Goal: Task Accomplishment & Management: Manage account settings

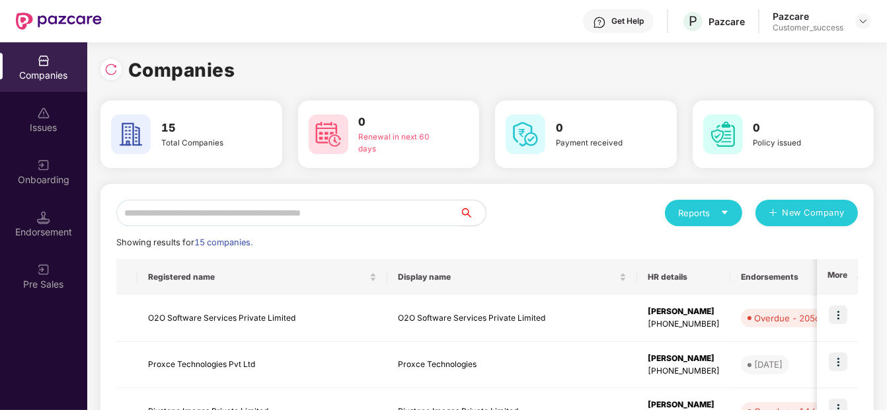
click at [291, 213] on input "text" at bounding box center [287, 213] width 343 height 26
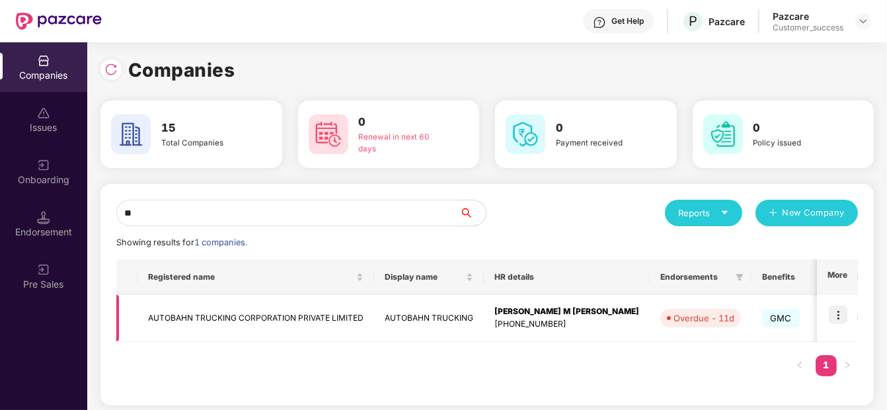
type input "**"
click at [834, 310] on img at bounding box center [838, 314] width 19 height 19
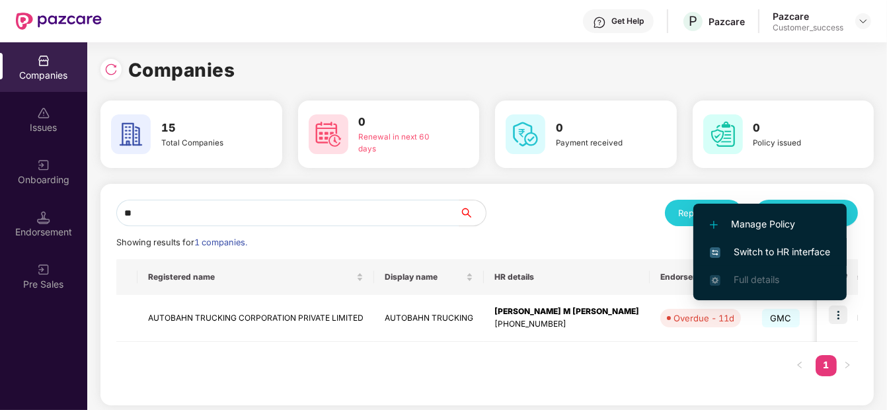
click at [813, 246] on span "Switch to HR interface" at bounding box center [770, 252] width 120 height 15
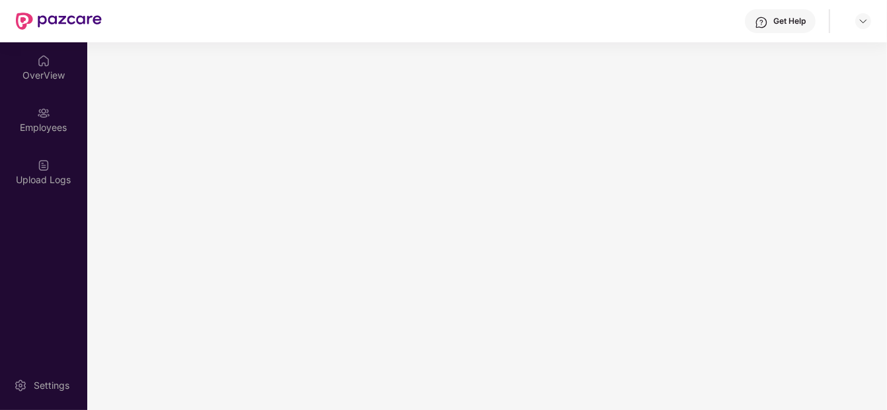
click at [813, 246] on main at bounding box center [487, 226] width 800 height 368
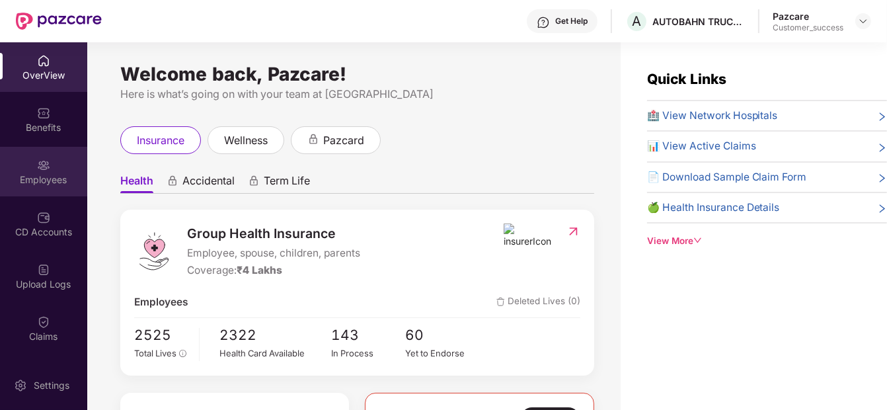
click at [29, 173] on div "Employees" at bounding box center [43, 179] width 87 height 13
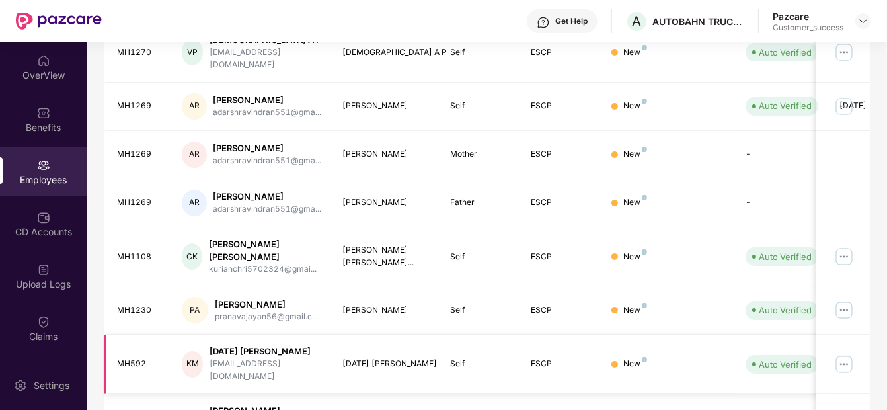
scroll to position [266, 0]
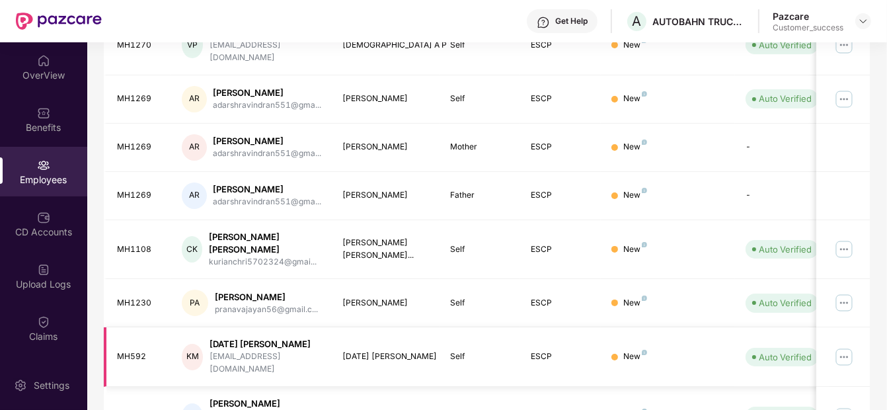
click at [847, 346] on img at bounding box center [844, 356] width 21 height 21
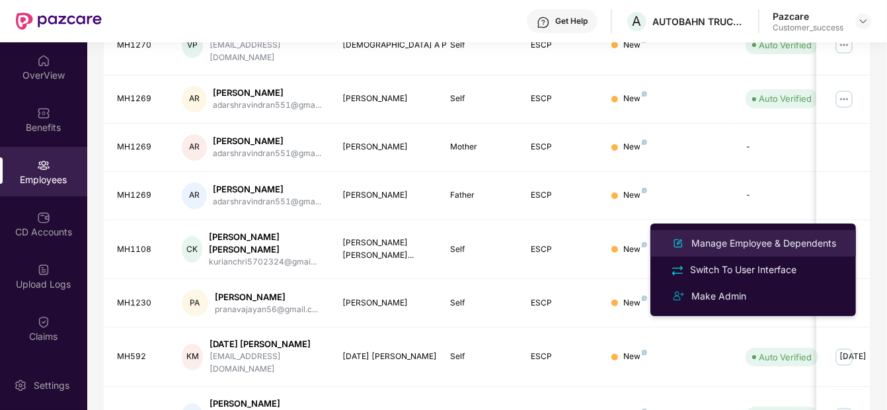
click at [779, 240] on div "Manage Employee & Dependents" at bounding box center [764, 243] width 150 height 15
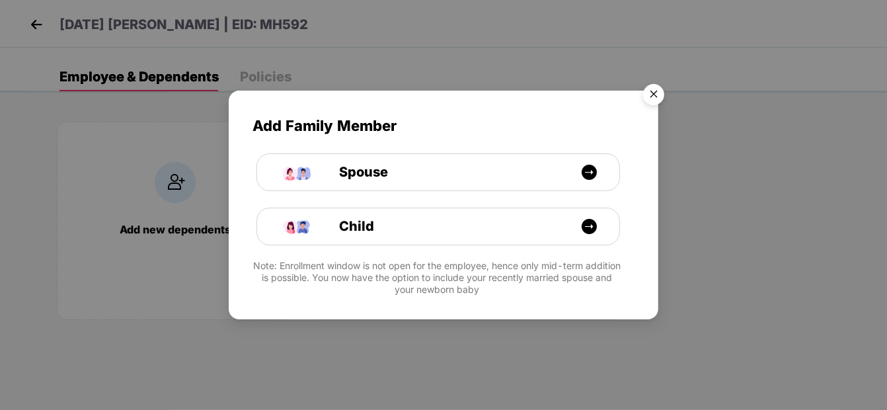
click at [660, 87] on img "Close" at bounding box center [653, 96] width 37 height 37
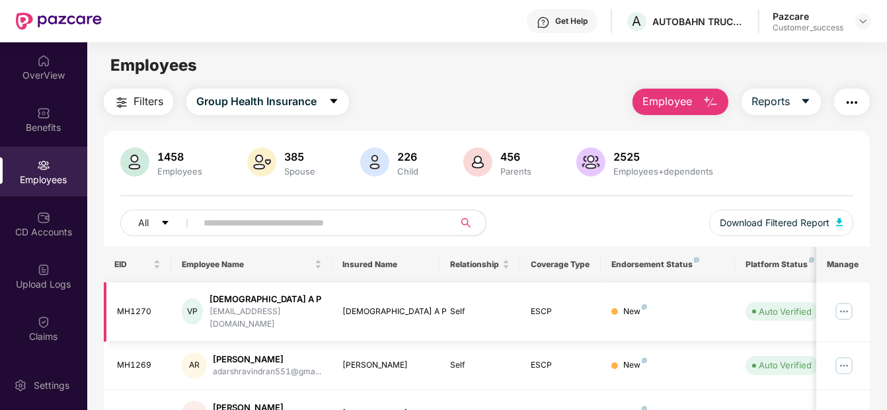
click at [848, 307] on img at bounding box center [844, 311] width 21 height 21
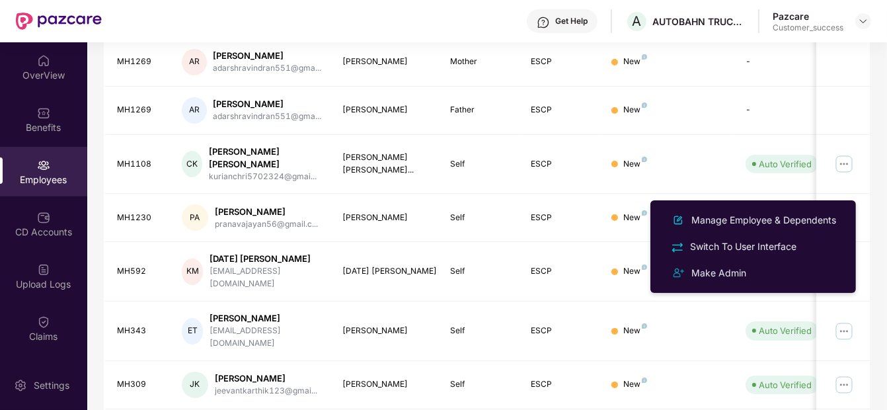
scroll to position [401, 0]
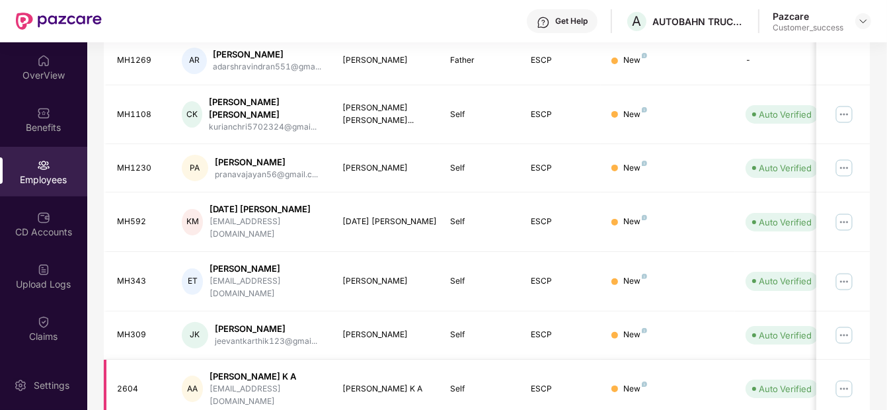
click at [680, 383] on div "New" at bounding box center [668, 389] width 113 height 13
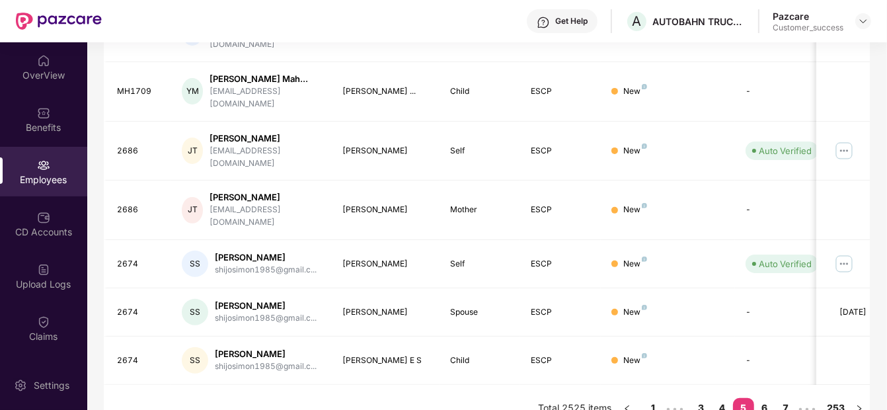
scroll to position [446, 0]
click at [788, 399] on link "7" at bounding box center [786, 409] width 21 height 20
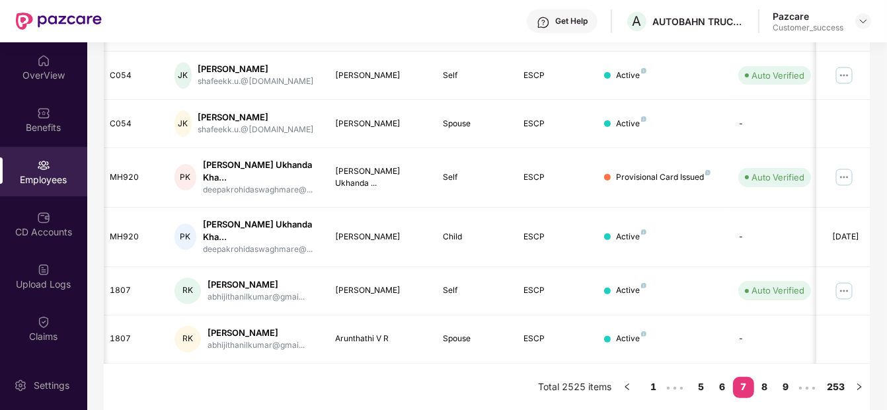
scroll to position [0, 3]
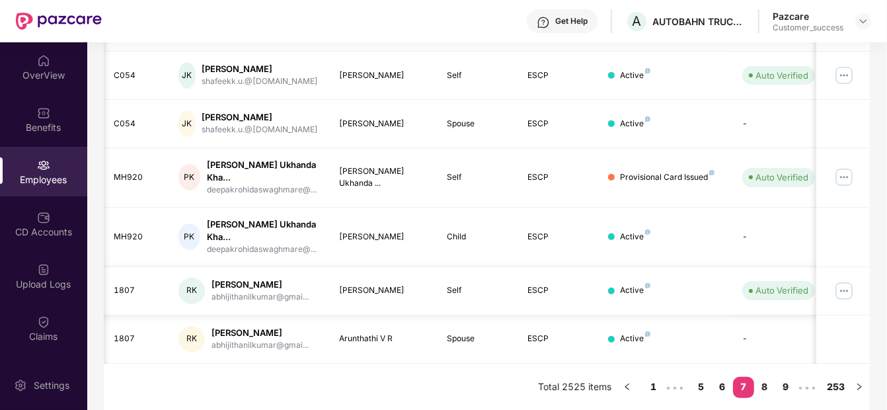
click at [848, 288] on img at bounding box center [844, 290] width 21 height 21
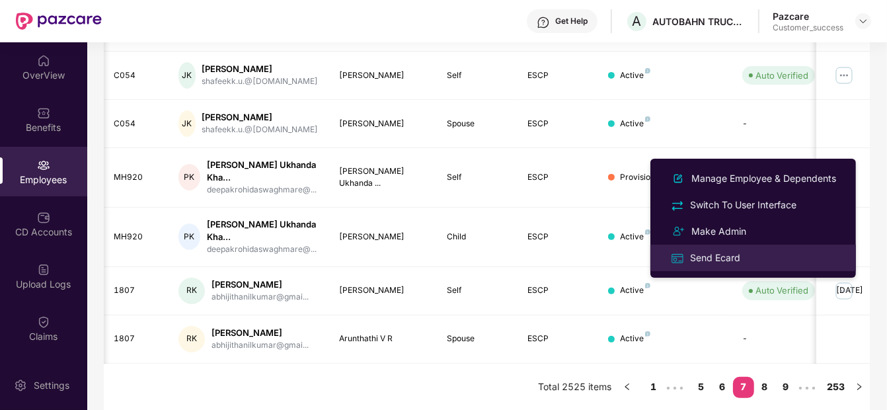
click at [696, 255] on div "Send Ecard" at bounding box center [716, 258] width 56 height 15
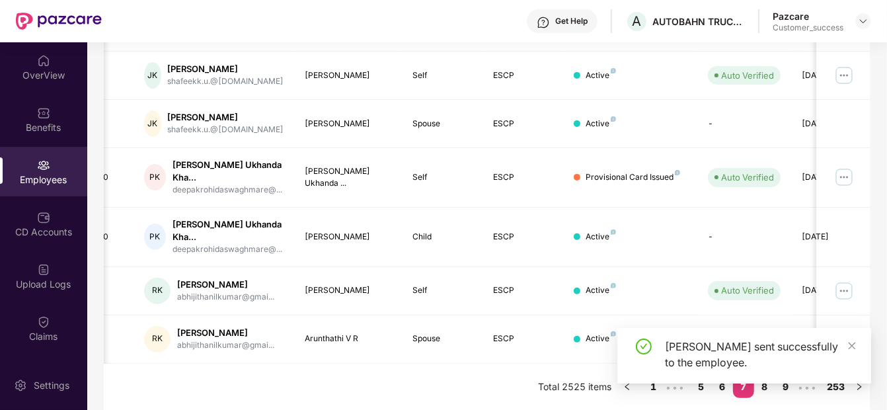
scroll to position [0, 40]
click at [856, 343] on icon "close" at bounding box center [852, 345] width 9 height 9
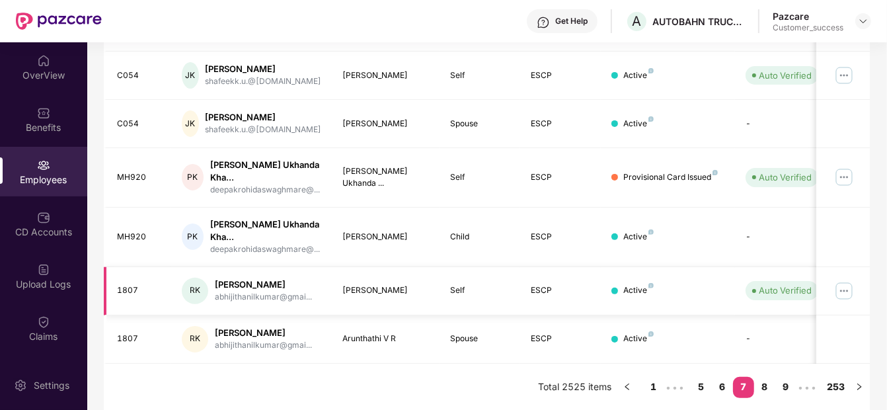
scroll to position [423, 0]
click at [842, 286] on img at bounding box center [844, 292] width 21 height 21
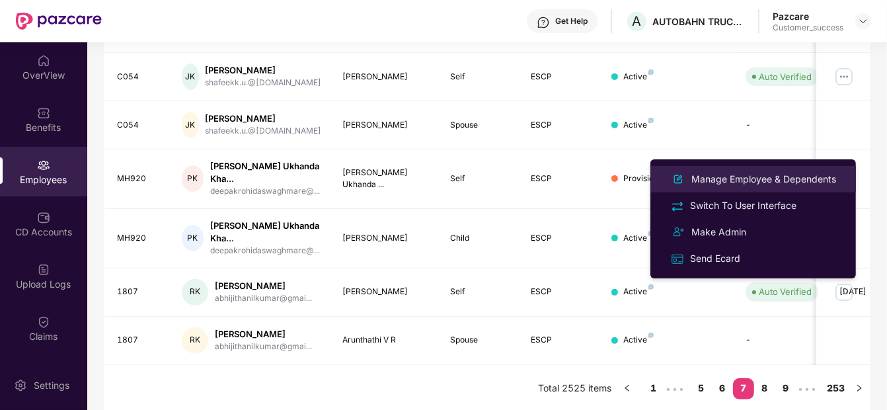
click at [753, 172] on div "Manage Employee & Dependents" at bounding box center [764, 179] width 150 height 15
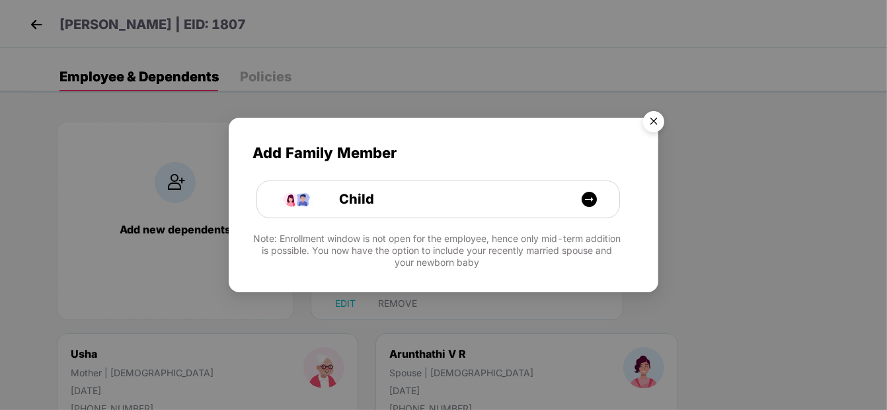
click at [655, 131] on img "Close" at bounding box center [653, 123] width 37 height 37
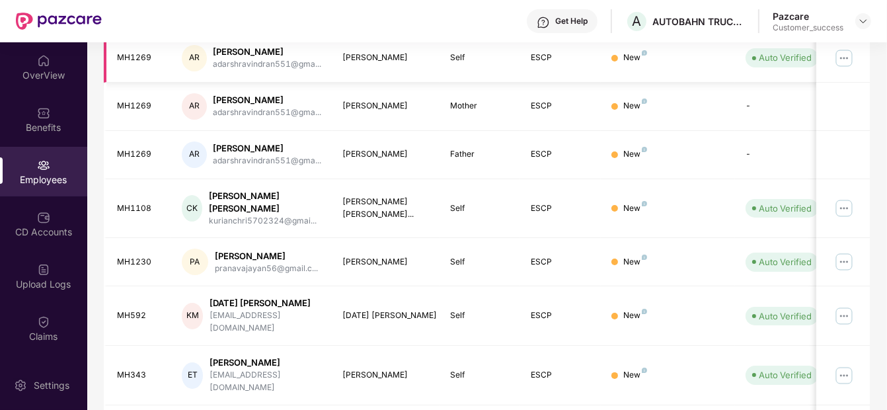
scroll to position [401, 0]
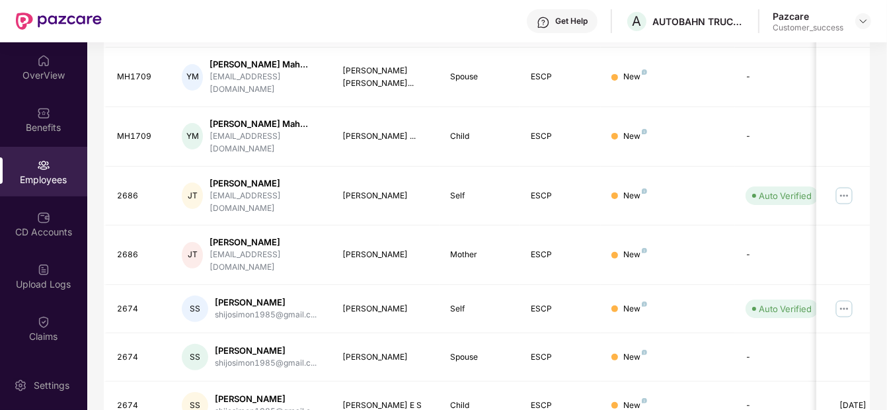
click at [792, 384] on td "-" at bounding box center [782, 406] width 94 height 48
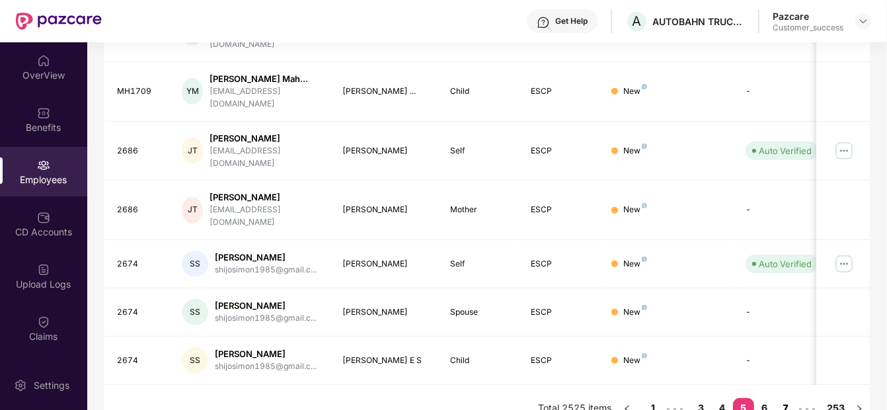
click at [787, 398] on link "7" at bounding box center [786, 408] width 21 height 20
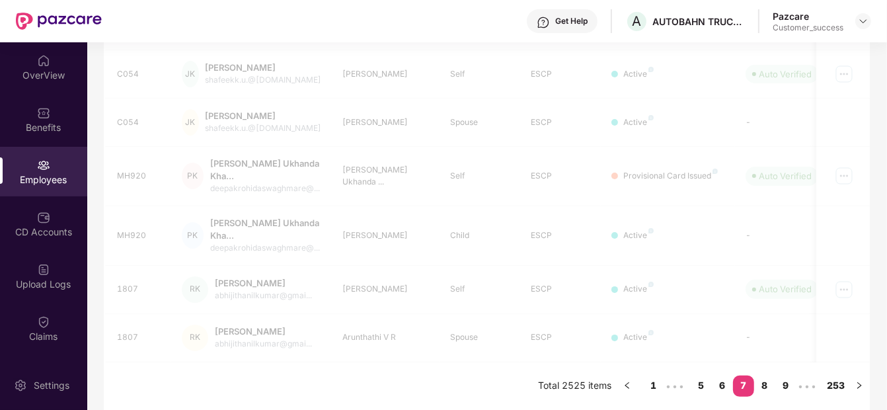
scroll to position [424, 0]
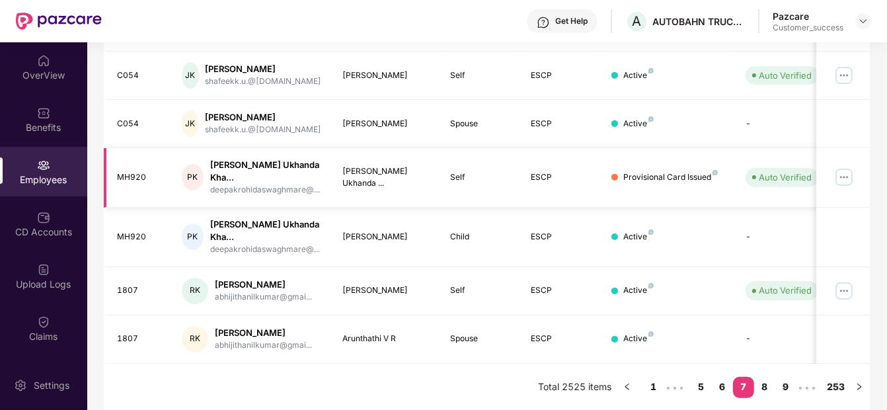
click at [844, 175] on img at bounding box center [844, 177] width 21 height 21
click at [852, 294] on img at bounding box center [844, 290] width 21 height 21
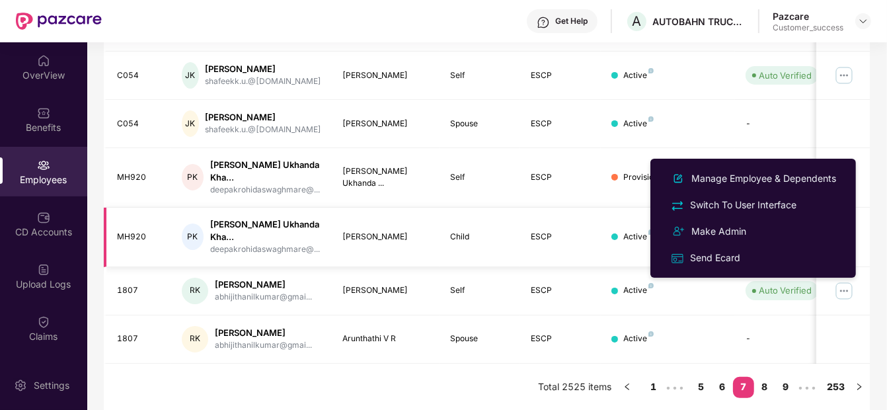
click at [867, 234] on td at bounding box center [844, 238] width 54 height 60
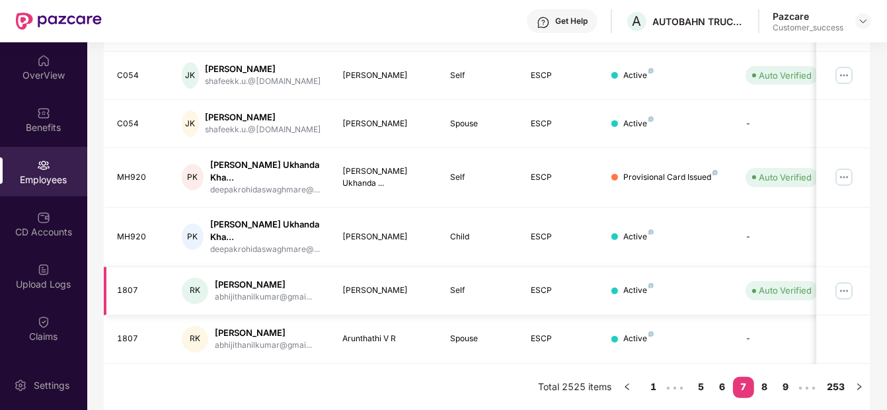
click at [840, 294] on img at bounding box center [844, 290] width 21 height 21
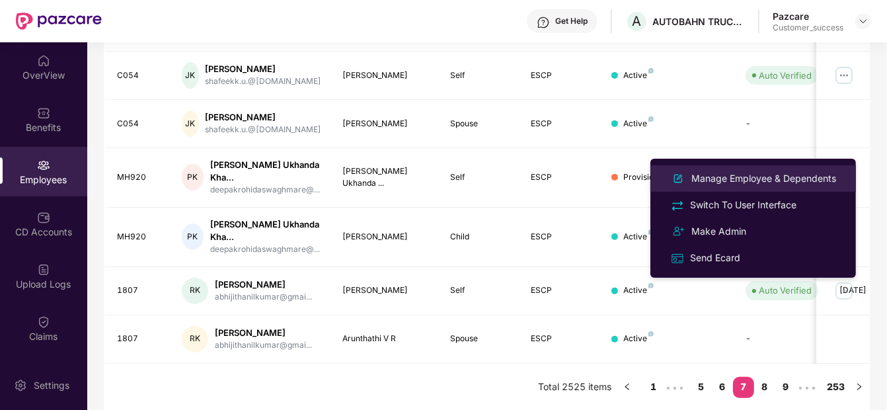
click at [792, 180] on div "Manage Employee & Dependents" at bounding box center [764, 178] width 150 height 15
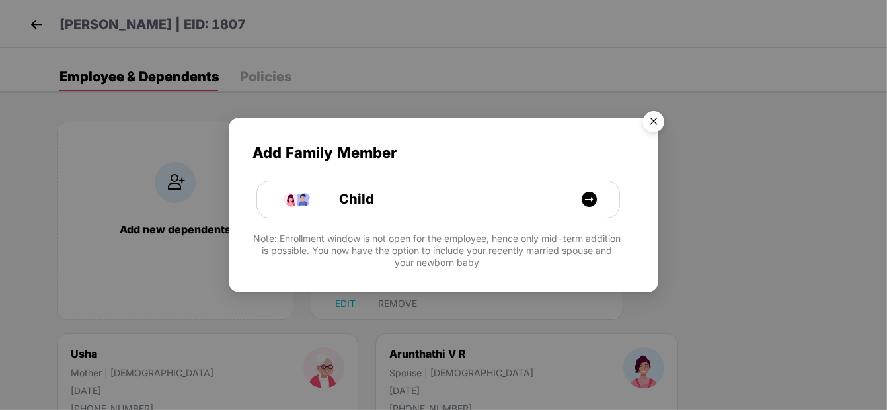
click at [655, 123] on img "Close" at bounding box center [653, 123] width 37 height 37
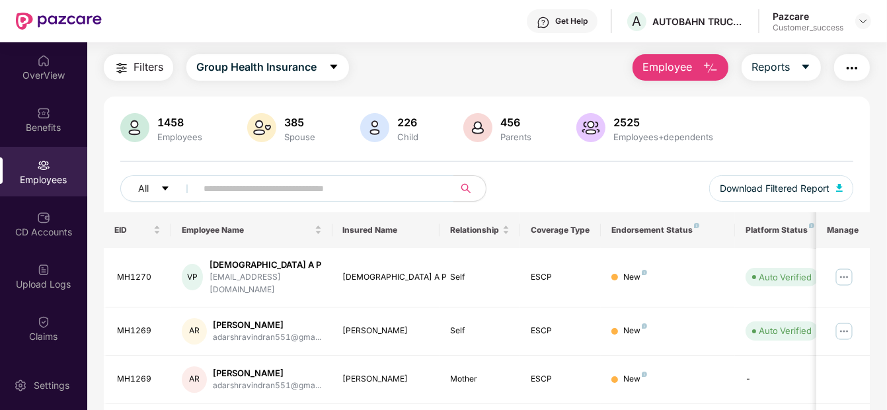
scroll to position [35, 0]
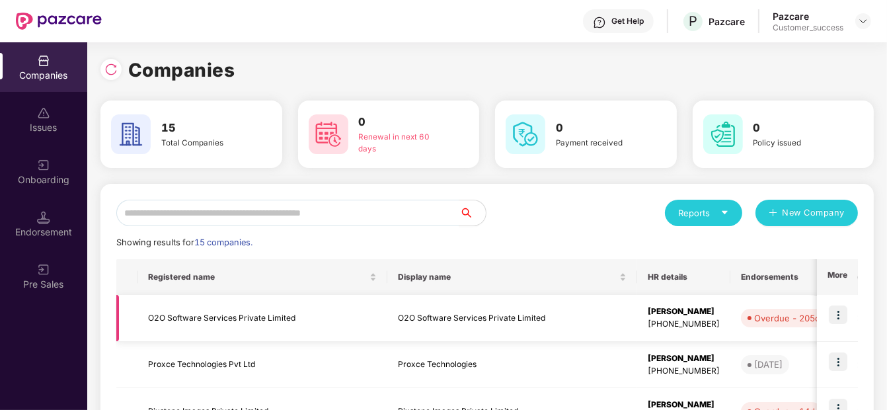
click at [834, 318] on img at bounding box center [838, 314] width 19 height 19
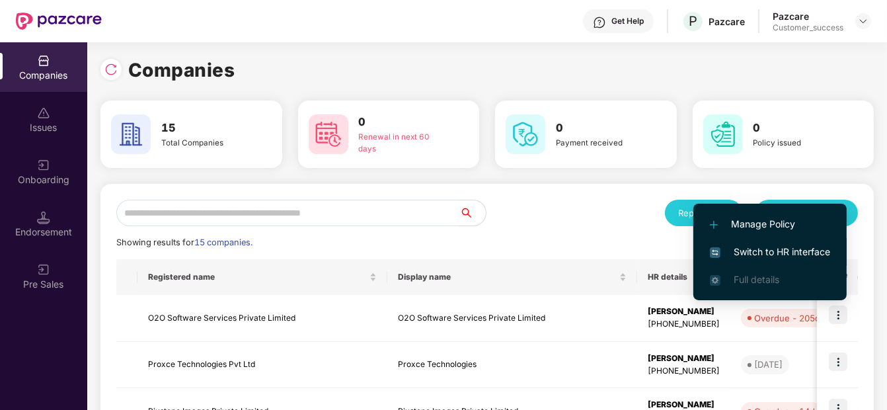
click at [753, 248] on span "Switch to HR interface" at bounding box center [770, 252] width 120 height 15
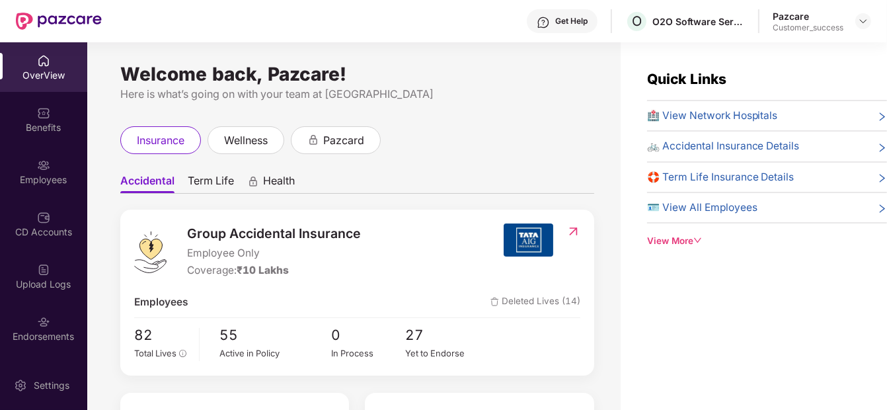
click at [42, 150] on div "Employees" at bounding box center [43, 172] width 87 height 50
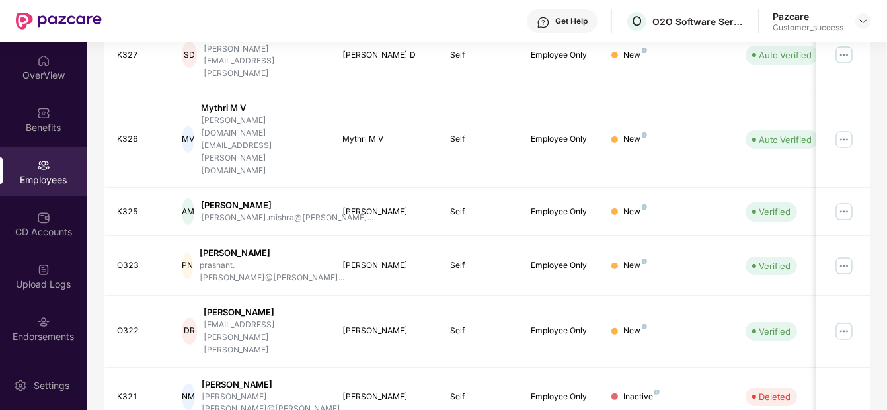
scroll to position [401, 0]
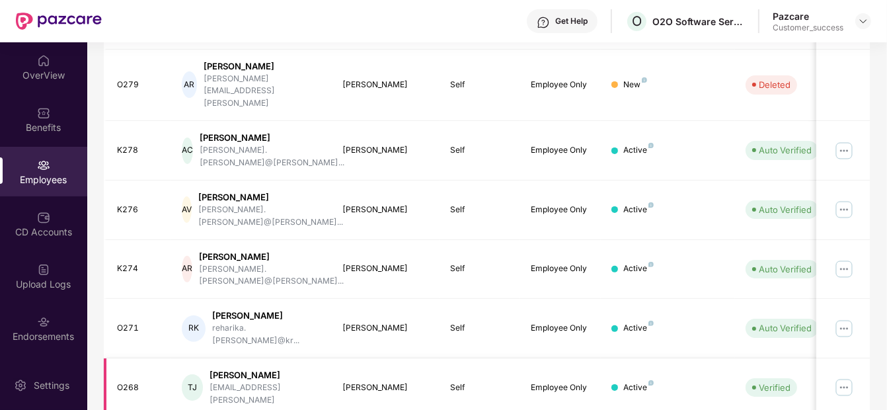
click at [845, 377] on img at bounding box center [844, 387] width 21 height 21
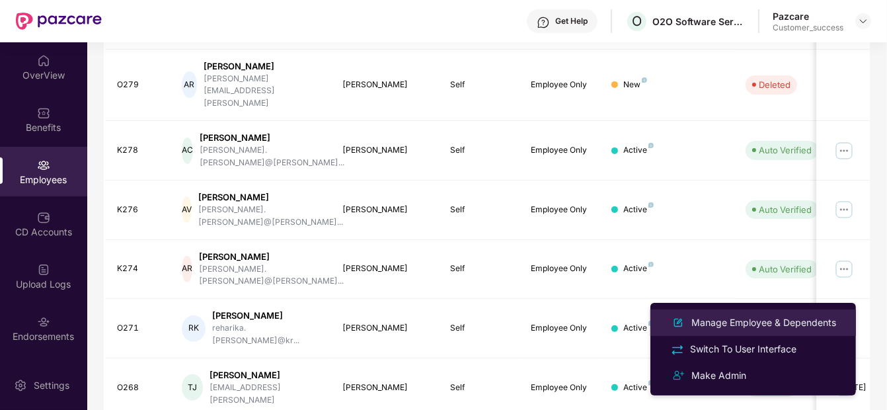
click at [774, 324] on div "Manage Employee & Dependents" at bounding box center [764, 322] width 150 height 15
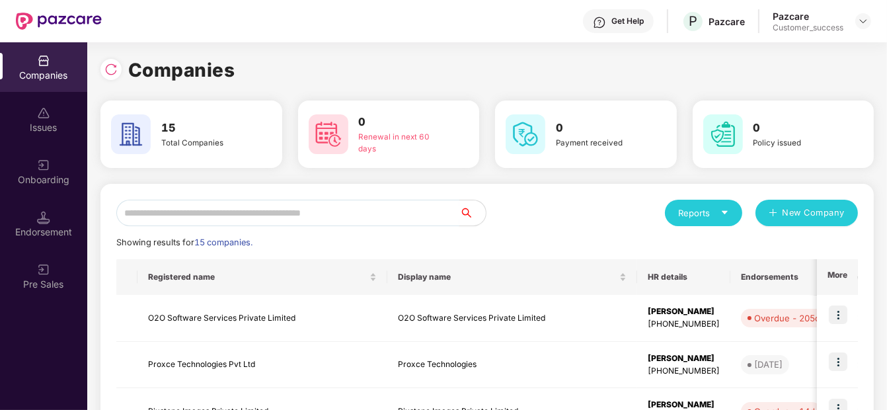
click at [245, 219] on input "text" at bounding box center [287, 213] width 343 height 26
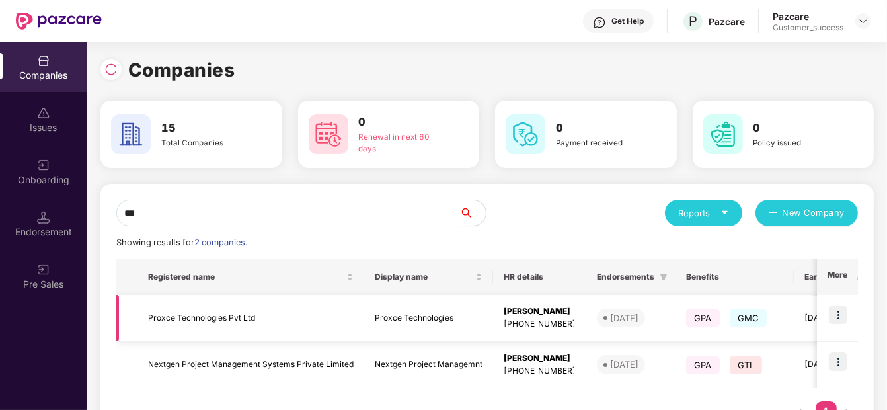
type input "***"
click at [836, 307] on img at bounding box center [838, 314] width 19 height 19
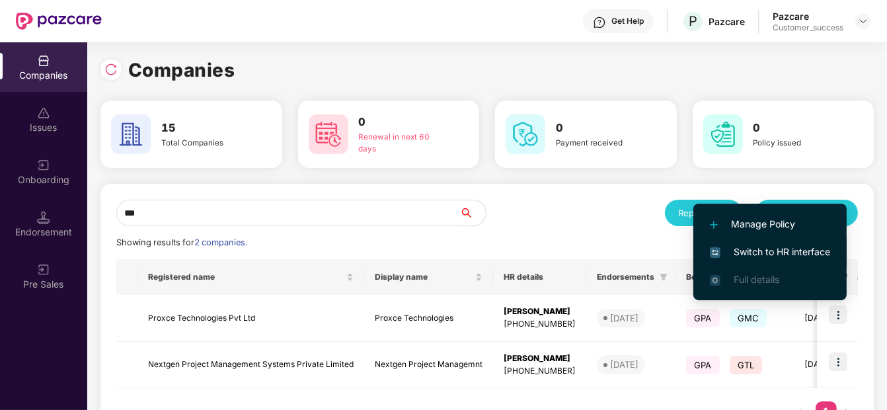
click at [769, 245] on span "Switch to HR interface" at bounding box center [770, 252] width 120 height 15
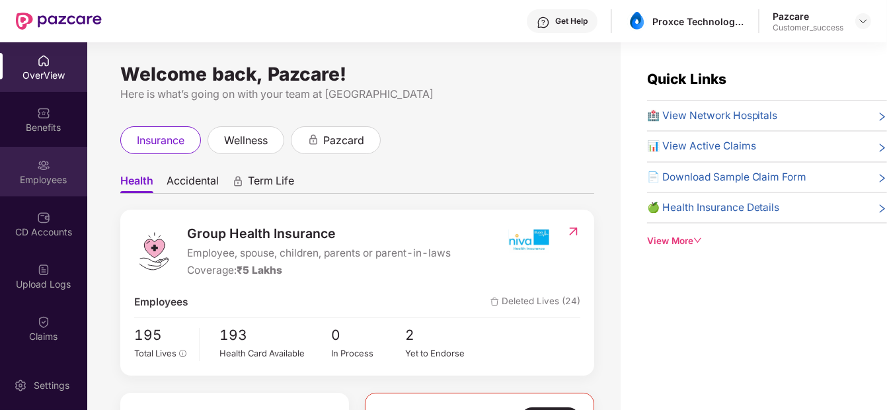
click at [41, 169] on img at bounding box center [43, 165] width 13 height 13
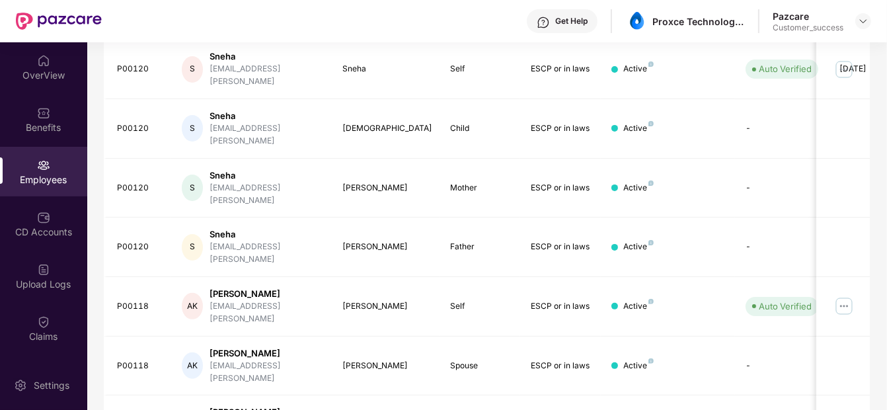
scroll to position [401, 0]
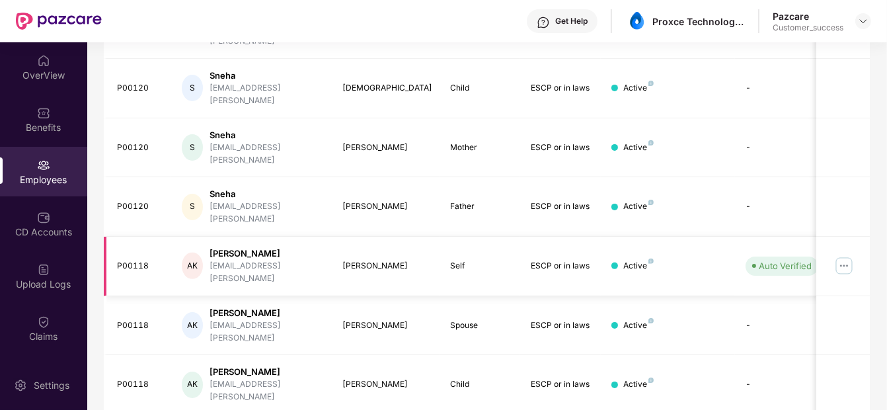
click at [840, 255] on img at bounding box center [844, 265] width 21 height 21
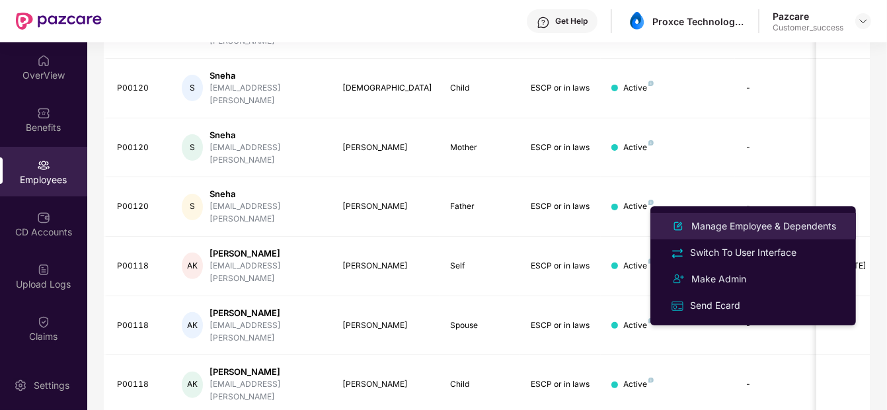
click at [731, 231] on div "Manage Employee & Dependents" at bounding box center [764, 226] width 150 height 15
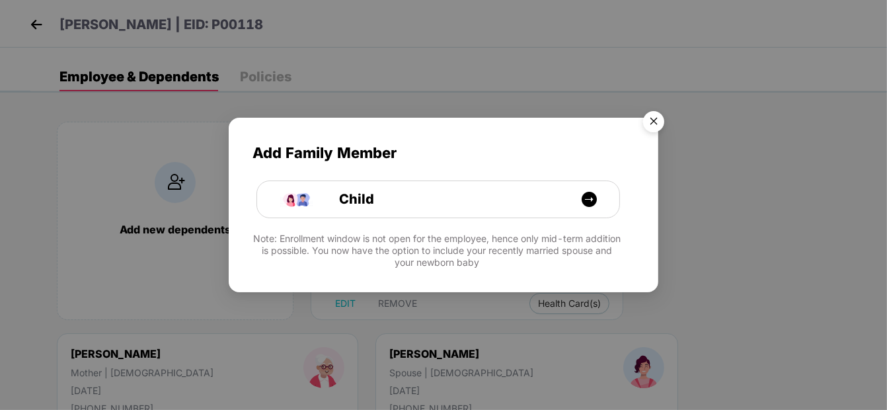
click at [656, 117] on img "Close" at bounding box center [653, 123] width 37 height 37
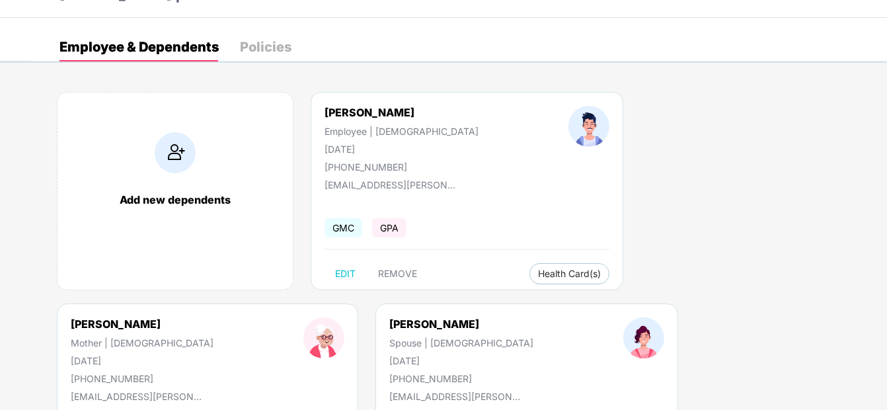
scroll to position [30, 0]
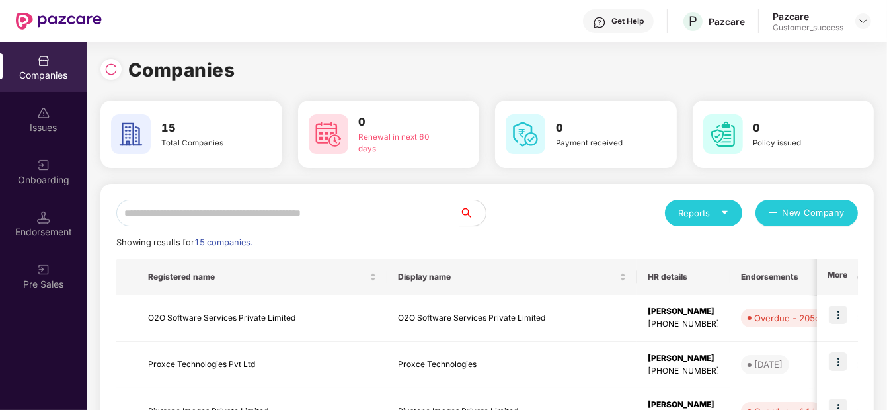
click at [204, 216] on input "text" at bounding box center [287, 213] width 343 height 26
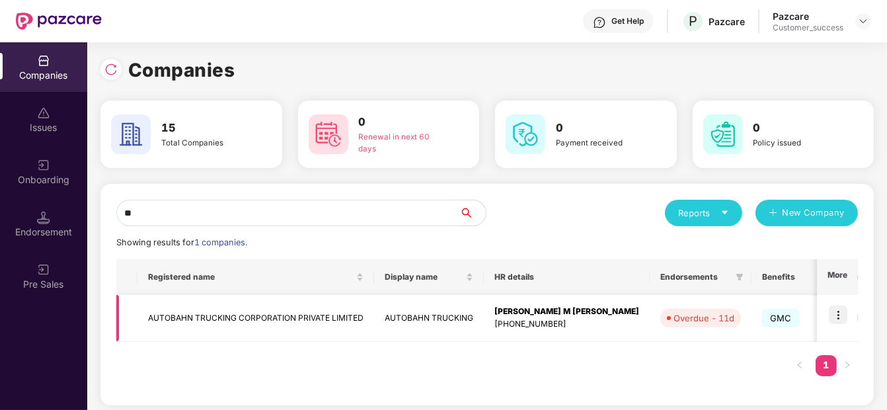
type input "**"
click at [836, 313] on img at bounding box center [838, 314] width 19 height 19
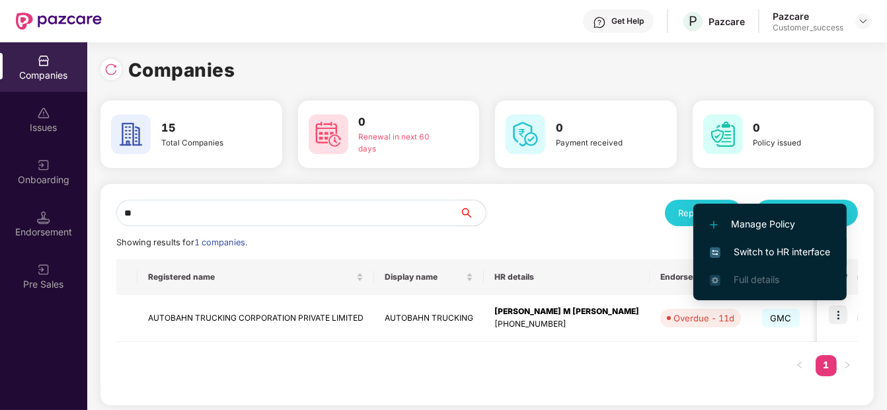
click at [789, 260] on li "Switch to HR interface" at bounding box center [770, 252] width 153 height 28
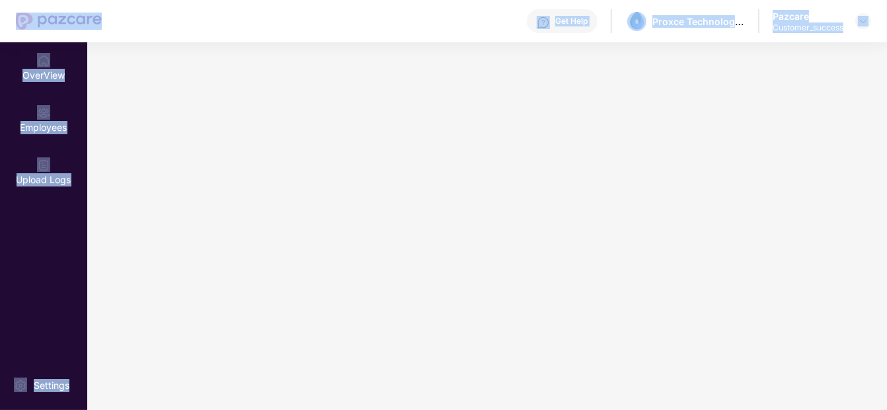
click at [789, 260] on main at bounding box center [487, 226] width 800 height 368
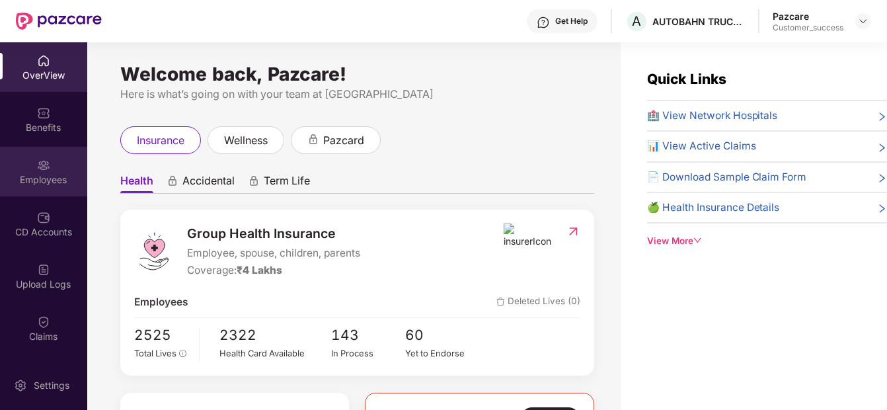
click at [53, 173] on div "Employees" at bounding box center [43, 179] width 87 height 13
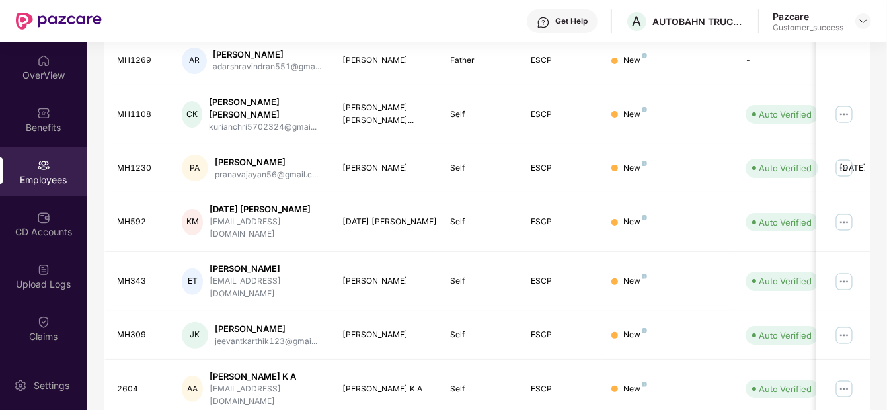
scroll to position [401, 0]
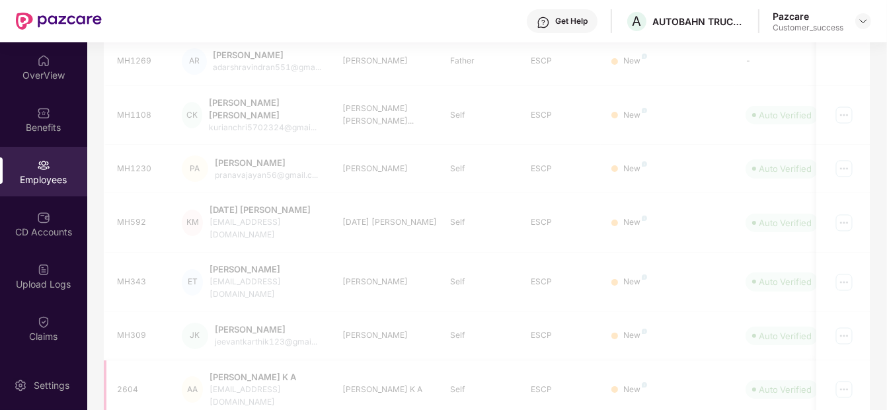
click at [787, 386] on div "EID Employee Name Insured Name Relationship Coverage Type Endorsement Status Pl…" at bounding box center [487, 133] width 766 height 574
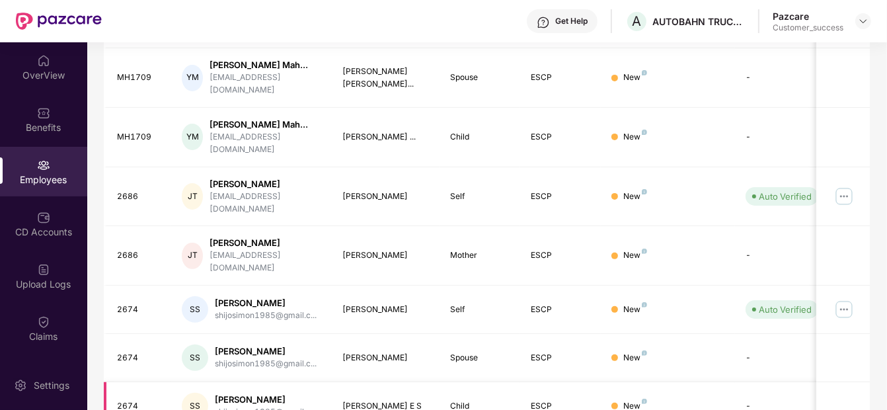
click at [787, 386] on td "-" at bounding box center [782, 406] width 94 height 48
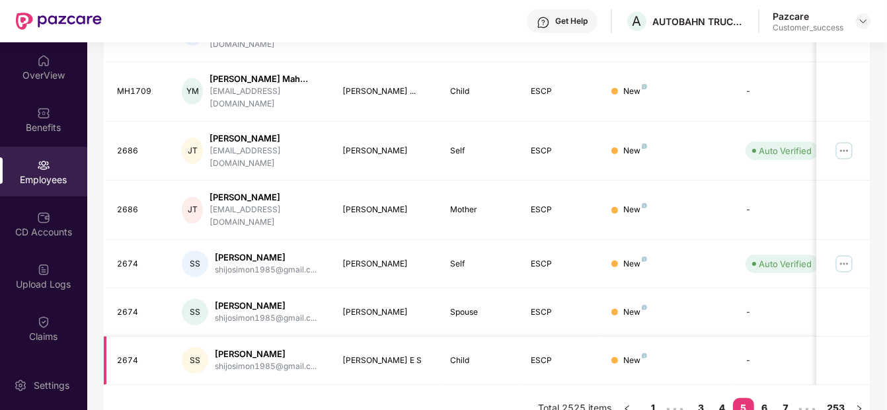
click at [787, 398] on link "7" at bounding box center [786, 408] width 21 height 20
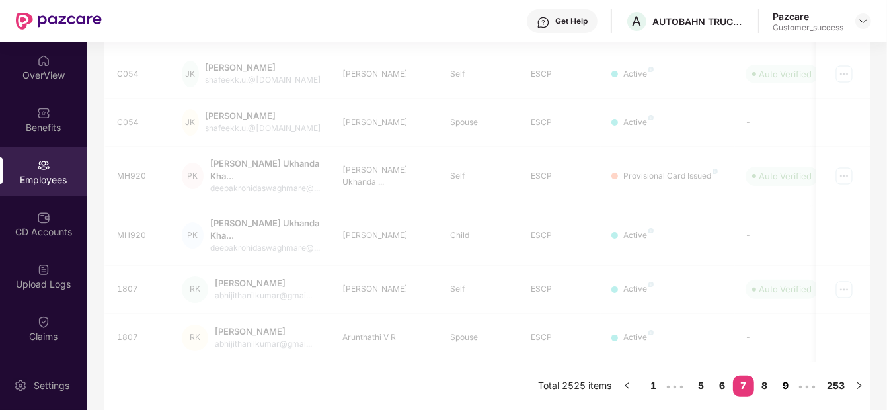
scroll to position [424, 0]
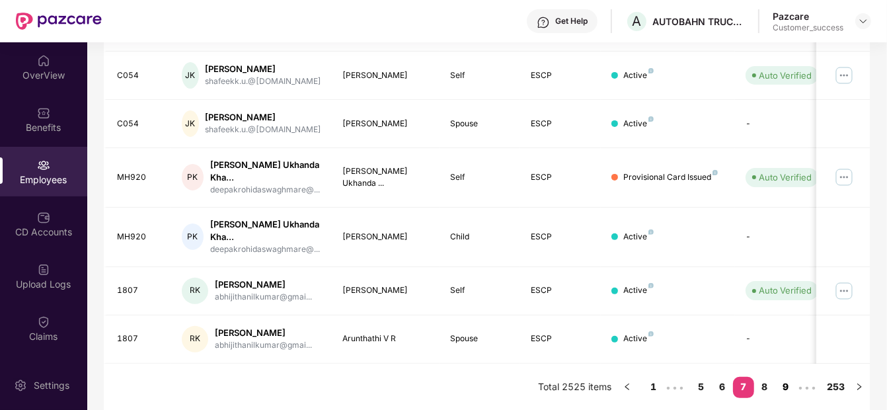
click at [783, 385] on link "9" at bounding box center [786, 387] width 21 height 20
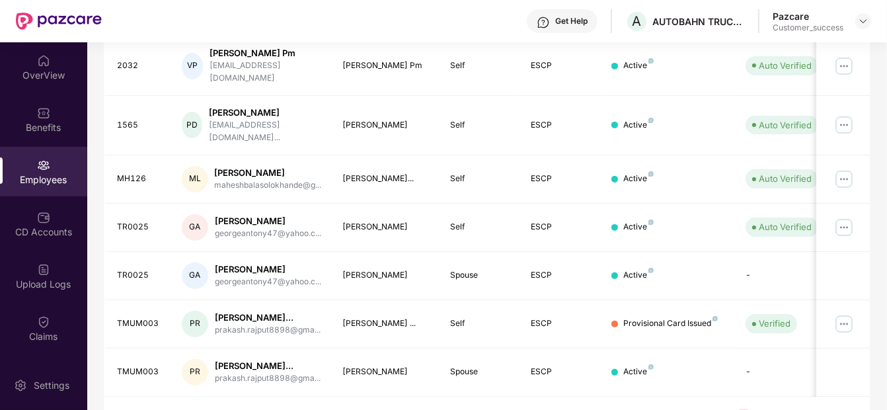
click at [783, 385] on div "EID Employee Name Insured Name Relationship Coverage Type Endorsement Status Pl…" at bounding box center [487, 134] width 766 height 622
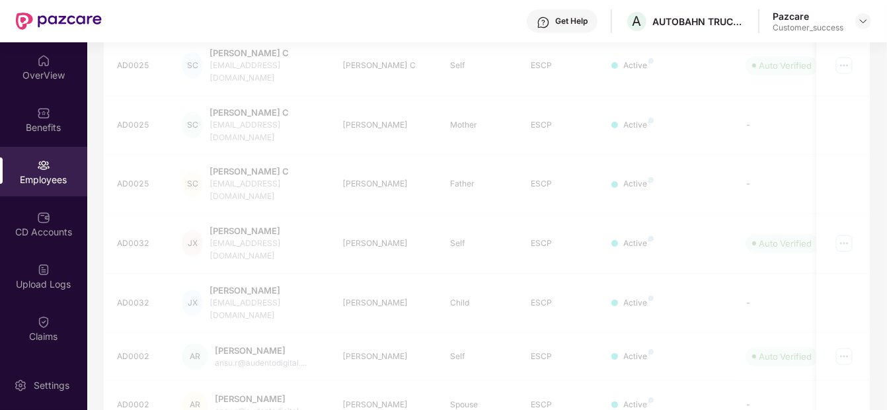
scroll to position [401, 0]
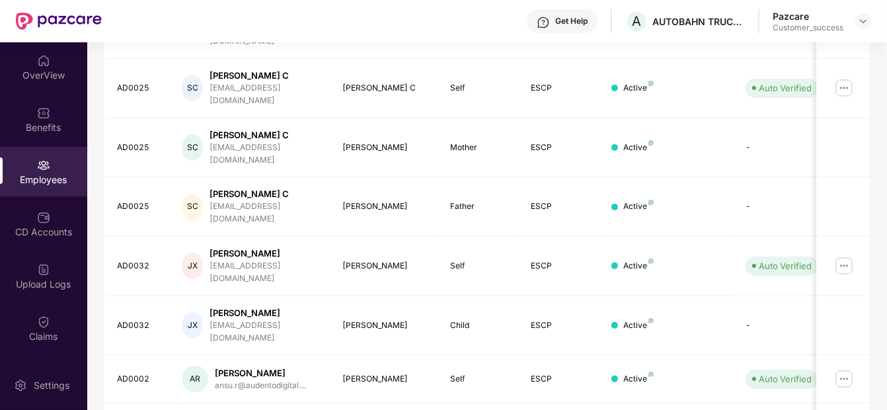
click at [793, 403] on div "EID Employee Name Insured Name Relationship Coverage Type Endorsement Status Pl…" at bounding box center [487, 172] width 766 height 655
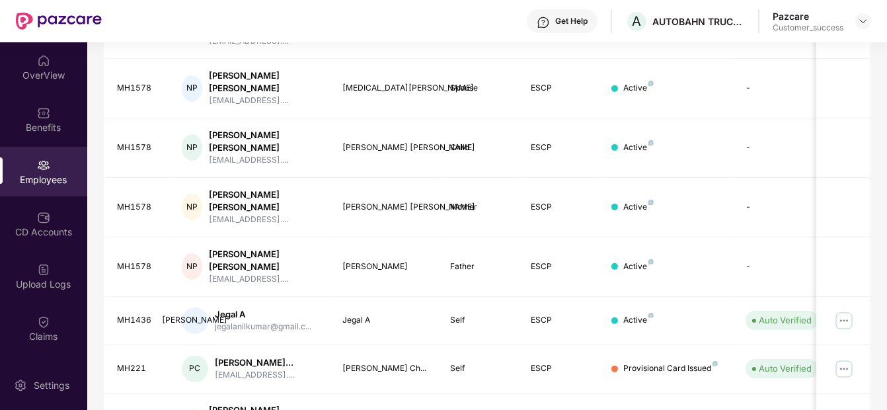
click at [791, 386] on div "EID Employee Name Insured Name Relationship Coverage Type Endorsement Status Pl…" at bounding box center [487, 172] width 766 height 655
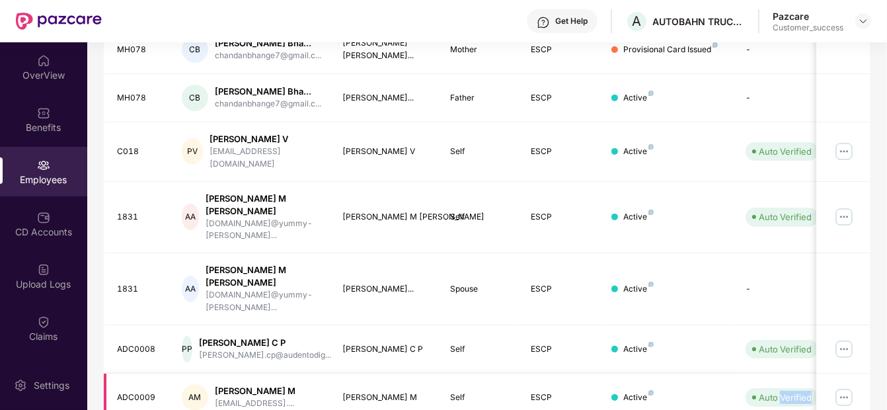
click at [791, 388] on span "Auto Verified" at bounding box center [782, 397] width 73 height 19
click at [846, 349] on img at bounding box center [844, 349] width 21 height 21
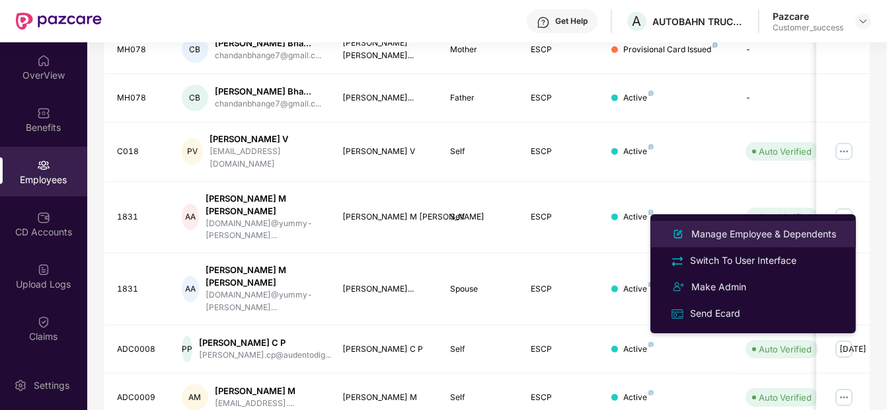
click at [795, 227] on div "Manage Employee & Dependents" at bounding box center [764, 234] width 150 height 15
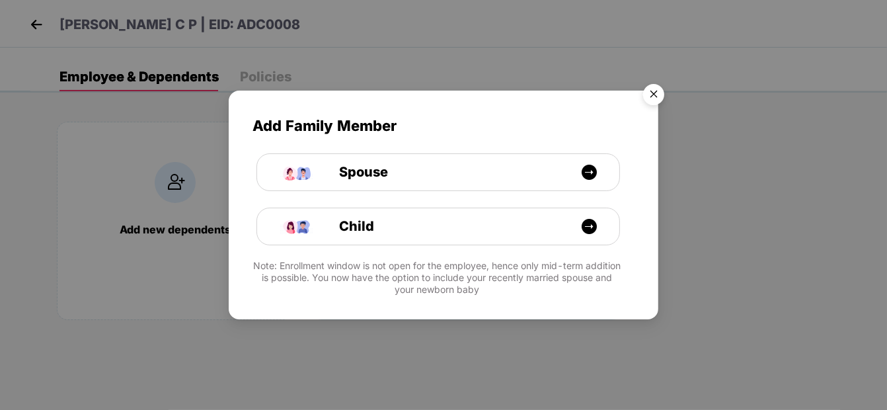
click at [651, 97] on img "Close" at bounding box center [653, 96] width 37 height 37
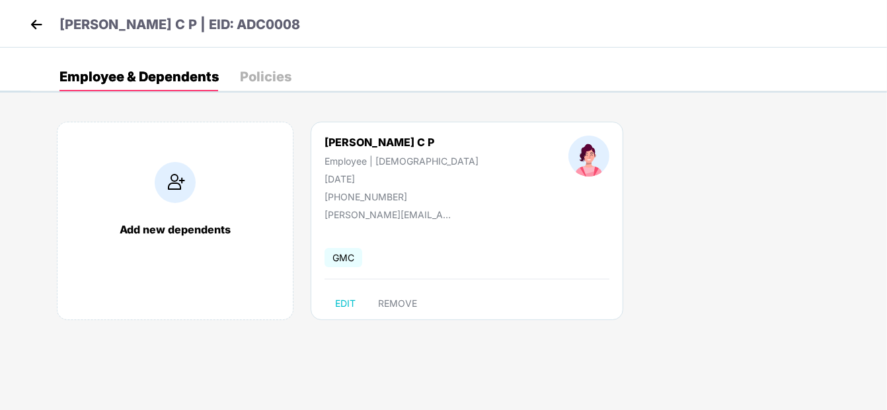
click at [550, 106] on div "Add new dependents [PERSON_NAME] C P Employee | [DEMOGRAPHIC_DATA] [DATE] [PHON…" at bounding box center [458, 227] width 857 height 251
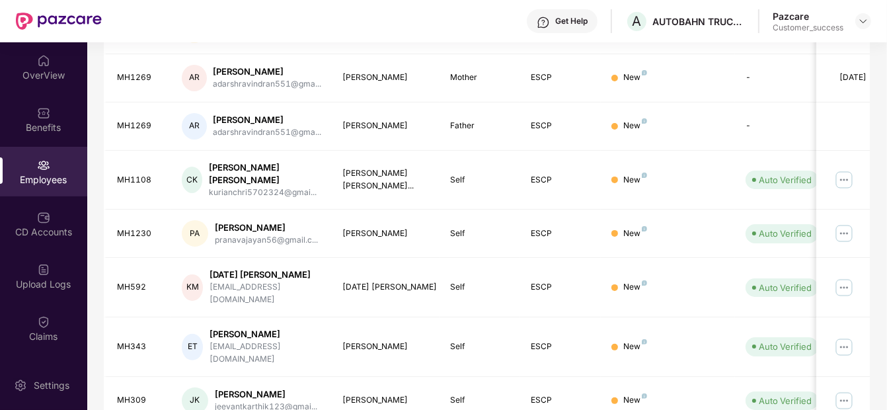
scroll to position [401, 0]
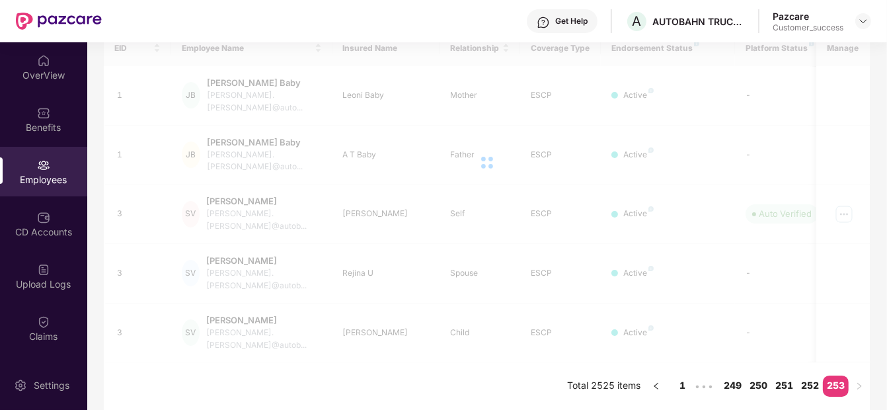
scroll to position [160, 0]
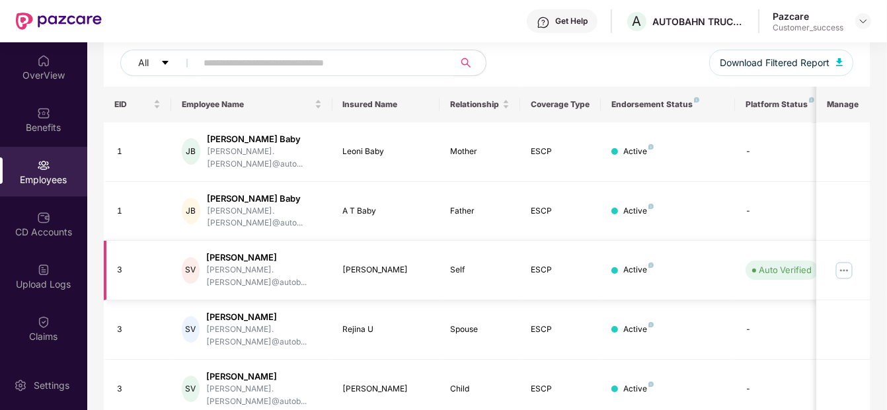
click at [840, 260] on img at bounding box center [844, 270] width 21 height 21
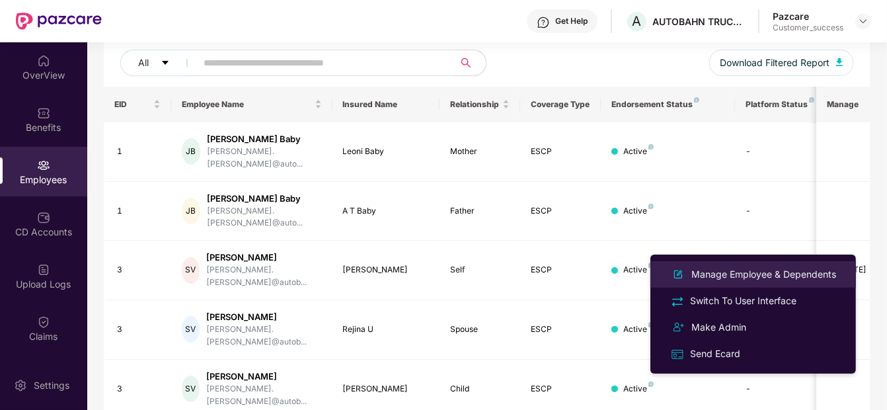
click at [762, 275] on div "Manage Employee & Dependents" at bounding box center [764, 274] width 150 height 15
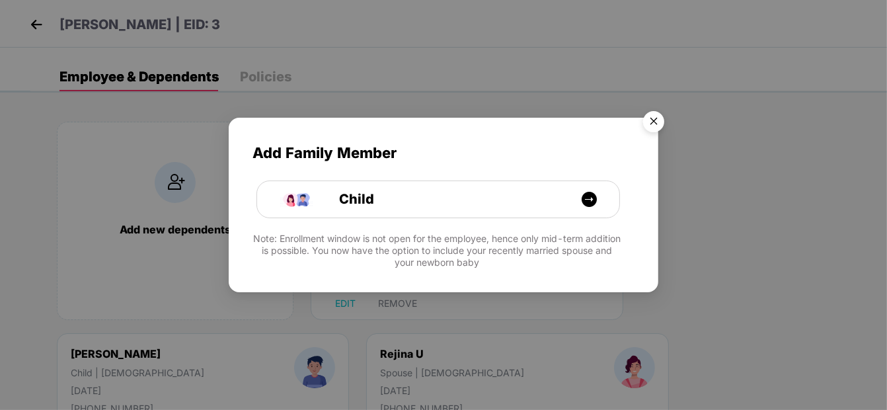
click at [648, 119] on img "Close" at bounding box center [653, 123] width 37 height 37
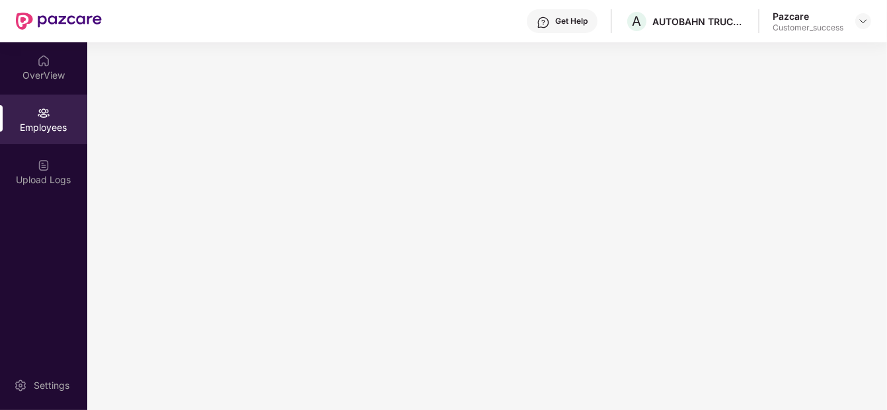
scroll to position [0, 0]
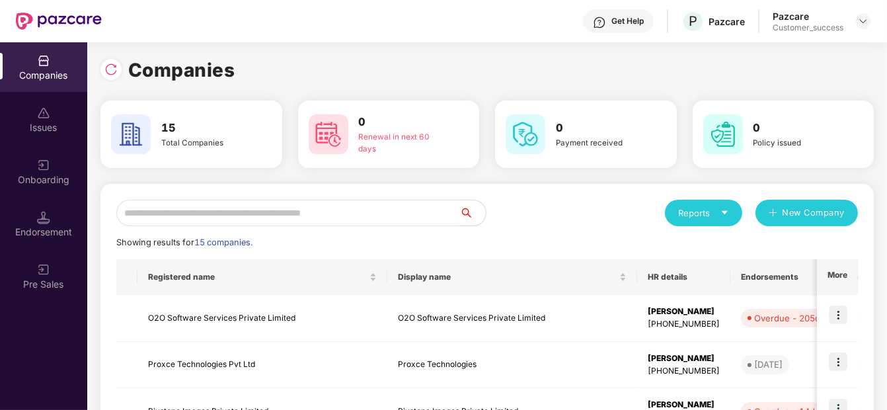
click at [266, 211] on input "text" at bounding box center [287, 213] width 343 height 26
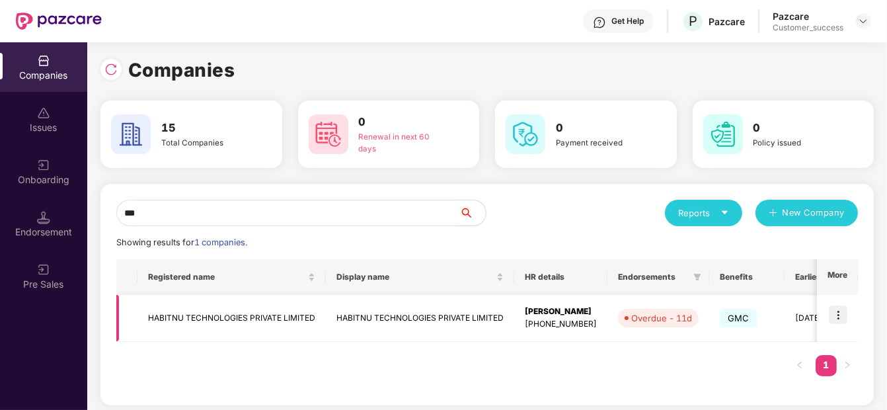
type input "***"
click at [834, 302] on td at bounding box center [837, 318] width 41 height 47
click at [836, 310] on img at bounding box center [838, 314] width 19 height 19
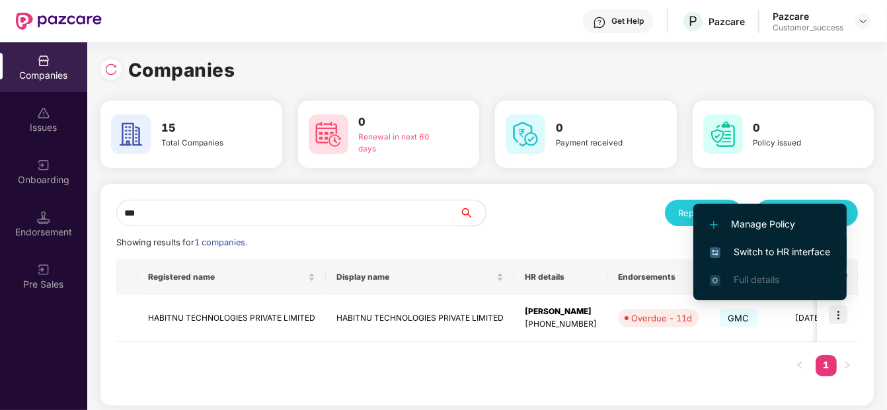
click at [786, 246] on span "Switch to HR interface" at bounding box center [770, 252] width 120 height 15
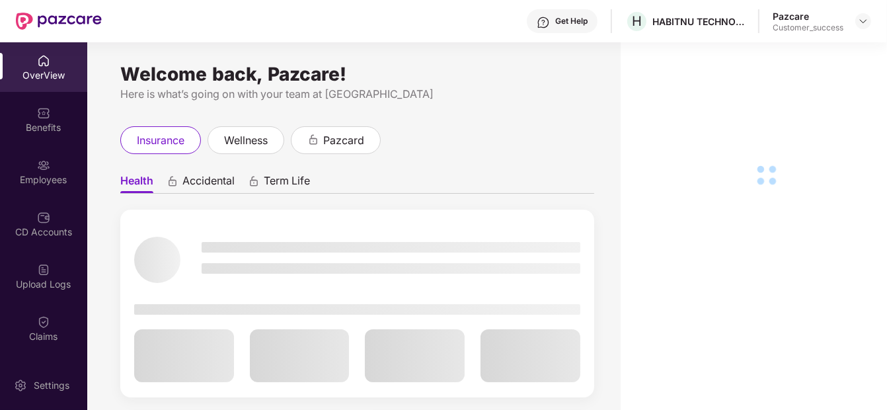
scroll to position [99, 0]
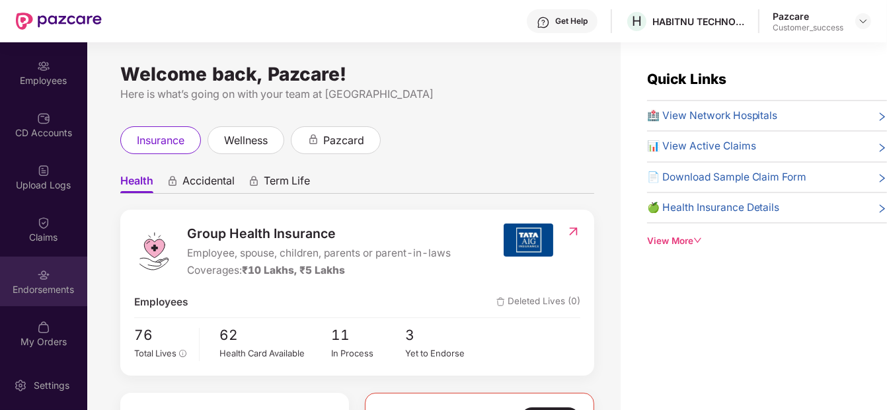
click at [37, 267] on div at bounding box center [43, 273] width 13 height 13
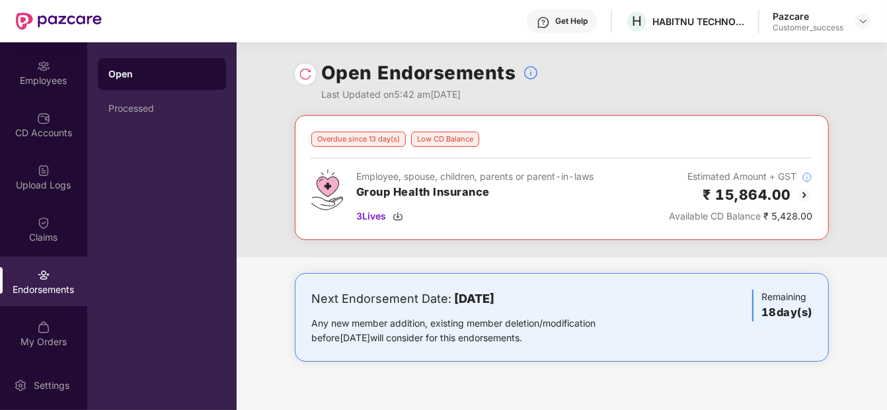
click at [799, 197] on img at bounding box center [805, 195] width 16 height 16
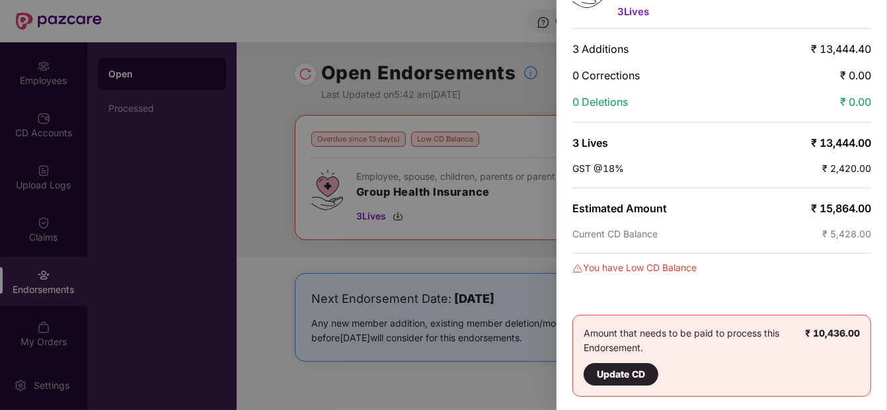
scroll to position [0, 0]
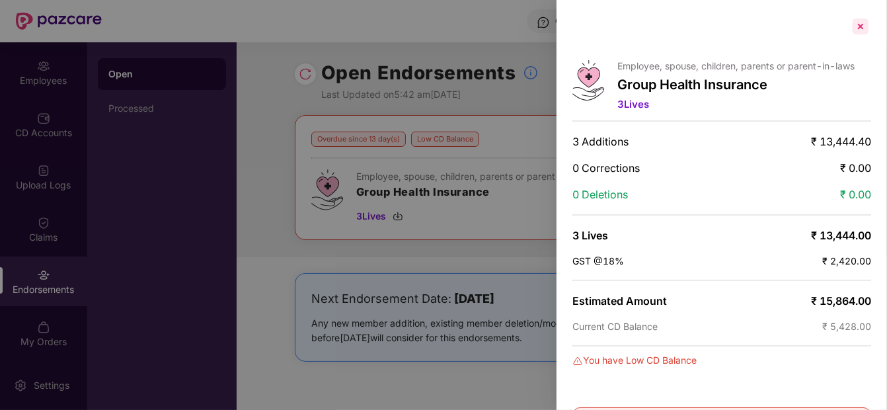
click at [860, 24] on div at bounding box center [860, 26] width 21 height 21
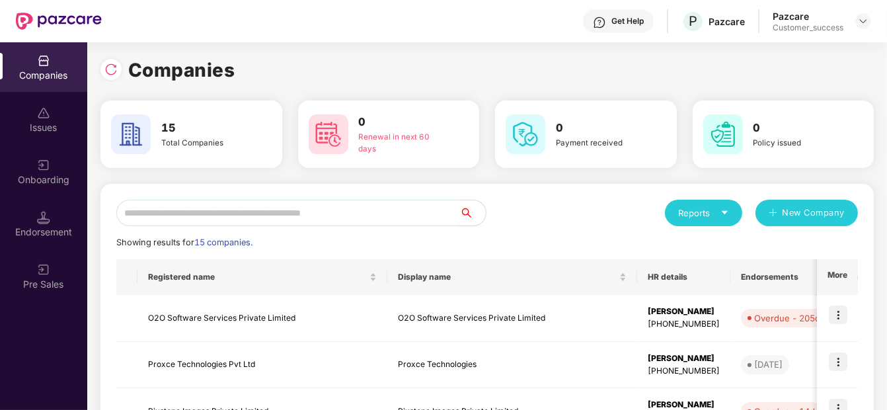
click at [247, 206] on input "text" at bounding box center [287, 213] width 343 height 26
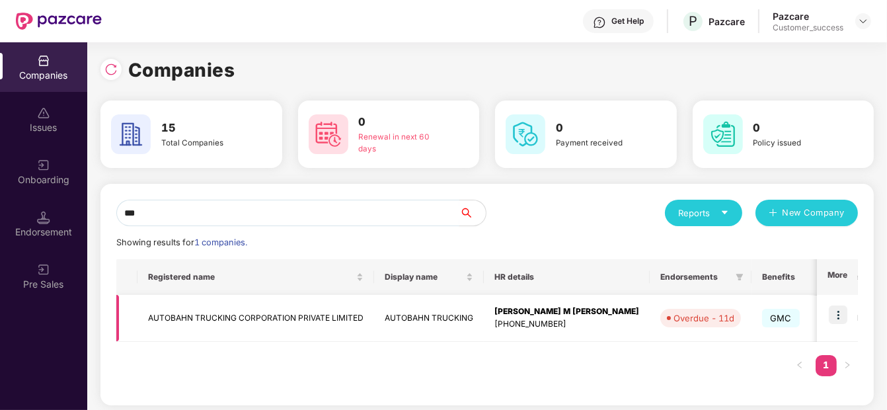
type input "***"
click at [856, 315] on td at bounding box center [837, 318] width 41 height 47
click at [840, 315] on img at bounding box center [838, 314] width 19 height 19
click at [601, 370] on div "Registered name Display name HR details Endorsements Benefits Earliest Renewal …" at bounding box center [487, 324] width 742 height 130
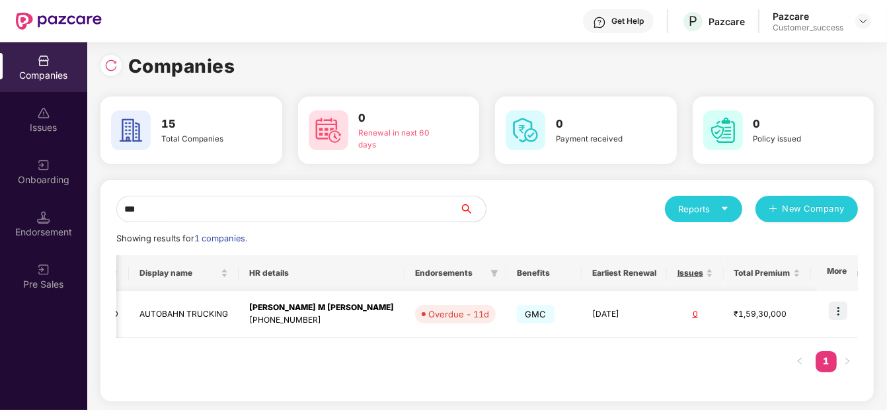
scroll to position [5, 0]
click at [843, 299] on td at bounding box center [837, 313] width 41 height 47
click at [831, 309] on img at bounding box center [838, 310] width 19 height 19
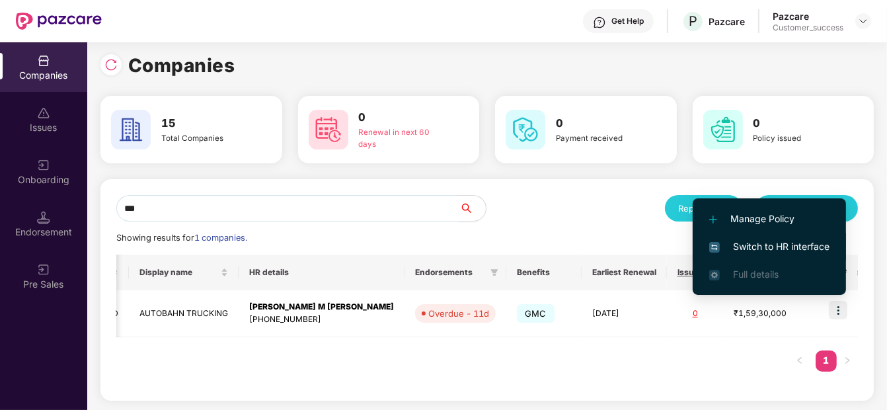
click at [738, 239] on span "Switch to HR interface" at bounding box center [770, 246] width 120 height 15
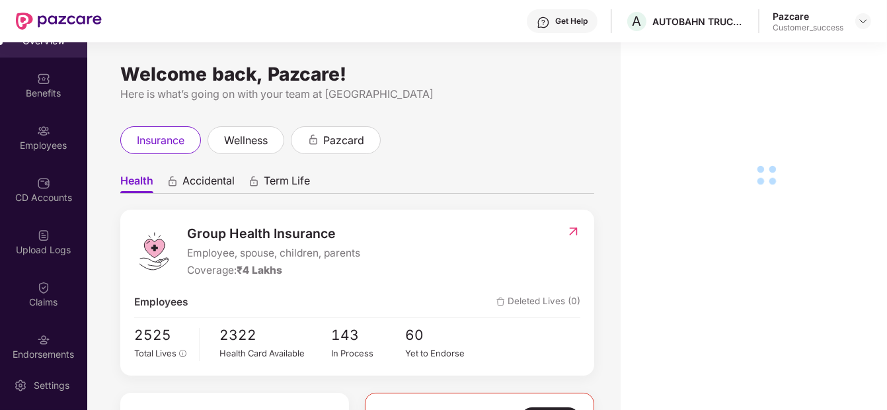
scroll to position [43, 0]
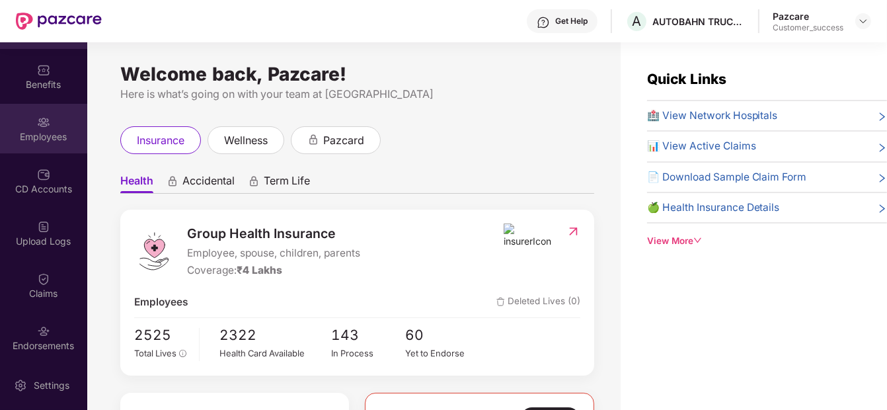
click at [54, 124] on div "Employees" at bounding box center [43, 129] width 87 height 50
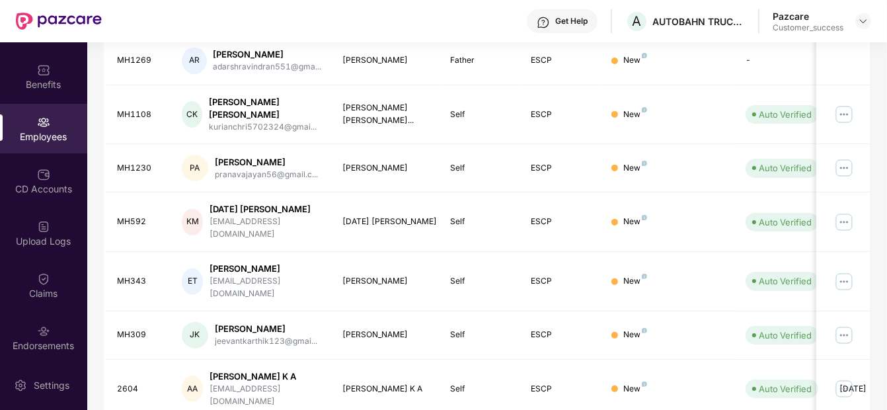
scroll to position [401, 0]
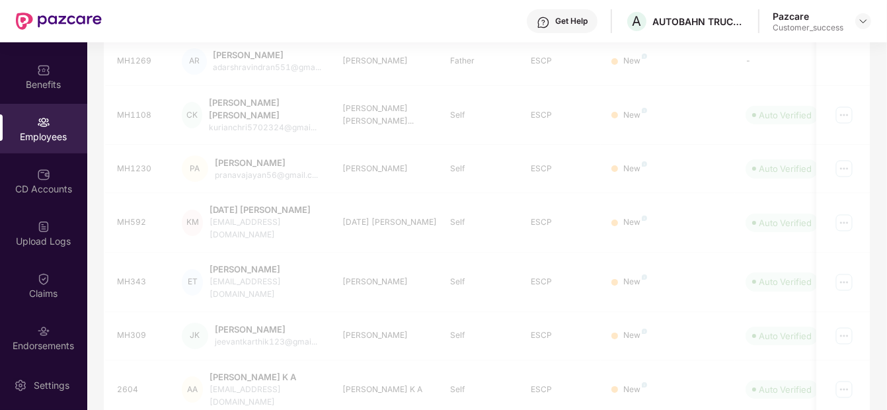
scroll to position [160, 0]
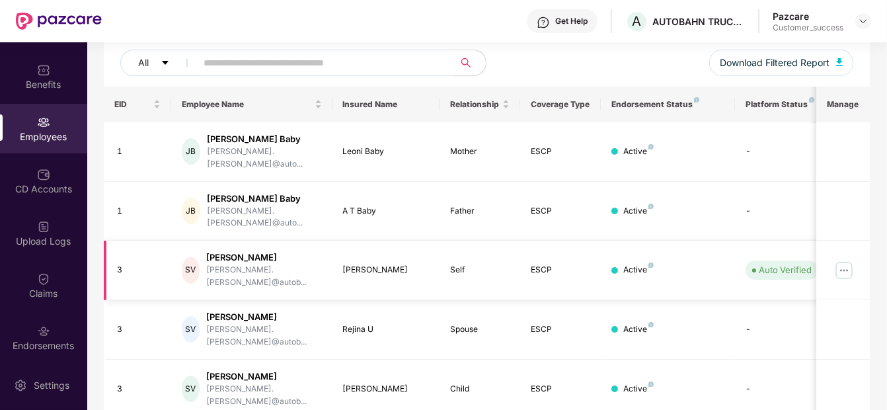
click at [842, 260] on img at bounding box center [844, 270] width 21 height 21
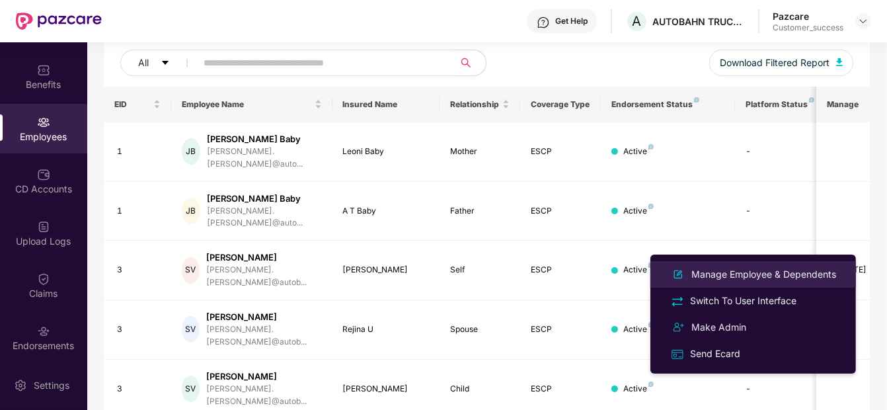
click at [797, 263] on li "Manage Employee & Dependents" at bounding box center [754, 274] width 206 height 26
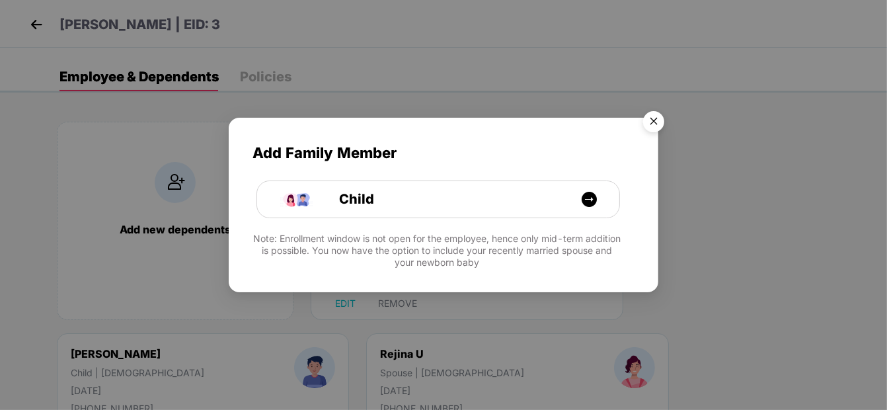
click at [653, 119] on img "Close" at bounding box center [653, 123] width 37 height 37
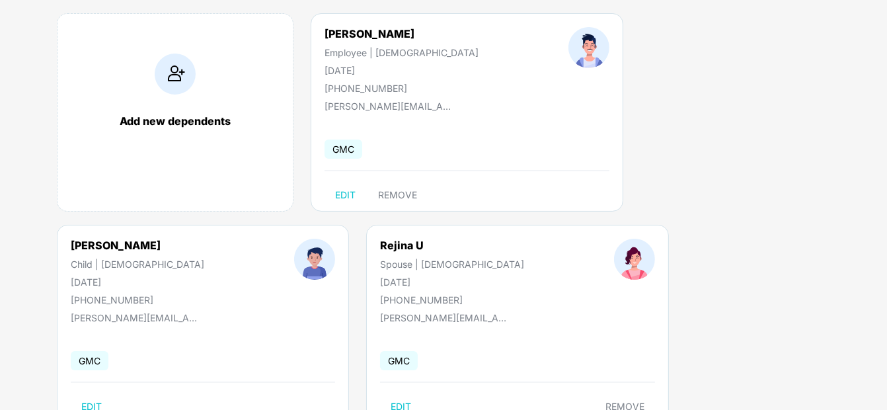
scroll to position [0, 0]
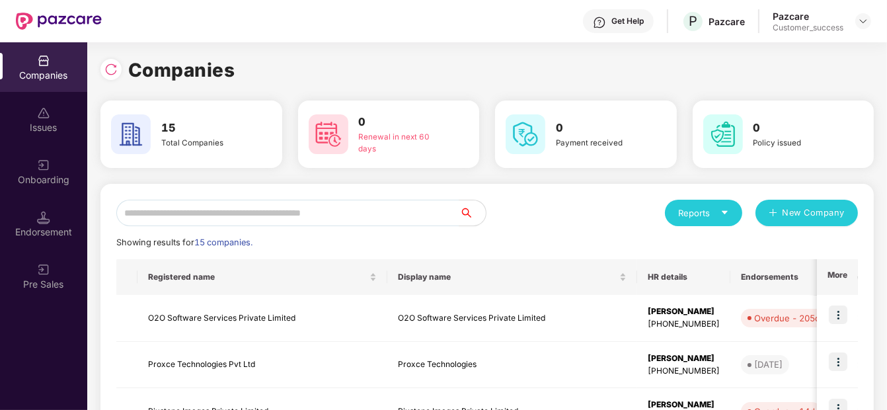
scroll to position [0, 1]
click at [282, 212] on input "text" at bounding box center [287, 213] width 343 height 26
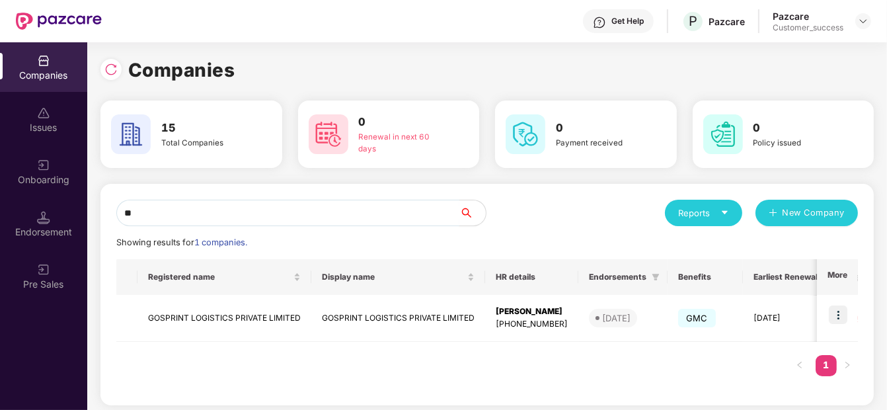
type input "*"
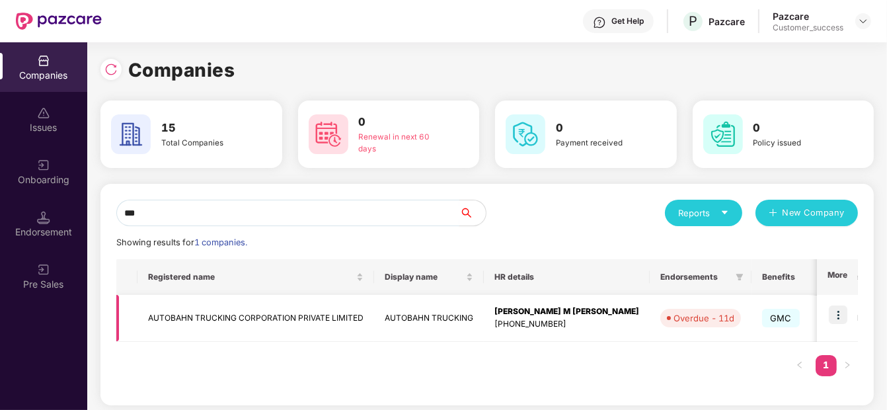
type input "***"
click at [261, 313] on td "AUTOBAHN TRUCKING CORPORATION PRIVATE LIMITED" at bounding box center [256, 318] width 237 height 47
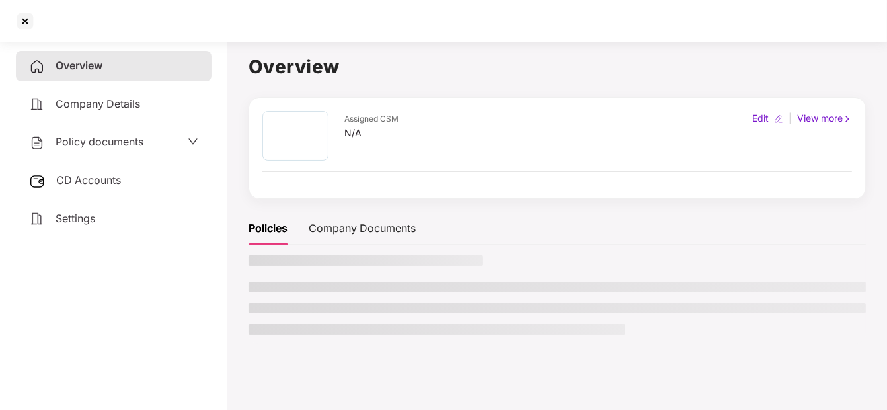
scroll to position [0, 0]
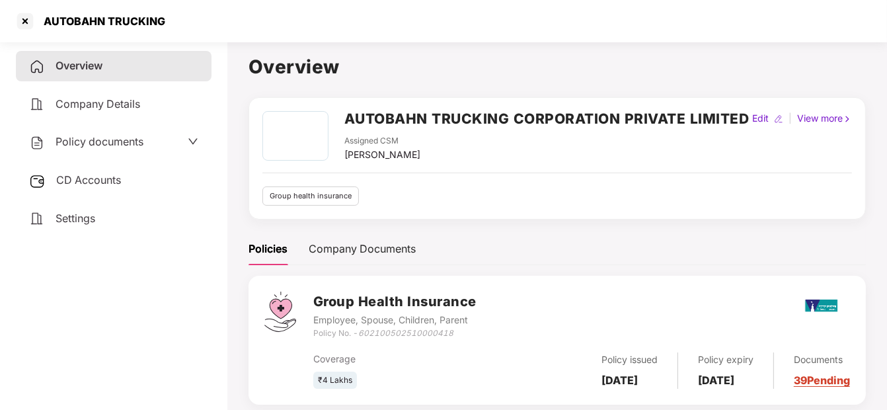
click at [88, 132] on div "Policy documents" at bounding box center [114, 142] width 196 height 30
click at [88, 135] on span "Policy documents" at bounding box center [100, 141] width 88 height 13
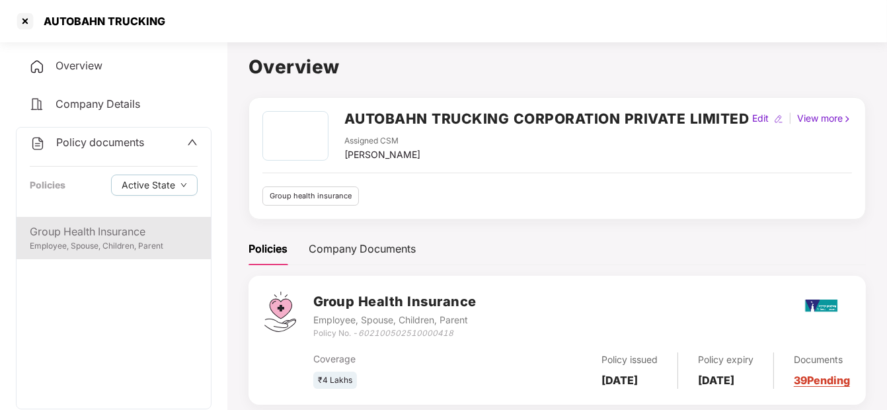
click at [44, 228] on div "Group Health Insurance" at bounding box center [114, 232] width 168 height 17
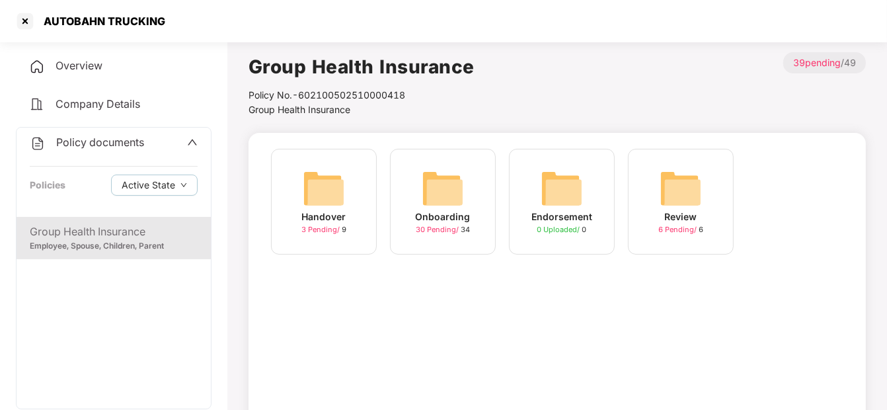
click at [434, 181] on img at bounding box center [443, 188] width 42 height 42
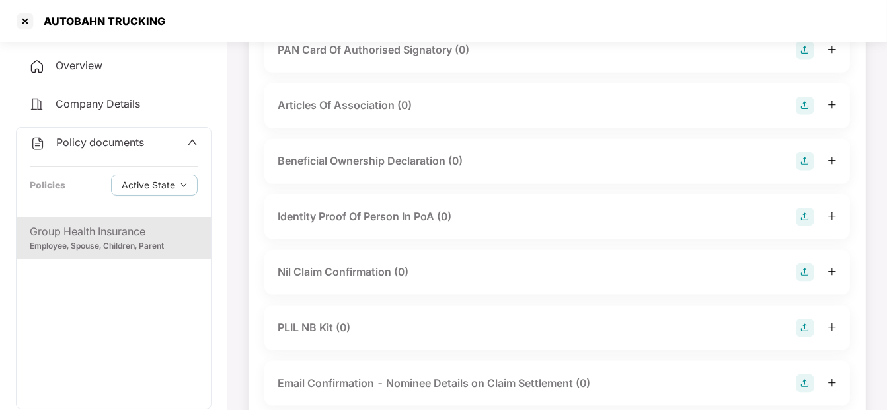
scroll to position [1658, 0]
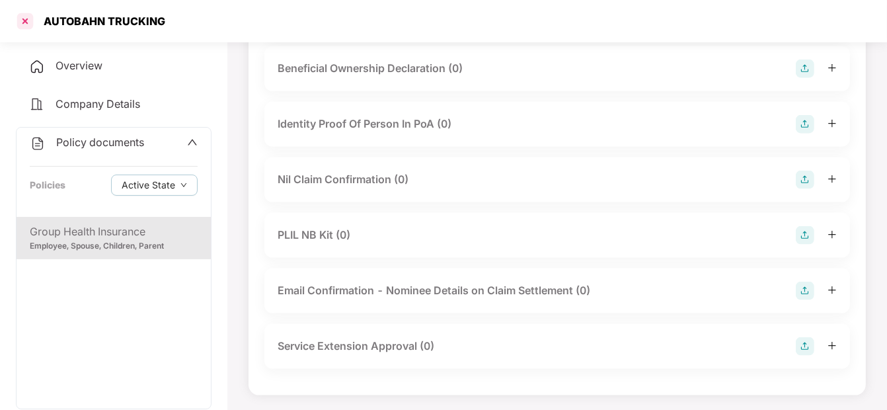
click at [30, 20] on div at bounding box center [25, 21] width 21 height 21
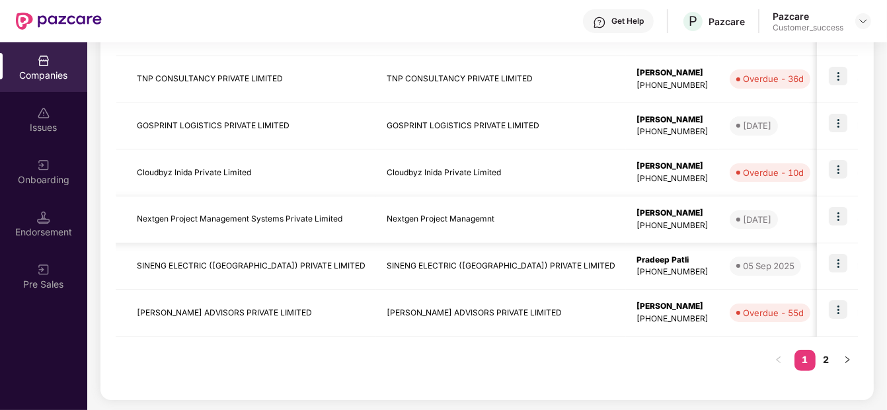
scroll to position [0, 0]
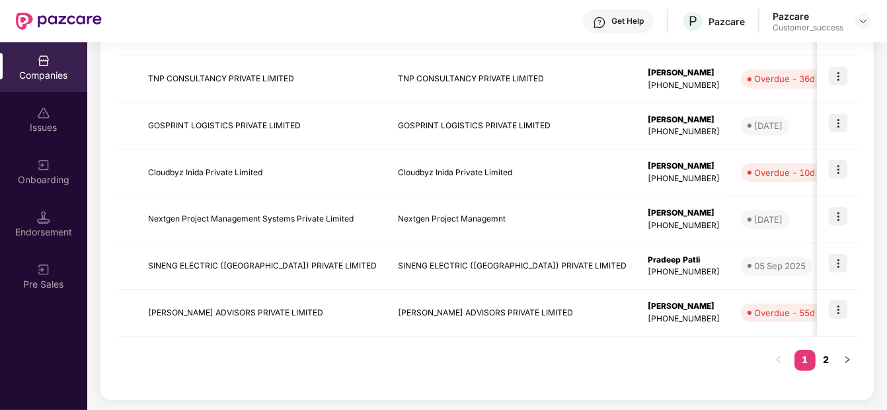
click at [824, 362] on link "2" at bounding box center [826, 360] width 21 height 20
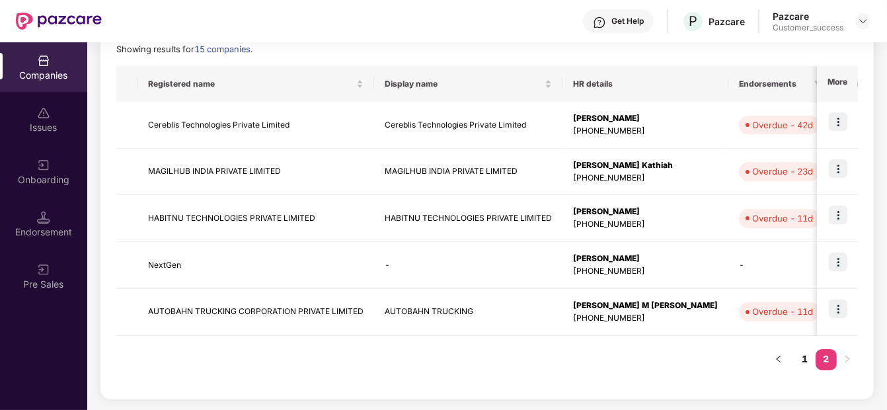
scroll to position [192, 0]
click at [831, 300] on img at bounding box center [838, 309] width 19 height 19
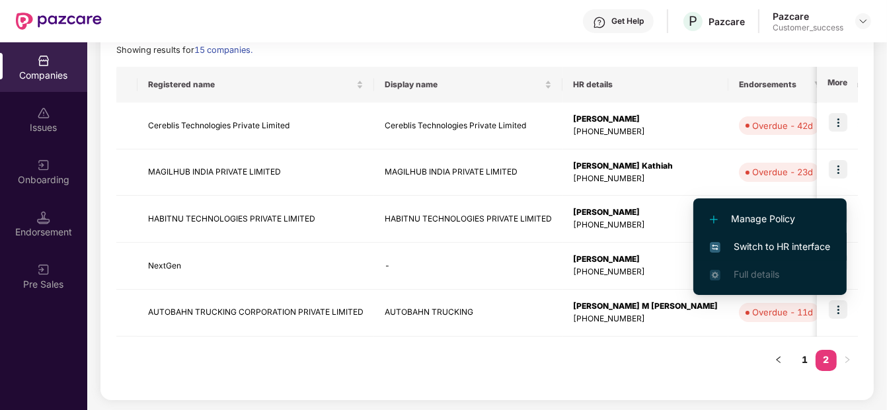
click at [790, 233] on li "Switch to HR interface" at bounding box center [770, 247] width 153 height 28
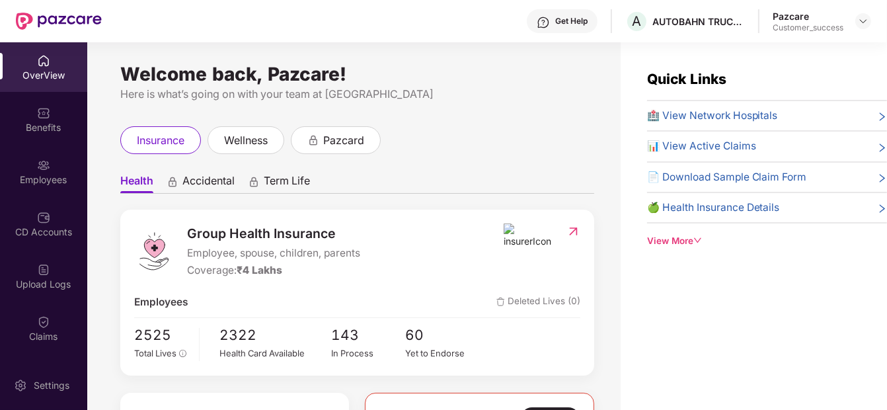
click at [7, 179] on div "Employees" at bounding box center [43, 179] width 87 height 13
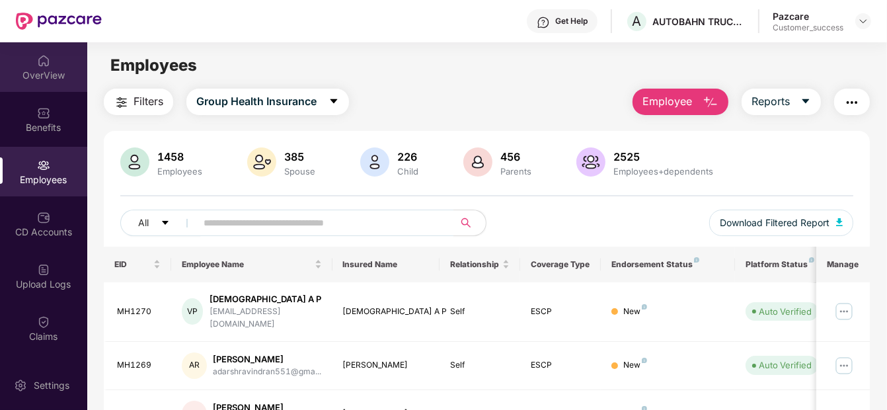
click at [42, 71] on div "OverView" at bounding box center [43, 75] width 87 height 13
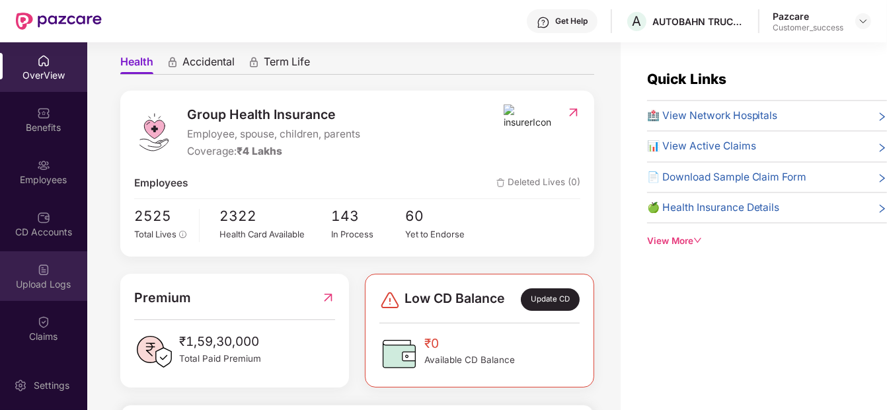
scroll to position [151, 0]
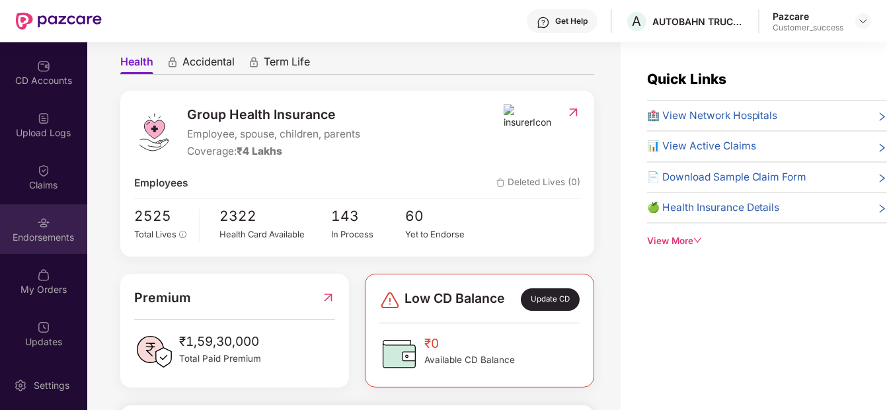
click at [33, 236] on div "Endorsements" at bounding box center [43, 237] width 87 height 13
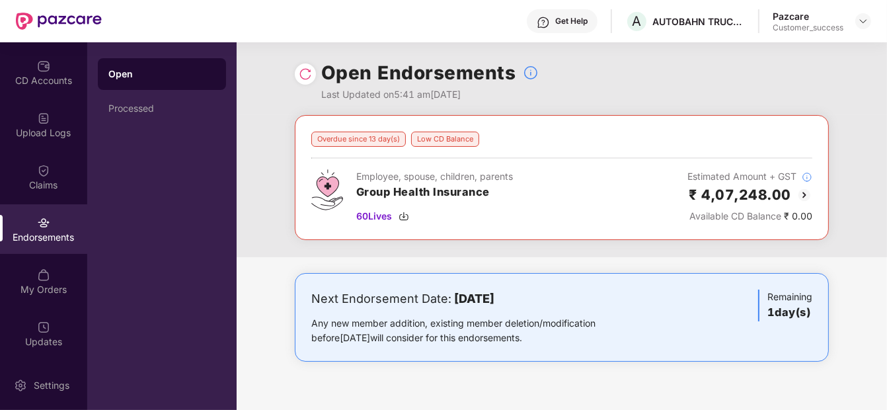
click at [305, 76] on img at bounding box center [305, 73] width 13 height 13
click at [38, 77] on div "CD Accounts" at bounding box center [43, 80] width 87 height 13
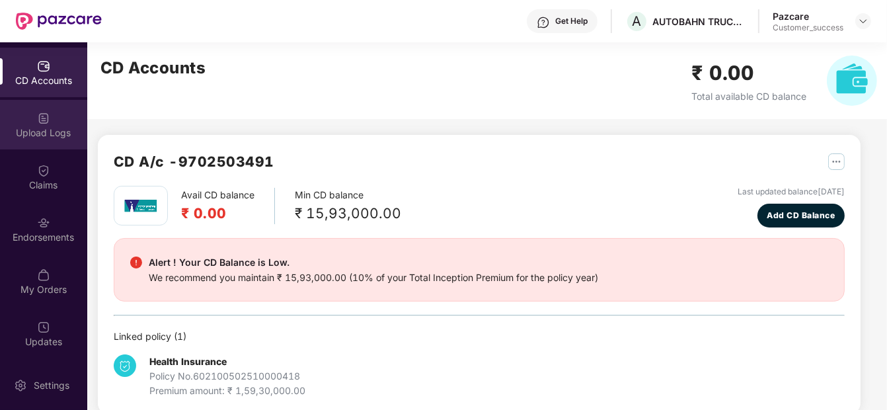
click at [50, 143] on div "Upload Logs" at bounding box center [43, 125] width 87 height 50
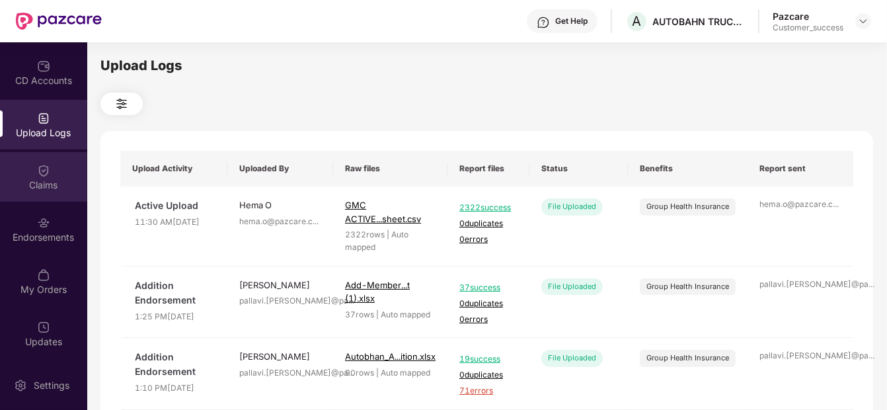
click at [44, 186] on div "Claims" at bounding box center [43, 185] width 87 height 13
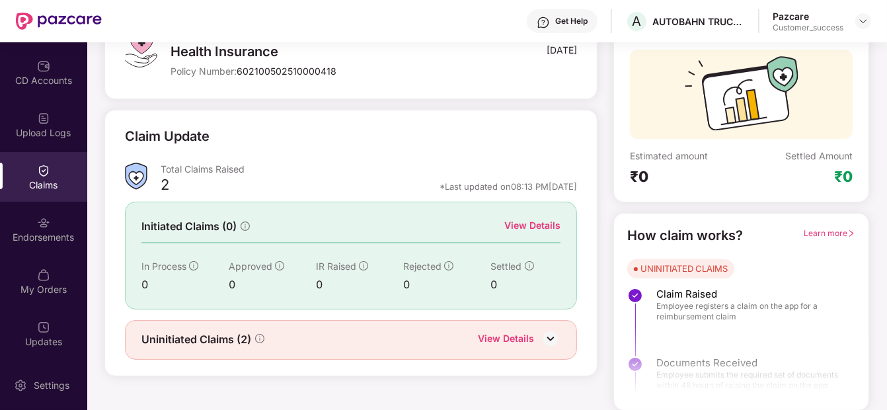
scroll to position [34, 0]
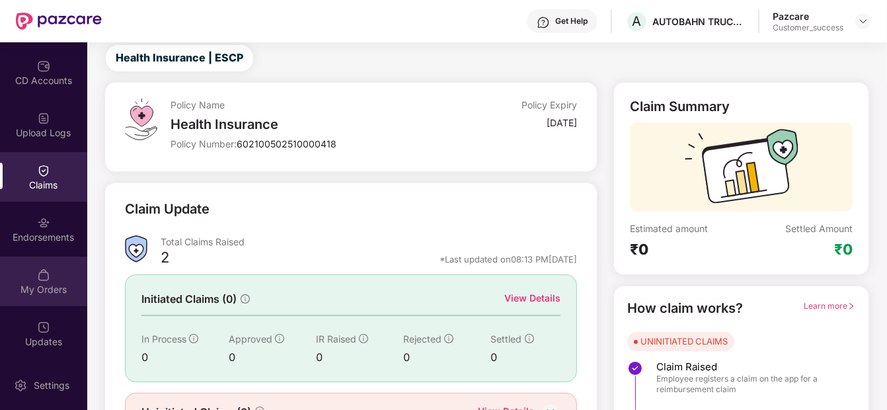
click at [40, 284] on div "My Orders" at bounding box center [43, 289] width 87 height 13
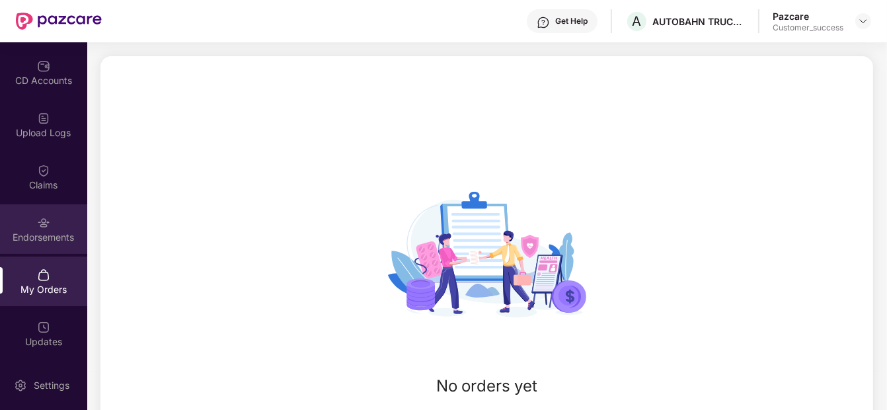
click at [17, 220] on div "Endorsements" at bounding box center [43, 229] width 87 height 50
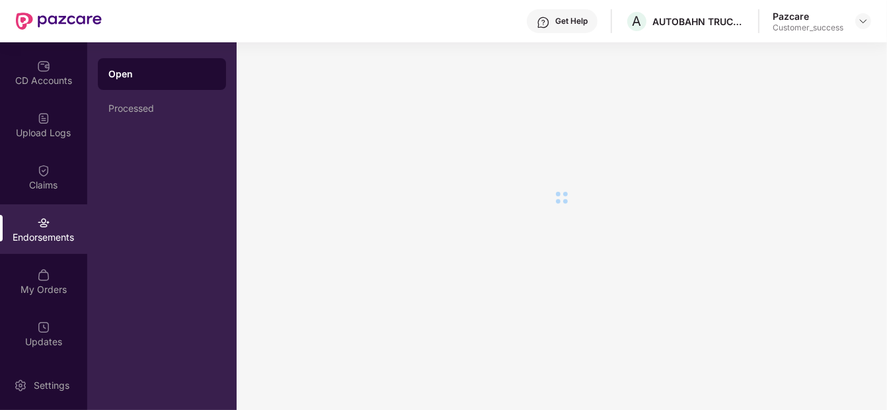
scroll to position [0, 0]
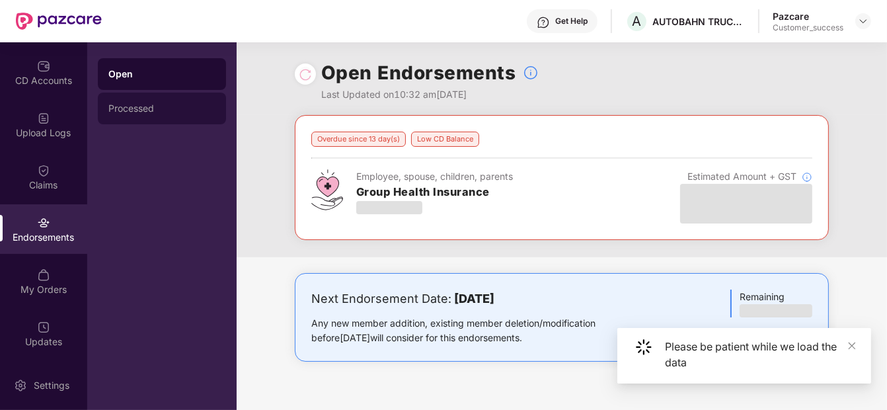
click at [142, 110] on div "Processed" at bounding box center [161, 108] width 107 height 11
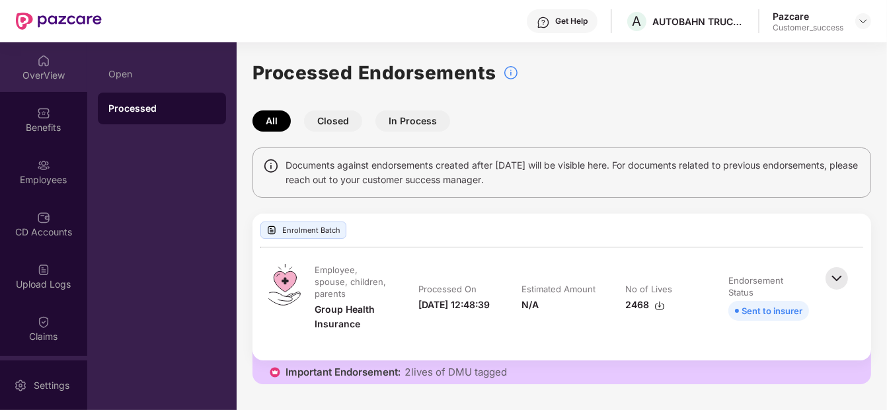
click at [38, 56] on img at bounding box center [43, 60] width 13 height 13
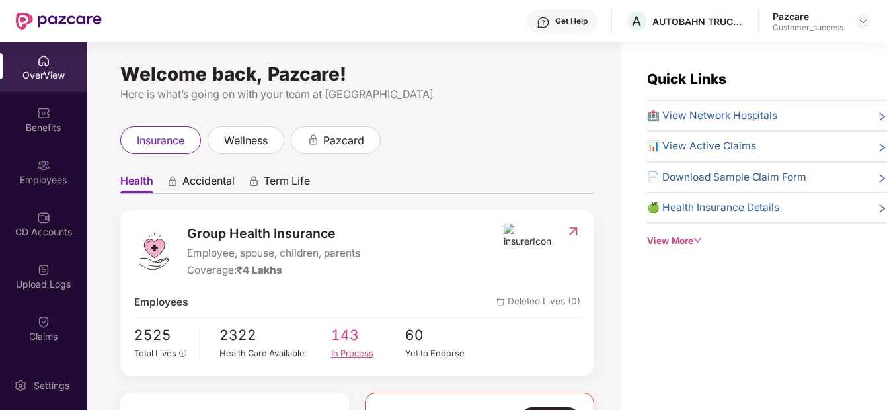
click at [338, 346] on div "In Process" at bounding box center [368, 352] width 74 height 13
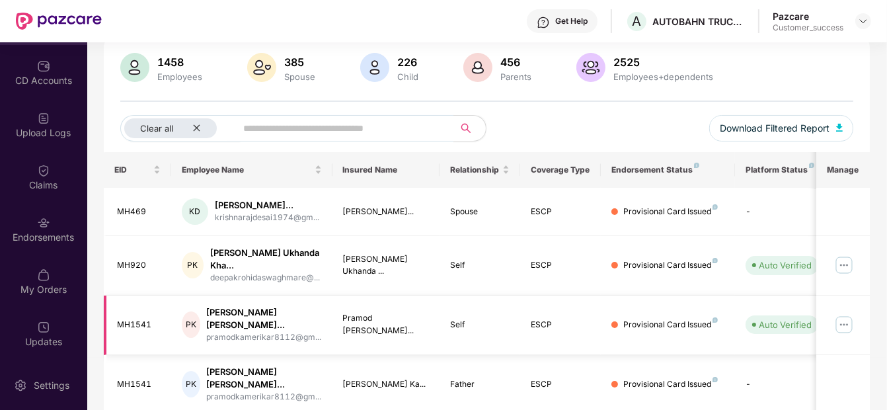
scroll to position [91, 0]
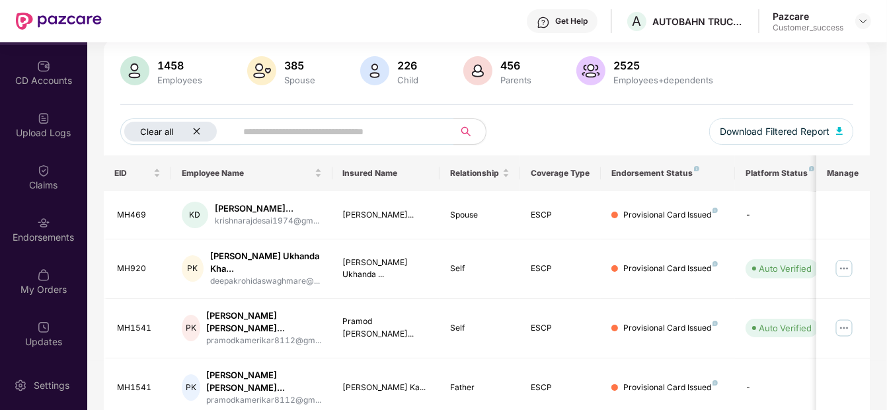
click at [196, 129] on icon "close" at bounding box center [196, 131] width 9 height 9
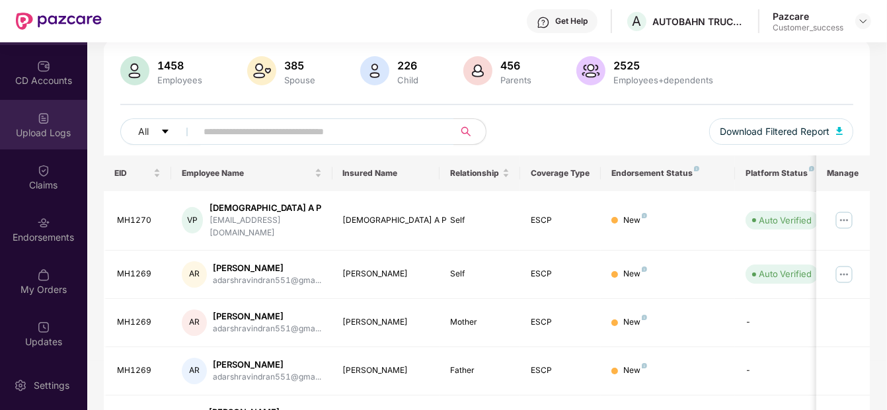
click at [45, 121] on img at bounding box center [43, 118] width 13 height 13
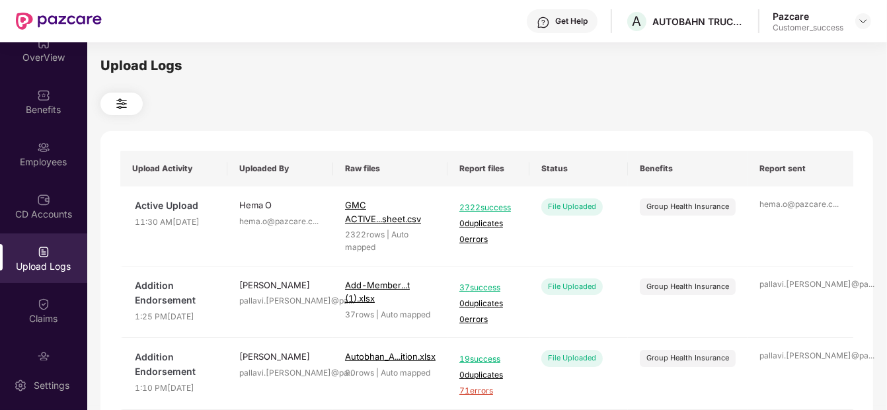
scroll to position [0, 0]
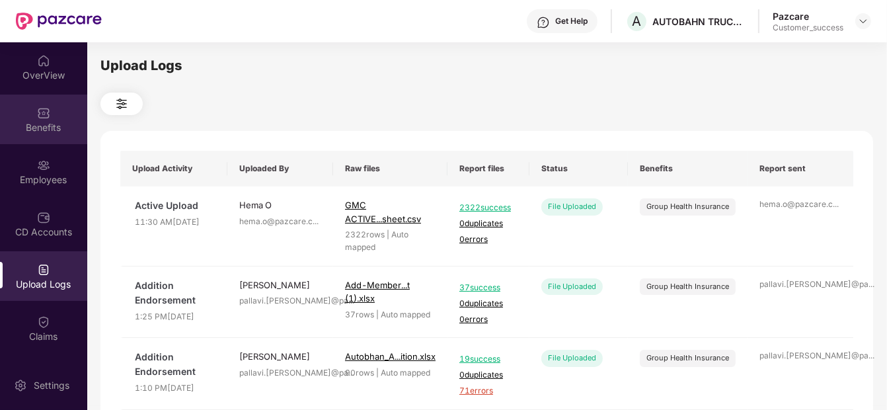
click at [38, 118] on img at bounding box center [43, 112] width 13 height 13
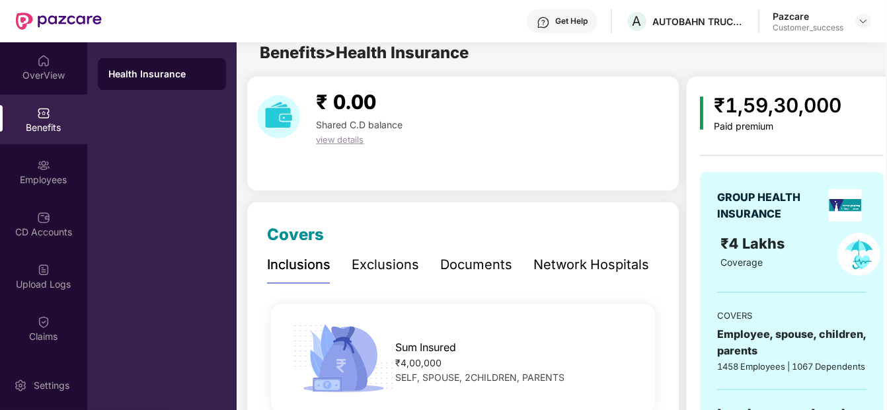
scroll to position [11, 0]
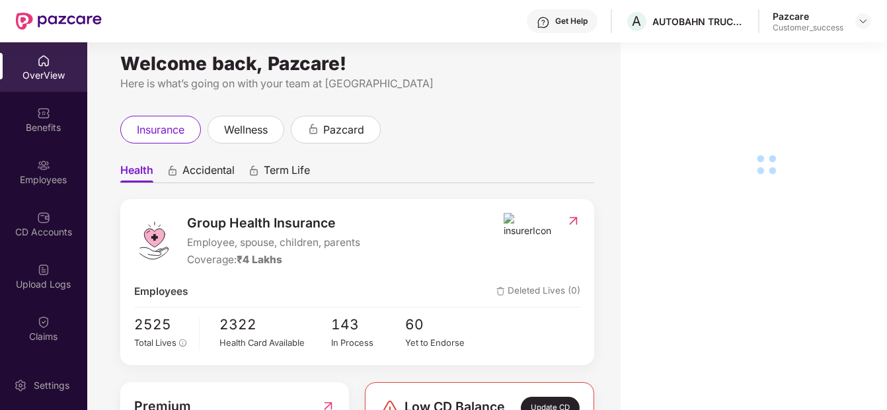
click at [444, 237] on div "Group Health Insurance Employee, spouse, children, parents Coverage: ₹4 Lakhs" at bounding box center [319, 240] width 370 height 55
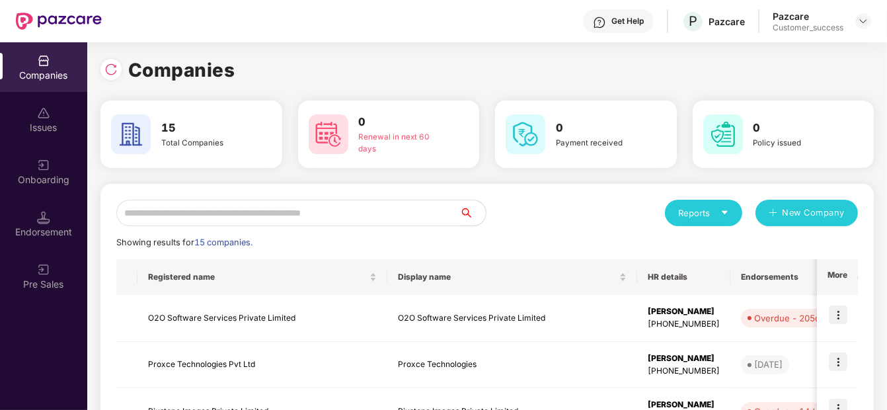
click at [254, 209] on input "text" at bounding box center [287, 213] width 343 height 26
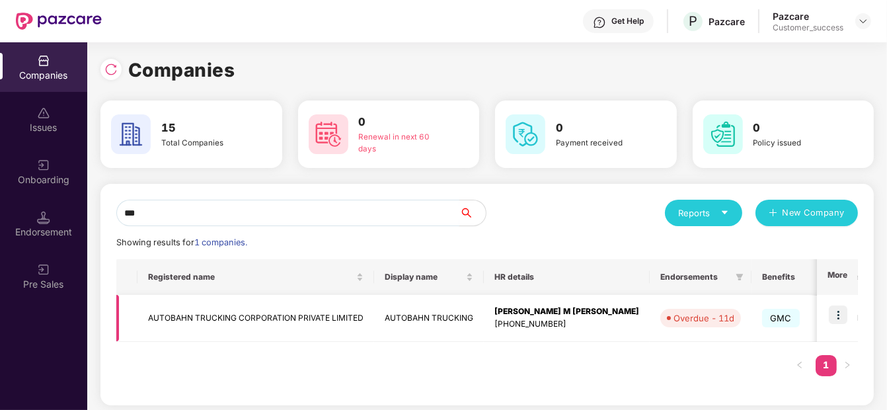
type input "***"
click at [842, 323] on img at bounding box center [838, 314] width 19 height 19
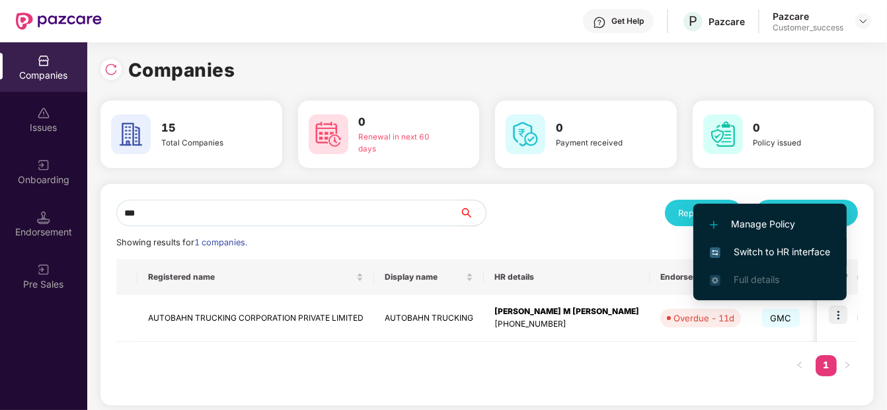
click at [776, 239] on li "Switch to HR interface" at bounding box center [770, 252] width 153 height 28
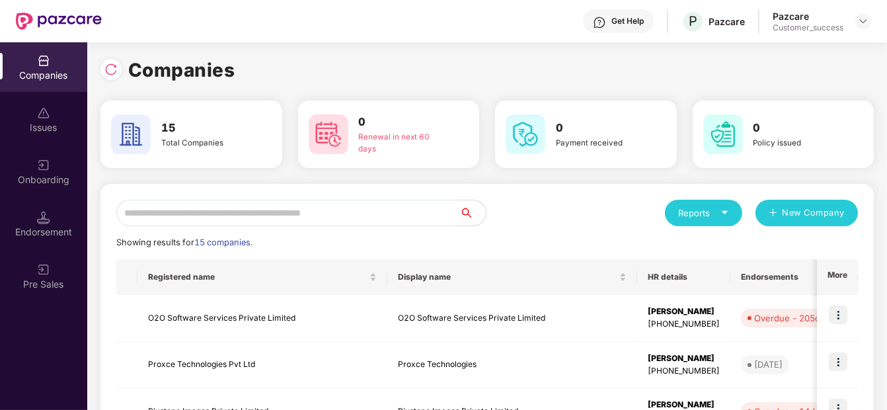
click at [216, 204] on input "text" at bounding box center [287, 213] width 343 height 26
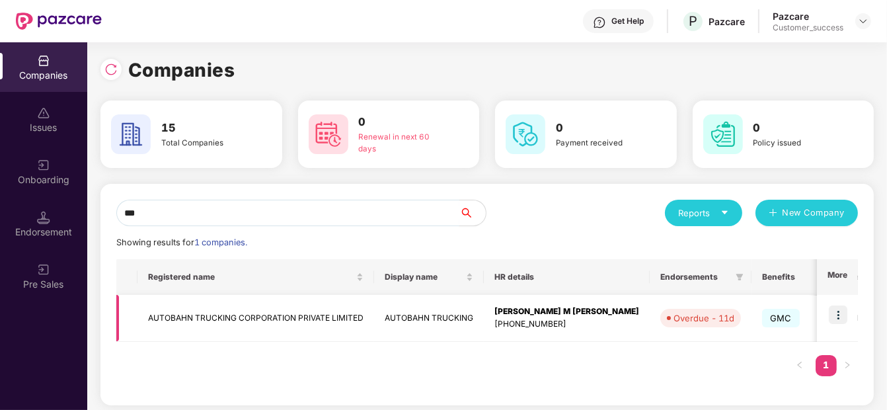
type input "***"
click at [169, 327] on td "AUTOBAHN TRUCKING CORPORATION PRIVATE LIMITED" at bounding box center [256, 318] width 237 height 47
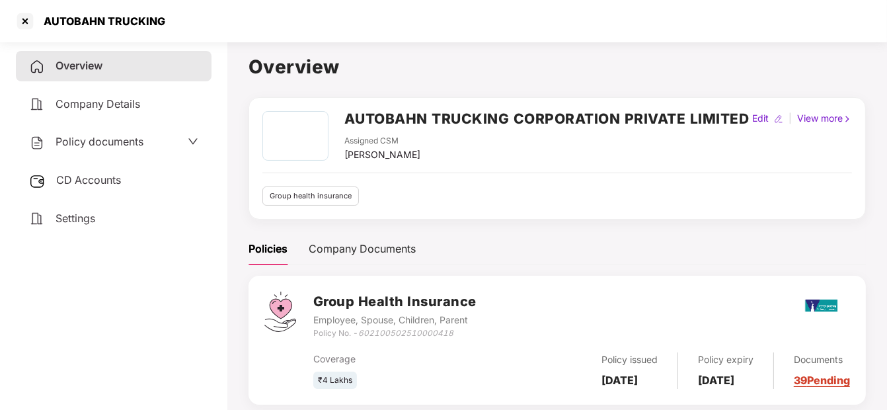
click at [121, 138] on span "Policy documents" at bounding box center [100, 141] width 88 height 13
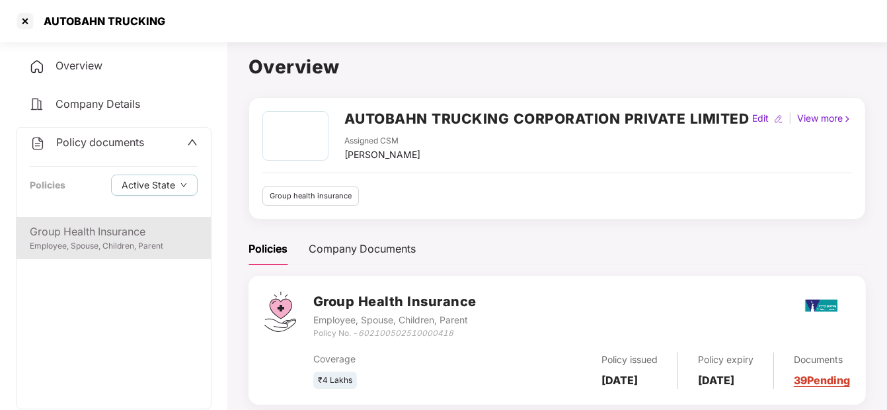
click at [149, 219] on div "Group Health Insurance Employee, Spouse, Children, Parent" at bounding box center [114, 238] width 194 height 42
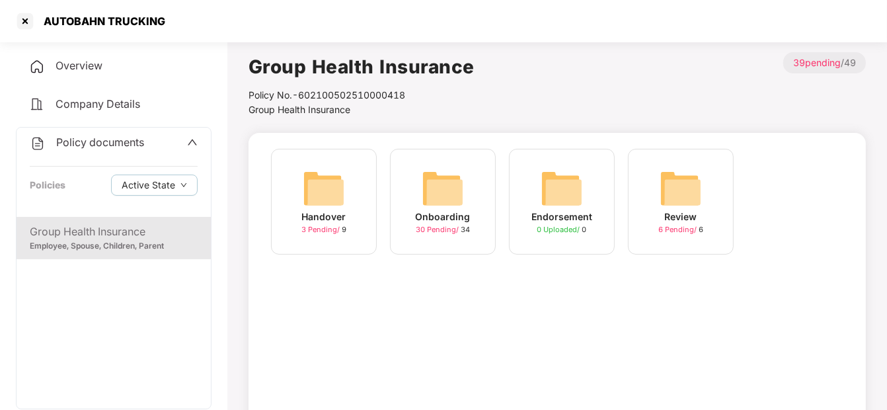
click at [430, 203] on img at bounding box center [443, 188] width 42 height 42
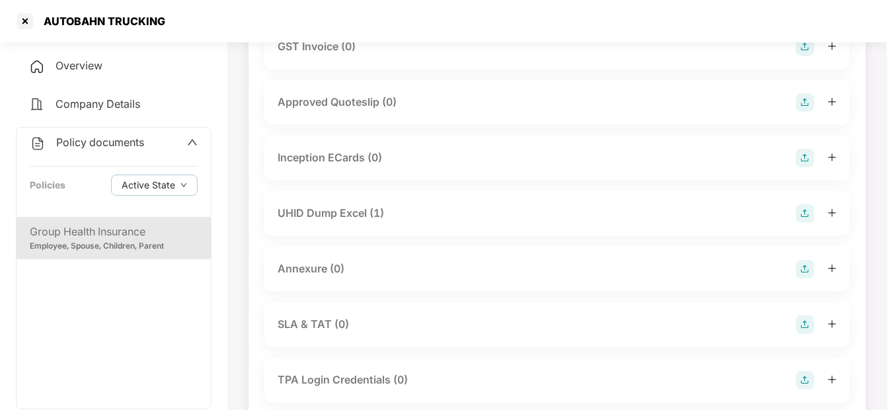
scroll to position [538, 0]
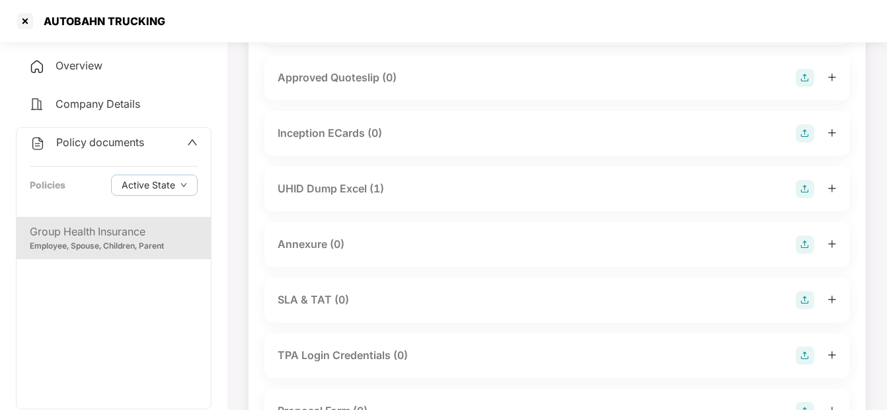
click at [362, 237] on div "Annexure (0)" at bounding box center [557, 244] width 559 height 19
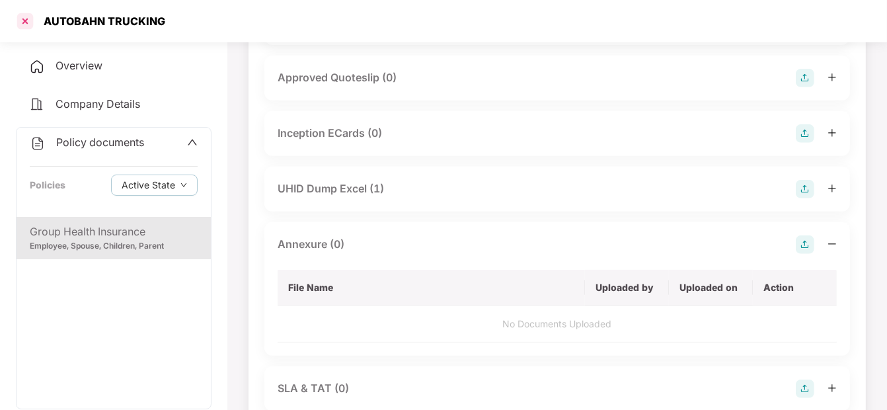
click at [28, 17] on div at bounding box center [25, 21] width 21 height 21
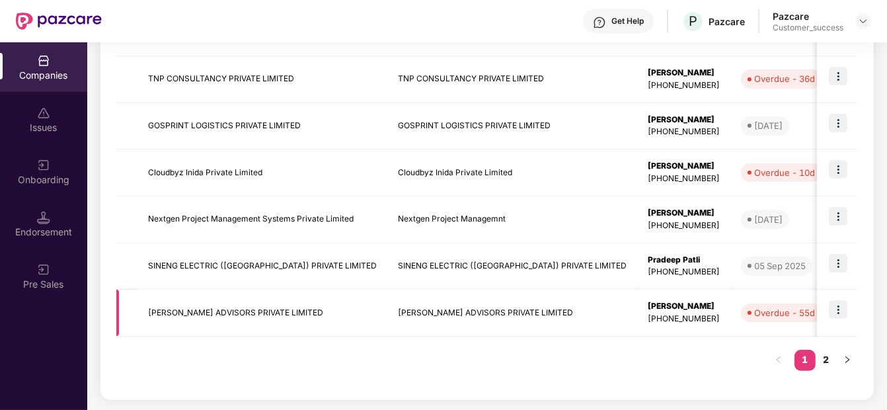
scroll to position [425, 0]
click at [835, 360] on link "2" at bounding box center [826, 360] width 21 height 20
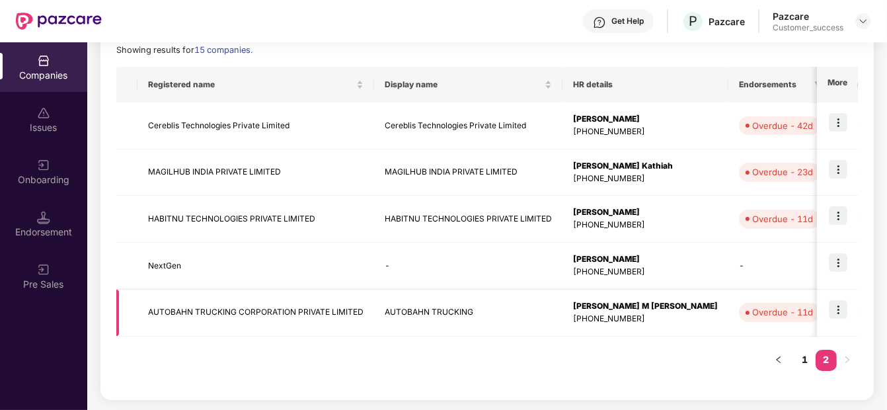
click at [840, 306] on img at bounding box center [838, 309] width 19 height 19
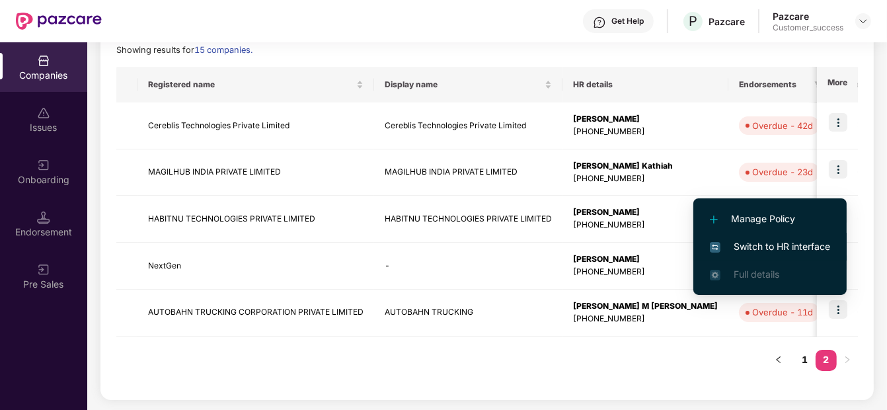
click at [798, 234] on li "Switch to HR interface" at bounding box center [770, 247] width 153 height 28
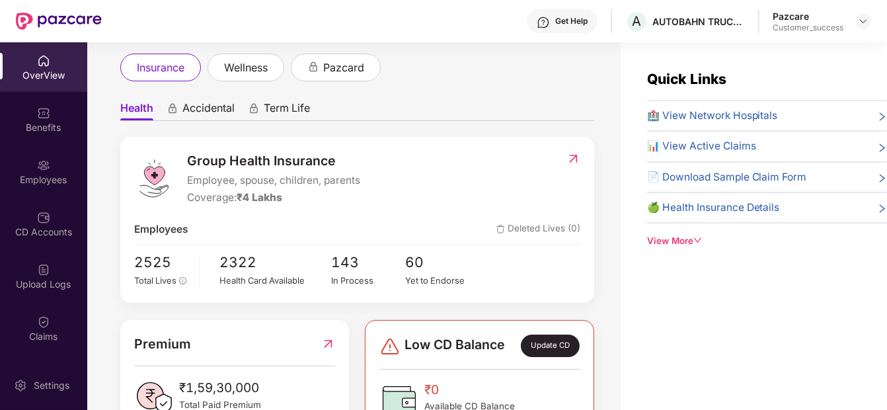
scroll to position [73, 0]
click at [345, 276] on div "In Process" at bounding box center [368, 279] width 74 height 13
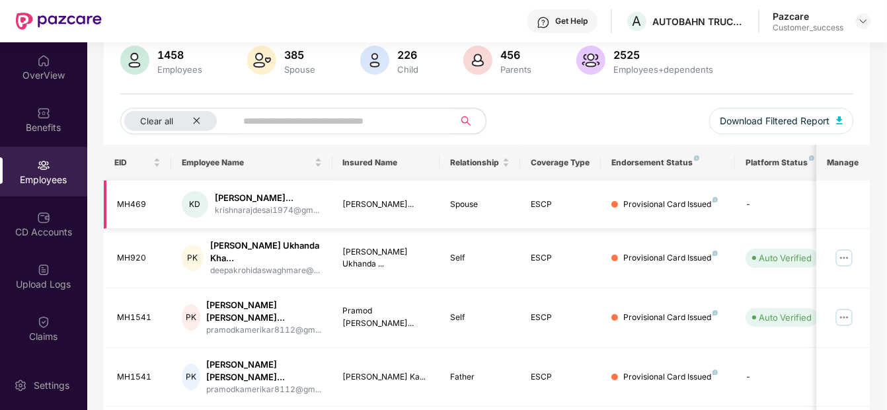
scroll to position [101, 0]
click at [836, 257] on img at bounding box center [844, 258] width 21 height 21
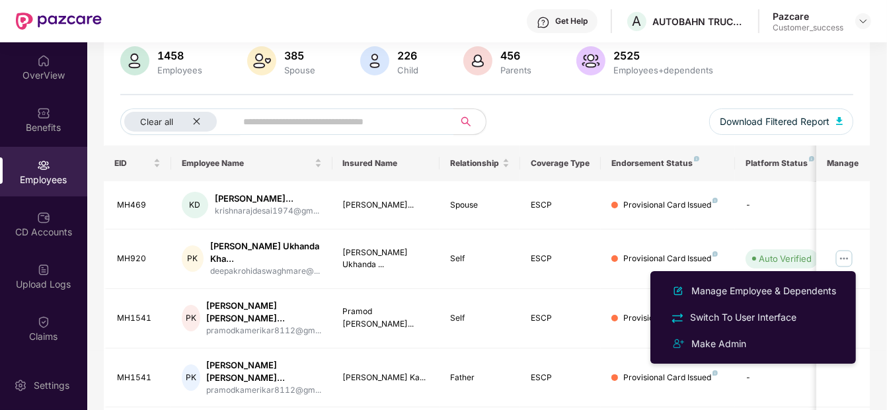
scroll to position [114, 0]
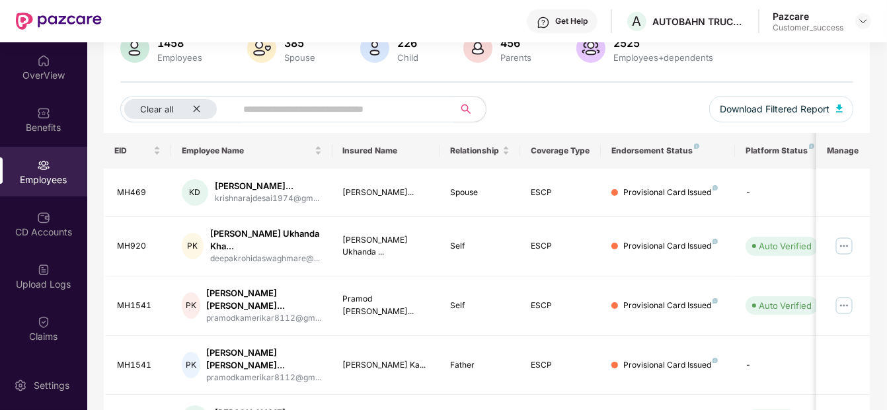
click at [673, 161] on th "Endorsement Status" at bounding box center [668, 151] width 134 height 36
click at [653, 146] on div "Endorsement Status" at bounding box center [668, 150] width 113 height 11
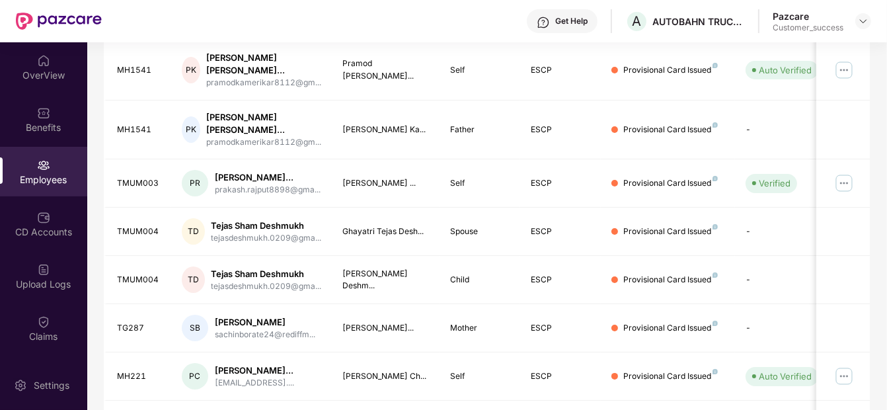
scroll to position [468, 0]
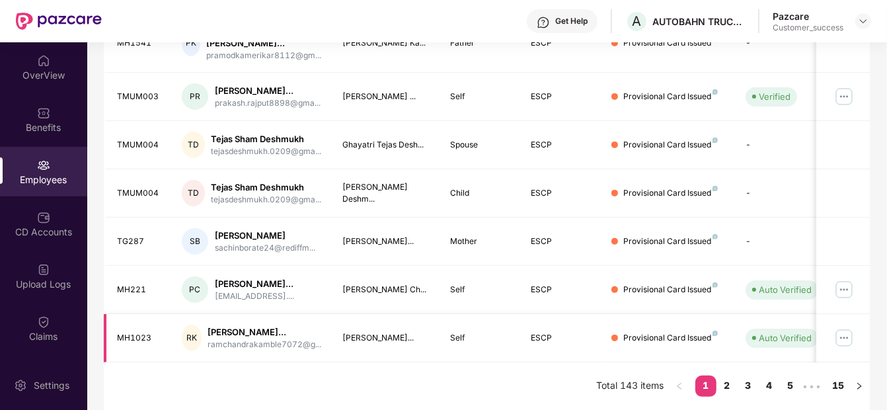
click at [846, 329] on img at bounding box center [844, 337] width 21 height 21
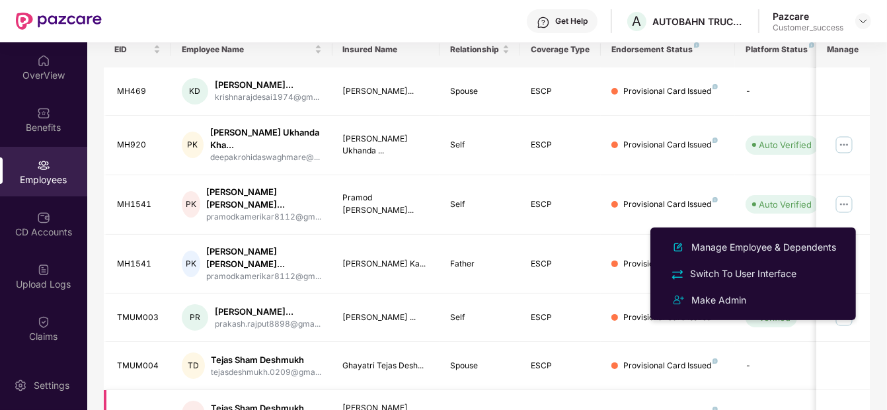
scroll to position [0, 0]
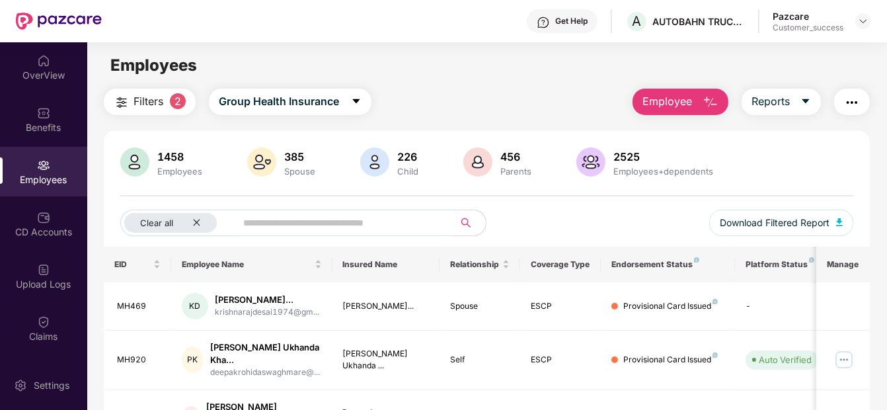
click at [618, 183] on div "1458 Employees 385 Spouse 226 Child 456 Parents 2525 Employees+dependents Clear…" at bounding box center [487, 196] width 766 height 99
click at [671, 268] on div "Endorsement Status" at bounding box center [668, 264] width 113 height 11
click at [839, 355] on img at bounding box center [844, 359] width 21 height 21
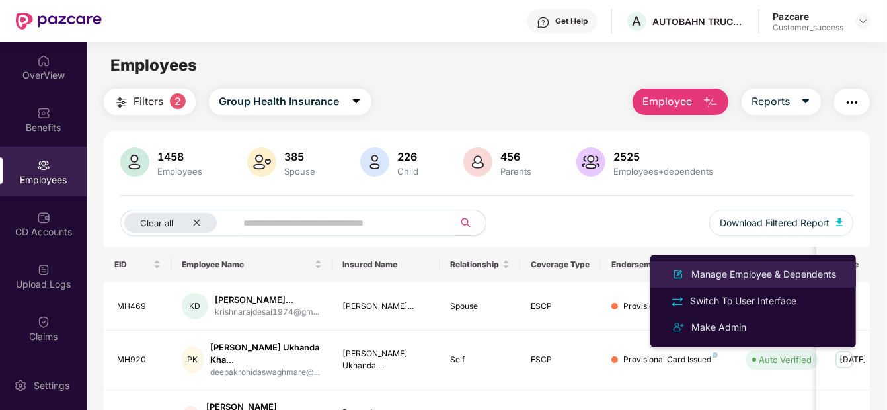
click at [775, 268] on div "Manage Employee & Dependents" at bounding box center [764, 274] width 150 height 15
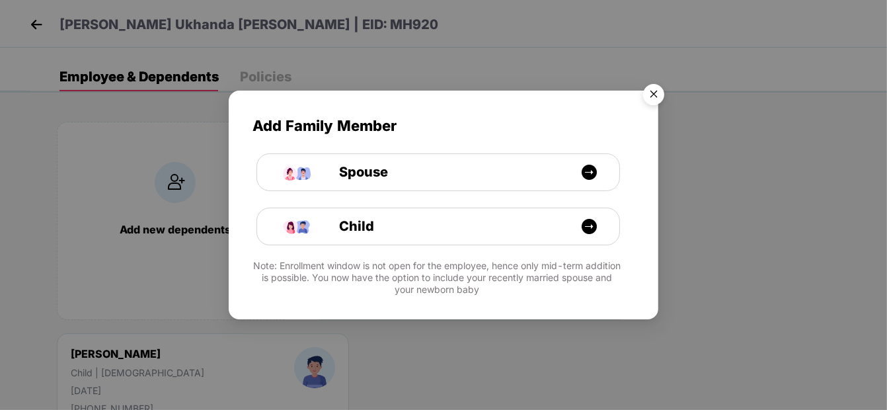
click at [645, 101] on img "Close" at bounding box center [653, 96] width 37 height 37
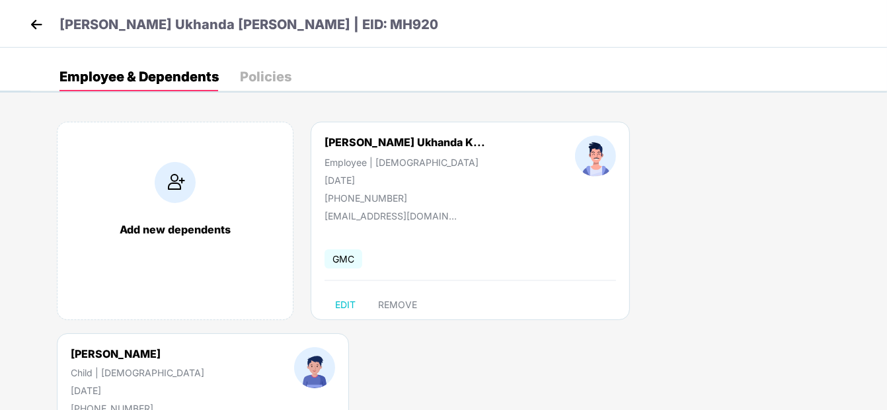
click at [33, 32] on img at bounding box center [36, 25] width 20 height 20
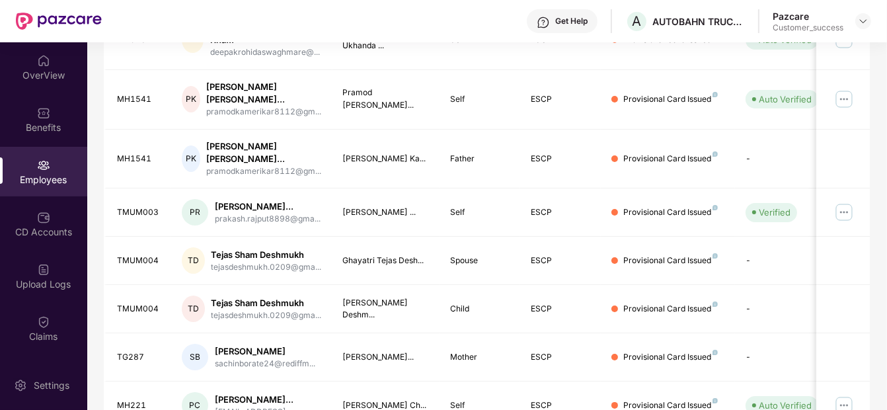
scroll to position [468, 0]
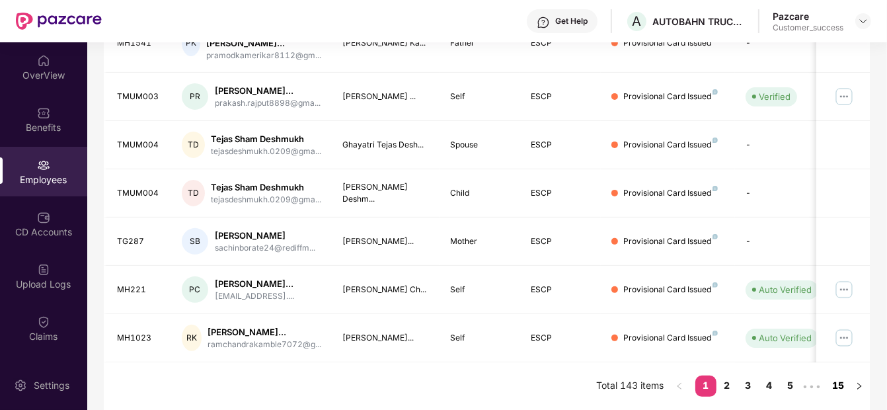
click at [840, 380] on link "15" at bounding box center [838, 386] width 21 height 20
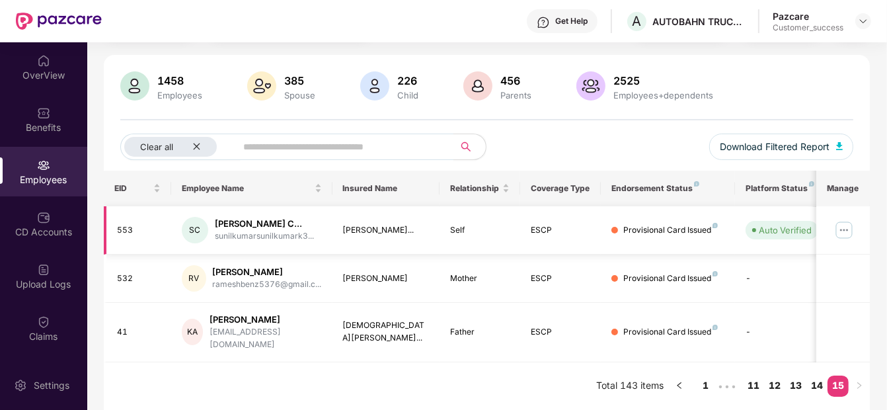
scroll to position [64, 0]
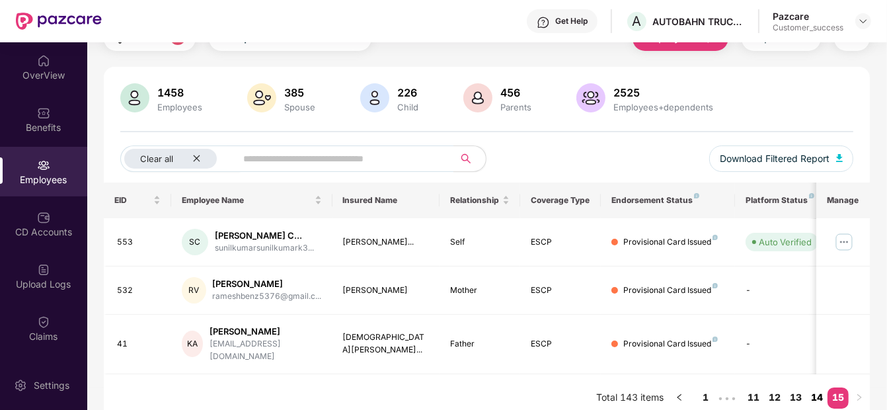
click at [821, 387] on link "14" at bounding box center [817, 397] width 21 height 20
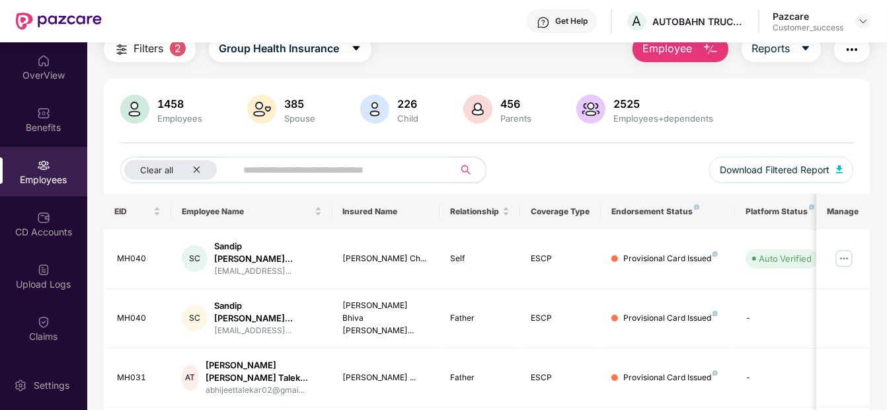
scroll to position [0, 0]
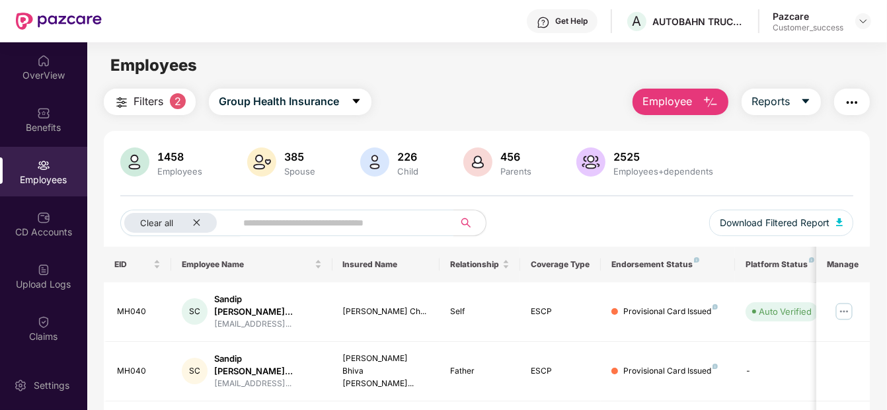
click at [655, 197] on div "1458 Employees 385 Spouse 226 Child 456 Parents 2525 Employees+dependents Clear…" at bounding box center [487, 196] width 766 height 99
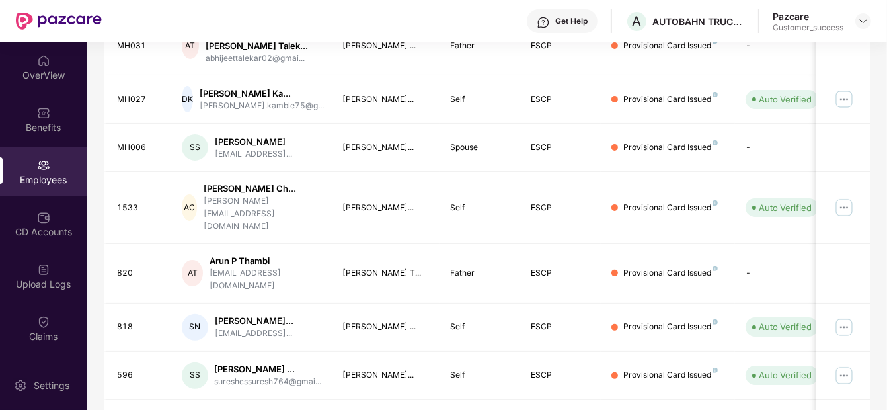
scroll to position [458, 0]
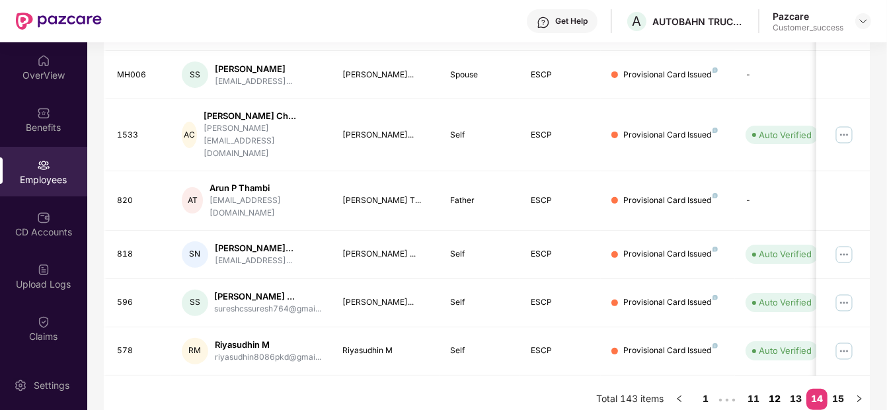
click at [775, 389] on link "12" at bounding box center [774, 399] width 21 height 20
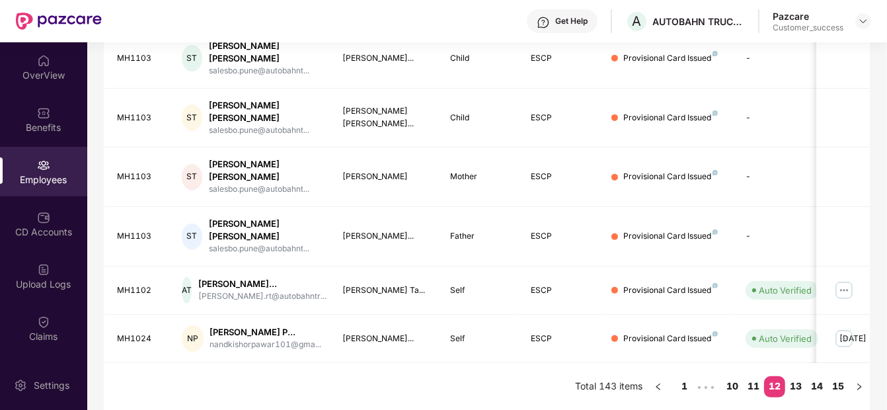
click at [684, 363] on td "Provisional Card Issued" at bounding box center [668, 339] width 134 height 48
click at [690, 393] on link "1" at bounding box center [684, 386] width 21 height 20
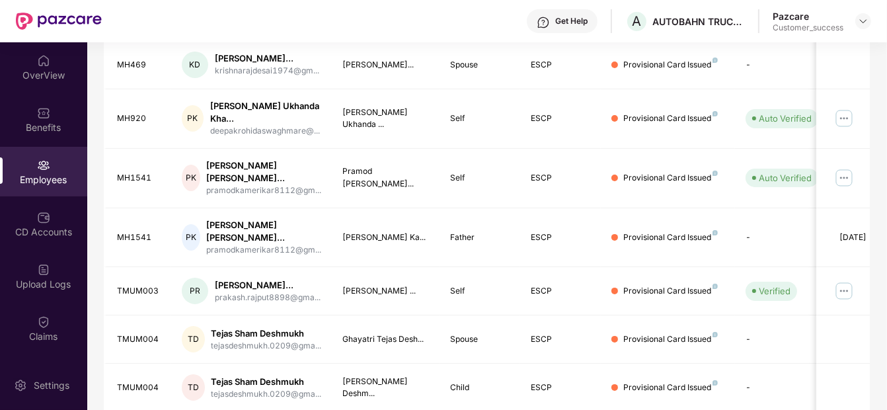
scroll to position [0, 0]
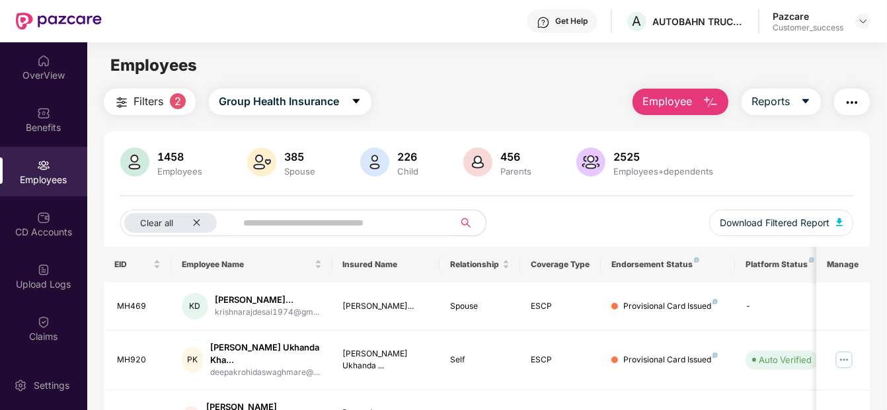
click at [850, 104] on img "button" at bounding box center [852, 103] width 16 height 16
click at [563, 185] on div "1458 Employees 385 Spouse 226 Child 456 Parents 2525 Employees+dependents Clear…" at bounding box center [487, 196] width 766 height 99
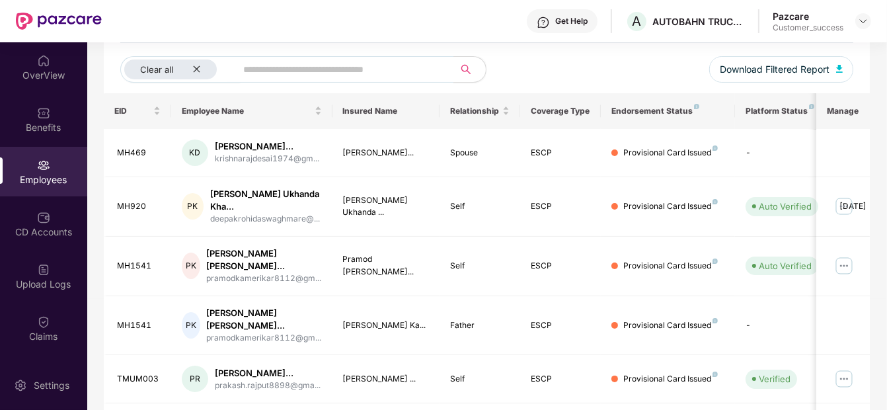
scroll to position [468, 0]
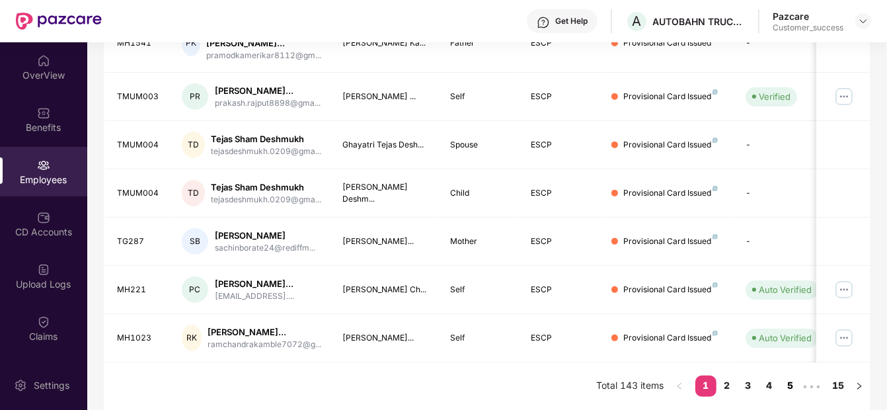
click at [786, 389] on link "5" at bounding box center [790, 386] width 21 height 20
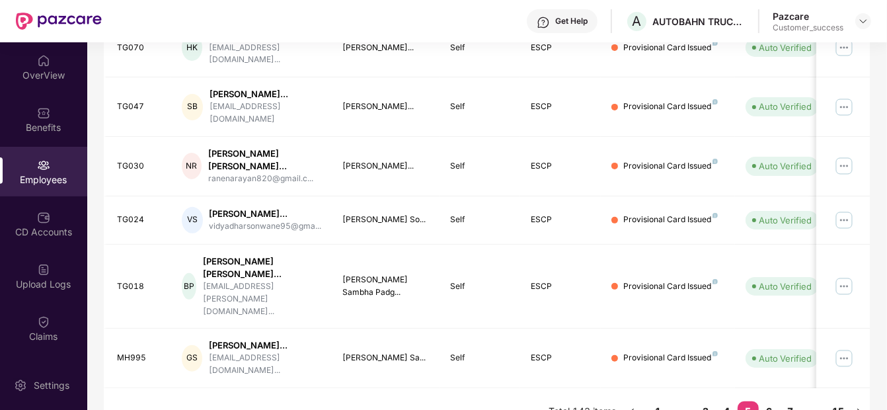
click at [786, 389] on div "EID Employee Name Insured Name Relationship Coverage Type Endorsement Status Pl…" at bounding box center [487, 106] width 766 height 657
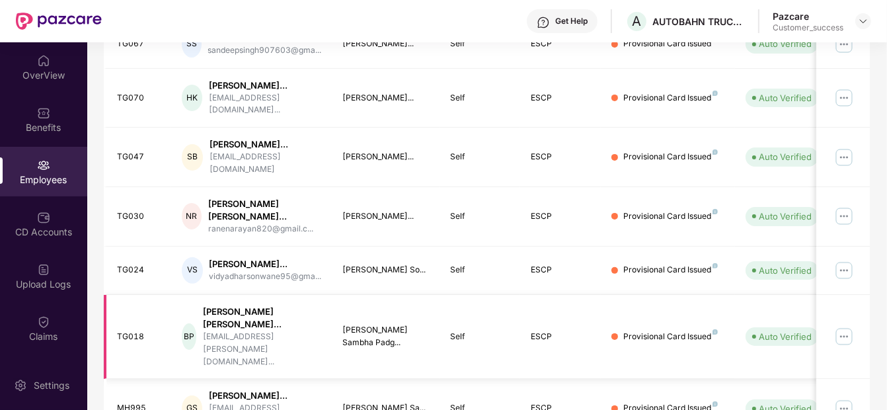
scroll to position [491, 0]
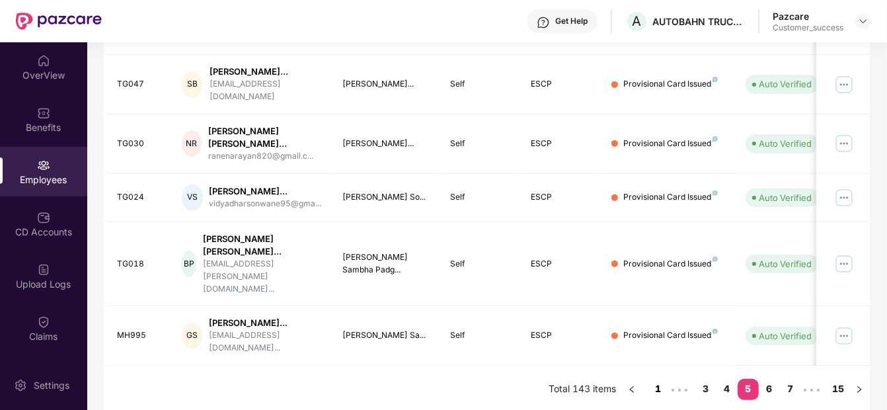
click at [658, 384] on link "1" at bounding box center [658, 389] width 21 height 20
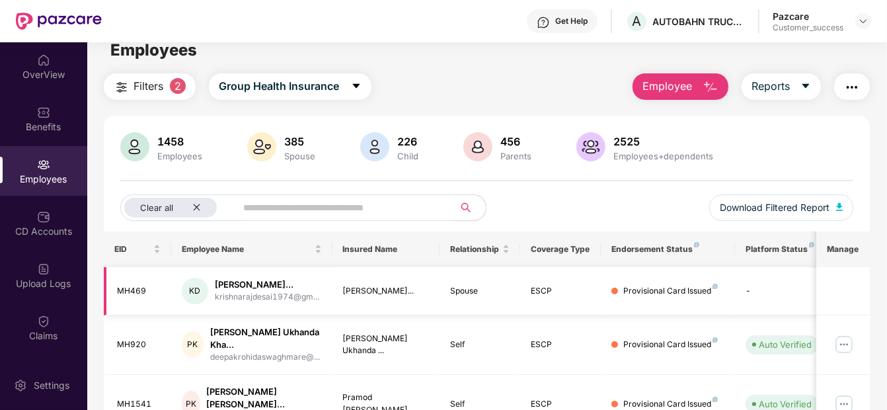
scroll to position [15, 0]
click at [840, 340] on img at bounding box center [844, 344] width 21 height 21
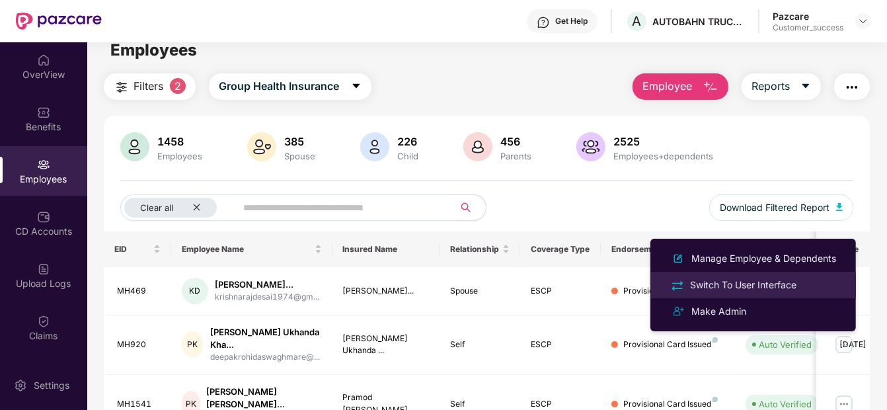
click at [787, 287] on div "Switch To User Interface" at bounding box center [744, 285] width 112 height 15
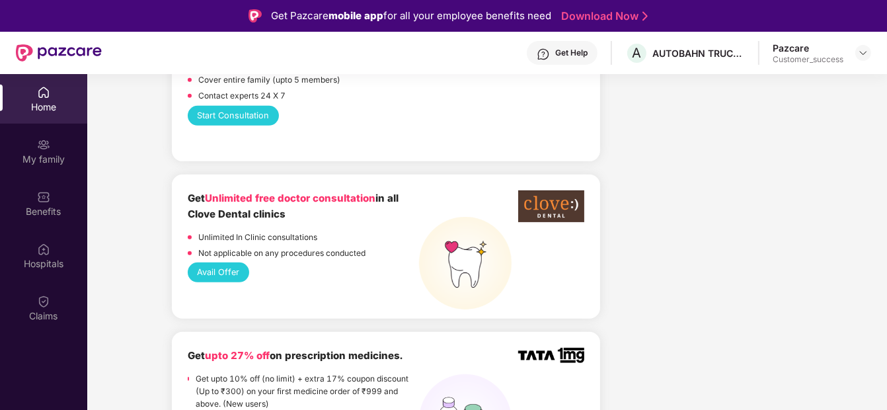
scroll to position [790, 0]
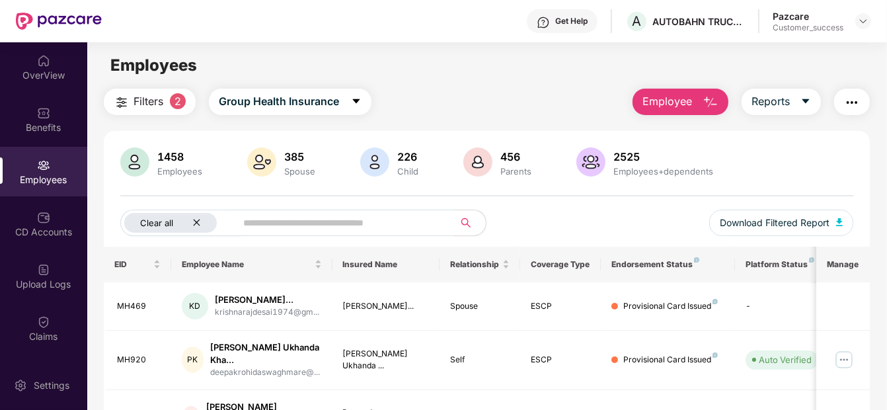
click at [202, 224] on div "Clear all" at bounding box center [170, 223] width 93 height 20
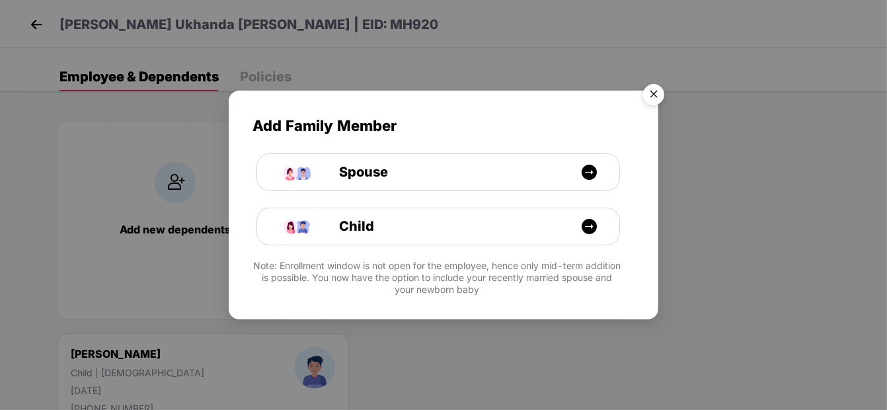
click at [655, 89] on img "Close" at bounding box center [653, 96] width 37 height 37
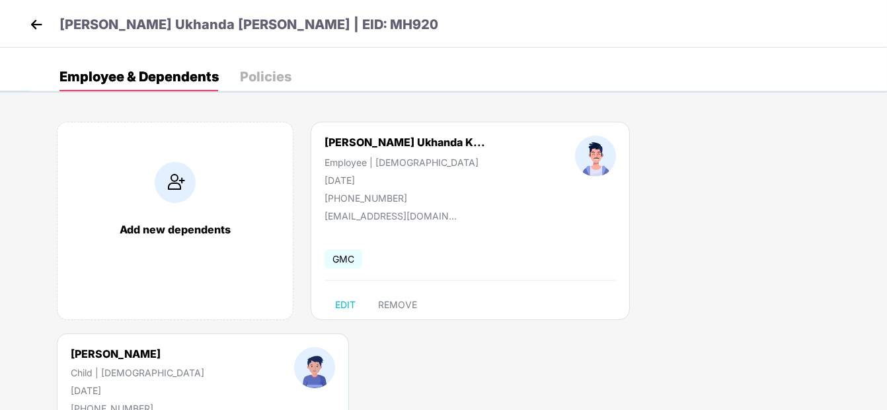
click at [36, 24] on img at bounding box center [36, 25] width 20 height 20
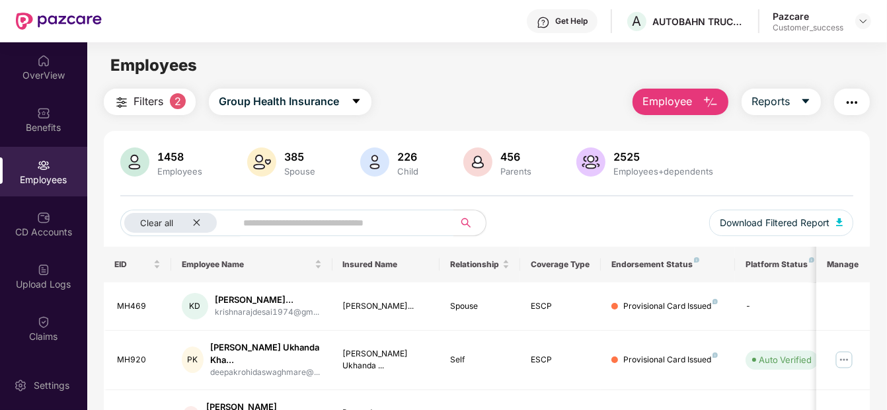
click at [50, 69] on div "OverView" at bounding box center [43, 75] width 87 height 13
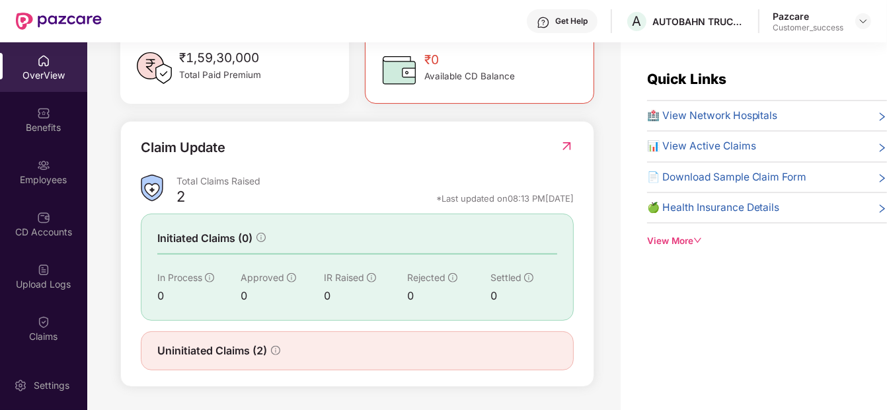
scroll to position [13, 0]
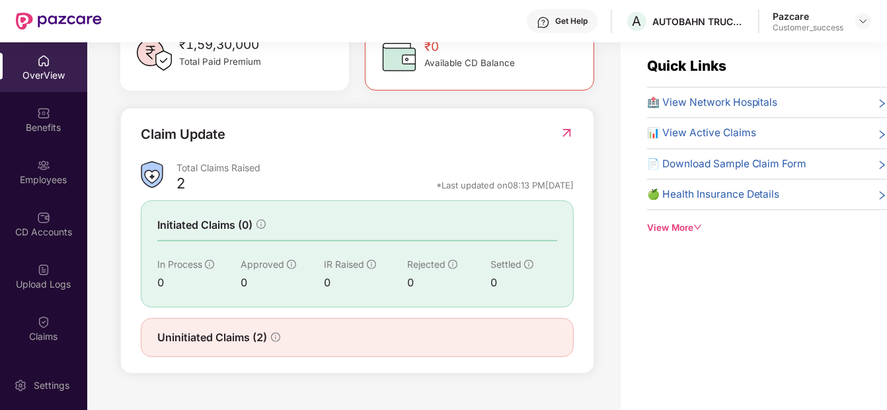
click at [567, 126] on img at bounding box center [567, 132] width 14 height 13
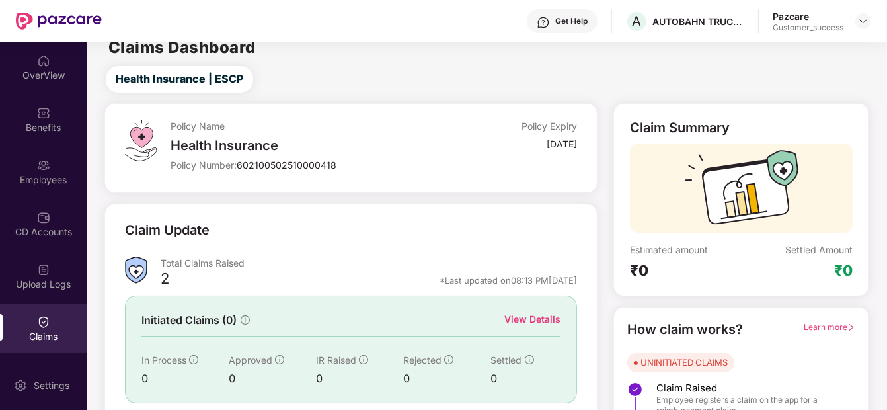
scroll to position [107, 0]
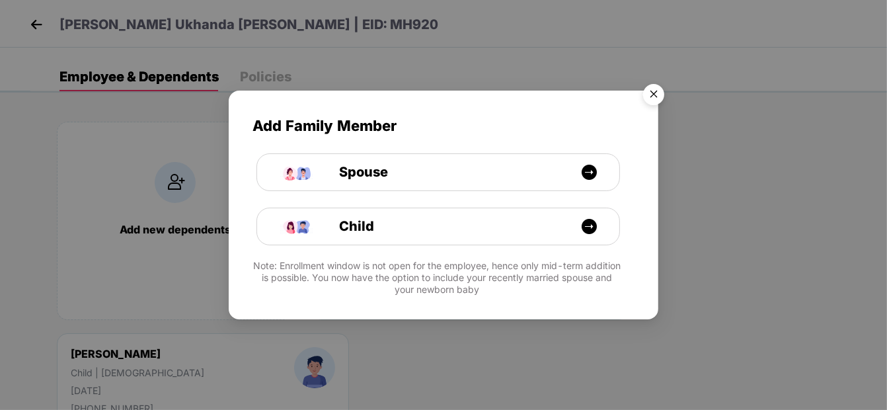
click at [653, 90] on img "Close" at bounding box center [653, 96] width 37 height 37
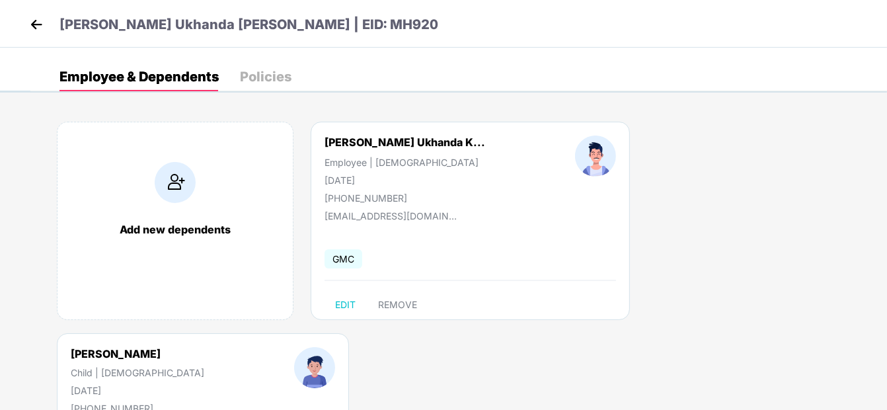
click at [31, 26] on img at bounding box center [36, 25] width 20 height 20
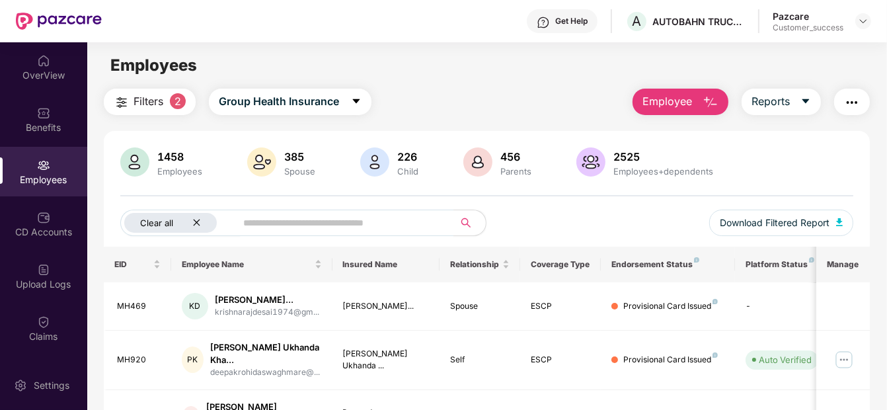
click at [195, 224] on icon "close" at bounding box center [196, 223] width 7 height 7
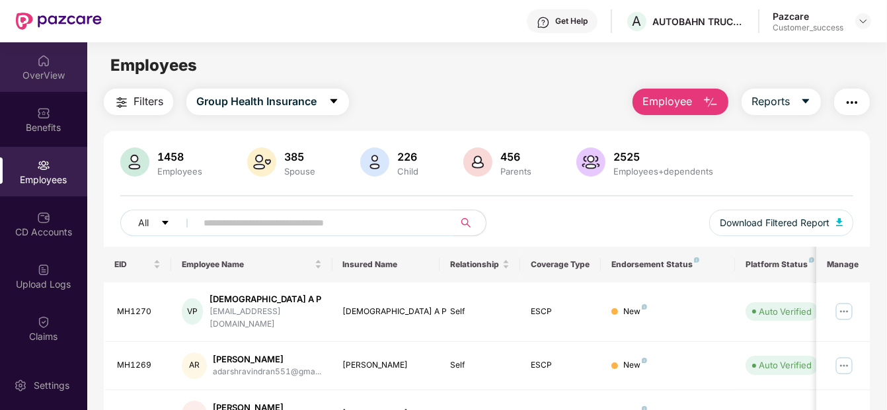
click at [50, 77] on div "OverView" at bounding box center [43, 75] width 87 height 13
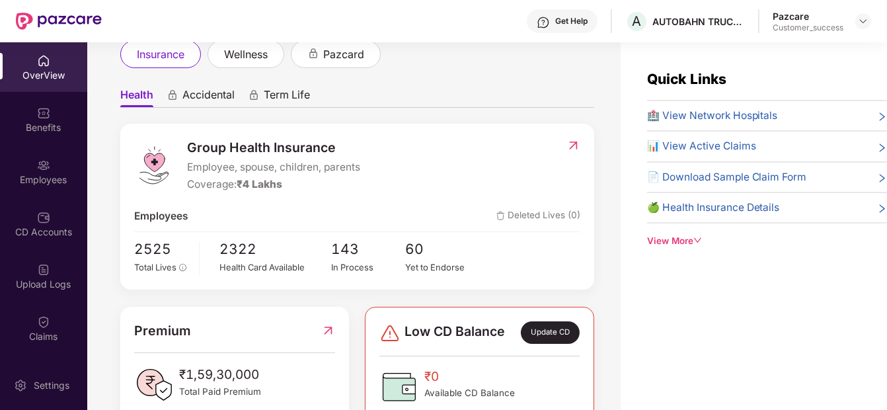
scroll to position [101, 0]
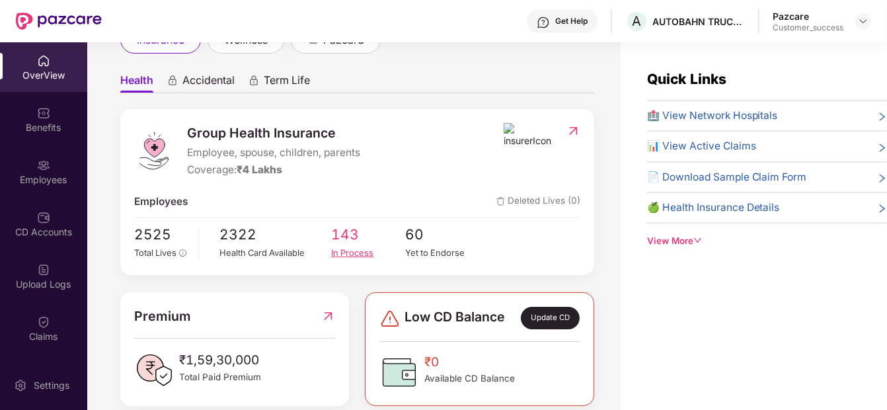
click at [335, 224] on span "143" at bounding box center [368, 235] width 74 height 22
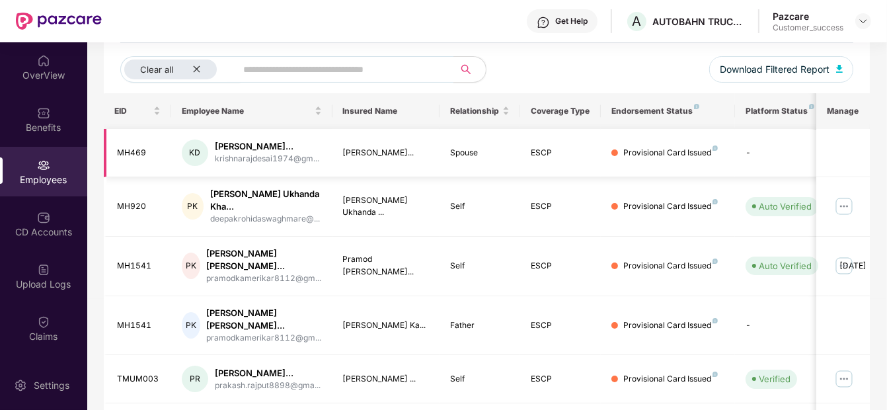
scroll to position [170, 0]
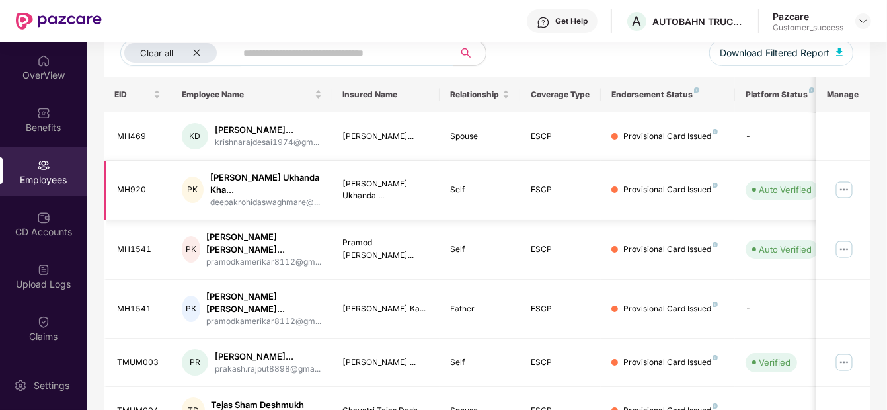
click at [849, 183] on img at bounding box center [844, 189] width 21 height 21
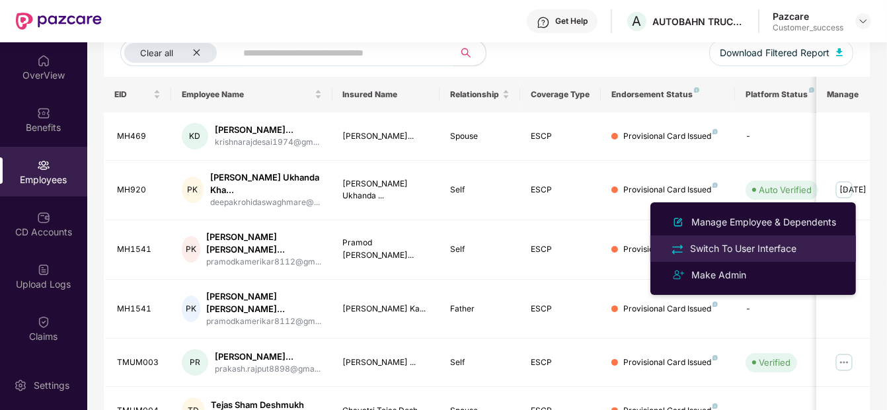
click at [746, 247] on div "Switch To User Interface" at bounding box center [744, 248] width 112 height 15
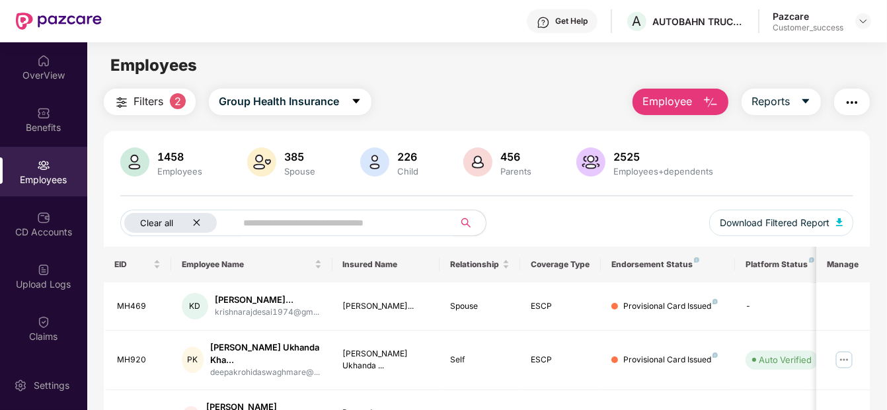
click at [198, 222] on icon "close" at bounding box center [196, 222] width 9 height 9
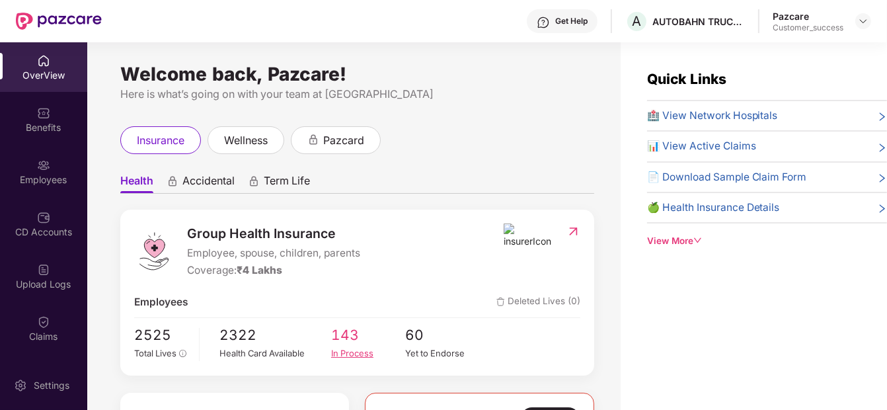
click at [347, 335] on span "143" at bounding box center [368, 336] width 74 height 22
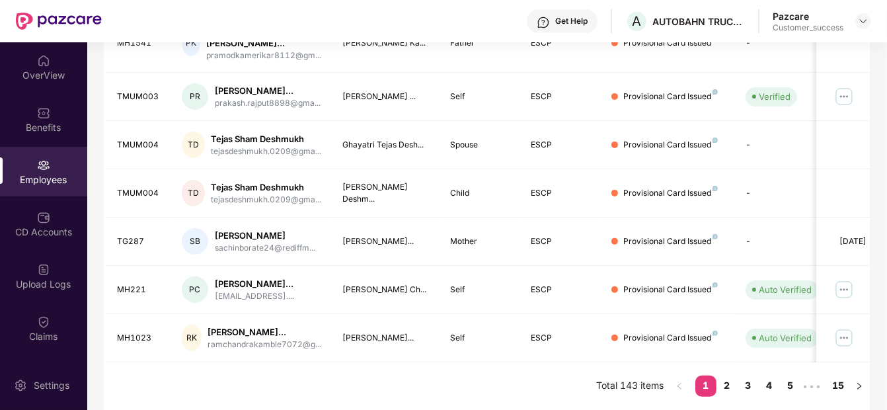
scroll to position [468, 0]
click at [840, 333] on img at bounding box center [844, 337] width 21 height 21
click at [842, 182] on td at bounding box center [844, 193] width 54 height 48
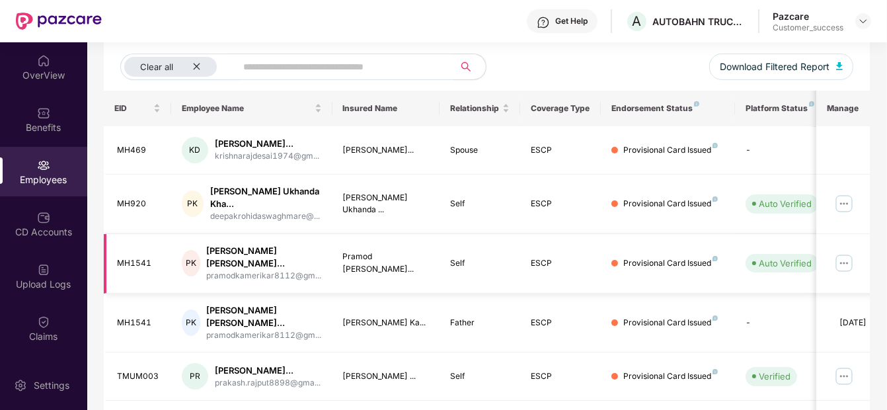
scroll to position [160, 0]
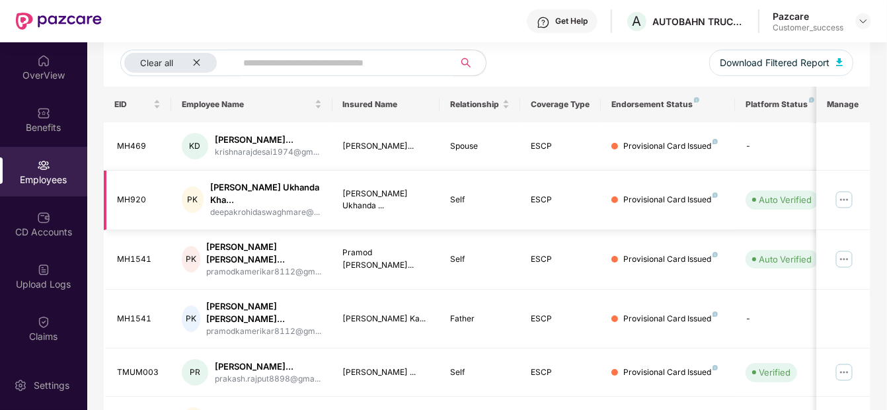
click at [842, 199] on img at bounding box center [844, 199] width 21 height 21
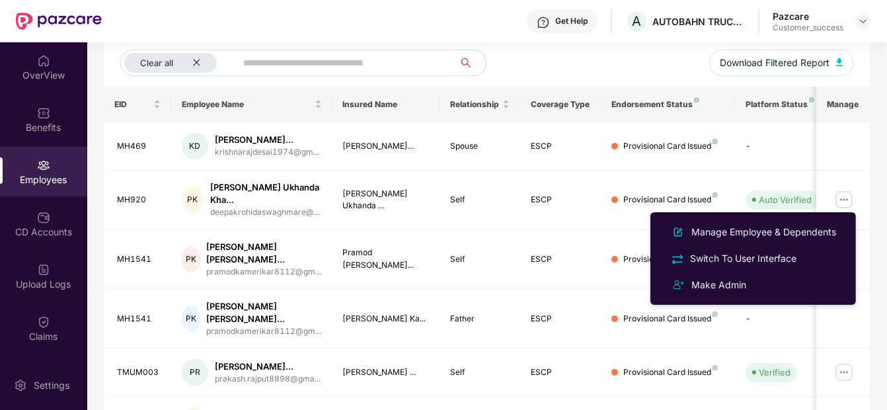
click at [665, 102] on div "Endorsement Status" at bounding box center [668, 104] width 113 height 11
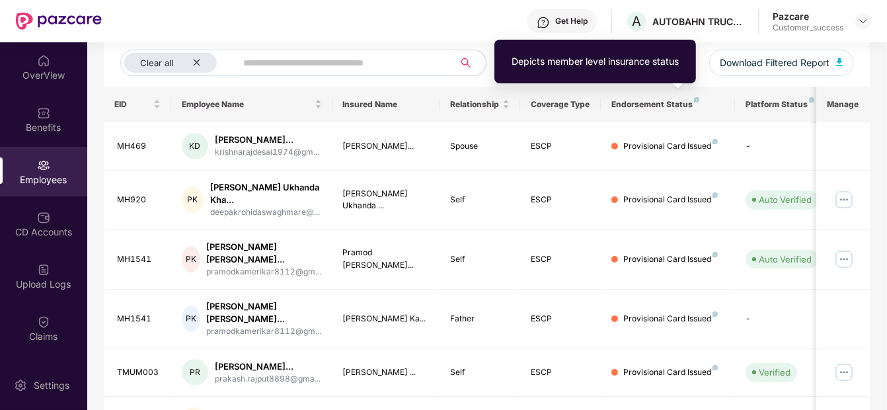
click at [695, 98] on img at bounding box center [696, 99] width 5 height 5
click at [639, 62] on div "Depicts member level insurance status" at bounding box center [595, 61] width 167 height 15
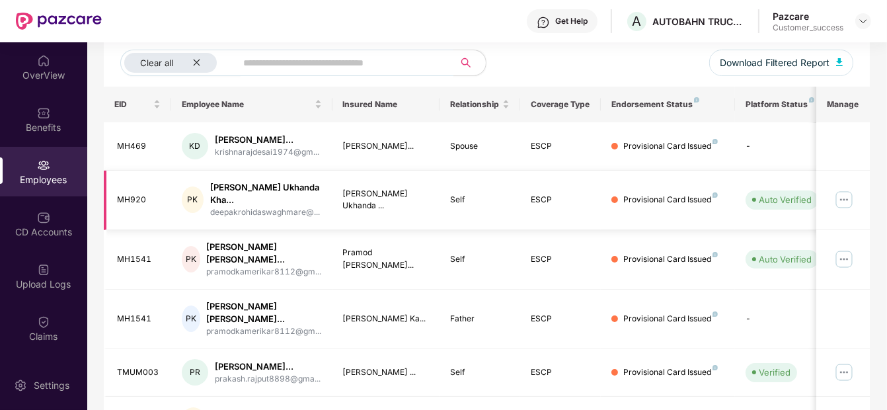
click at [695, 210] on td "Provisional Card Issued" at bounding box center [668, 201] width 134 height 60
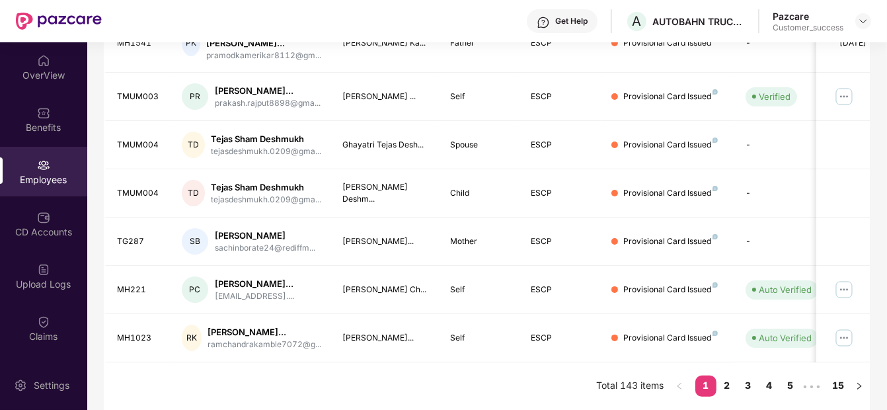
scroll to position [468, 0]
click at [521, 134] on td "ESCP" at bounding box center [560, 145] width 81 height 48
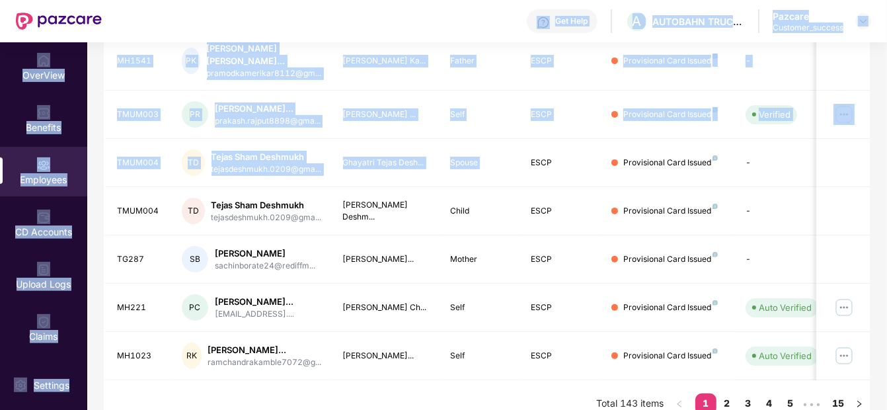
scroll to position [372, 0]
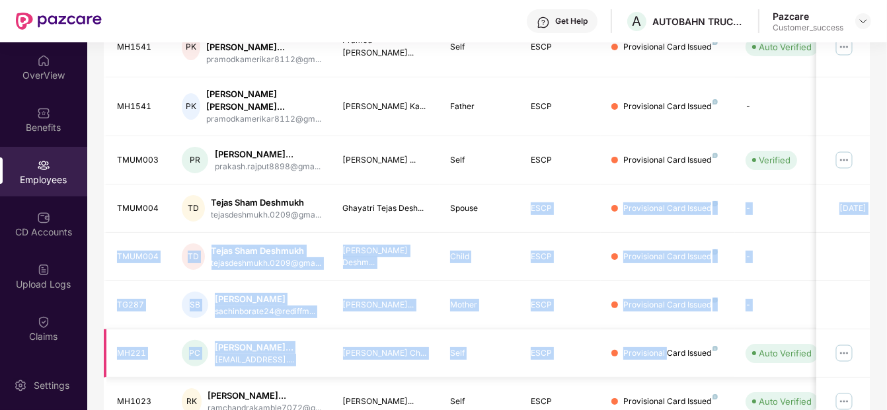
drag, startPoint x: 521, startPoint y: 134, endPoint x: 688, endPoint y: 393, distance: 307.6
click at [688, 393] on tbody "MH469 KD [PERSON_NAME] Des... krishnarajdesai1974@gm... [PERSON_NAME]... Spouse…" at bounding box center [534, 168] width 860 height 516
click at [857, 300] on td at bounding box center [844, 305] width 54 height 48
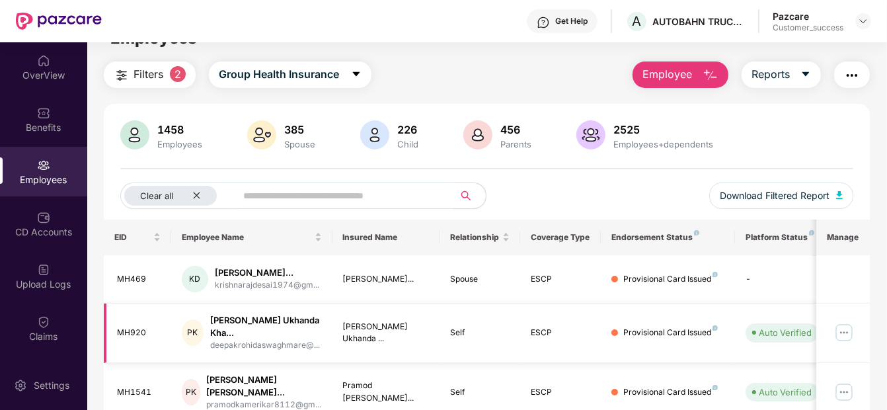
scroll to position [28, 0]
click at [848, 331] on img at bounding box center [844, 331] width 21 height 21
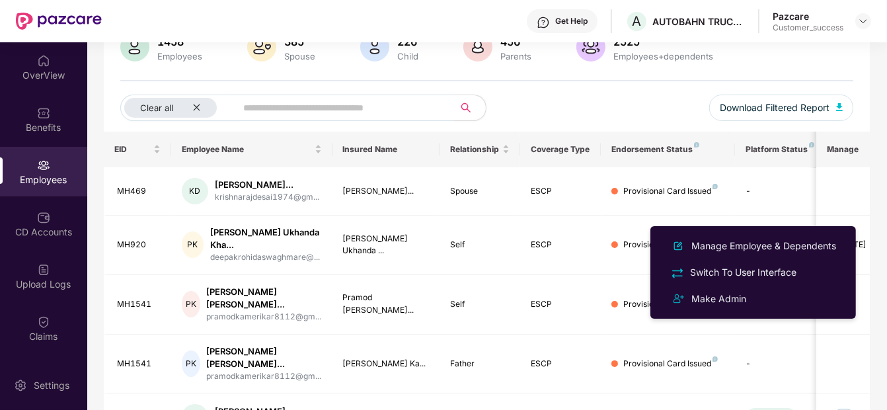
scroll to position [114, 0]
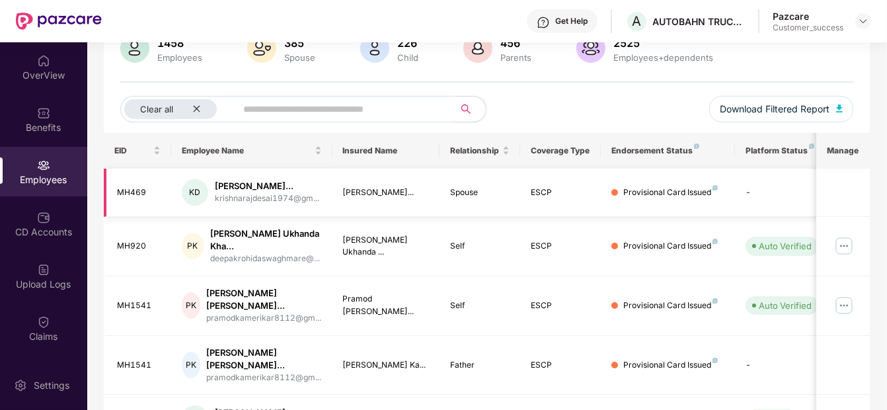
click at [641, 171] on td "Provisional Card Issued" at bounding box center [668, 193] width 134 height 48
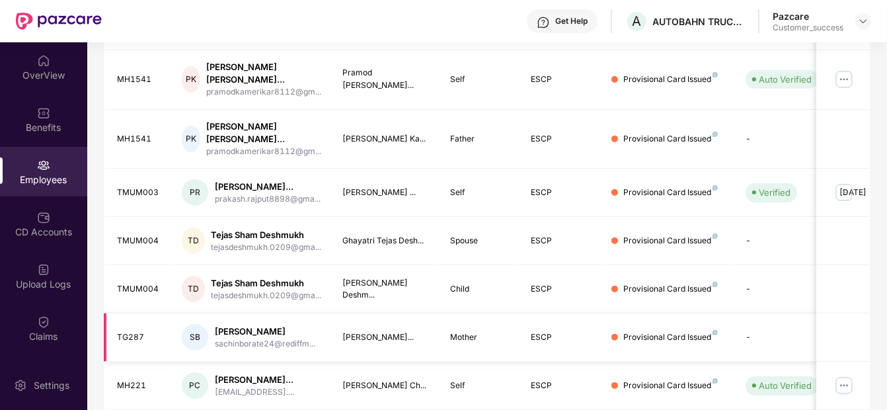
scroll to position [0, 0]
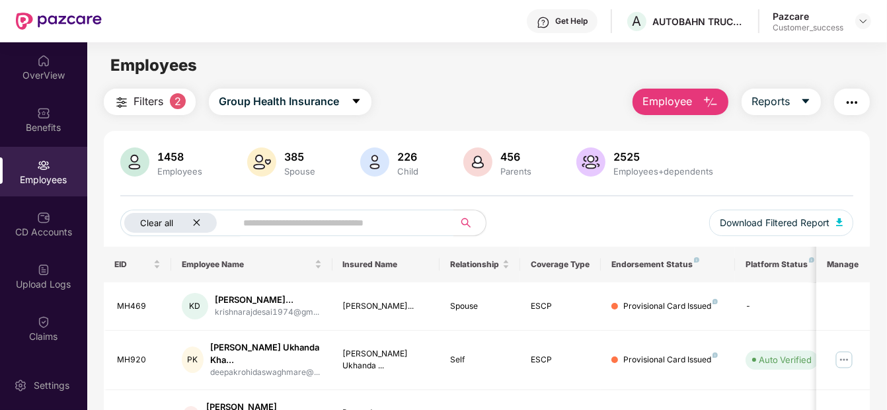
click at [194, 224] on icon "close" at bounding box center [196, 223] width 7 height 7
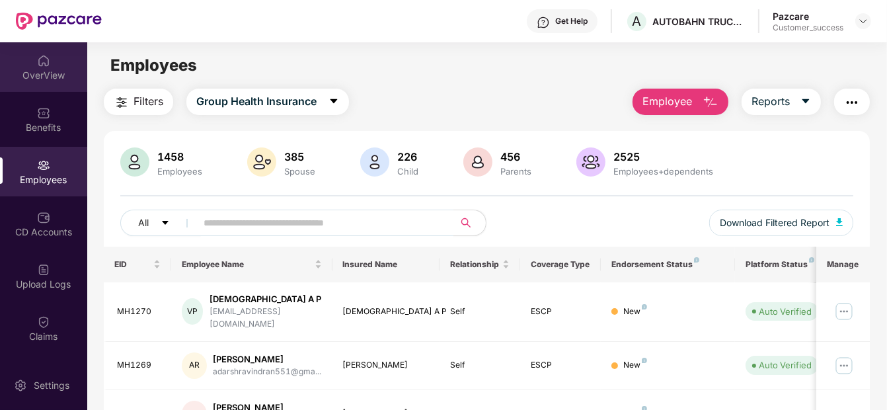
click at [29, 56] on div "OverView" at bounding box center [43, 67] width 87 height 50
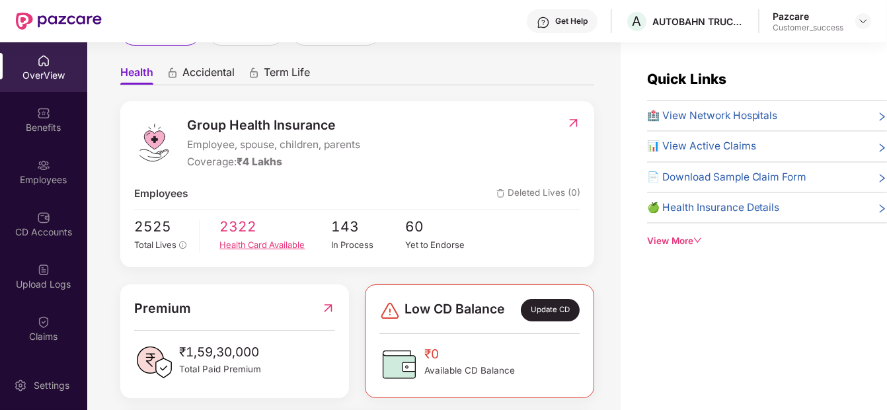
scroll to position [104, 0]
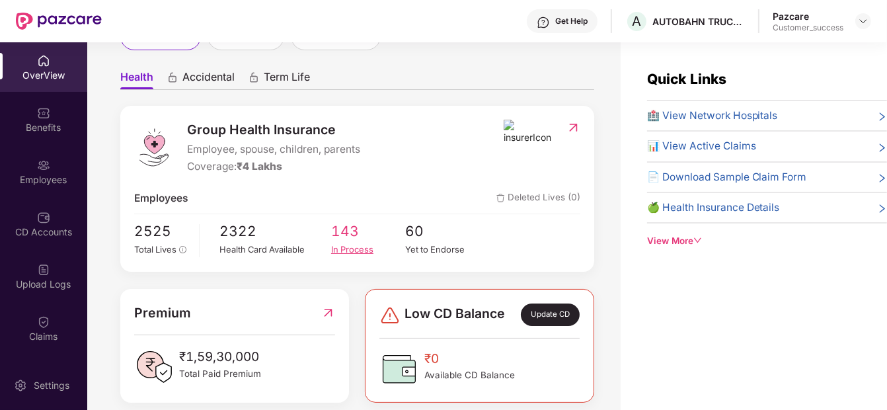
click at [361, 253] on div "In Process" at bounding box center [368, 249] width 74 height 13
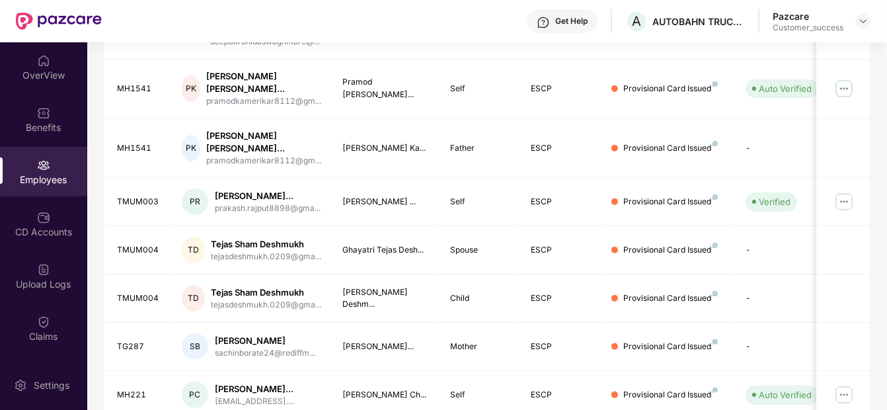
scroll to position [468, 0]
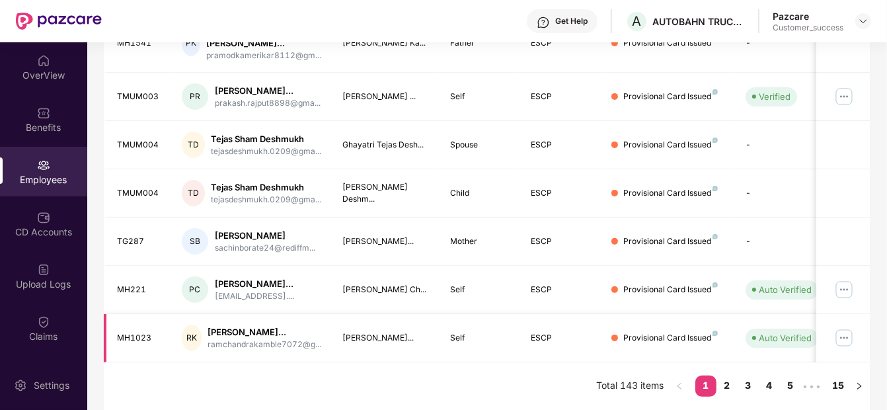
click at [846, 338] on img at bounding box center [844, 337] width 21 height 21
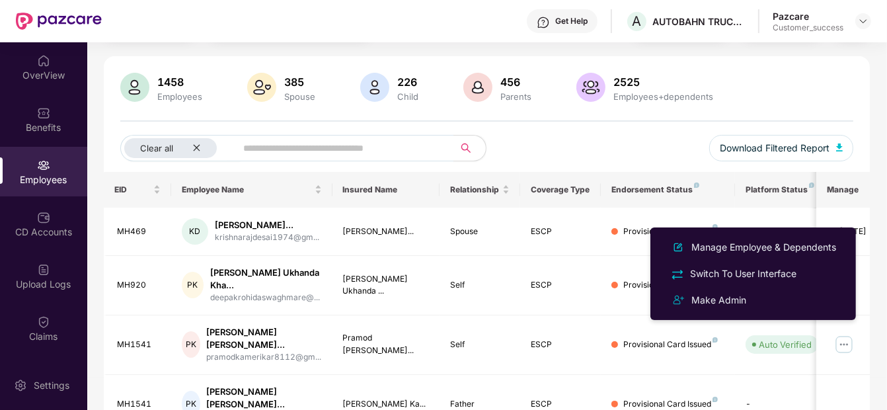
scroll to position [0, 0]
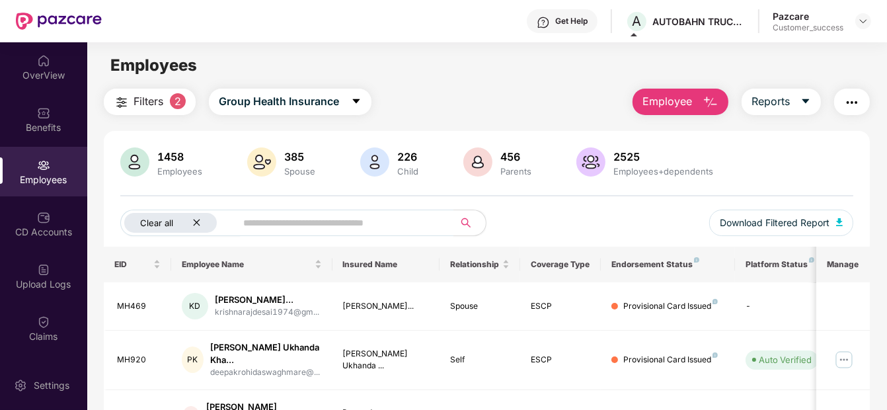
click at [192, 221] on icon "close" at bounding box center [196, 222] width 9 height 9
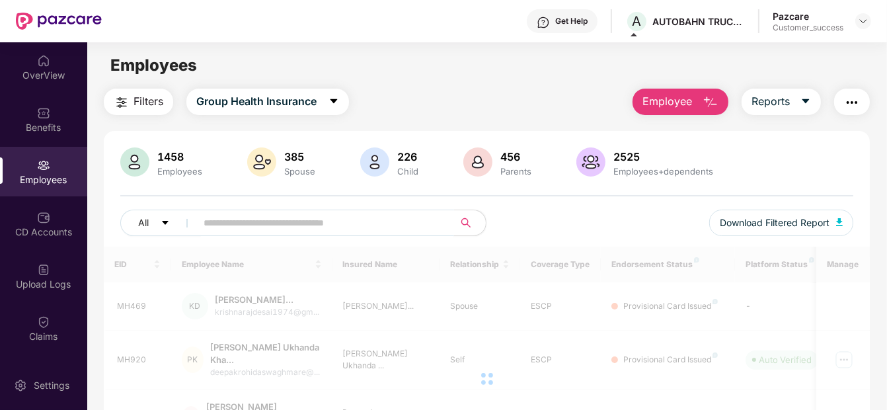
click at [221, 223] on input "text" at bounding box center [320, 223] width 232 height 20
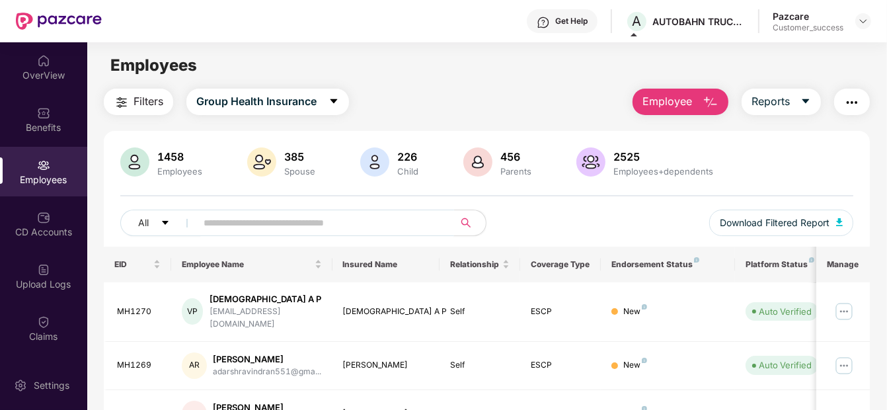
paste input "******"
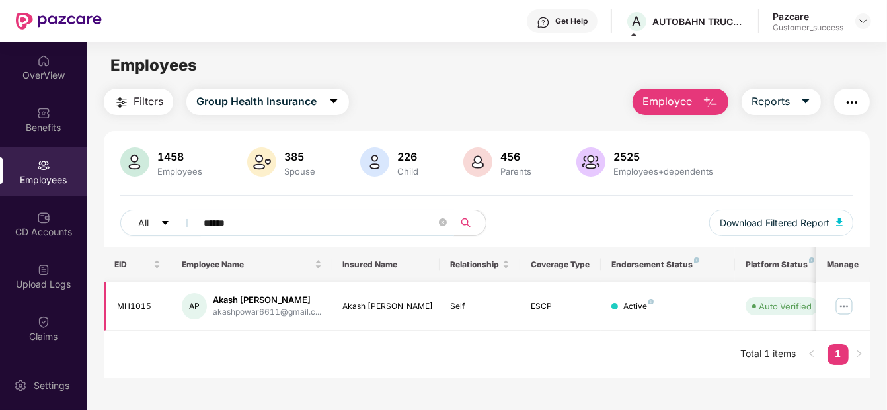
type input "******"
click at [846, 300] on img at bounding box center [844, 306] width 21 height 21
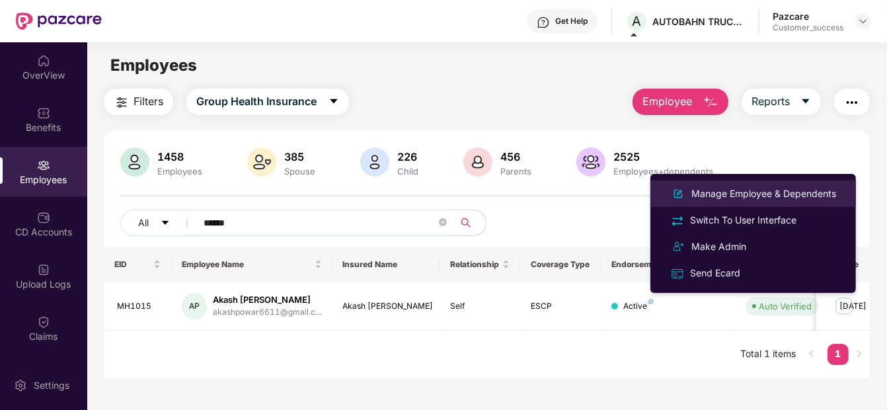
click at [829, 200] on div "Manage Employee & Dependents" at bounding box center [764, 193] width 150 height 15
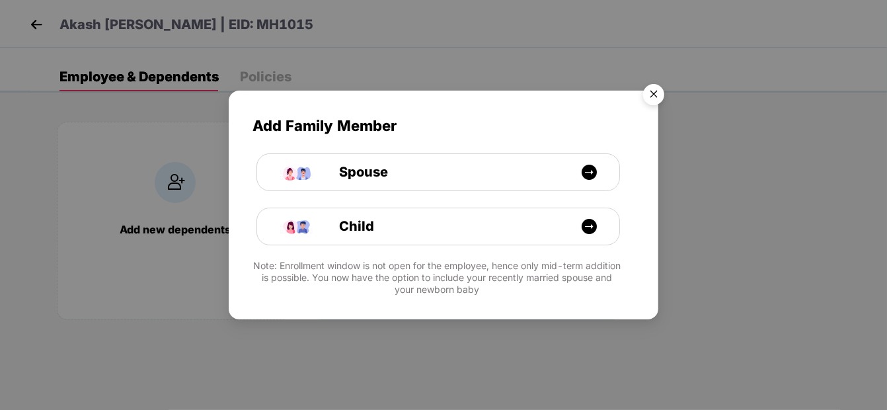
click at [645, 97] on img "Close" at bounding box center [653, 96] width 37 height 37
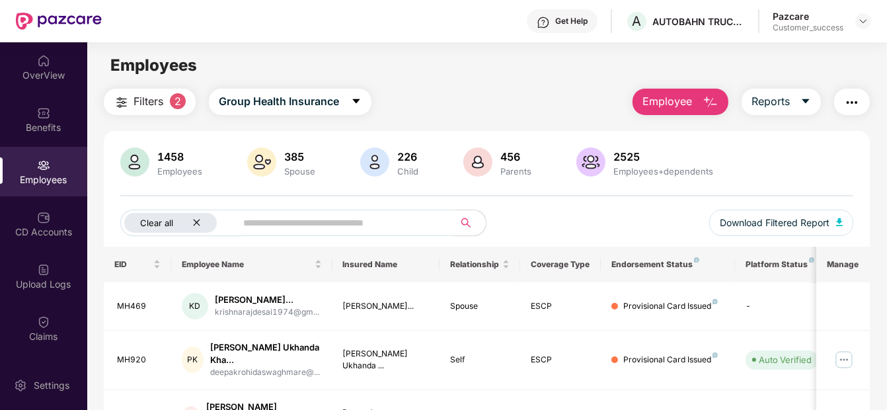
click at [199, 223] on icon "close" at bounding box center [196, 222] width 9 height 9
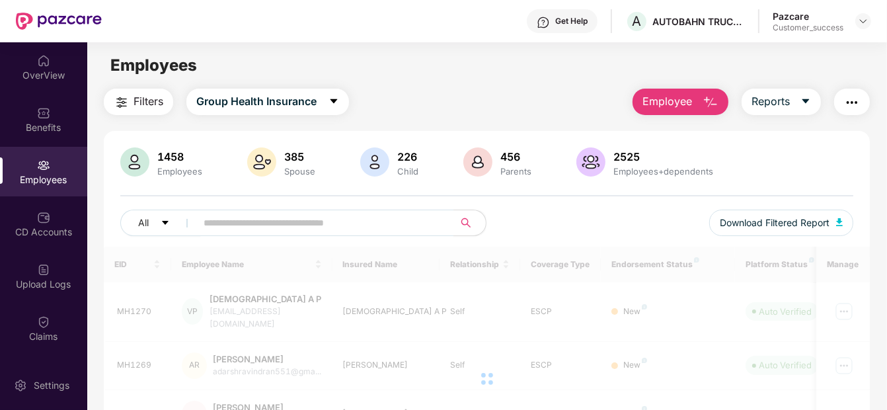
scroll to position [401, 0]
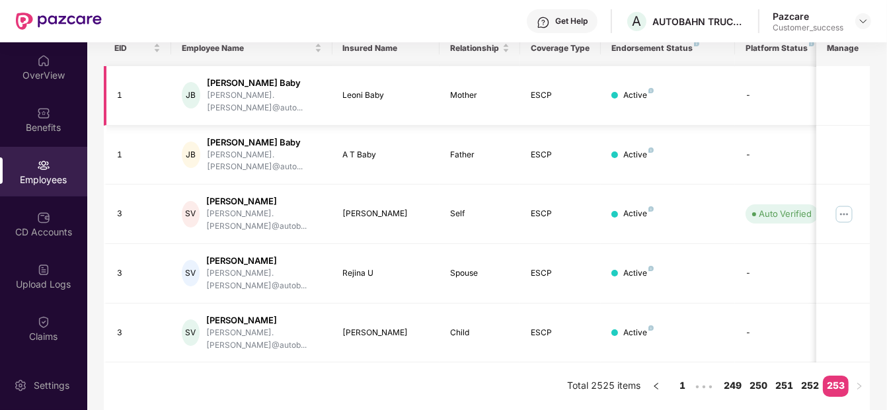
scroll to position [160, 0]
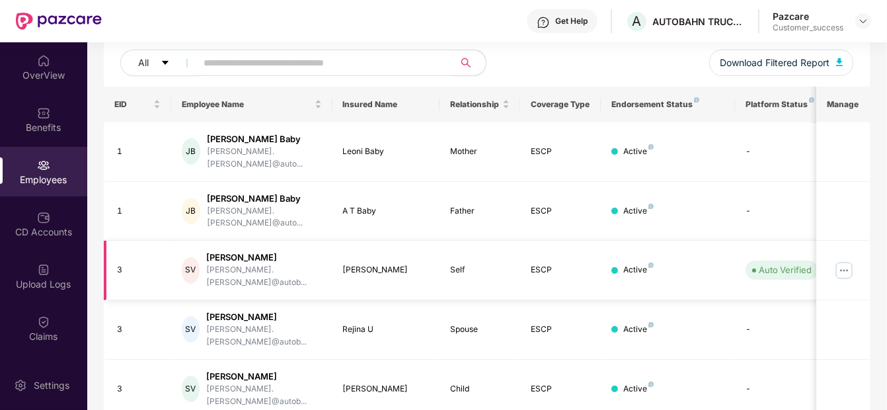
click at [839, 260] on img at bounding box center [844, 270] width 21 height 21
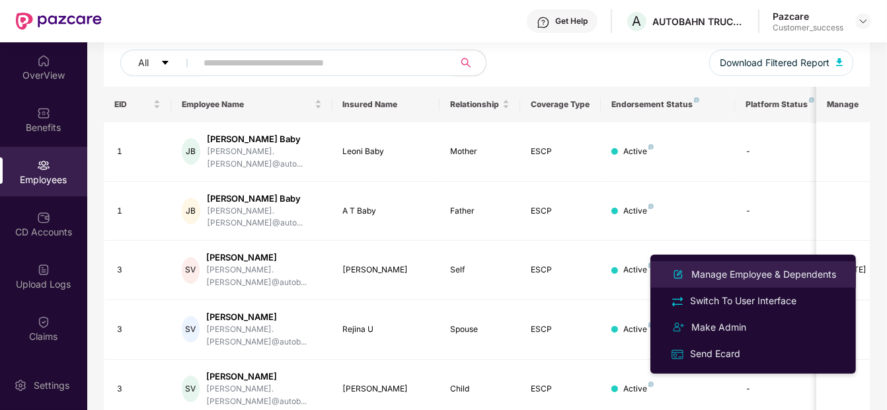
click at [757, 277] on div "Manage Employee & Dependents" at bounding box center [764, 274] width 150 height 15
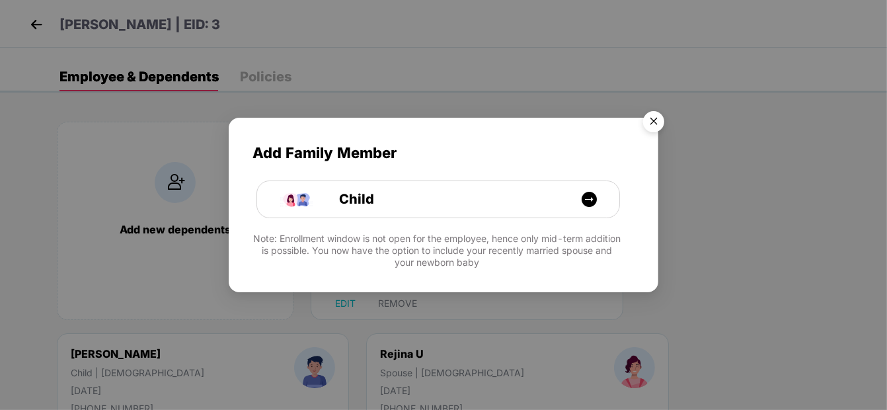
click at [649, 116] on img "Close" at bounding box center [653, 123] width 37 height 37
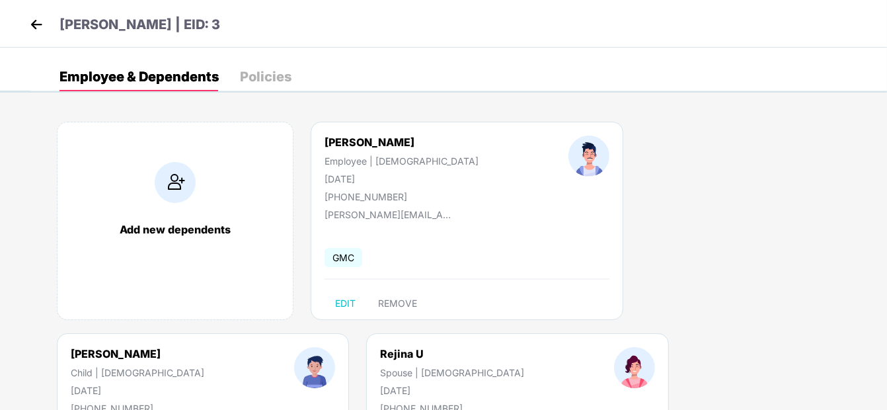
click at [28, 13] on div "[PERSON_NAME] | EID: 3" at bounding box center [443, 24] width 887 height 48
click at [45, 28] on img at bounding box center [36, 25] width 20 height 20
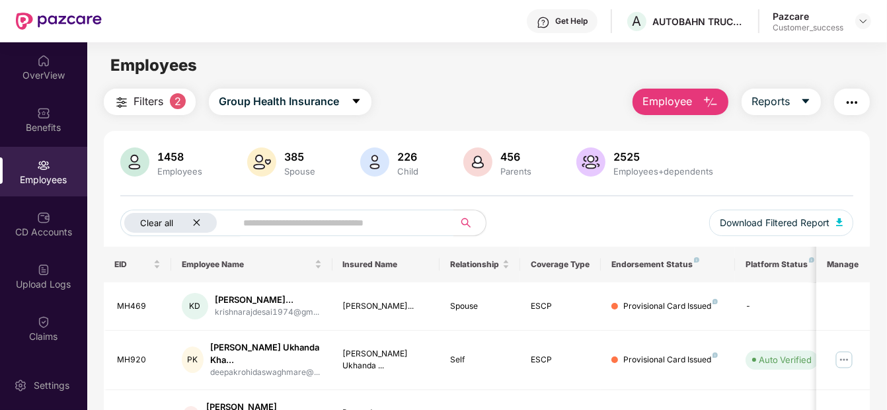
click at [196, 224] on icon "close" at bounding box center [196, 222] width 9 height 9
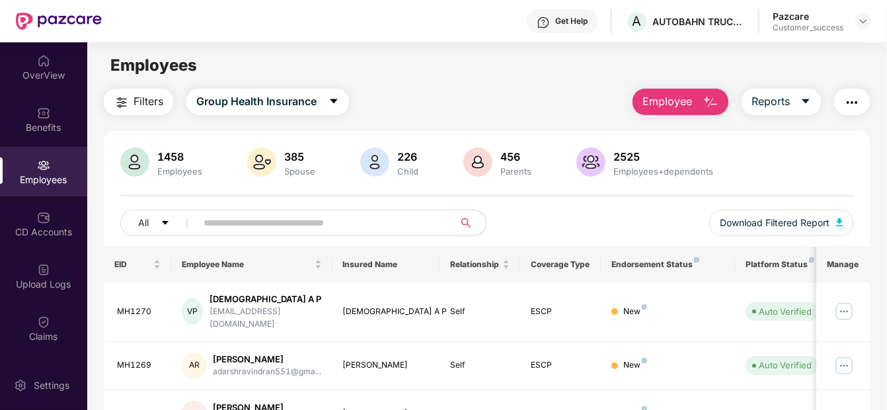
click at [231, 213] on input "text" at bounding box center [320, 223] width 232 height 20
paste input "******"
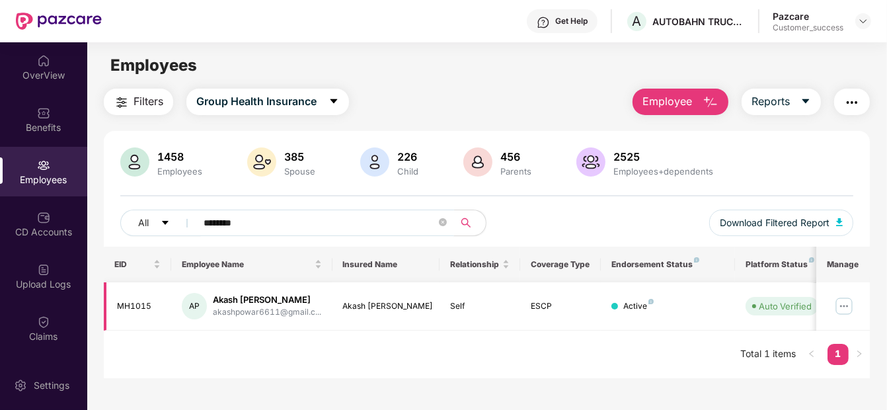
type input "******"
click at [841, 302] on img at bounding box center [844, 306] width 21 height 21
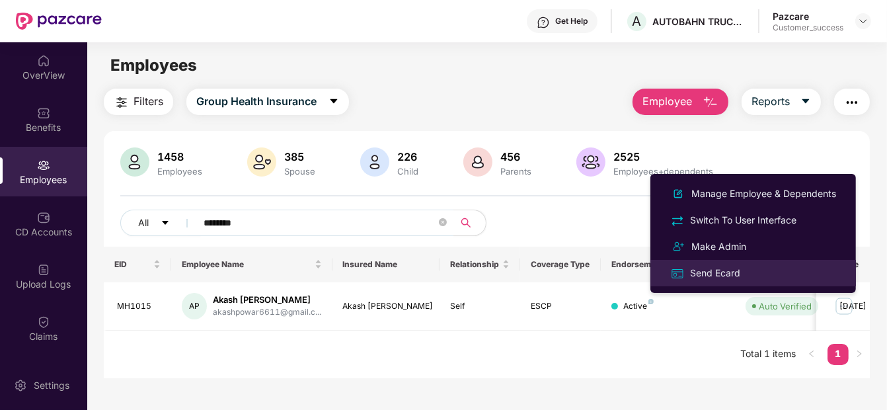
click at [733, 274] on div "Send Ecard" at bounding box center [716, 273] width 56 height 15
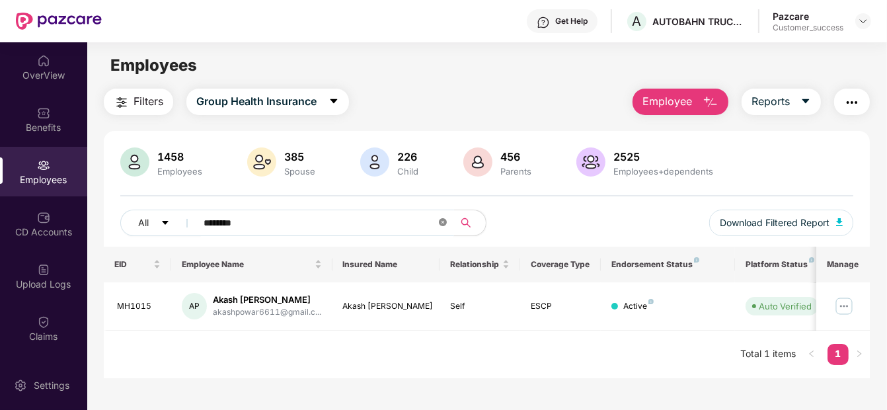
click at [440, 219] on icon "close-circle" at bounding box center [443, 222] width 8 height 8
paste input "*****"
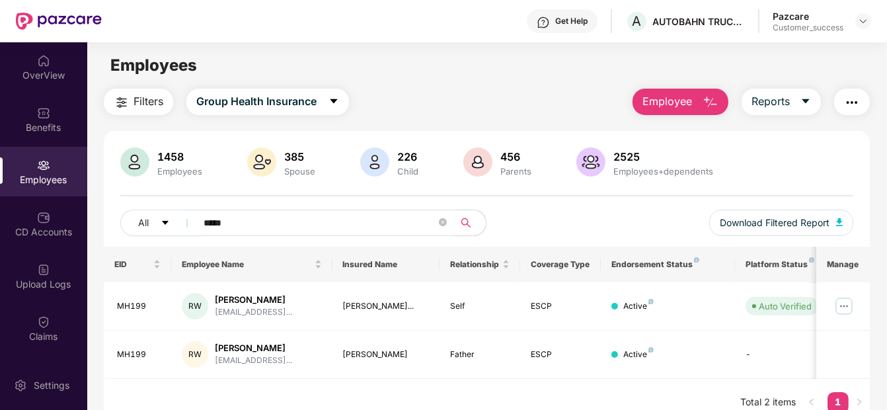
type input "*****"
click at [854, 311] on img at bounding box center [844, 306] width 21 height 21
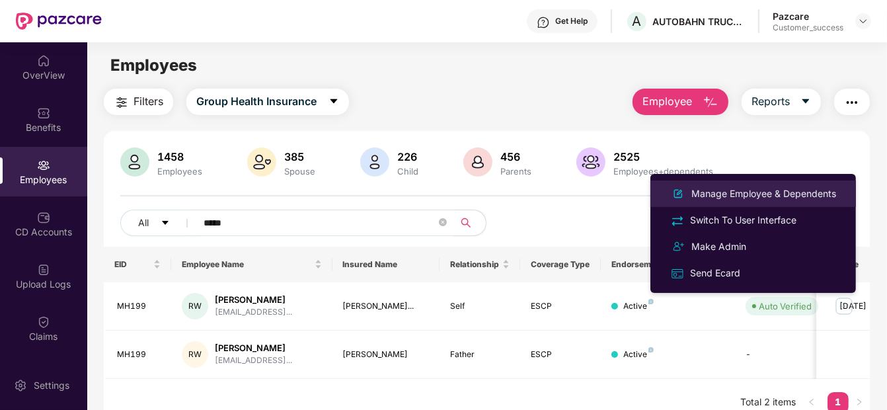
click at [817, 200] on div "Manage Employee & Dependents" at bounding box center [764, 193] width 150 height 15
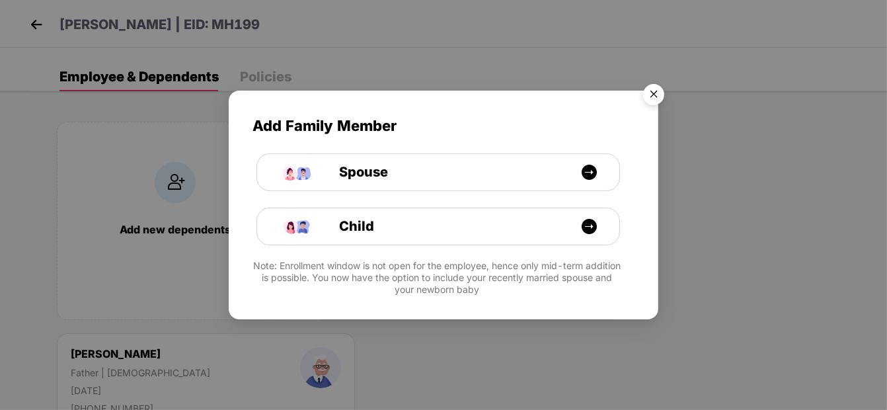
click at [643, 83] on img "Close" at bounding box center [653, 96] width 37 height 37
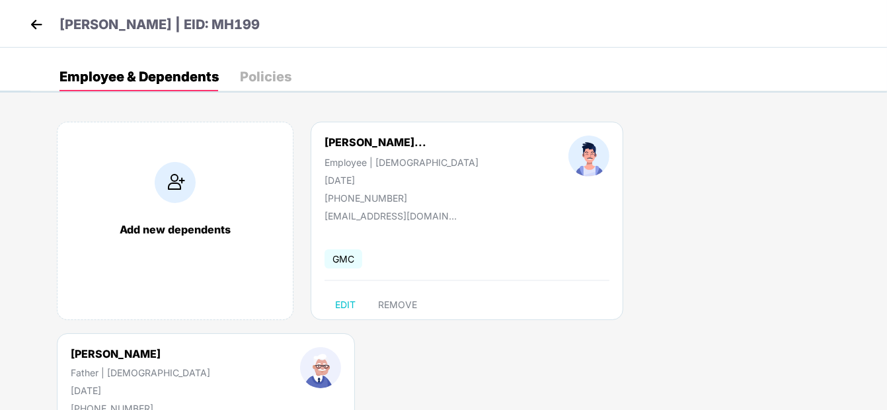
scroll to position [154, 0]
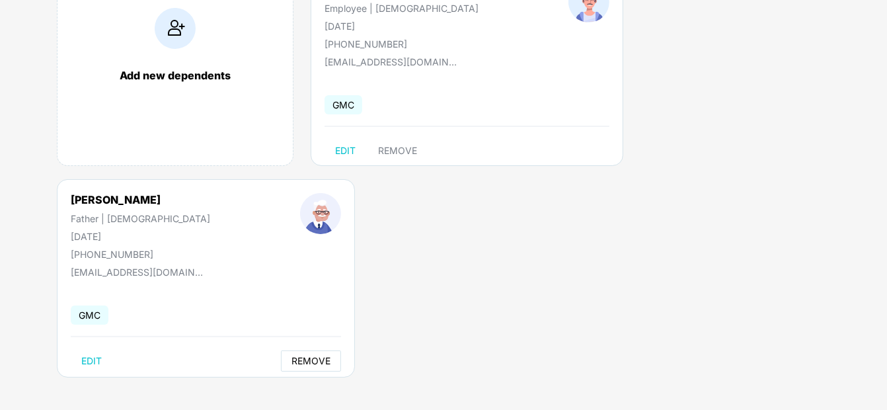
click at [281, 360] on button "REMOVE" at bounding box center [311, 360] width 60 height 21
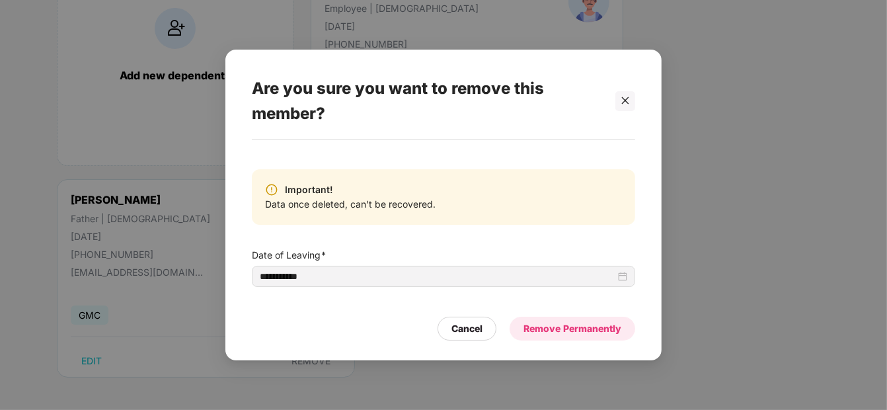
click at [556, 338] on div "Remove Permanently" at bounding box center [573, 329] width 126 height 24
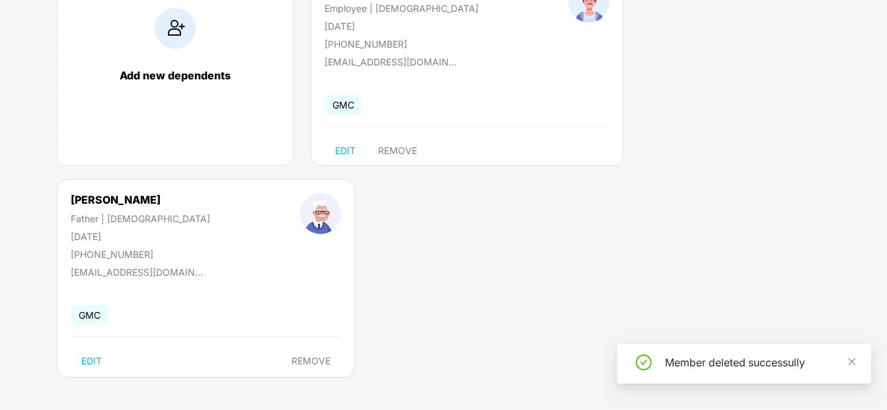
scroll to position [0, 0]
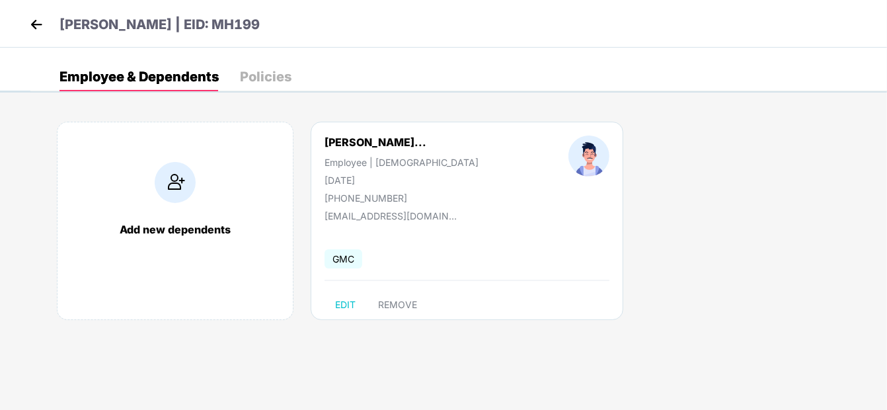
click at [32, 26] on img at bounding box center [36, 25] width 20 height 20
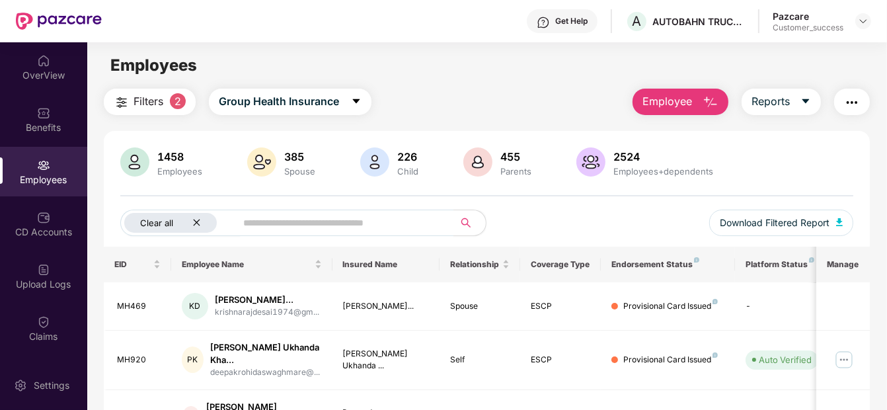
click at [191, 220] on div "Clear all" at bounding box center [170, 223] width 93 height 20
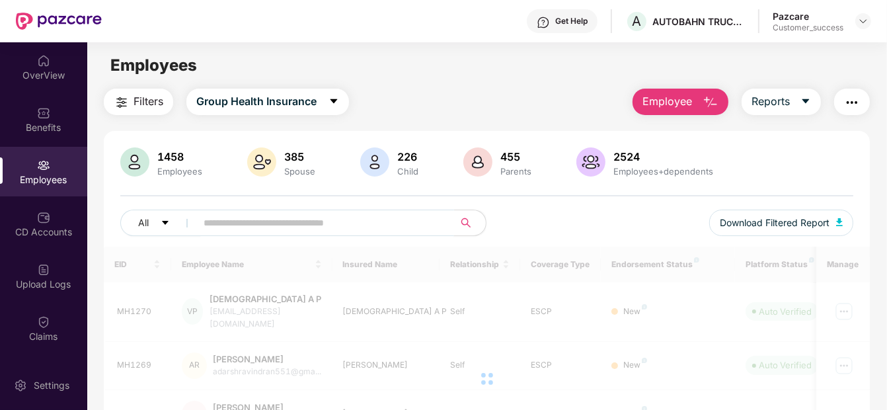
click at [202, 223] on span at bounding box center [321, 223] width 266 height 26
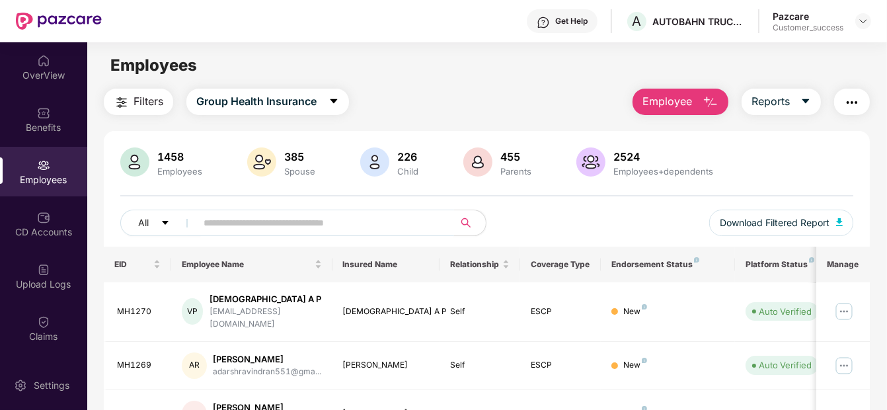
paste input "*****"
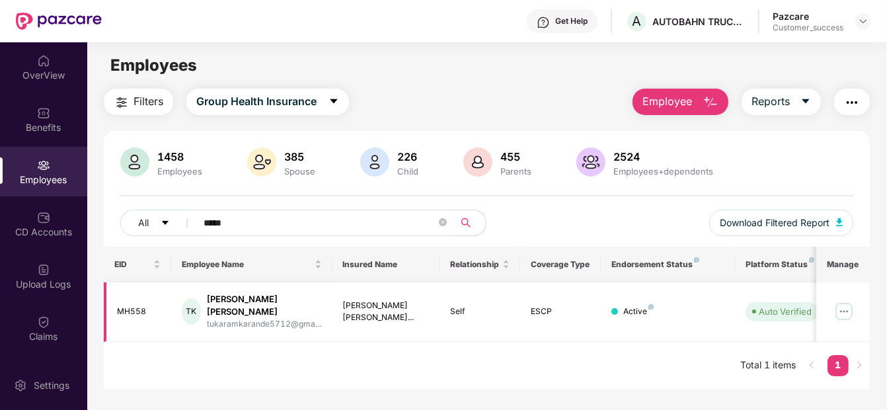
type input "*****"
click at [842, 304] on img at bounding box center [844, 311] width 21 height 21
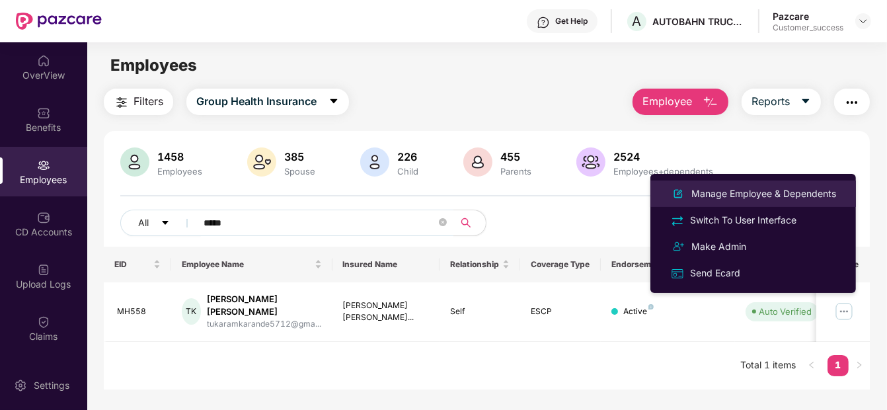
click at [777, 198] on div "Manage Employee & Dependents" at bounding box center [764, 193] width 150 height 15
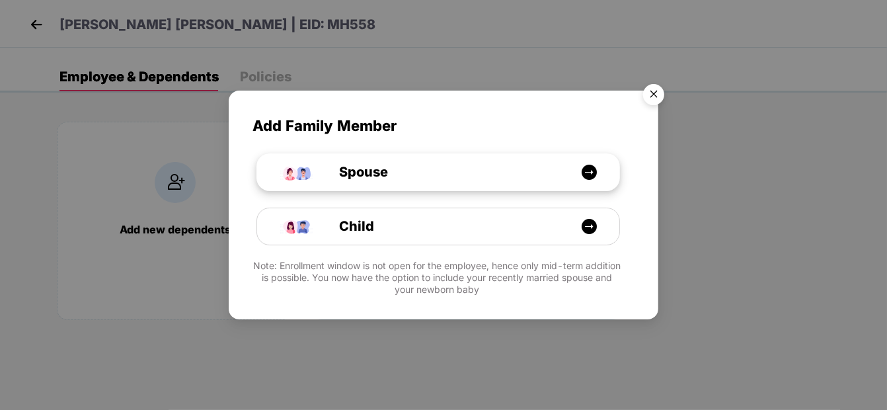
click at [518, 182] on div "Spouse" at bounding box center [445, 172] width 272 height 20
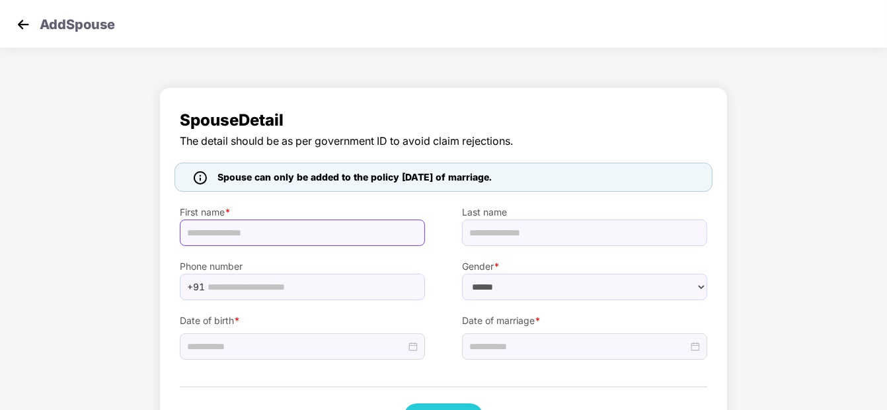
click at [270, 243] on input "text" at bounding box center [302, 233] width 245 height 26
paste input "*****"
type input "*****"
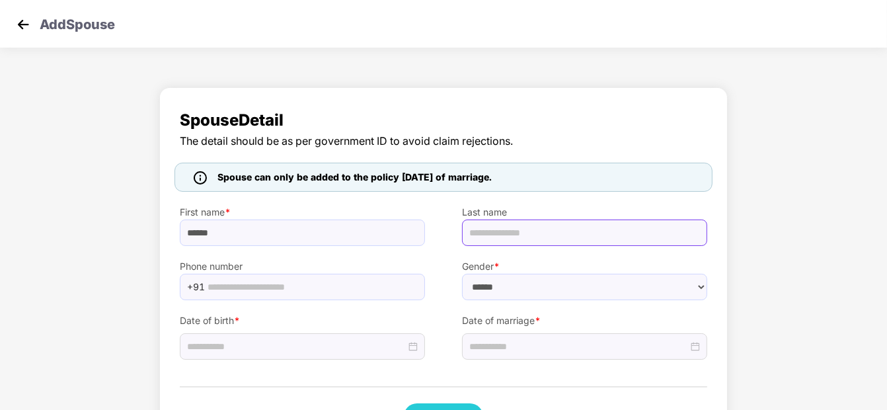
click at [508, 224] on input "text" at bounding box center [584, 233] width 245 height 26
paste input "**********"
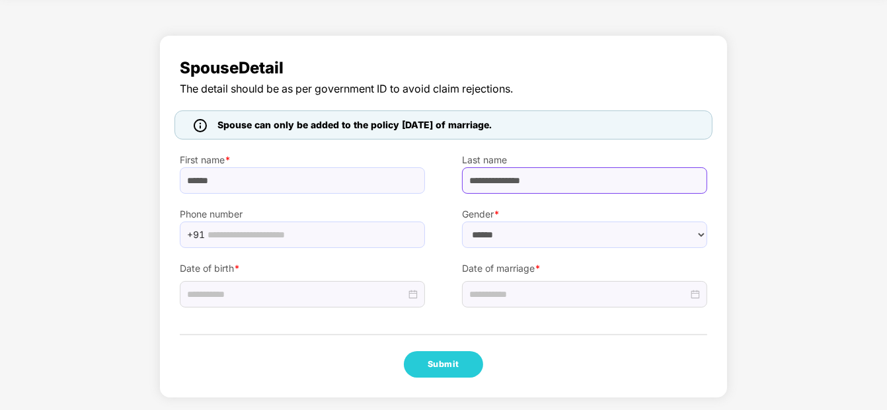
type input "**********"
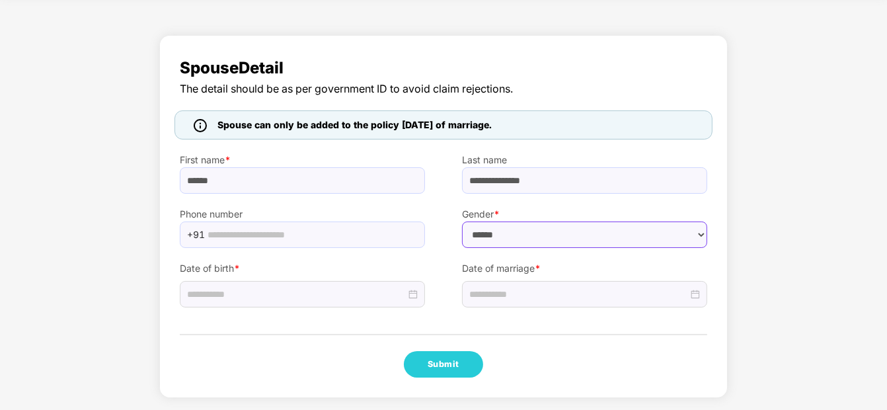
click at [492, 222] on select "****** **** ******" at bounding box center [584, 235] width 245 height 26
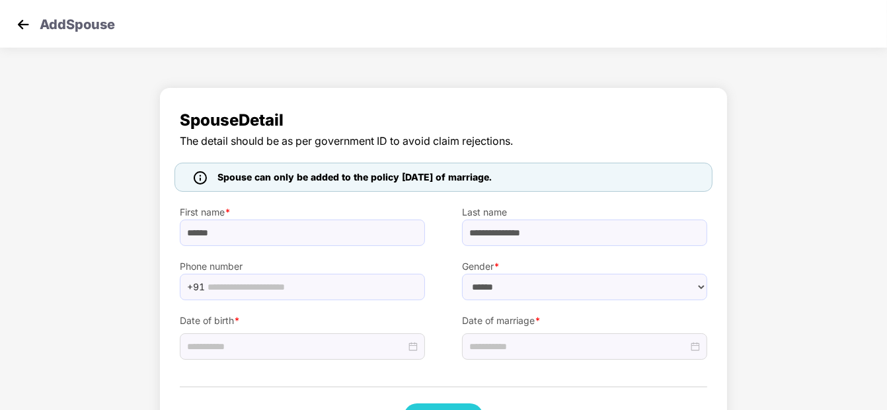
click at [15, 27] on img at bounding box center [23, 25] width 20 height 20
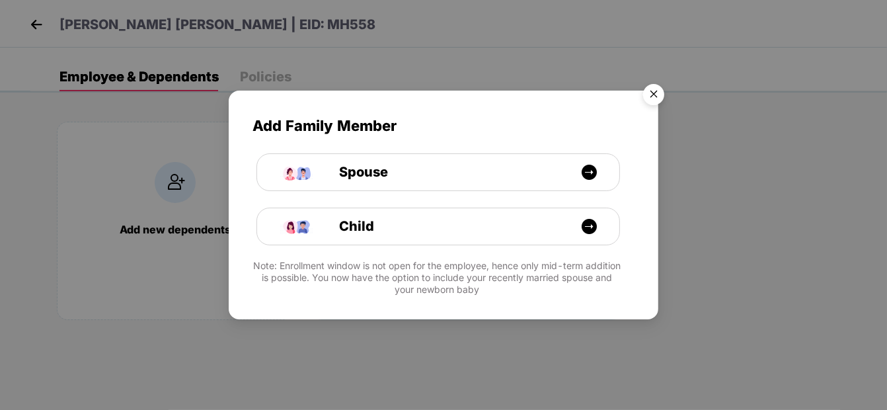
click at [655, 93] on img "Close" at bounding box center [653, 96] width 37 height 37
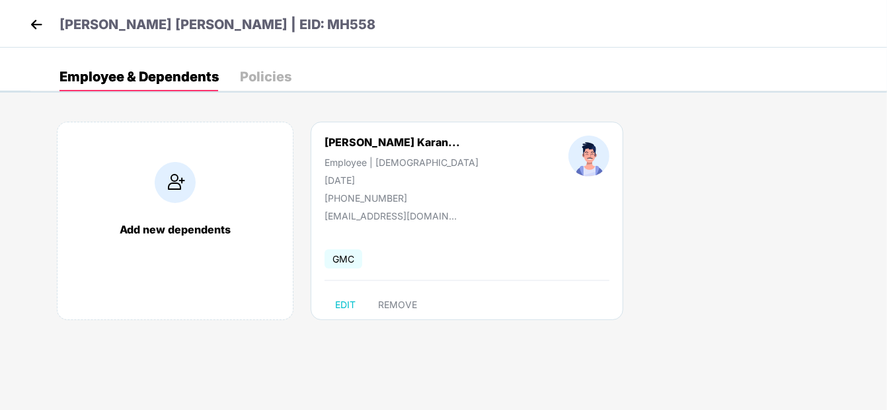
click at [20, 20] on div "[PERSON_NAME] [PERSON_NAME] | EID: MH558" at bounding box center [443, 24] width 887 height 48
click at [28, 19] on img at bounding box center [36, 25] width 20 height 20
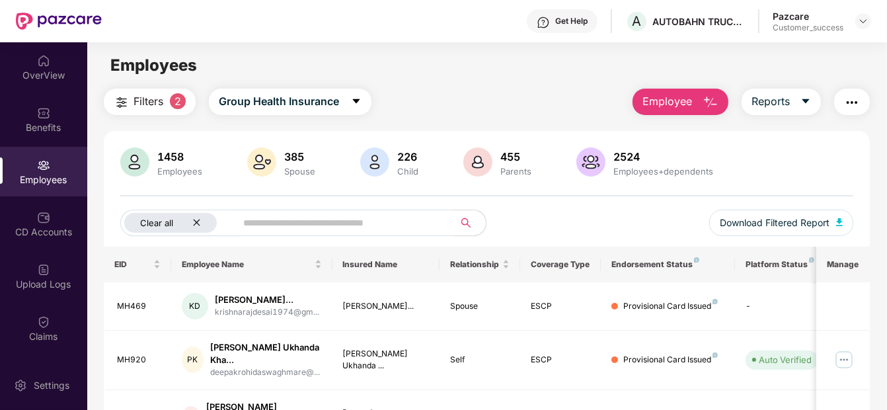
click at [194, 219] on icon "close" at bounding box center [196, 222] width 9 height 9
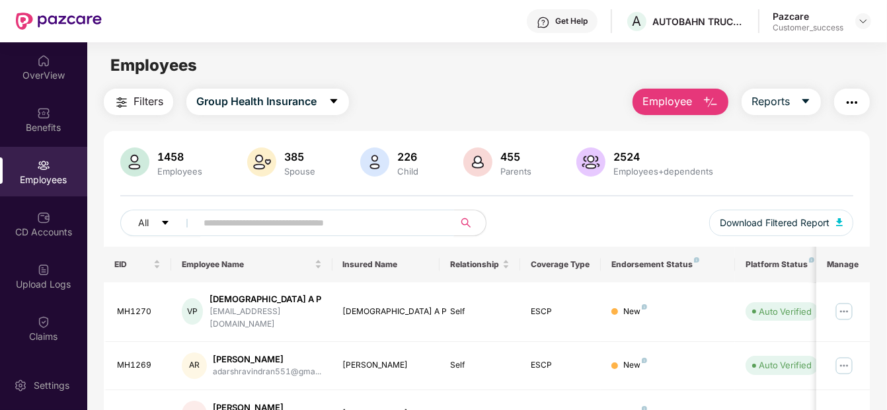
click at [214, 220] on input "text" at bounding box center [320, 223] width 232 height 20
paste input "*****"
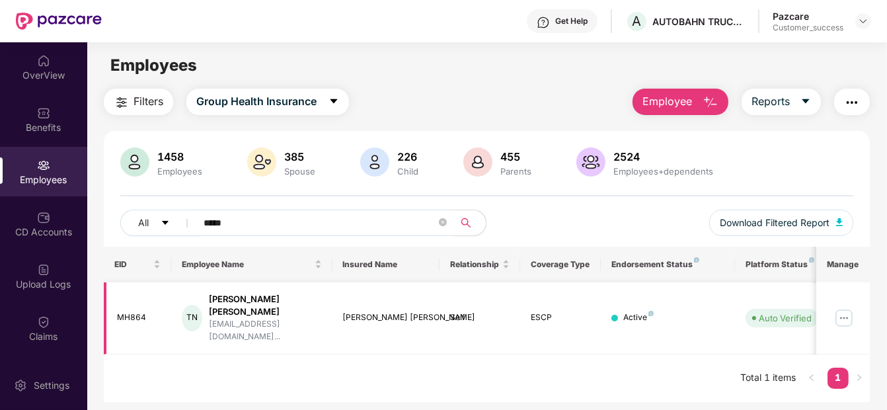
type input "*****"
click at [841, 307] on img at bounding box center [844, 317] width 21 height 21
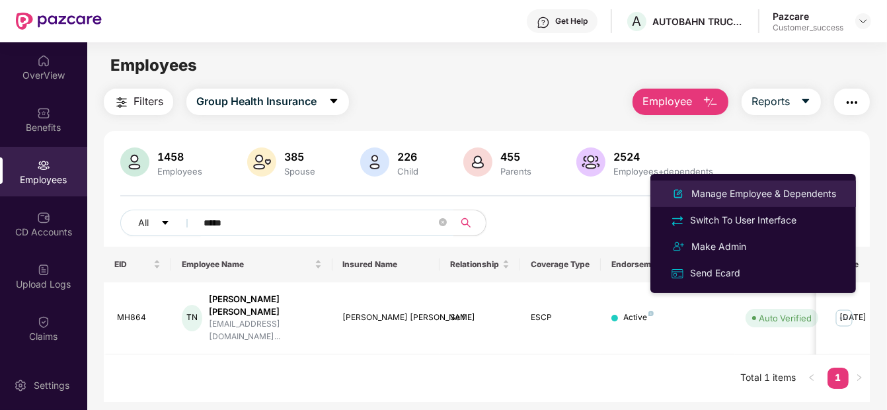
click at [782, 195] on div "Manage Employee & Dependents" at bounding box center [764, 193] width 150 height 15
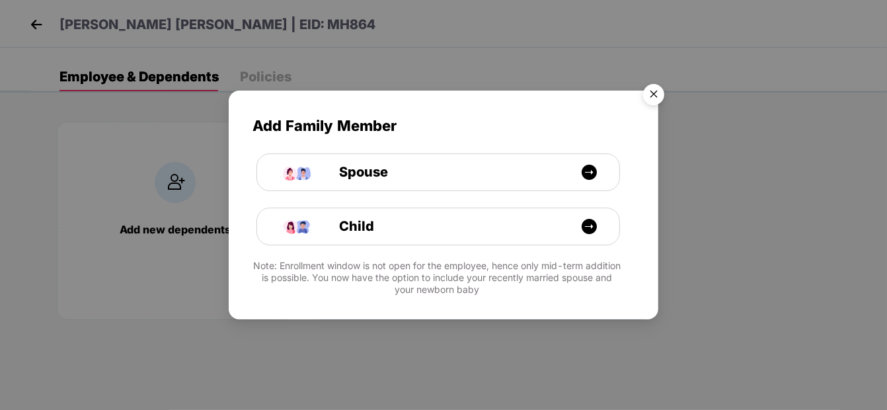
click at [649, 98] on img "Close" at bounding box center [653, 96] width 37 height 37
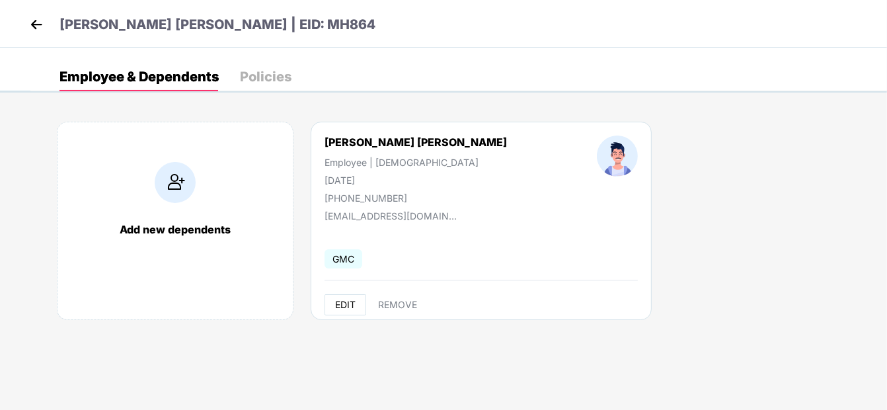
click at [345, 300] on span "EDIT" at bounding box center [345, 305] width 20 height 11
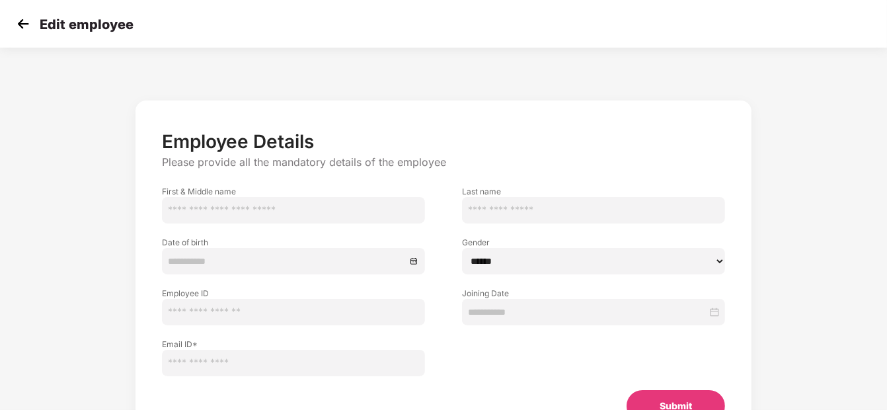
type input "*******"
type input "**********"
type input "*****"
type input "**********"
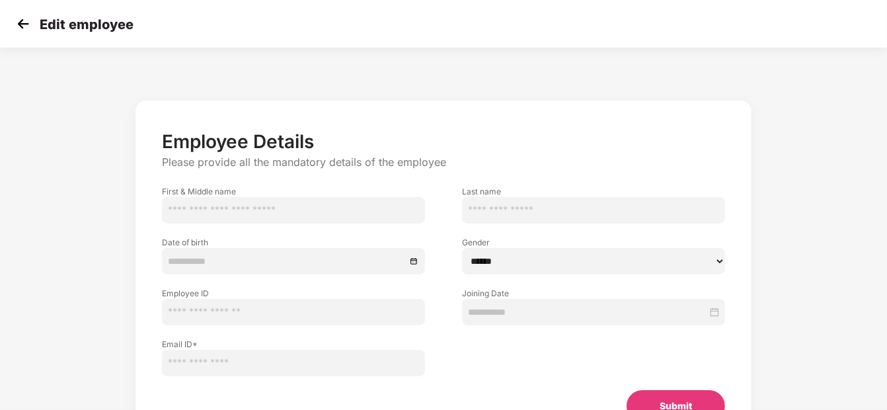
type input "**********"
drag, startPoint x: 551, startPoint y: 208, endPoint x: 450, endPoint y: 214, distance: 101.4
click at [450, 214] on div "**********" at bounding box center [594, 198] width 300 height 51
paste input "*****"
click at [506, 208] on input "**********" at bounding box center [593, 210] width 263 height 26
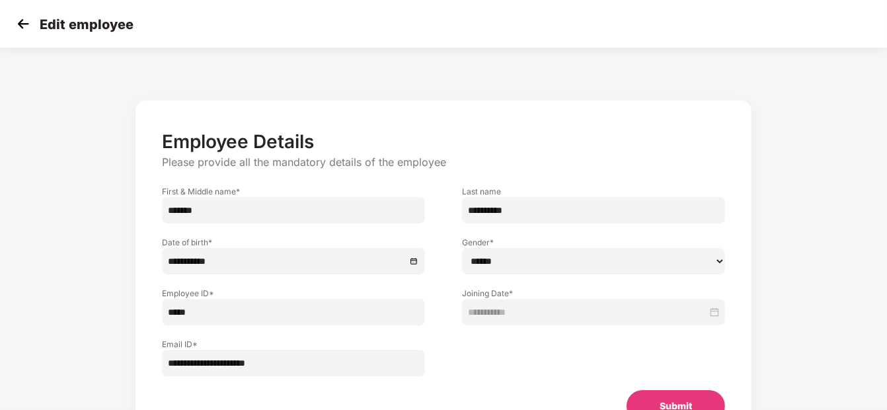
click at [497, 209] on input "**********" at bounding box center [593, 210] width 263 height 26
type input "**********"
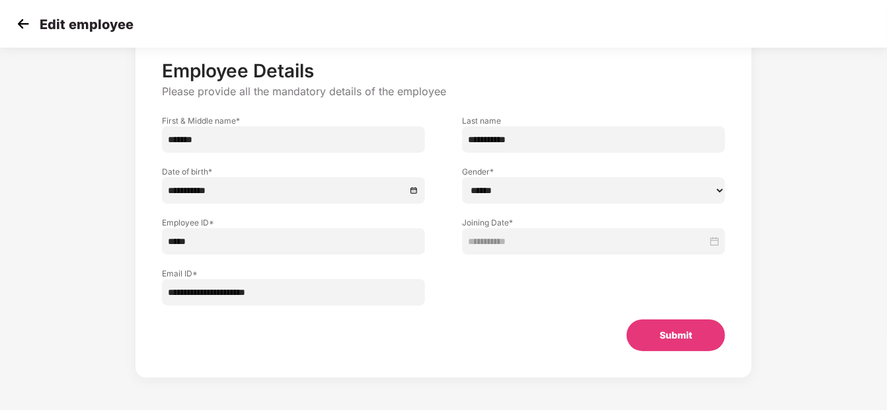
click at [690, 350] on button "Submit" at bounding box center [676, 335] width 99 height 32
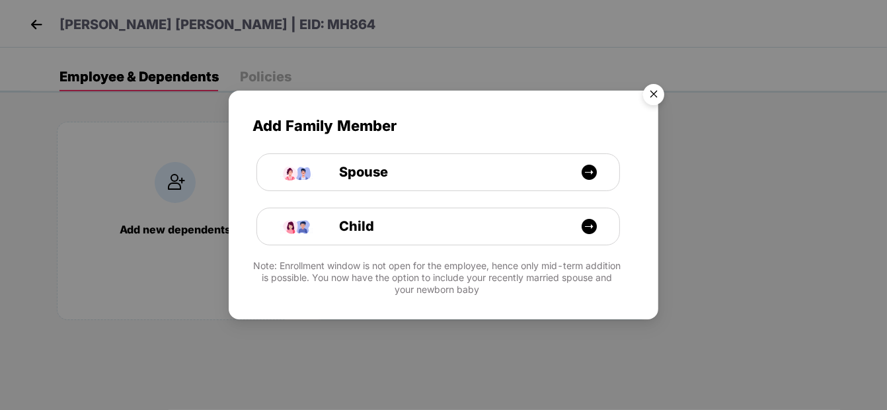
click at [654, 97] on img "Close" at bounding box center [653, 96] width 37 height 37
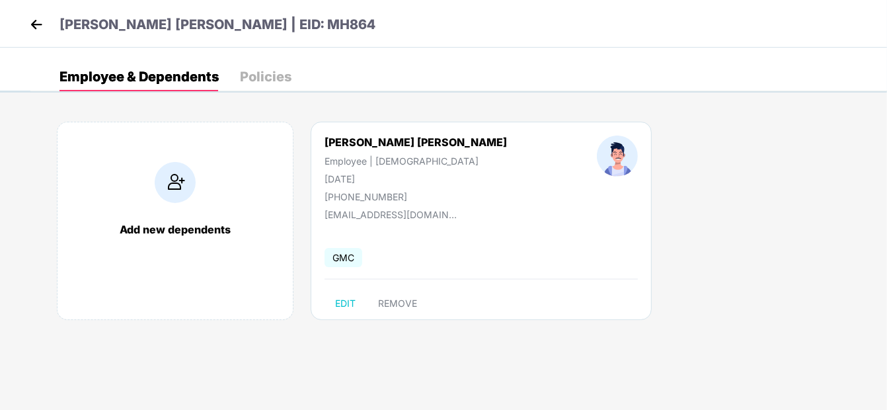
click at [28, 26] on img at bounding box center [36, 25] width 20 height 20
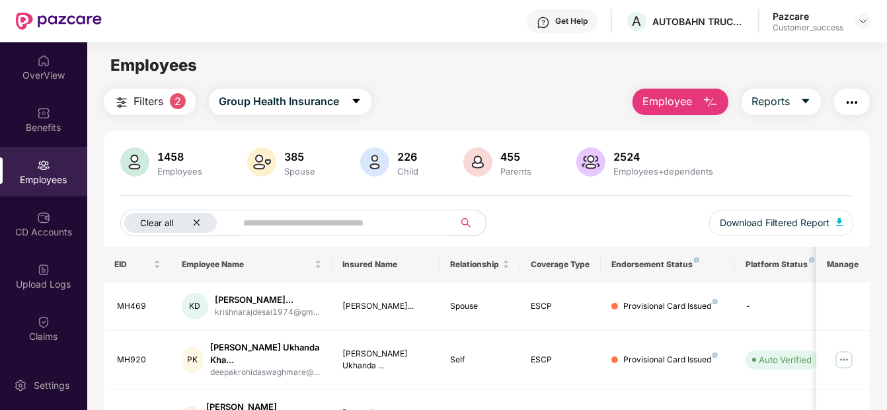
click at [194, 216] on div "Clear all" at bounding box center [170, 223] width 93 height 20
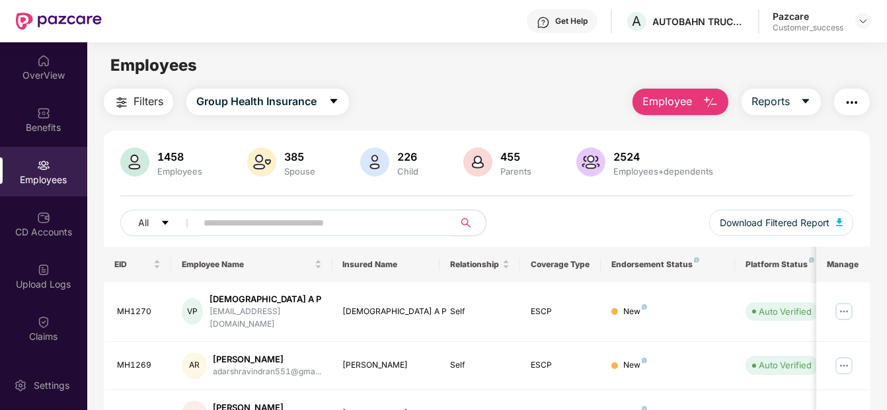
click at [222, 225] on input "text" at bounding box center [320, 223] width 232 height 20
paste input "******"
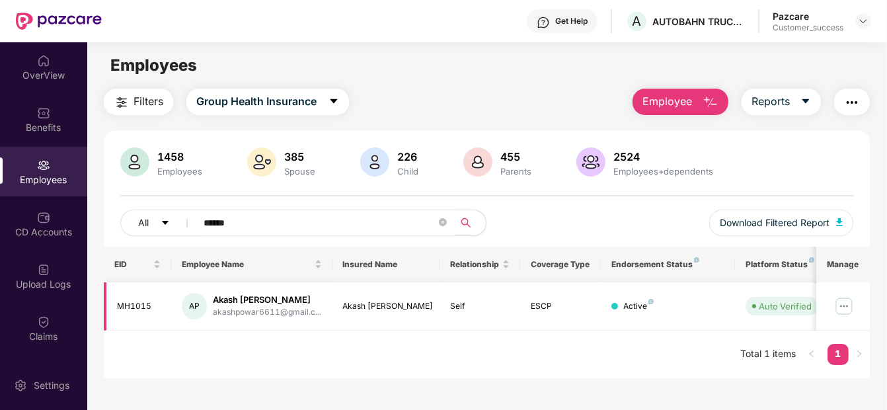
type input "******"
click at [845, 307] on img at bounding box center [844, 306] width 21 height 21
click at [460, 111] on div "Filters Group Health Insurance Employee Reports" at bounding box center [487, 102] width 766 height 26
drag, startPoint x: 116, startPoint y: 290, endPoint x: 155, endPoint y: 304, distance: 40.8
click at [155, 304] on td "MH1015" at bounding box center [137, 306] width 67 height 48
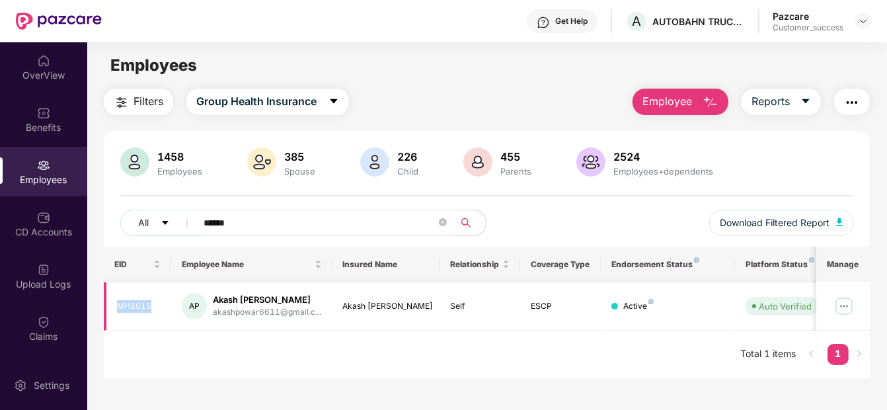
copy div "MH1015"
click at [842, 302] on img at bounding box center [844, 306] width 21 height 21
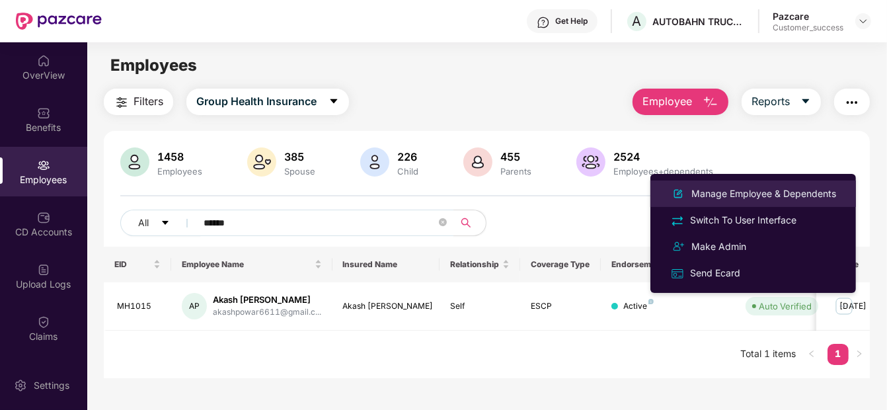
click at [779, 196] on div "Manage Employee & Dependents" at bounding box center [764, 193] width 150 height 15
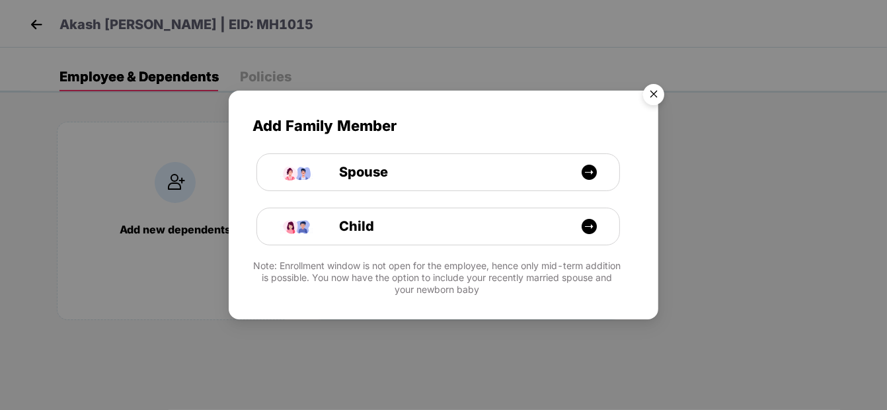
click at [653, 90] on img "Close" at bounding box center [653, 96] width 37 height 37
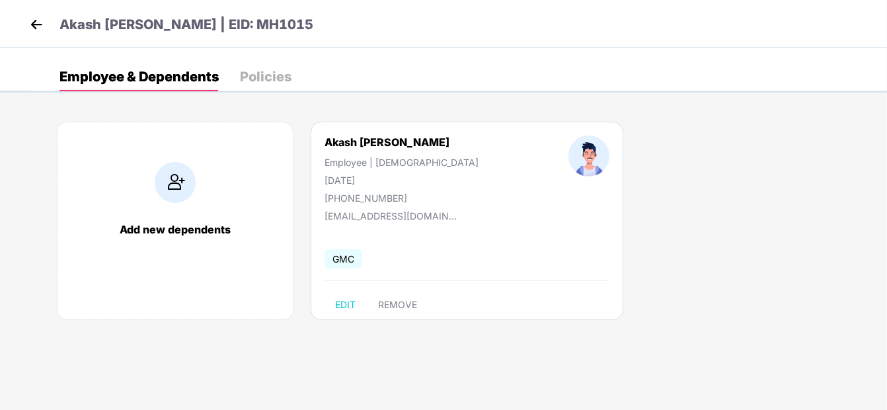
click at [34, 24] on img at bounding box center [36, 25] width 20 height 20
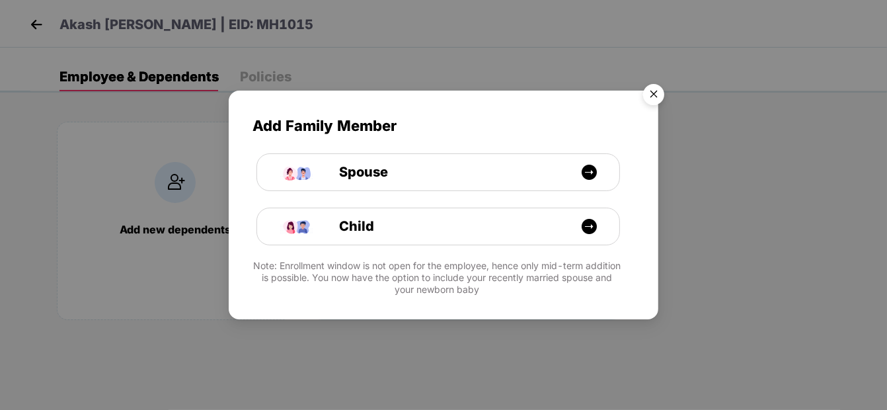
click at [659, 95] on img "Close" at bounding box center [653, 96] width 37 height 37
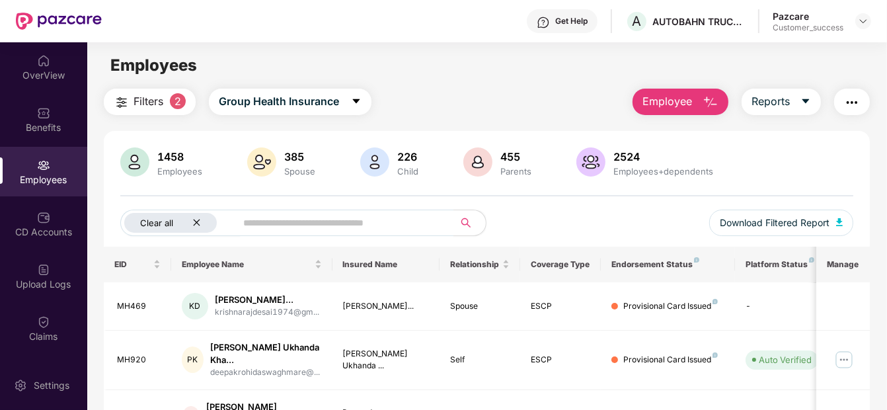
click at [191, 223] on div "Clear all" at bounding box center [170, 223] width 93 height 20
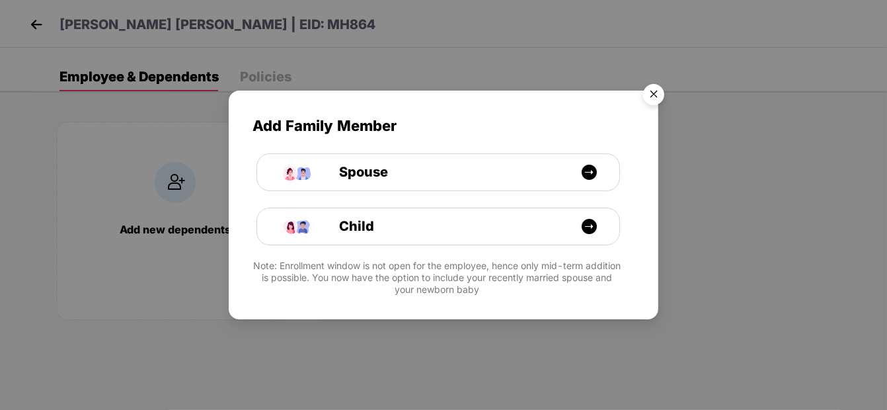
click at [655, 102] on img "Close" at bounding box center [653, 96] width 37 height 37
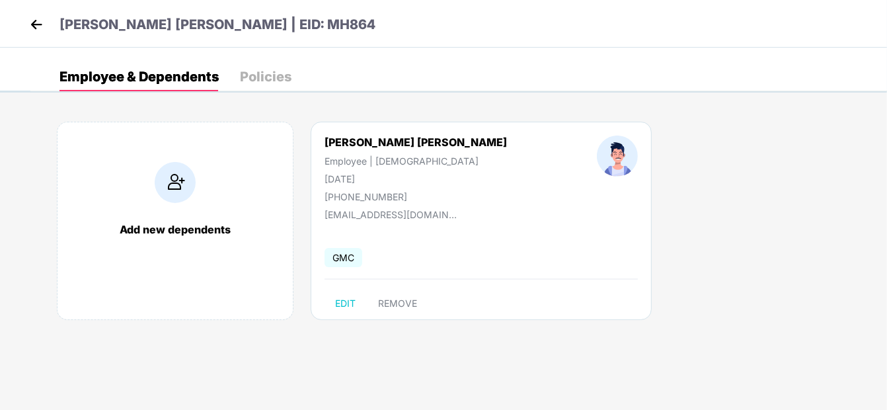
click at [39, 26] on img at bounding box center [36, 25] width 20 height 20
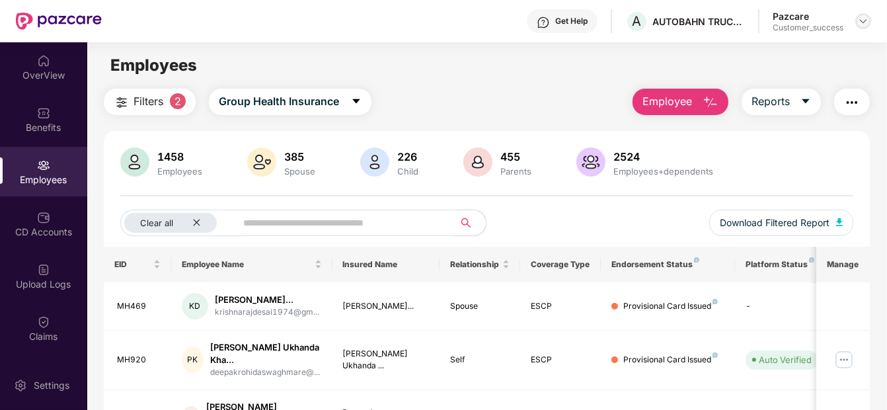
click at [866, 19] on img at bounding box center [863, 21] width 11 height 11
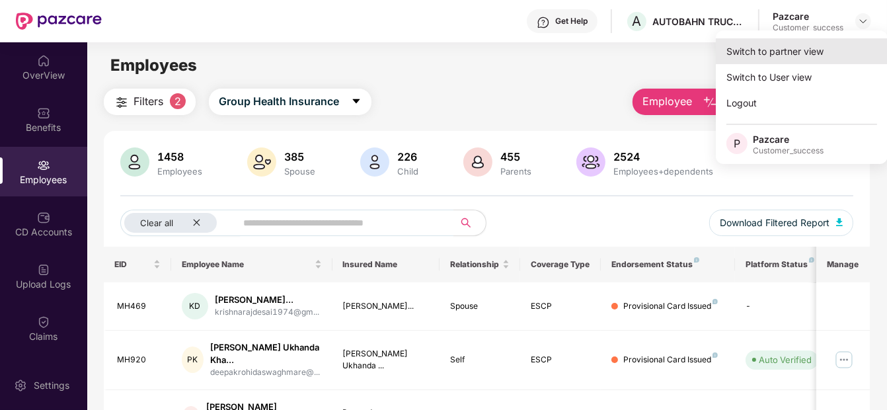
click at [832, 54] on div "Switch to partner view" at bounding box center [802, 51] width 172 height 26
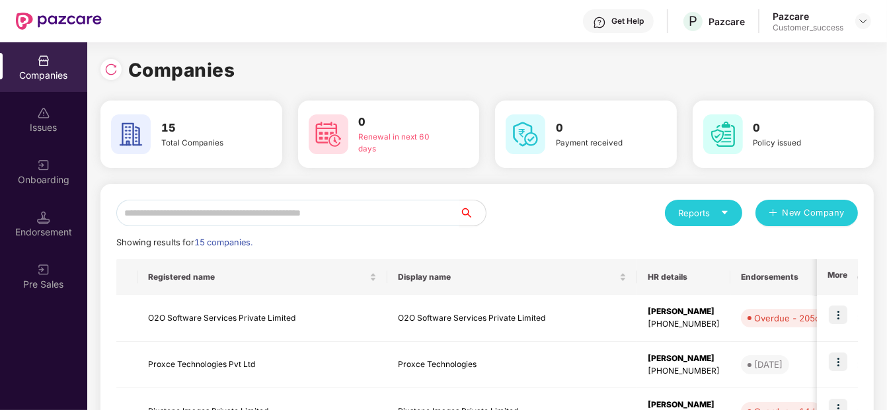
click at [275, 205] on input "text" at bounding box center [287, 213] width 343 height 26
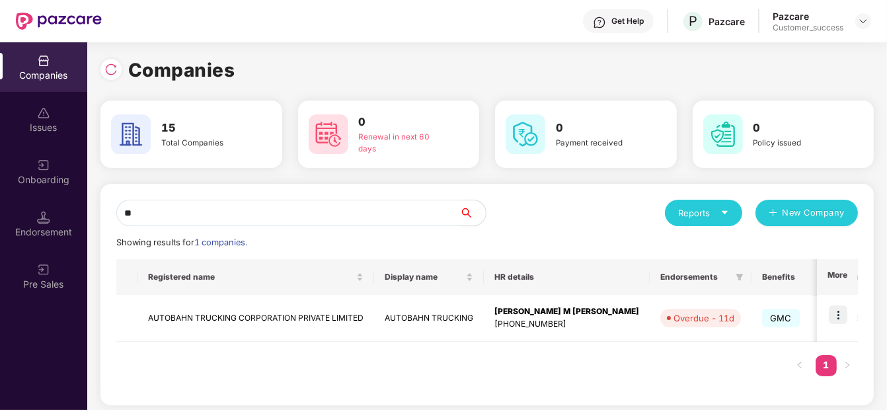
type input "**"
click at [317, 208] on input "**" at bounding box center [287, 213] width 343 height 26
click at [840, 302] on td at bounding box center [837, 318] width 41 height 47
click at [842, 317] on img at bounding box center [838, 314] width 19 height 19
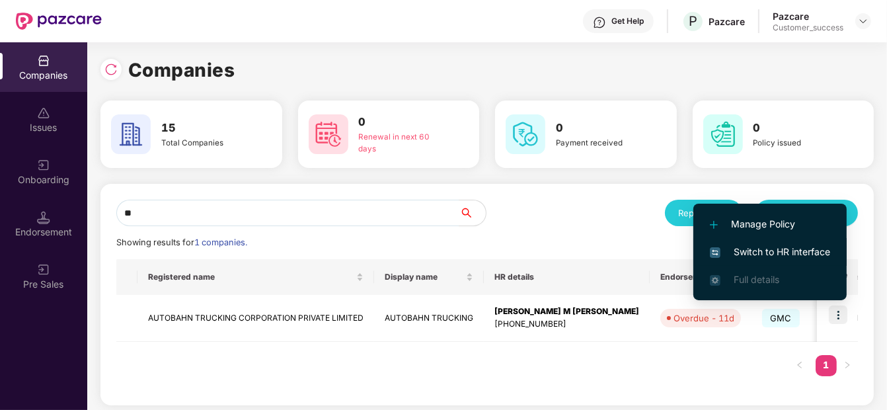
click at [778, 256] on span "Switch to HR interface" at bounding box center [770, 252] width 120 height 15
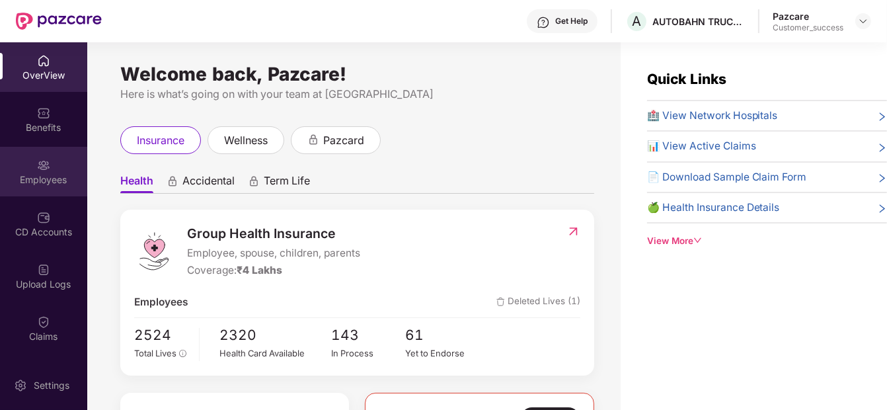
click at [38, 167] on img at bounding box center [43, 165] width 13 height 13
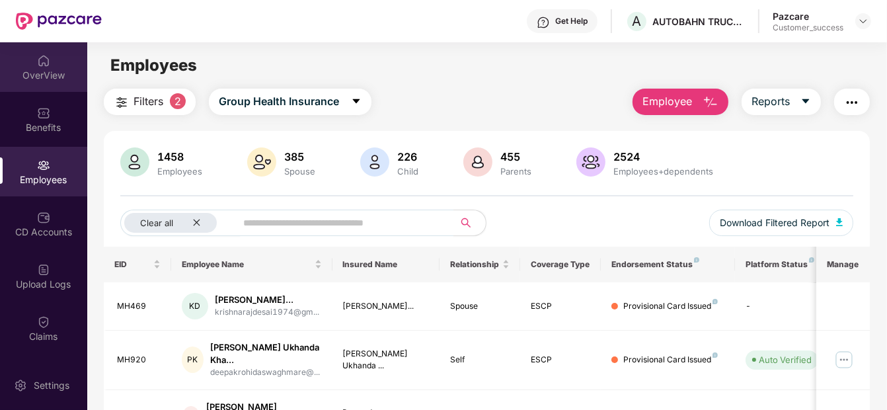
click at [48, 75] on div "OverView" at bounding box center [43, 75] width 87 height 13
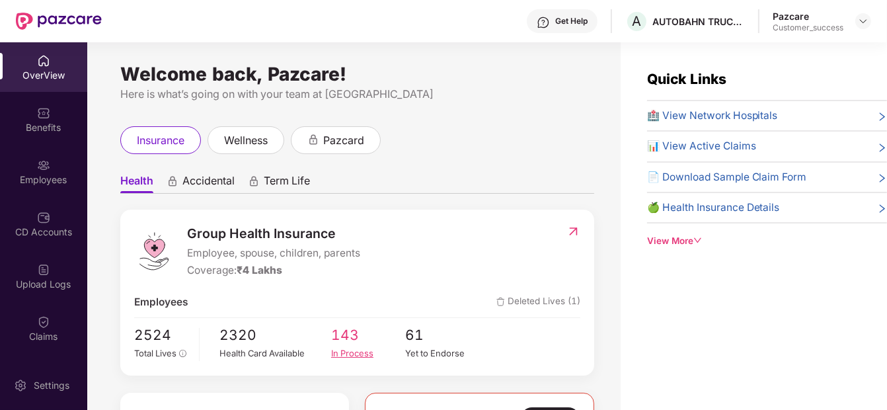
click at [358, 339] on span "143" at bounding box center [368, 336] width 74 height 22
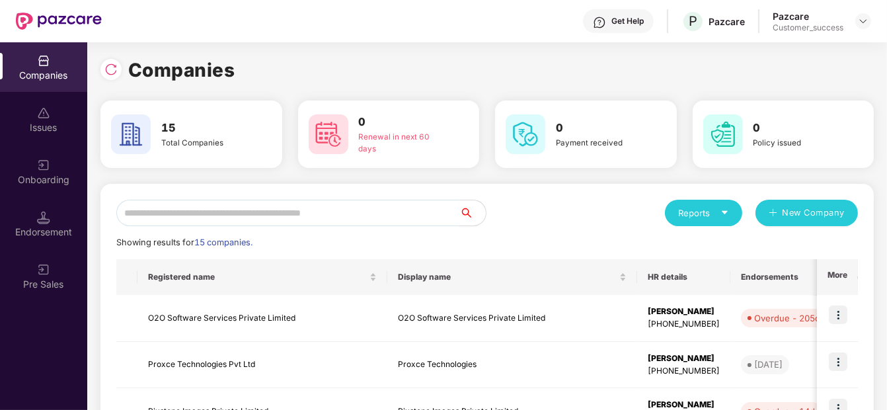
click at [167, 220] on input "text" at bounding box center [287, 213] width 343 height 26
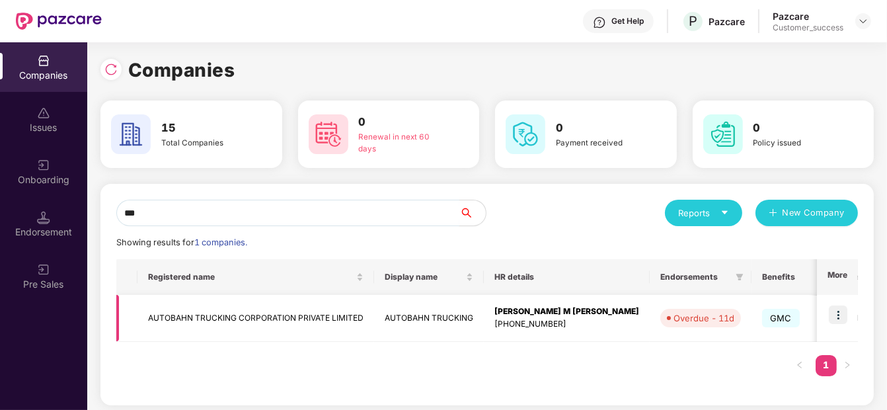
type input "***"
click at [836, 315] on img at bounding box center [838, 314] width 19 height 19
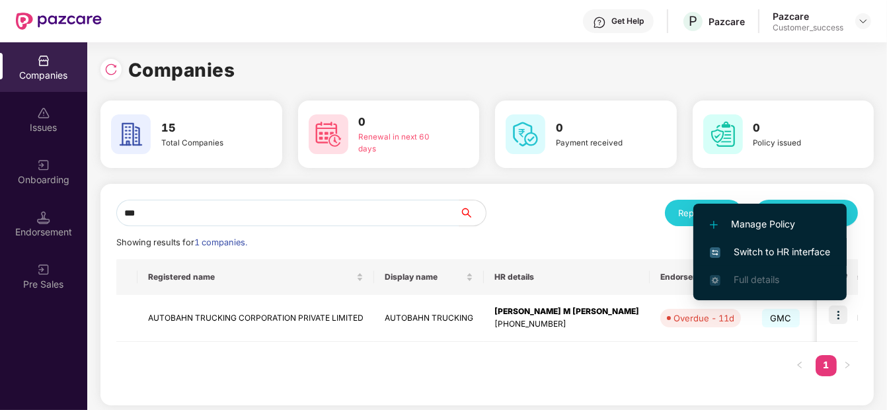
click at [776, 245] on span "Switch to HR interface" at bounding box center [770, 252] width 120 height 15
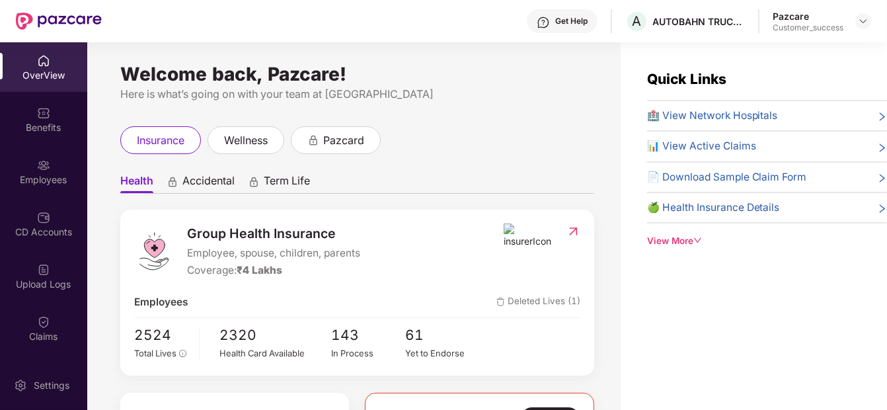
click at [60, 151] on div "Employees" at bounding box center [43, 172] width 87 height 50
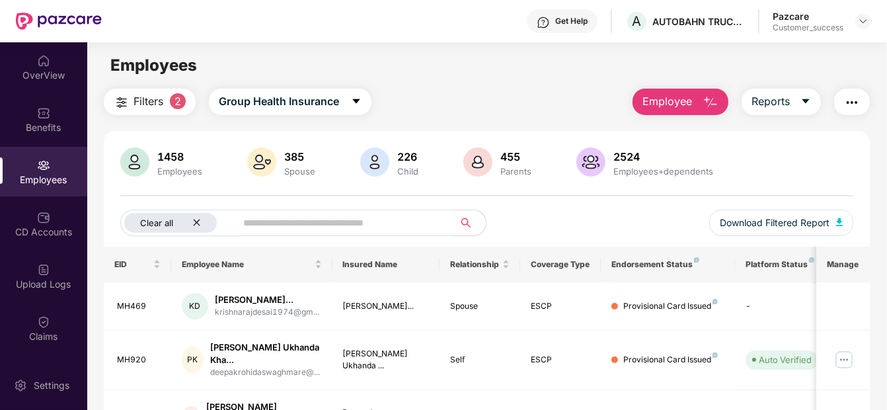
click at [196, 220] on icon "close" at bounding box center [196, 222] width 9 height 9
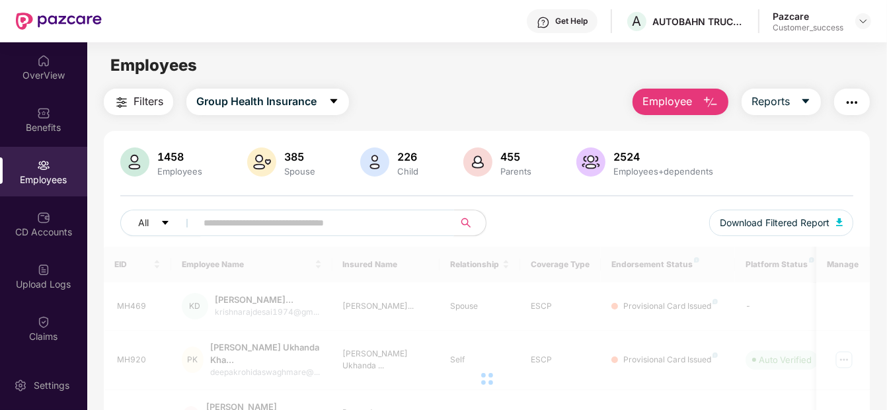
click at [238, 226] on input "text" at bounding box center [320, 223] width 232 height 20
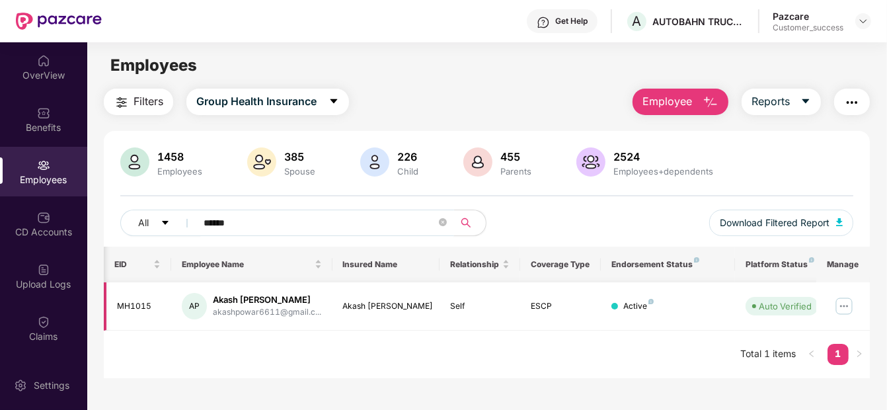
scroll to position [0, 92]
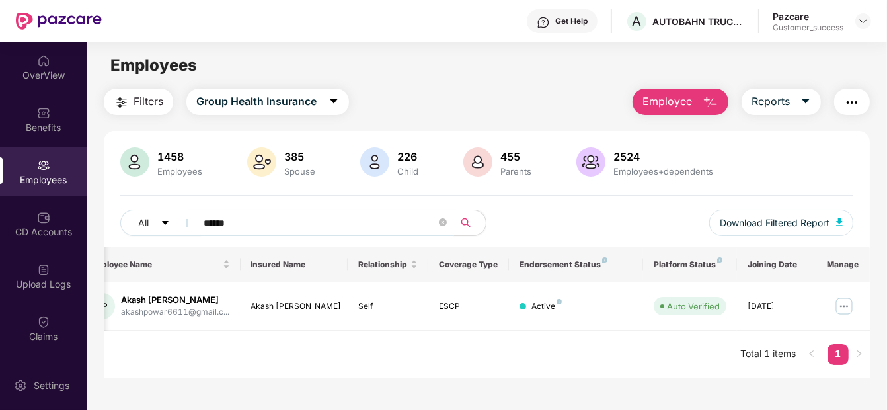
type input "******"
drag, startPoint x: 123, startPoint y: 299, endPoint x: 216, endPoint y: 299, distance: 92.6
click at [216, 299] on div "Akash [PERSON_NAME]" at bounding box center [176, 300] width 108 height 13
copy div "Akash [PERSON_NAME]"
click at [838, 306] on img at bounding box center [844, 306] width 21 height 21
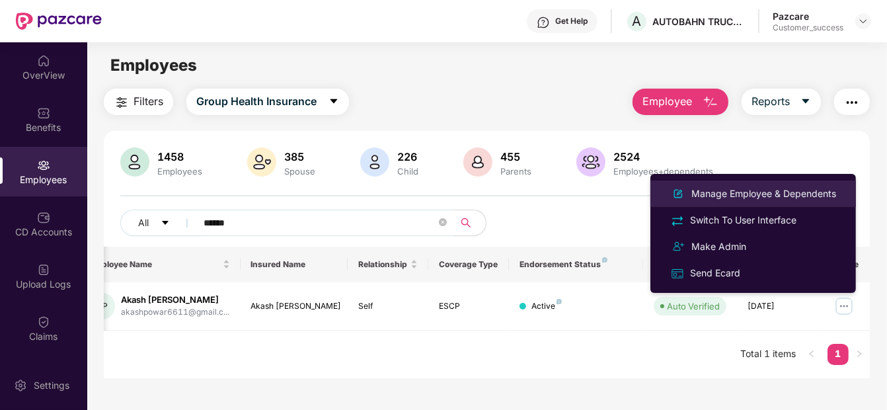
click at [789, 189] on div "Manage Employee & Dependents" at bounding box center [764, 193] width 150 height 15
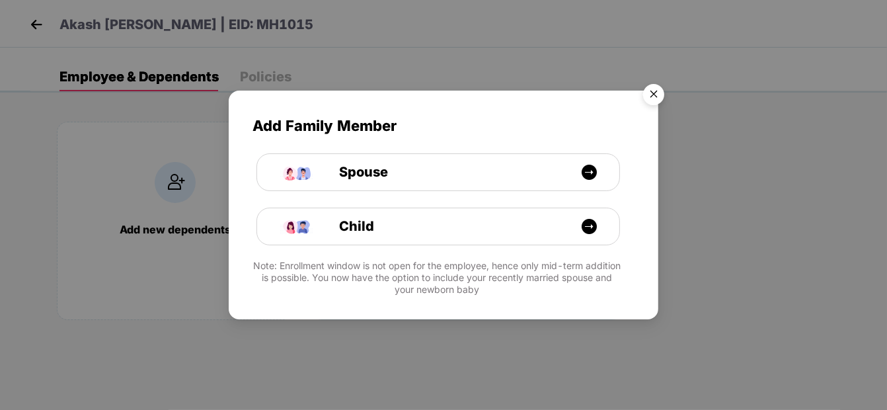
click at [659, 88] on img "Close" at bounding box center [653, 96] width 37 height 37
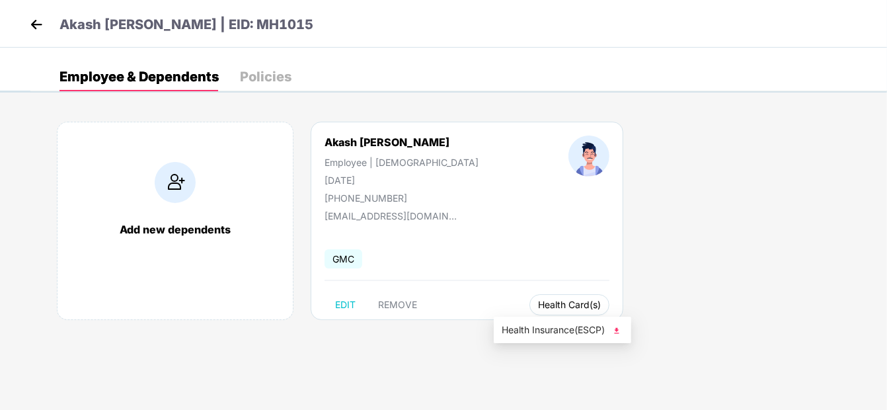
click at [538, 308] on span "Health Card(s)" at bounding box center [569, 305] width 63 height 7
click at [606, 338] on li "Health Insurance(ESCP)" at bounding box center [563, 329] width 138 height 21
drag, startPoint x: 24, startPoint y: 26, endPoint x: 34, endPoint y: 24, distance: 10.1
click at [34, 24] on div "Akash [PERSON_NAME] | EID: MH1015" at bounding box center [443, 24] width 887 height 48
click at [34, 24] on img at bounding box center [36, 25] width 20 height 20
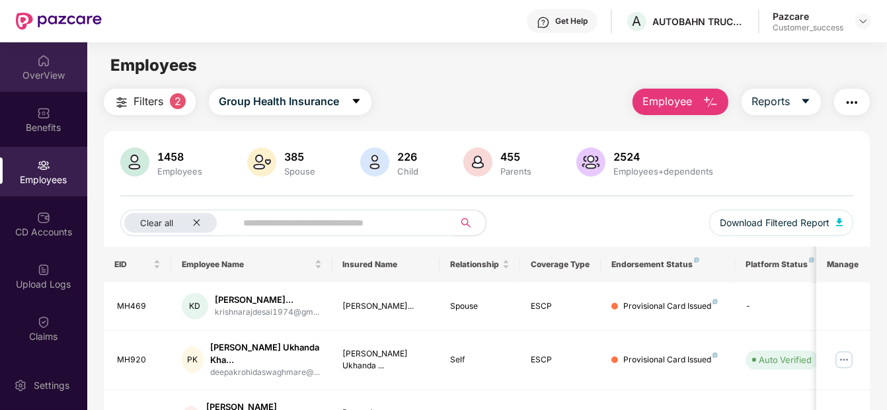
click at [46, 59] on img at bounding box center [43, 60] width 13 height 13
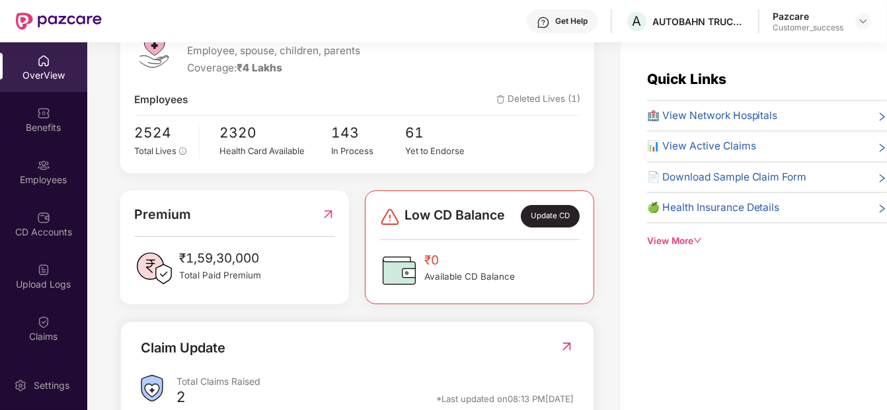
scroll to position [203, 0]
click at [350, 155] on div "In Process" at bounding box center [368, 149] width 74 height 13
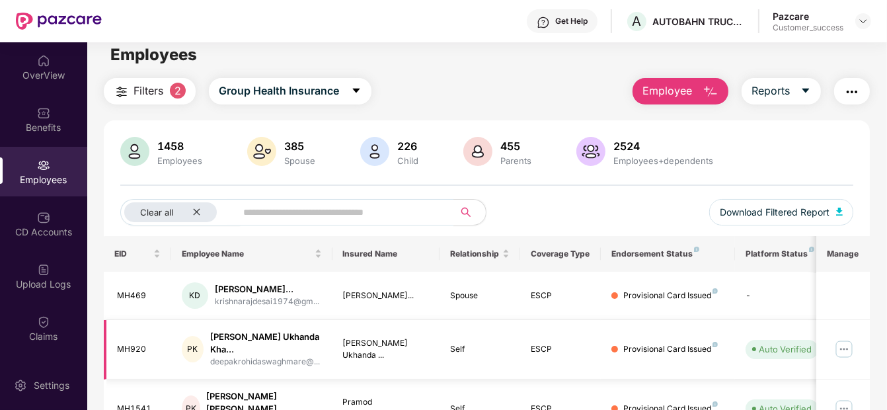
scroll to position [0, 0]
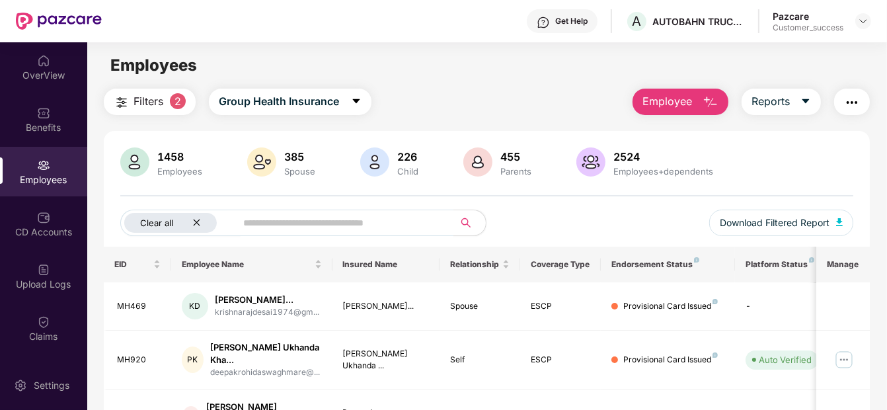
click at [198, 223] on icon "close" at bounding box center [196, 222] width 9 height 9
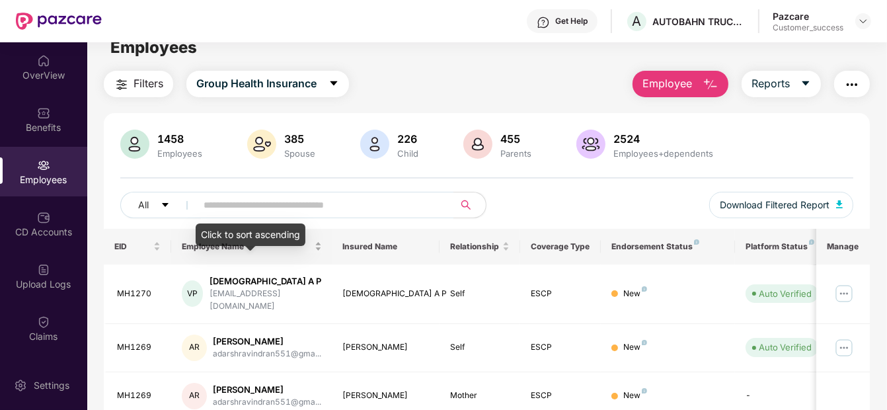
scroll to position [26, 0]
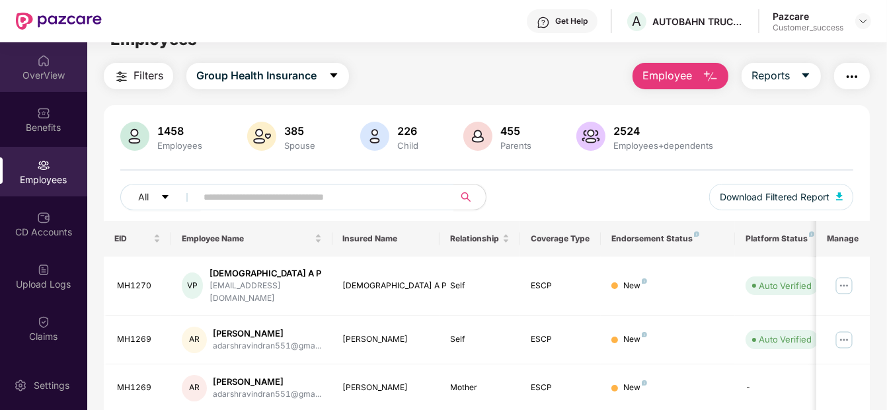
click at [34, 70] on div "OverView" at bounding box center [43, 75] width 87 height 13
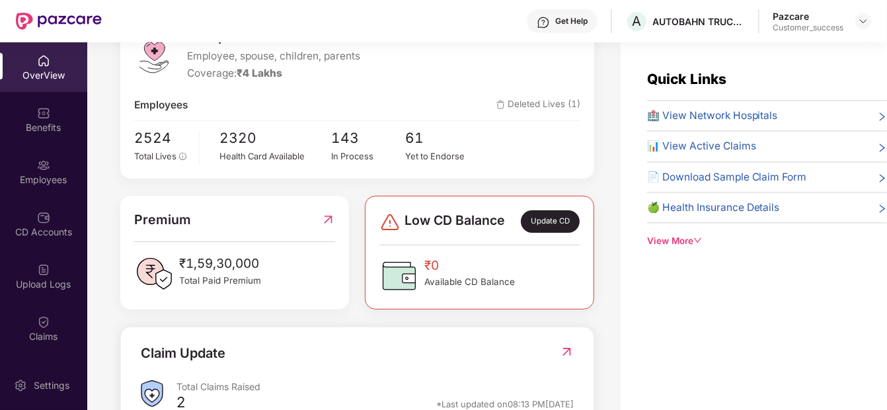
scroll to position [194, 0]
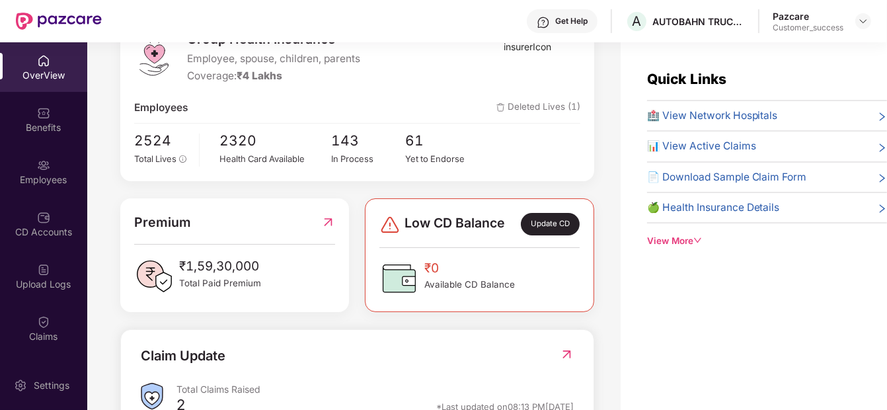
click at [50, 63] on div "OverView" at bounding box center [43, 67] width 87 height 50
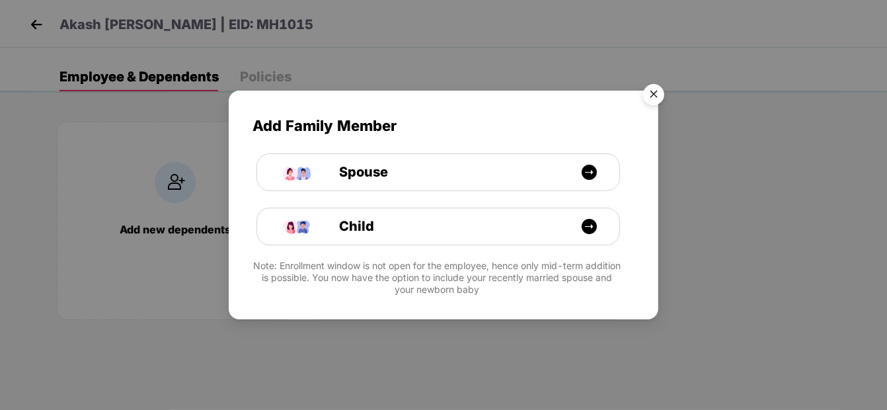
click at [653, 95] on img "Close" at bounding box center [653, 96] width 37 height 37
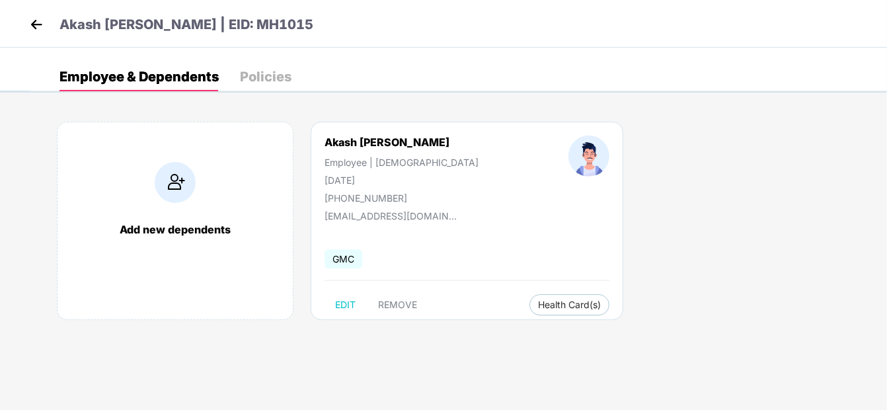
click at [34, 20] on img at bounding box center [36, 25] width 20 height 20
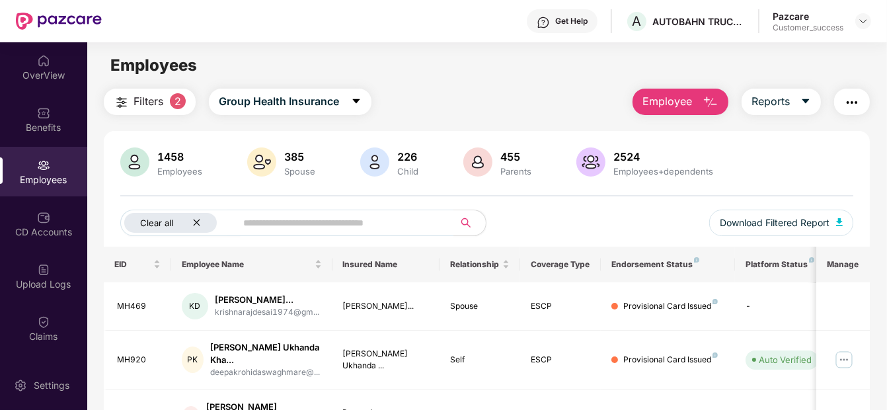
click at [196, 227] on div "Clear all" at bounding box center [170, 223] width 93 height 20
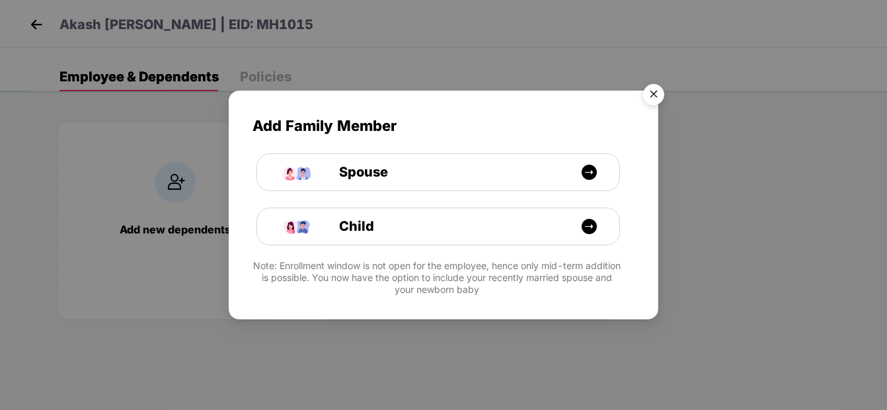
click at [659, 95] on img "Close" at bounding box center [653, 96] width 37 height 37
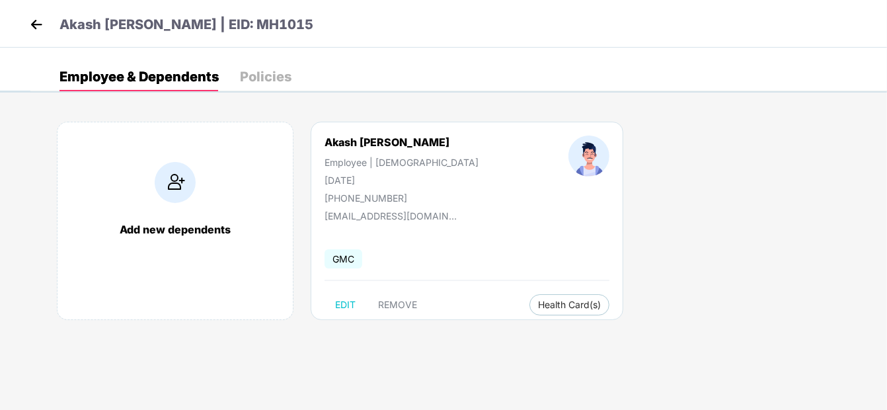
click at [38, 22] on img at bounding box center [36, 25] width 20 height 20
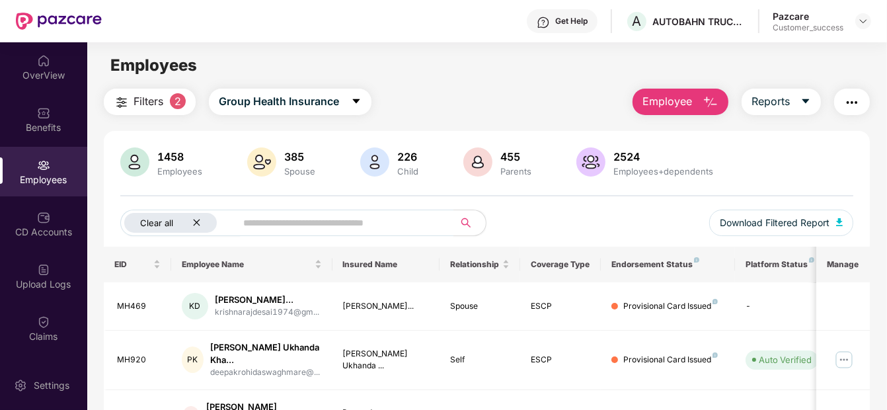
click at [200, 222] on icon "close" at bounding box center [196, 222] width 9 height 9
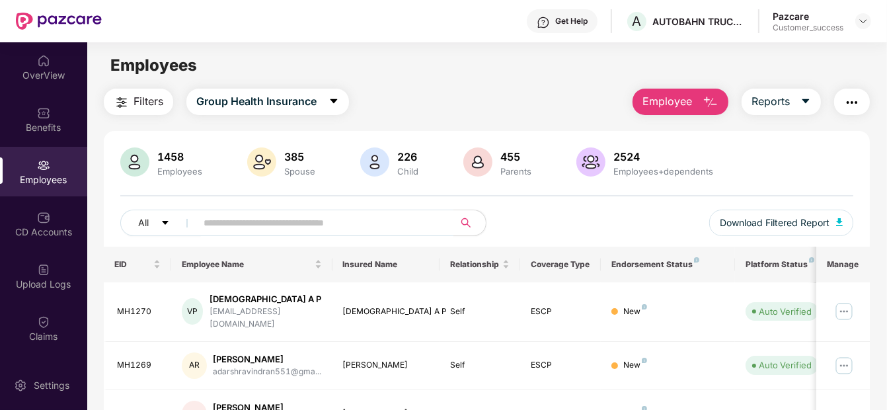
click at [854, 22] on div "Pazcare Customer_success" at bounding box center [822, 21] width 99 height 23
click at [858, 22] on img at bounding box center [863, 21] width 11 height 11
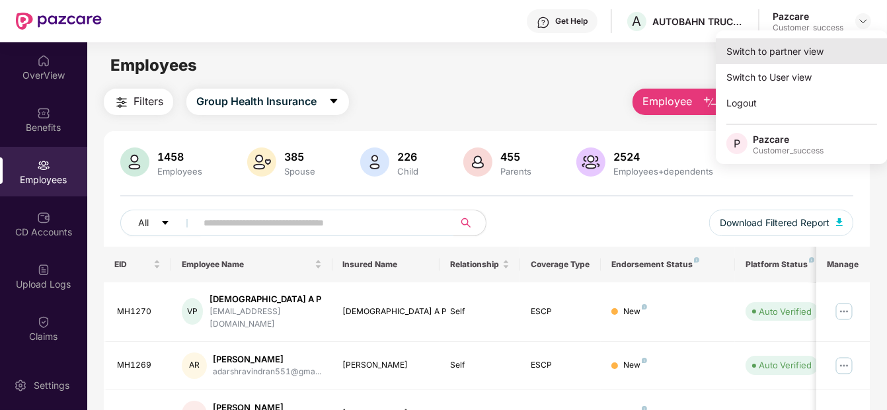
click at [829, 58] on div "Switch to partner view" at bounding box center [802, 51] width 172 height 26
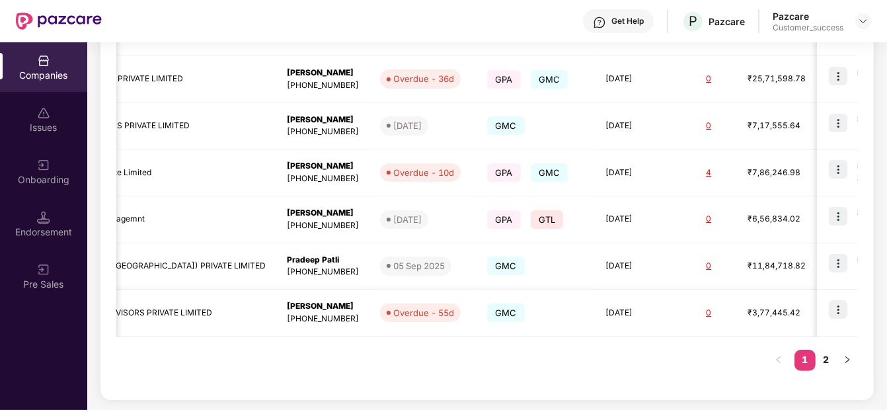
scroll to position [0, 395]
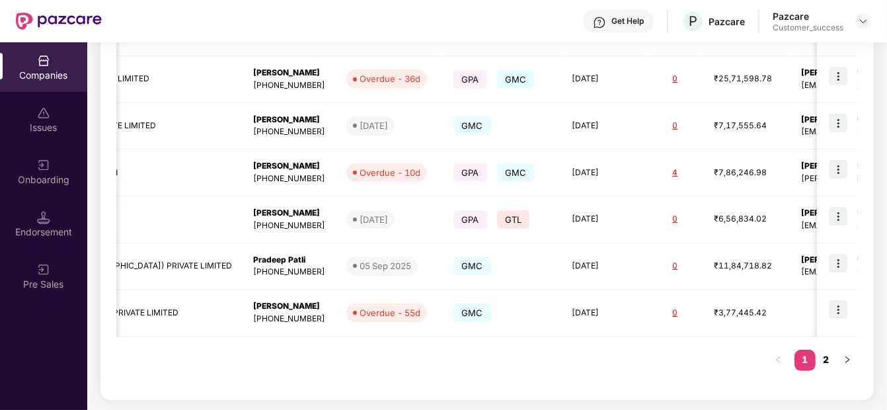
click at [821, 354] on link "2" at bounding box center [826, 360] width 21 height 20
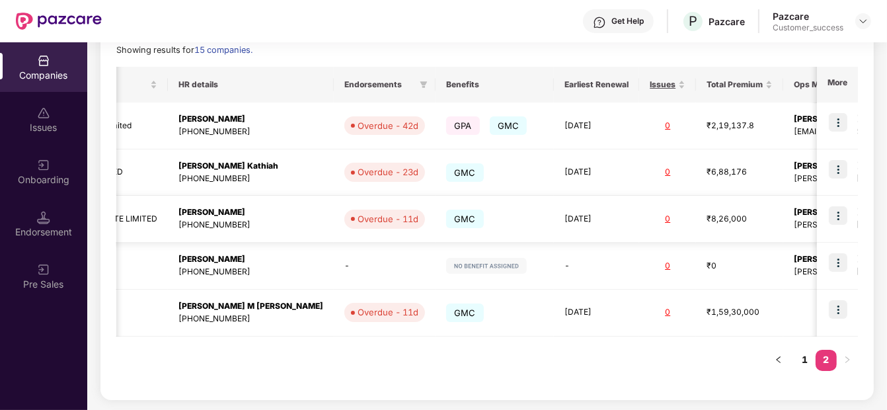
scroll to position [0, 0]
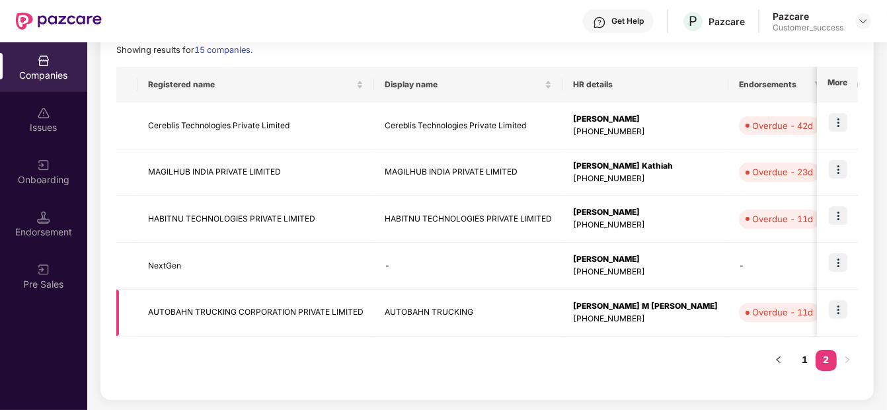
click at [844, 311] on img at bounding box center [838, 309] width 19 height 19
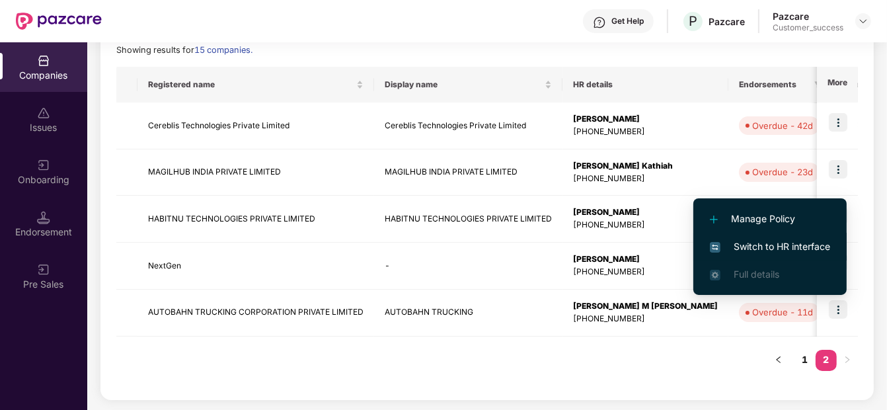
click at [811, 255] on li "Switch to HR interface" at bounding box center [770, 247] width 153 height 28
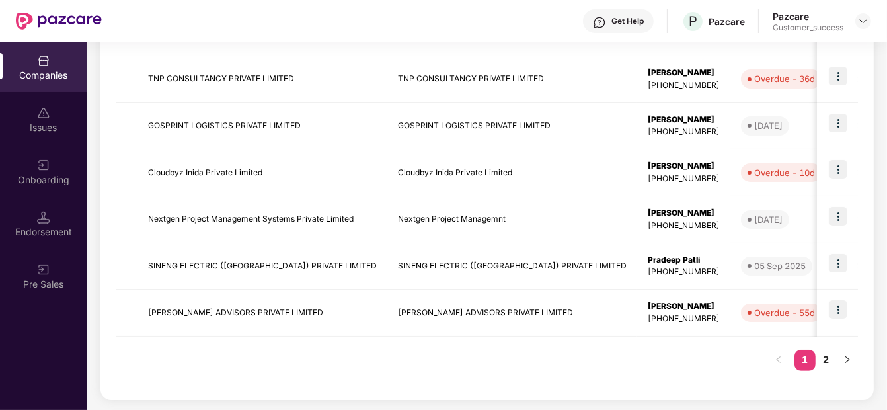
scroll to position [425, 0]
click at [827, 358] on link "2" at bounding box center [826, 360] width 21 height 20
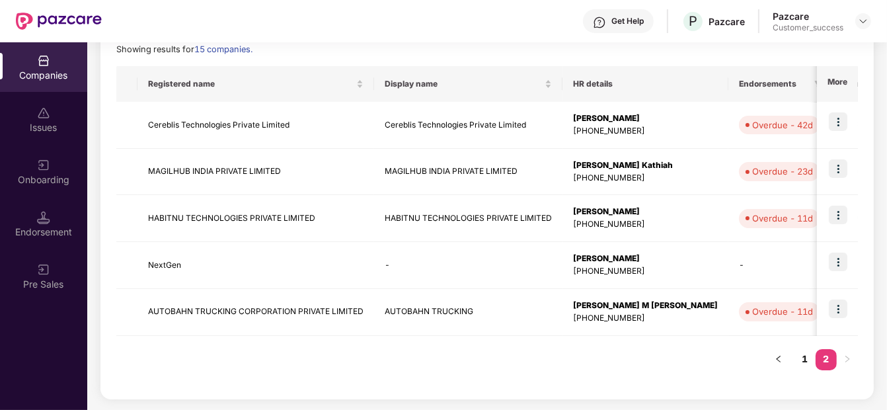
scroll to position [192, 0]
click at [324, 310] on td "AUTOBAHN TRUCKING CORPORATION PRIVATE LIMITED" at bounding box center [256, 313] width 237 height 47
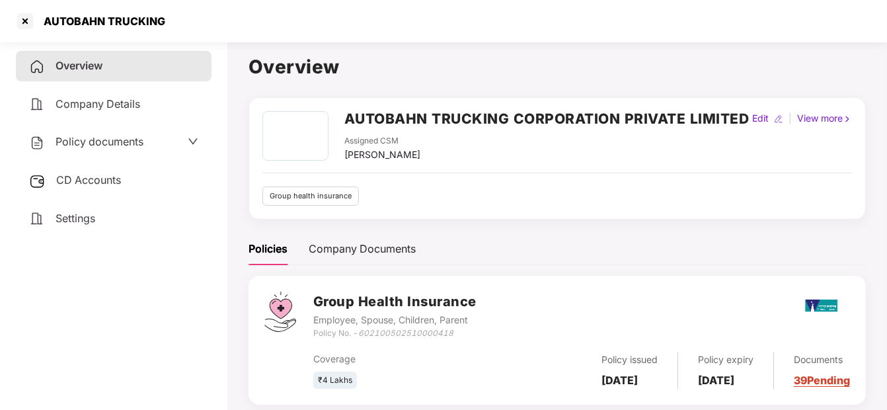
click at [83, 144] on span "Policy documents" at bounding box center [100, 141] width 88 height 13
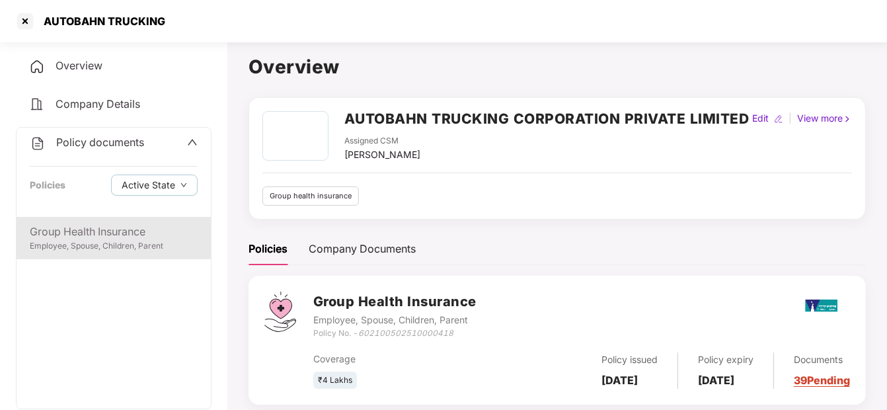
click at [95, 249] on div "Employee, Spouse, Children, Parent" at bounding box center [114, 246] width 168 height 13
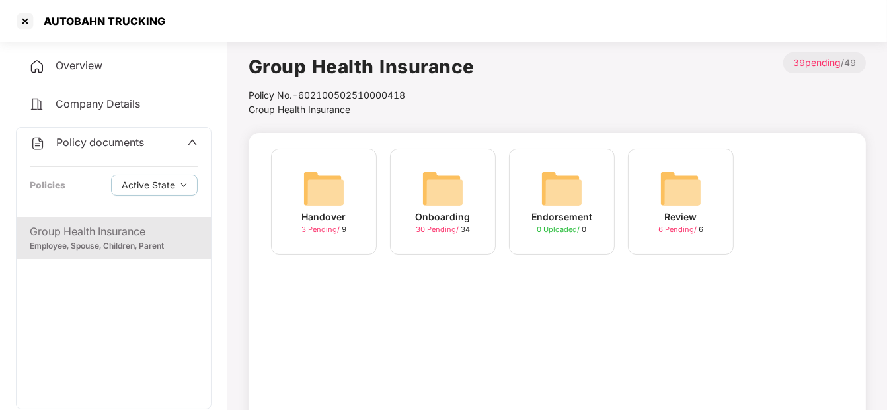
click at [444, 196] on img at bounding box center [443, 188] width 42 height 42
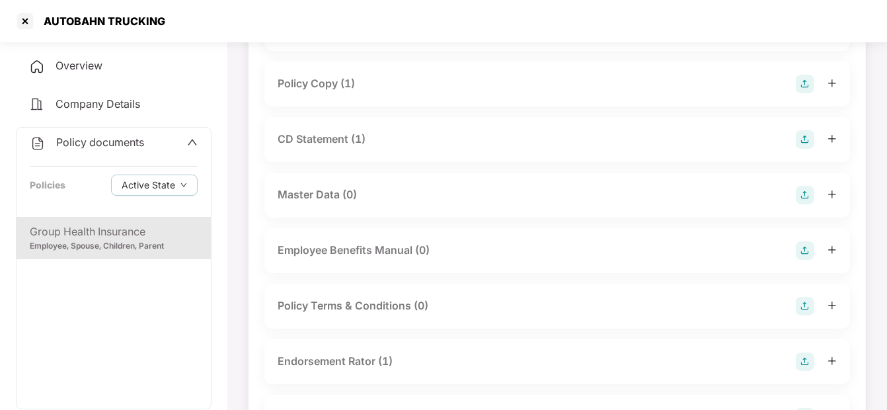
scroll to position [142, 0]
click at [444, 196] on div "Master Data (0)" at bounding box center [557, 195] width 559 height 19
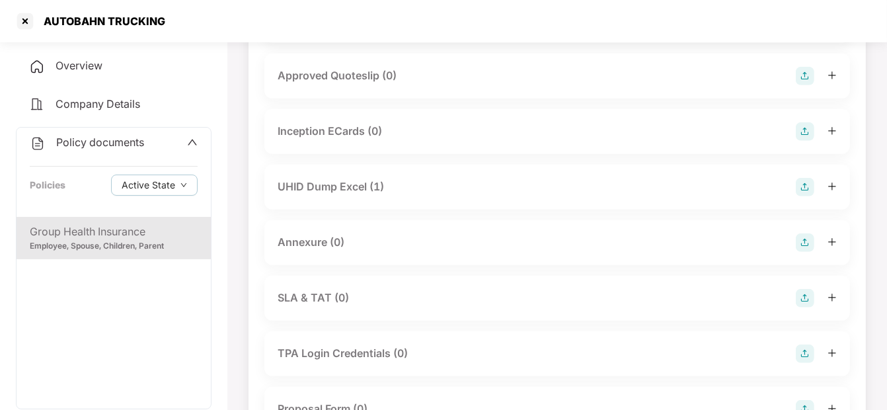
scroll to position [635, 0]
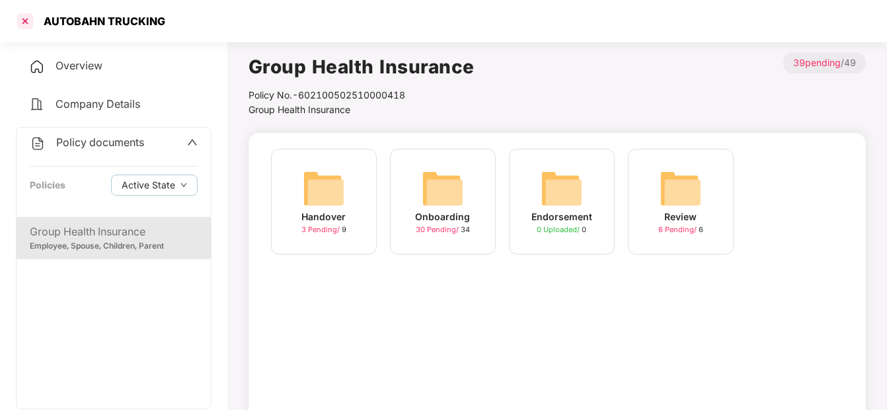
click at [22, 23] on div at bounding box center [25, 21] width 21 height 21
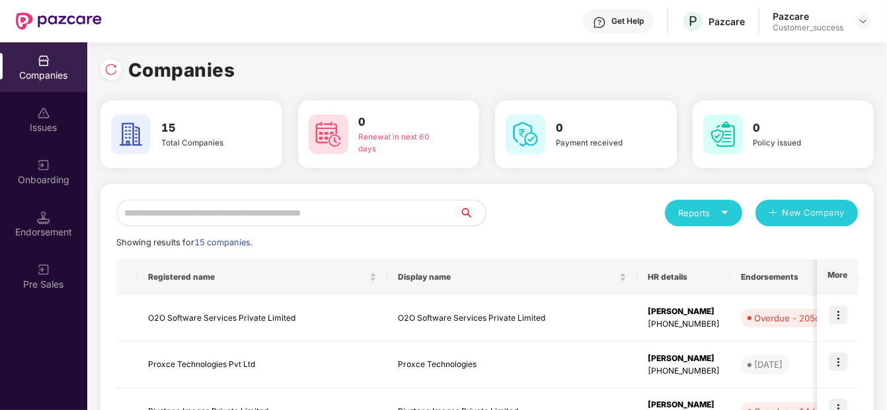
click at [258, 214] on input "text" at bounding box center [287, 213] width 343 height 26
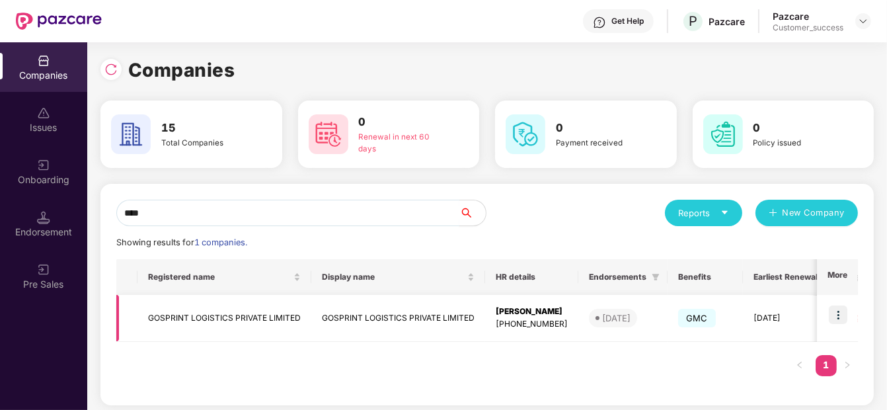
type input "****"
click at [836, 311] on img at bounding box center [838, 314] width 19 height 19
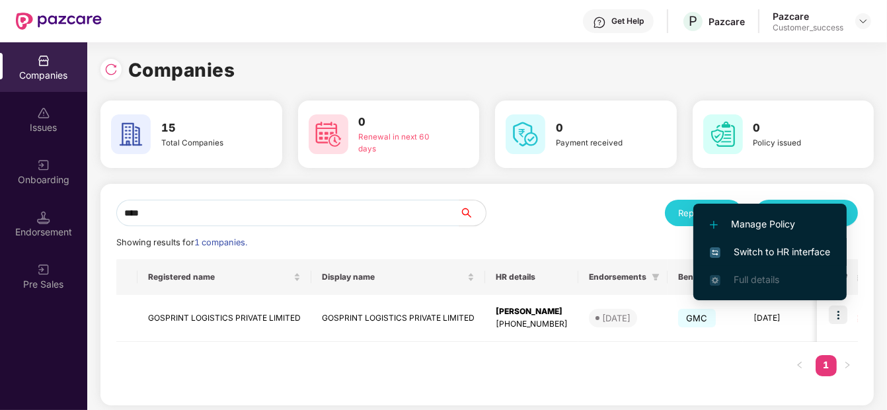
click at [775, 245] on span "Switch to HR interface" at bounding box center [770, 252] width 120 height 15
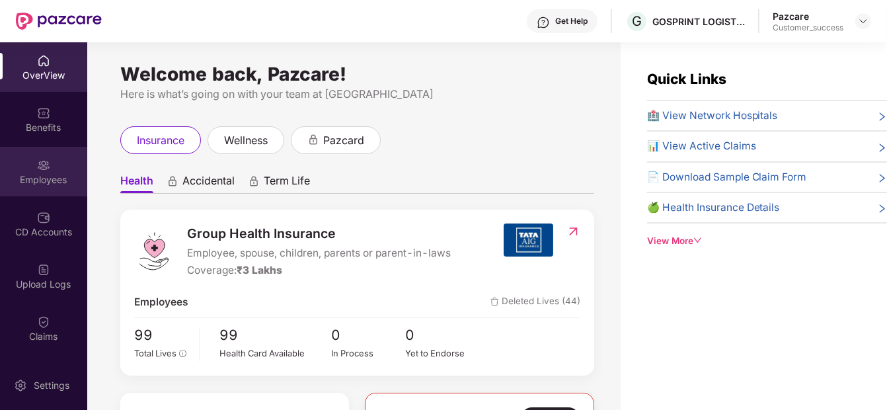
click at [42, 173] on div "Employees" at bounding box center [43, 179] width 87 height 13
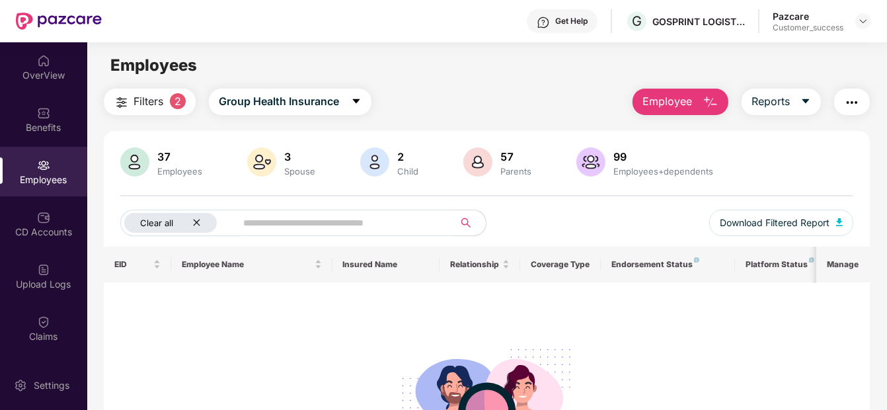
click at [194, 224] on icon "close" at bounding box center [196, 223] width 7 height 7
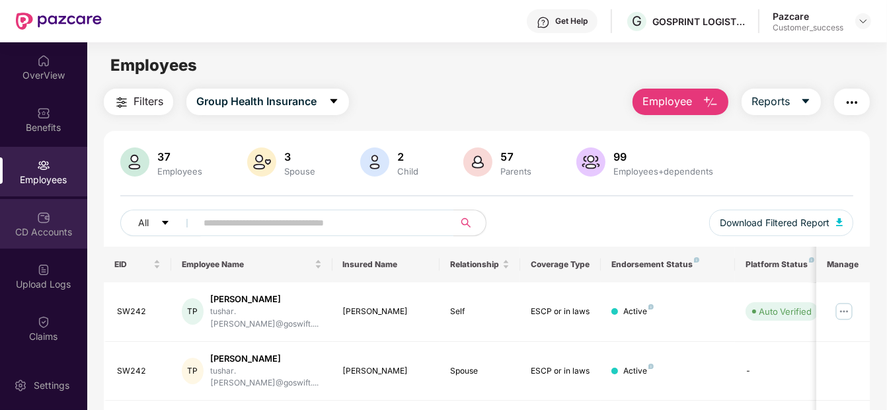
click at [42, 234] on div "CD Accounts" at bounding box center [43, 231] width 87 height 13
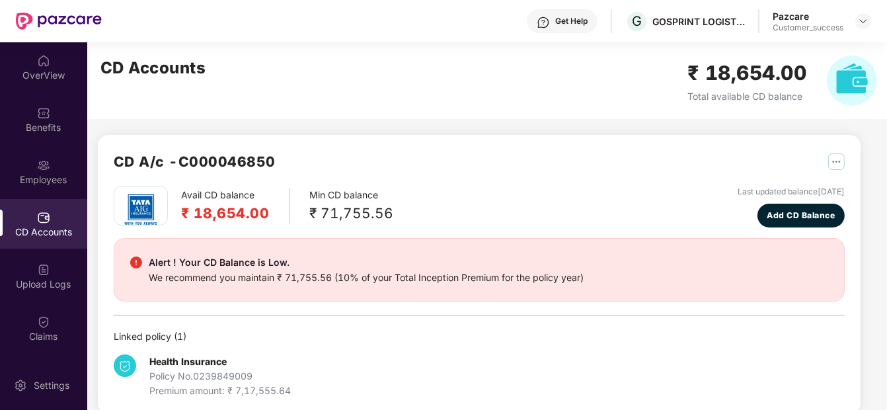
scroll to position [19, 0]
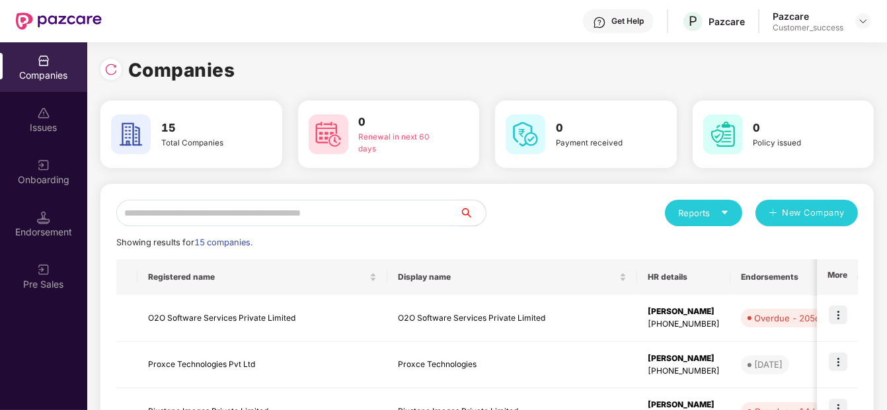
click at [291, 209] on input "text" at bounding box center [287, 213] width 343 height 26
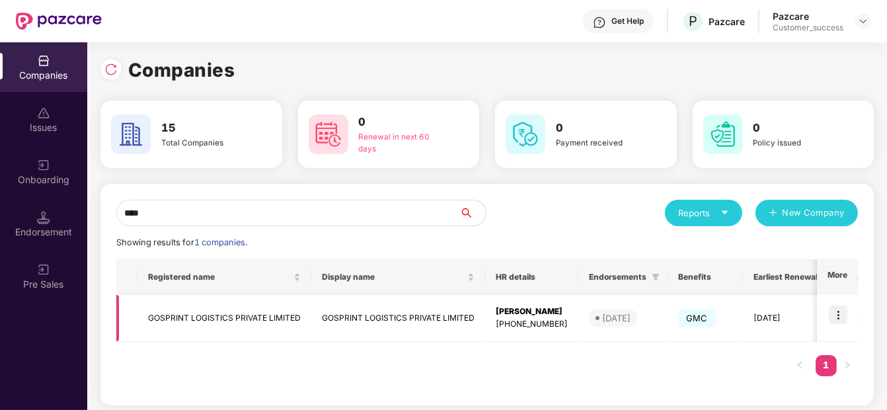
type input "****"
click at [843, 319] on img at bounding box center [838, 314] width 19 height 19
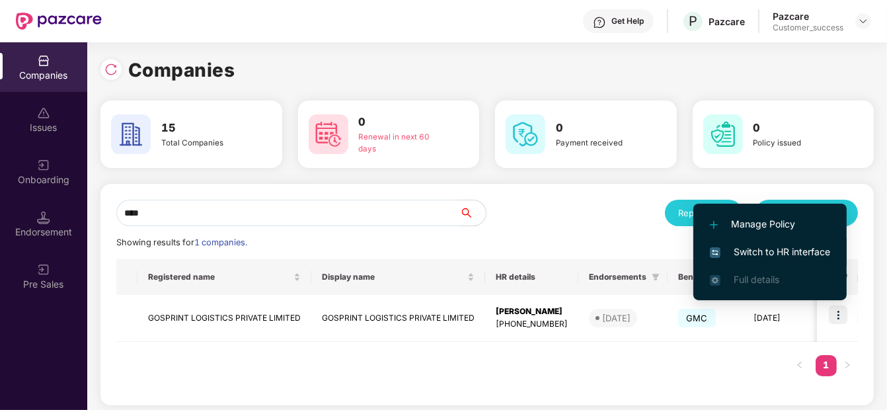
click at [799, 241] on li "Switch to HR interface" at bounding box center [770, 252] width 153 height 28
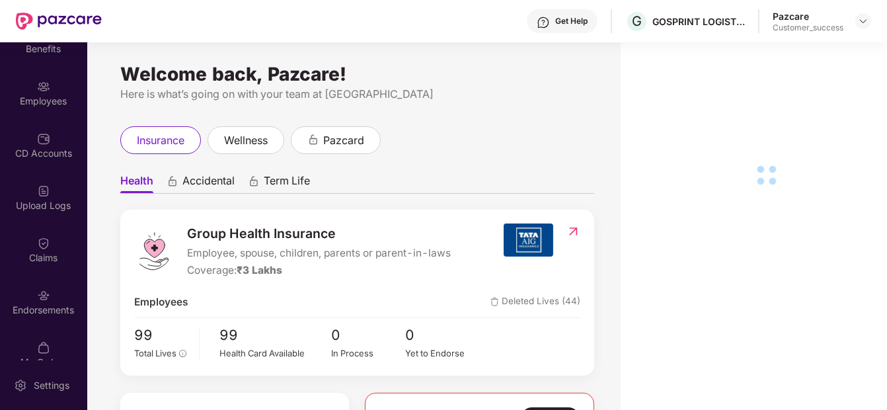
scroll to position [99, 0]
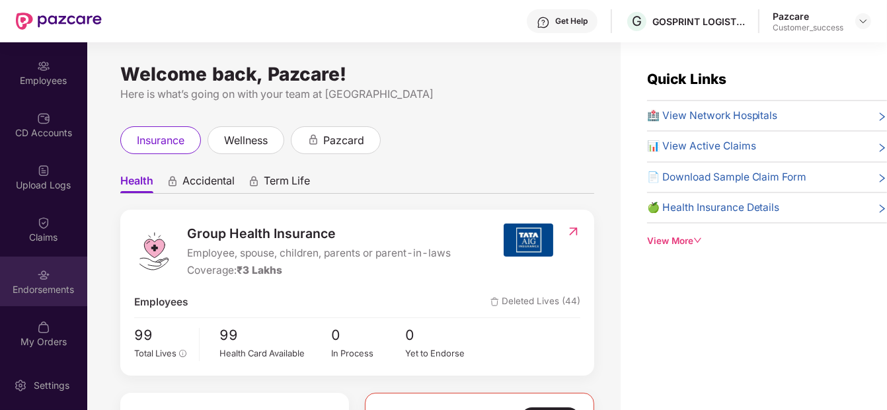
click at [38, 276] on img at bounding box center [43, 274] width 13 height 13
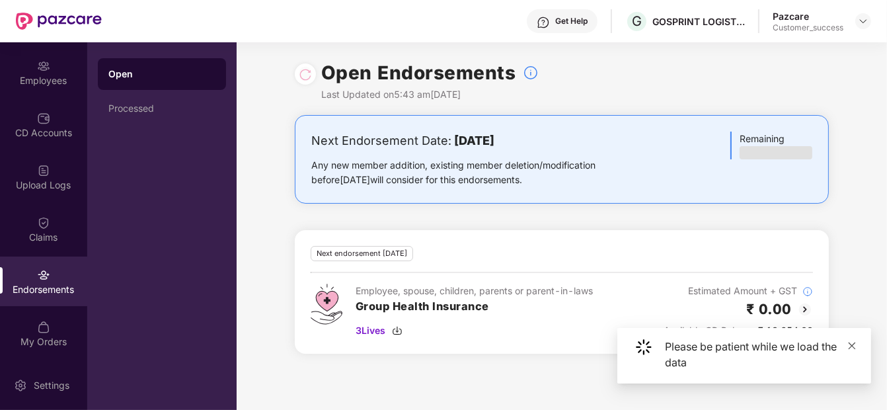
click at [854, 345] on icon "close" at bounding box center [852, 345] width 9 height 9
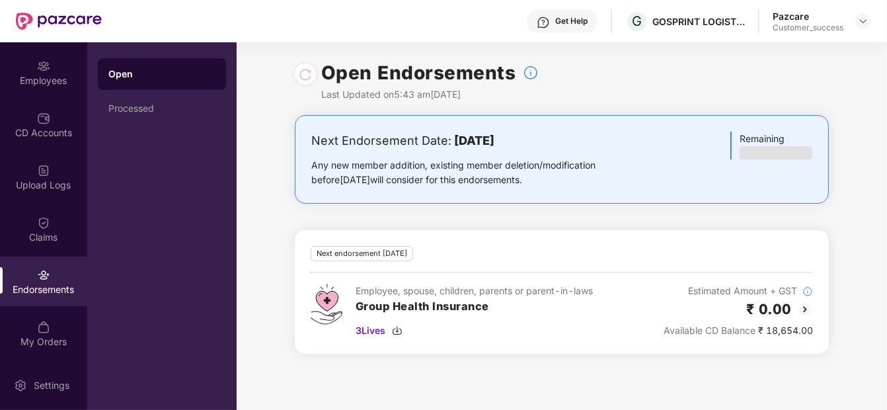
click at [803, 308] on img at bounding box center [805, 310] width 16 height 16
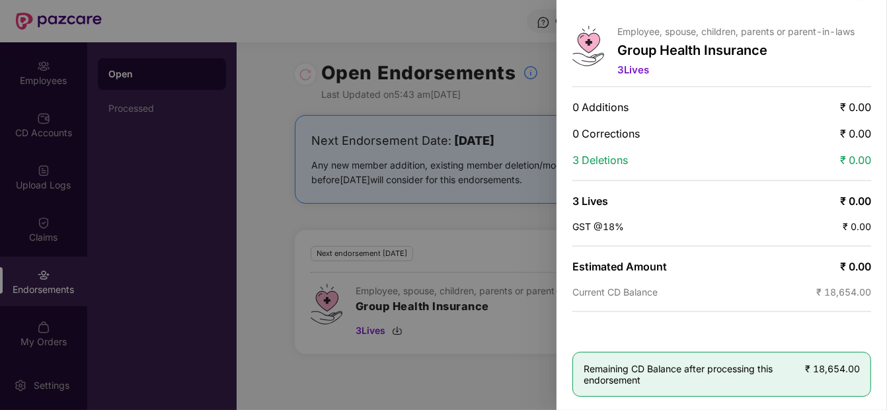
scroll to position [0, 0]
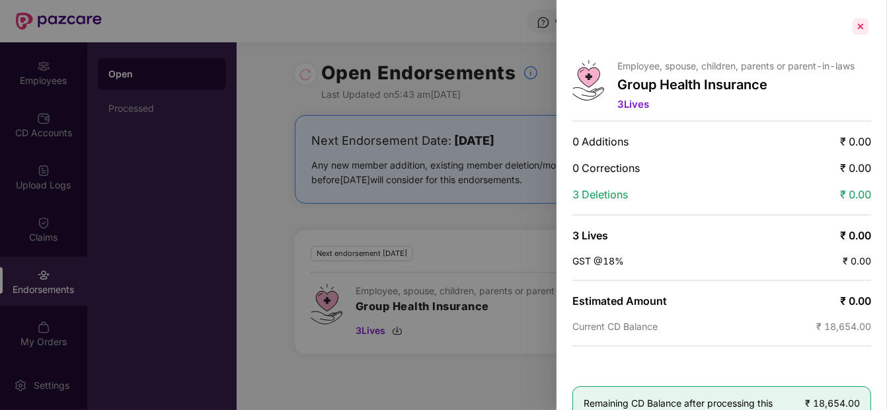
click at [862, 24] on div at bounding box center [860, 26] width 21 height 21
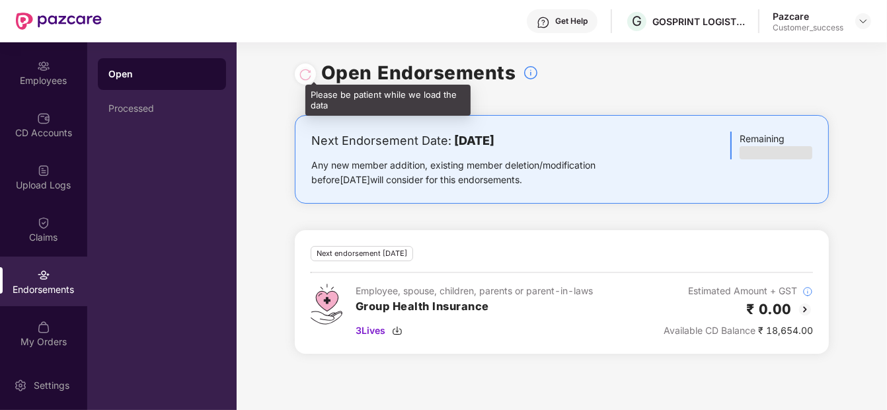
click at [300, 72] on div at bounding box center [305, 74] width 13 height 15
click at [311, 73] on div at bounding box center [305, 74] width 13 height 15
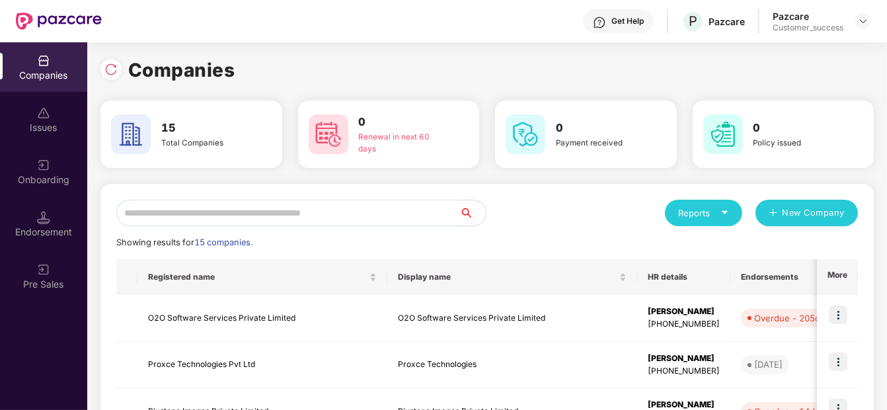
click at [255, 211] on input "text" at bounding box center [287, 213] width 343 height 26
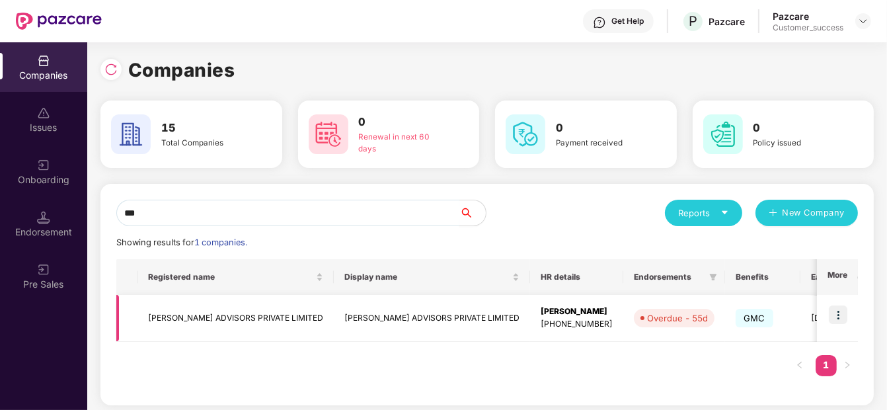
type input "***"
click at [845, 310] on img at bounding box center [838, 314] width 19 height 19
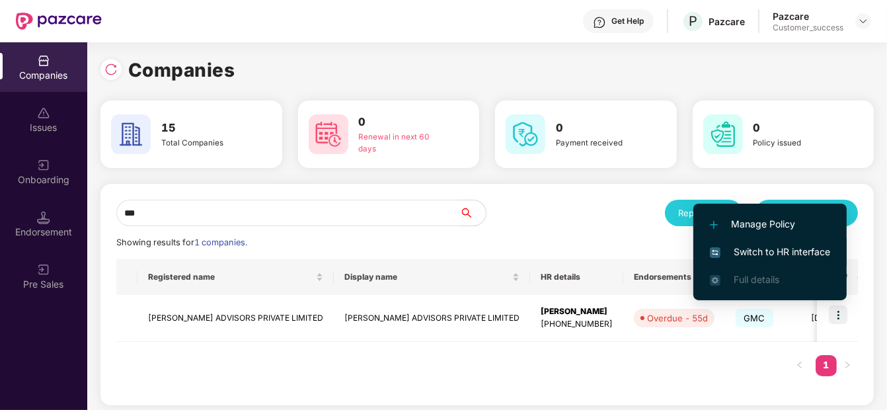
click at [795, 241] on li "Switch to HR interface" at bounding box center [770, 252] width 153 height 28
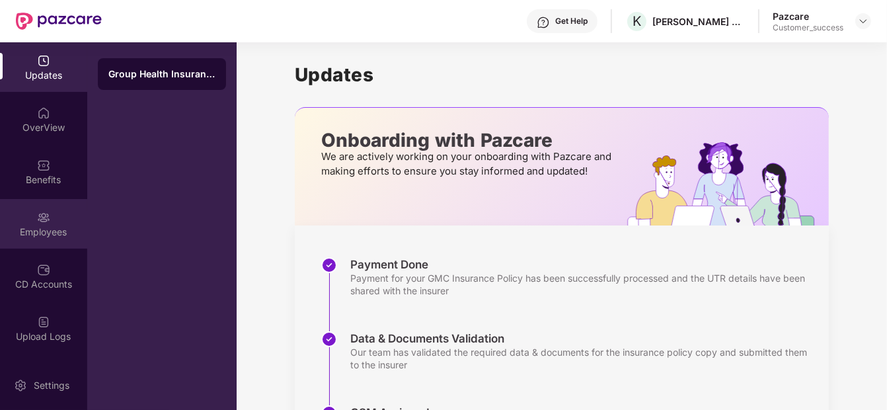
click at [32, 206] on div "Employees" at bounding box center [43, 224] width 87 height 50
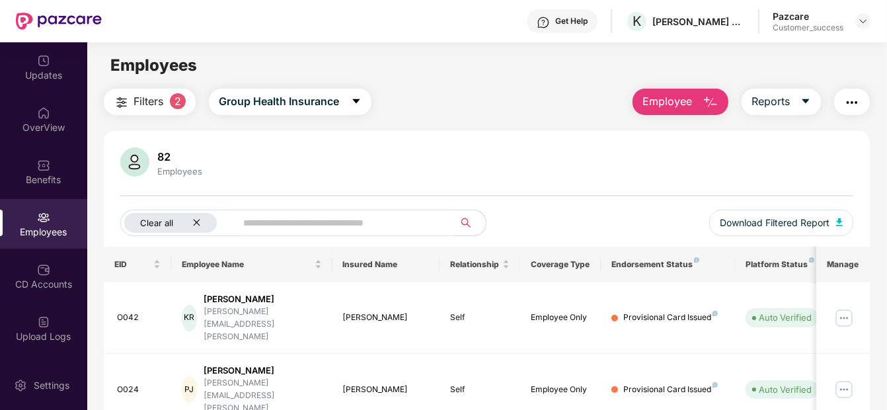
click at [195, 222] on icon "close" at bounding box center [196, 222] width 9 height 9
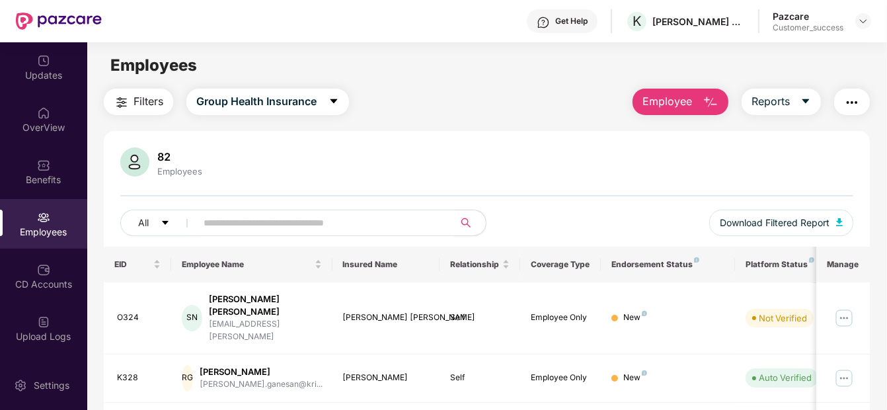
click at [230, 220] on input "text" at bounding box center [320, 223] width 232 height 20
paste input "**********"
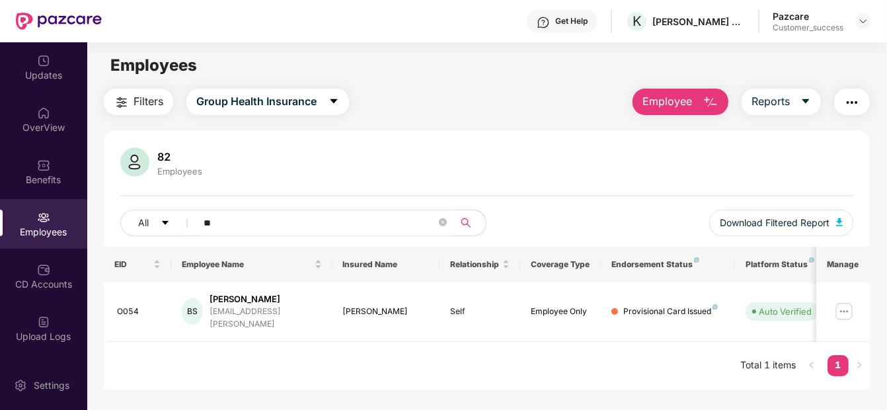
type input "*"
paste input "**********"
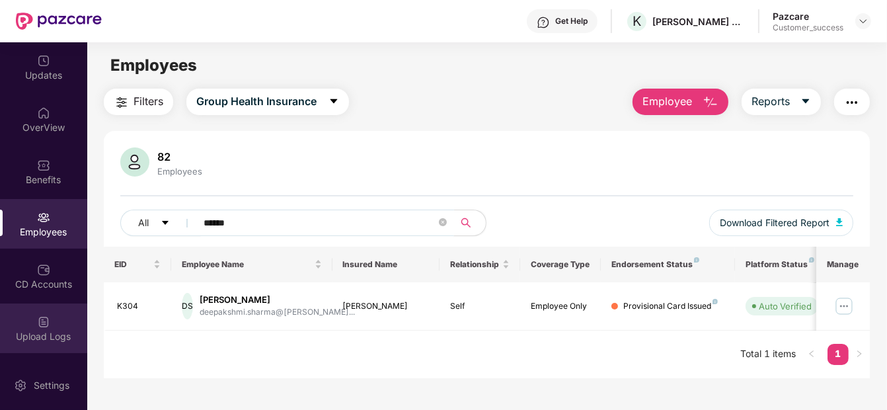
type input "******"
click at [46, 319] on img at bounding box center [43, 321] width 13 height 13
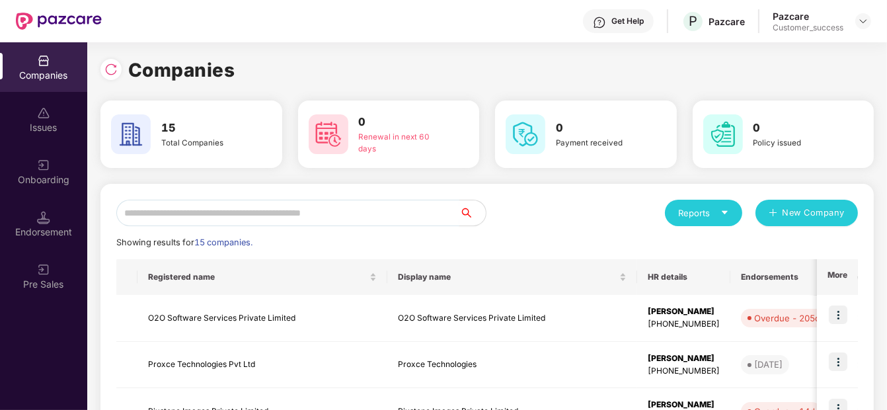
click at [360, 211] on input "text" at bounding box center [287, 213] width 343 height 26
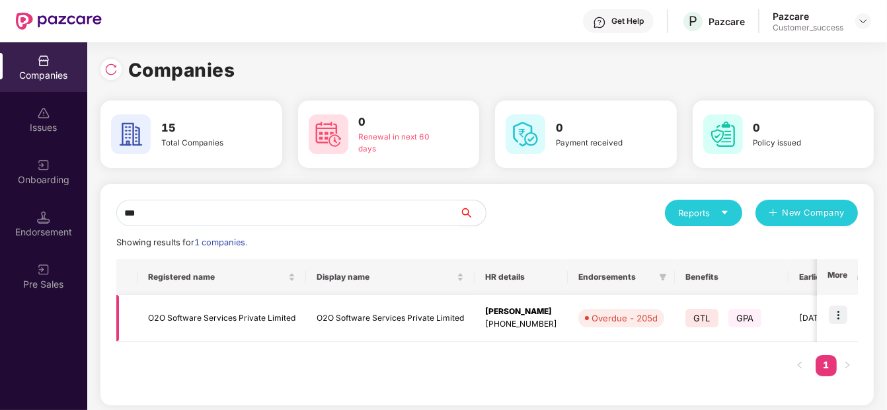
type input "***"
click at [838, 311] on img at bounding box center [838, 314] width 19 height 19
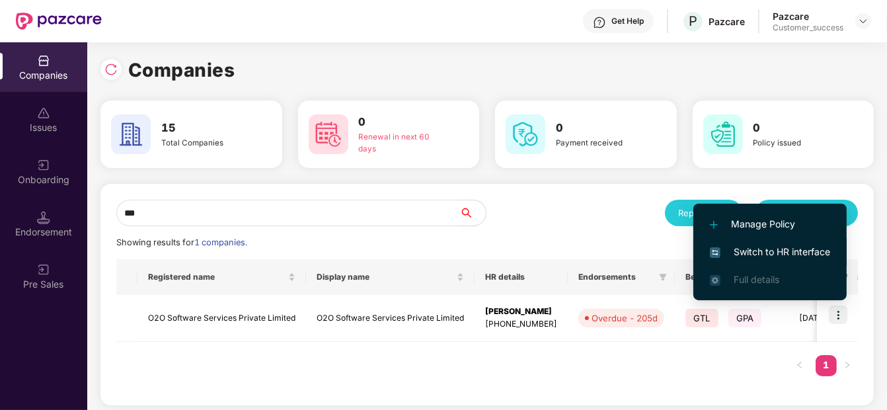
click at [760, 249] on span "Switch to HR interface" at bounding box center [770, 252] width 120 height 15
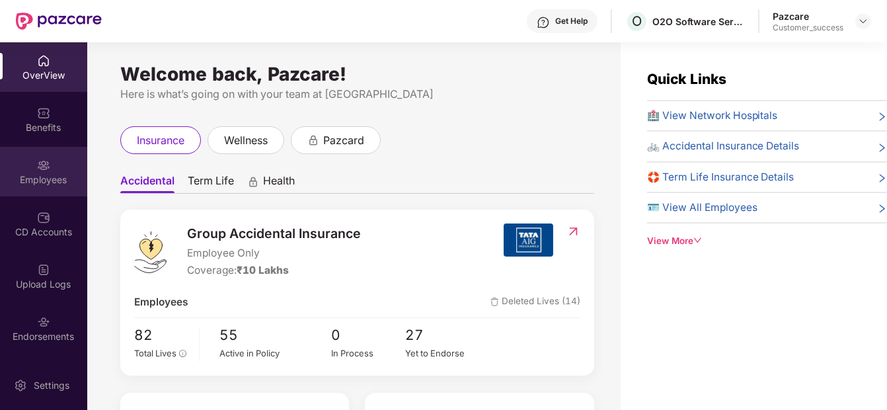
click at [36, 153] on div "Employees" at bounding box center [43, 172] width 87 height 50
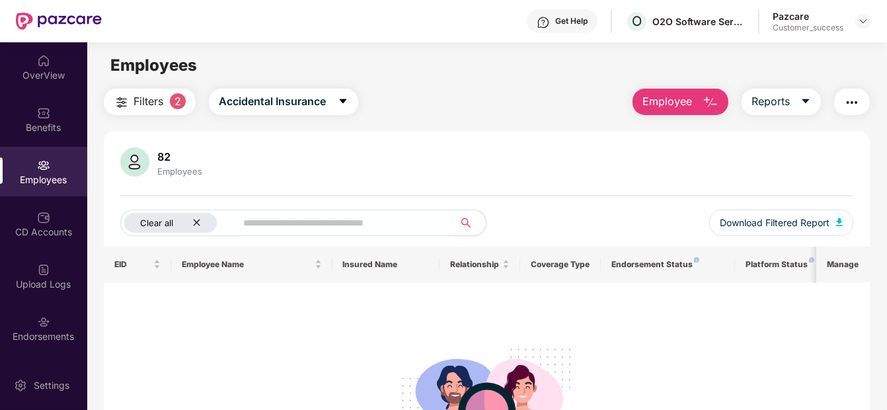
click at [193, 222] on icon "close" at bounding box center [196, 222] width 9 height 9
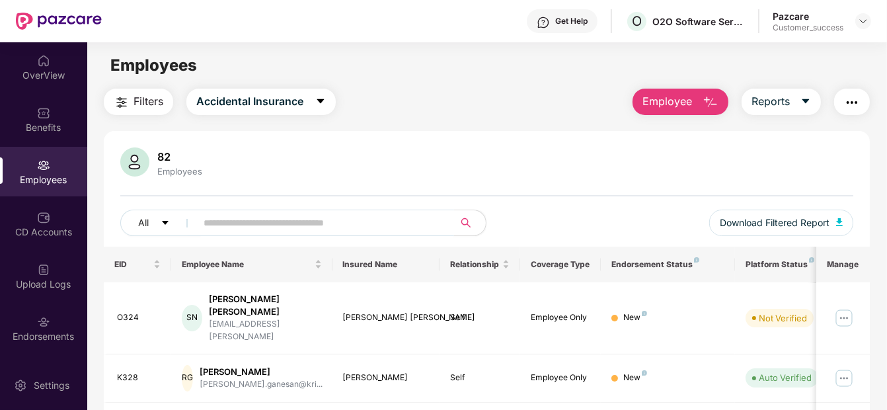
click at [243, 222] on input "text" at bounding box center [320, 223] width 232 height 20
paste input "**********"
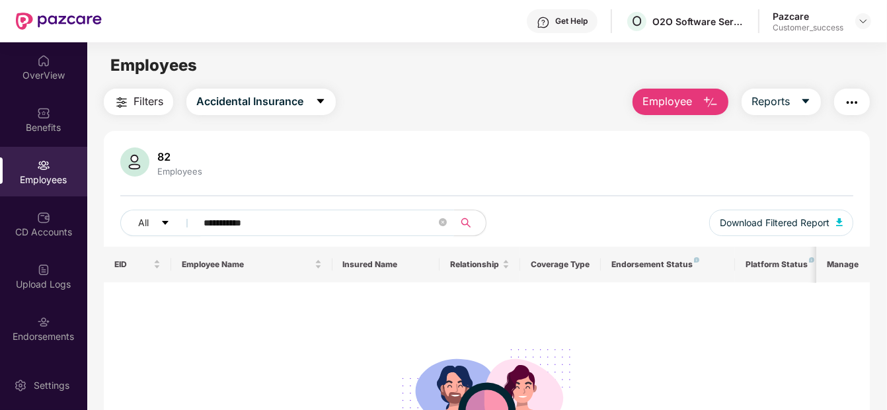
type input "**********"
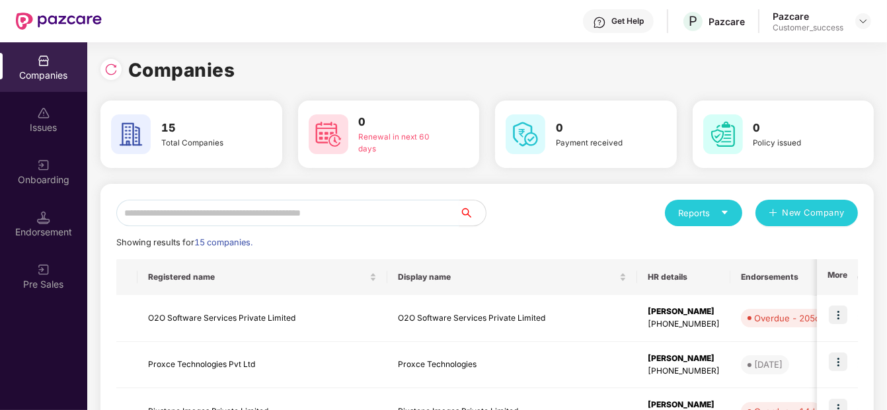
click at [245, 214] on input "text" at bounding box center [287, 213] width 343 height 26
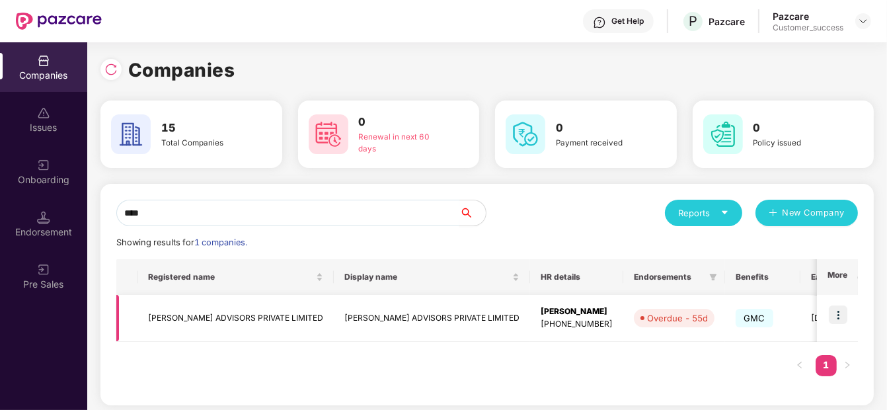
type input "****"
click at [833, 313] on img at bounding box center [838, 314] width 19 height 19
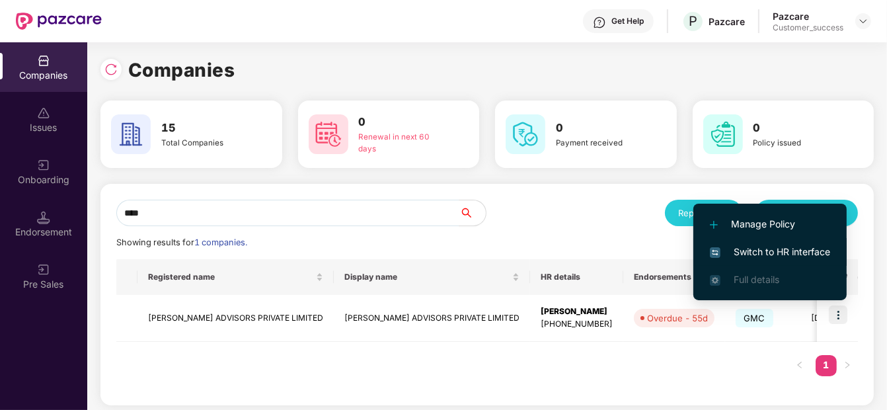
drag, startPoint x: 833, startPoint y: 313, endPoint x: 811, endPoint y: 251, distance: 66.1
click at [811, 251] on body "Get Help P Pazcare Pazcare Customer_success Companies Issues Onboarding Endorse…" at bounding box center [443, 205] width 887 height 410
click at [811, 251] on span "Switch to HR interface" at bounding box center [770, 252] width 120 height 15
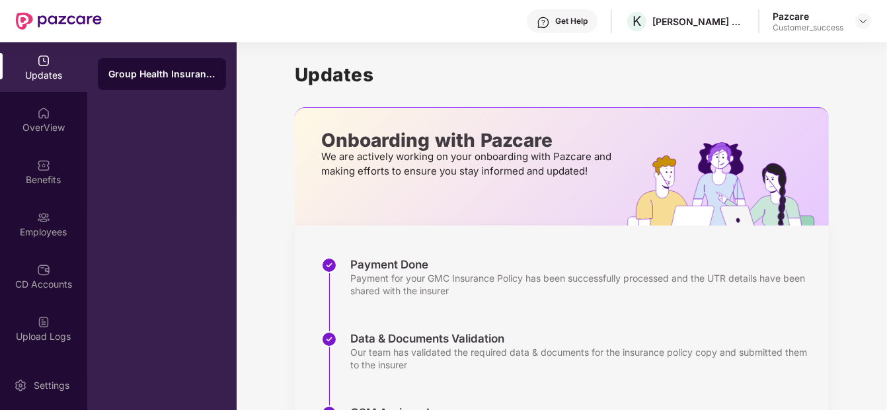
scroll to position [305, 0]
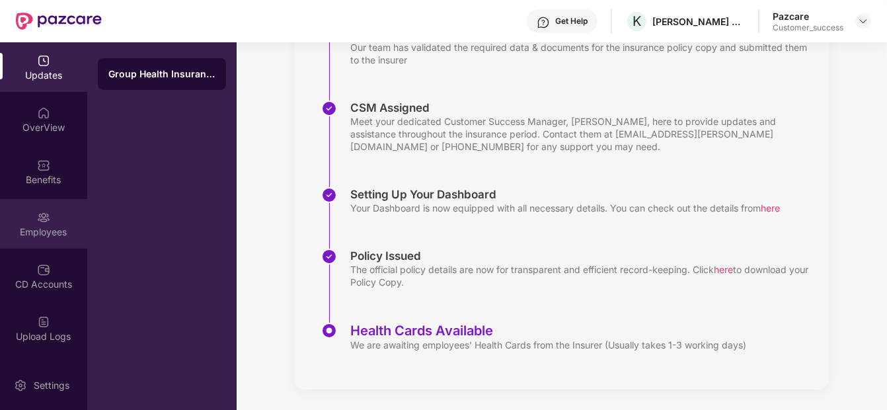
click at [20, 221] on div "Employees" at bounding box center [43, 224] width 87 height 50
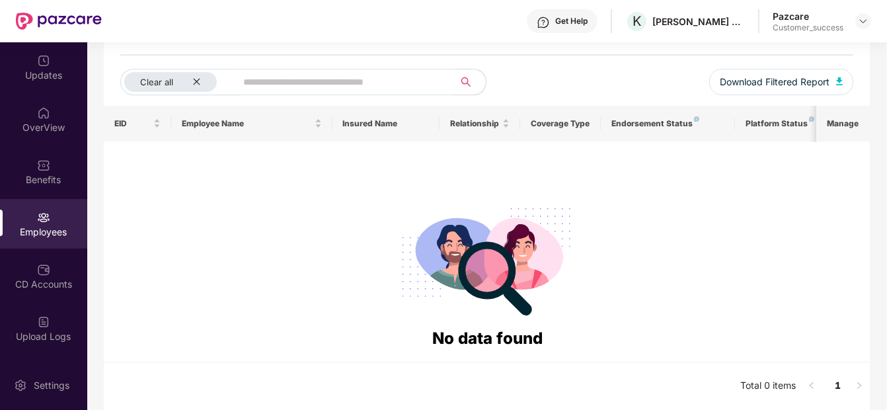
scroll to position [140, 0]
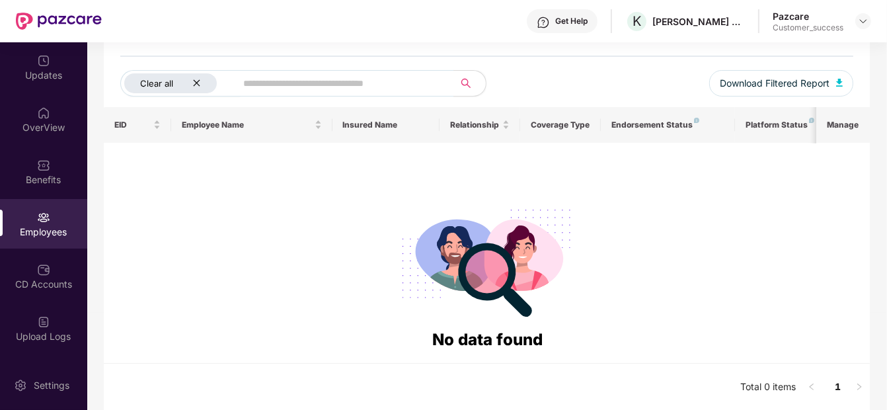
click at [198, 87] on div "Clear all" at bounding box center [170, 83] width 93 height 20
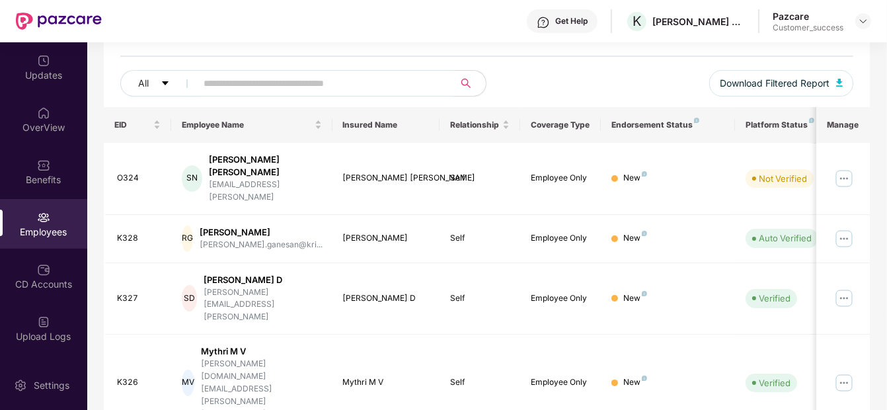
click at [260, 81] on input "text" at bounding box center [320, 83] width 232 height 20
paste input "**********"
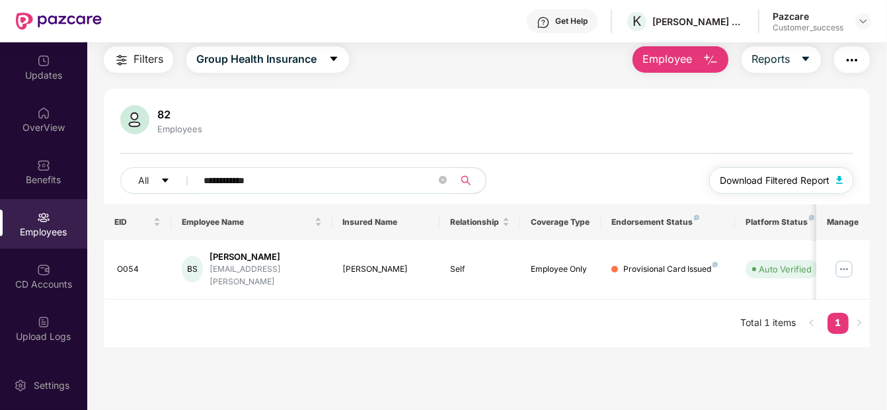
scroll to position [42, 0]
type input "**********"
click at [846, 259] on img at bounding box center [844, 269] width 21 height 21
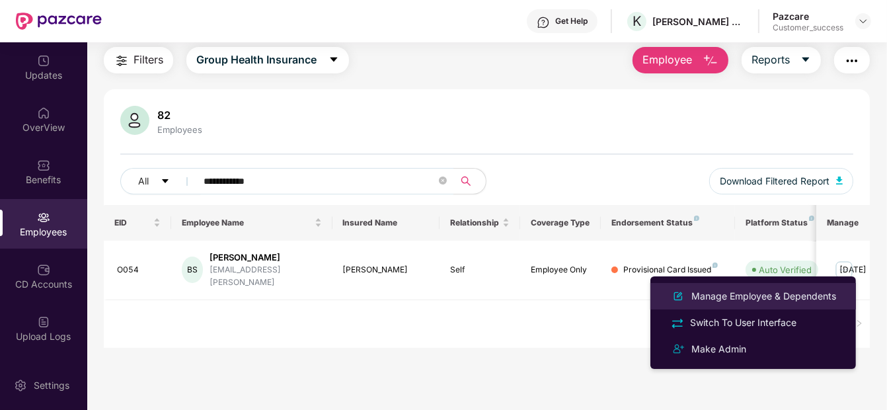
click at [768, 295] on div "Manage Employee & Dependents" at bounding box center [764, 296] width 150 height 15
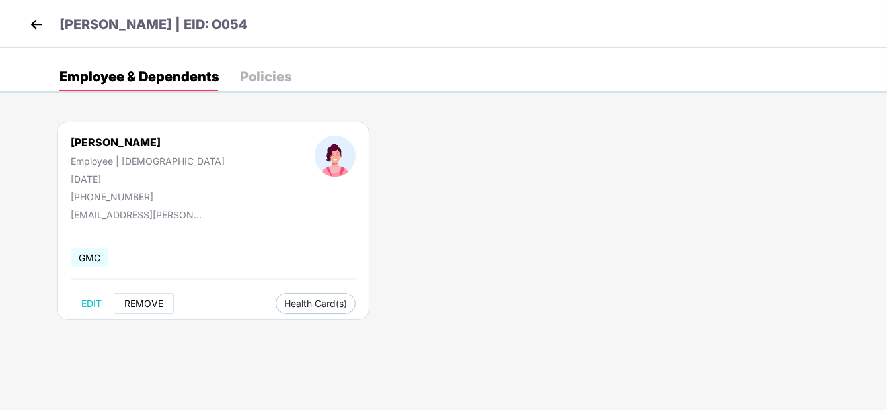
click at [140, 297] on button "REMOVE" at bounding box center [144, 303] width 60 height 21
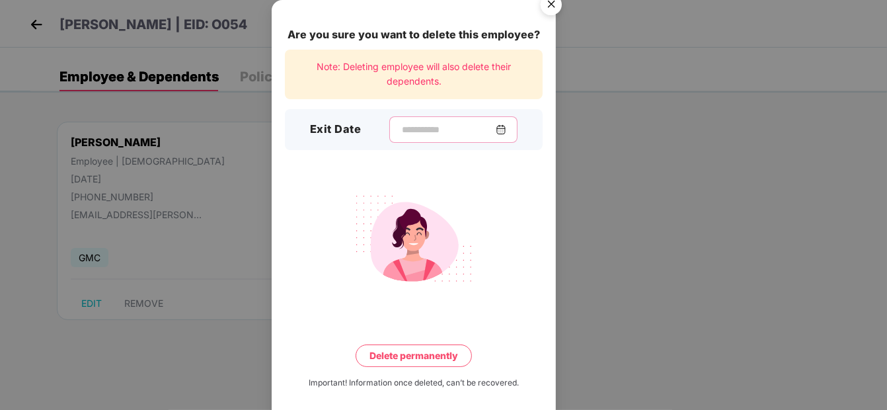
click at [457, 128] on input at bounding box center [448, 130] width 95 height 14
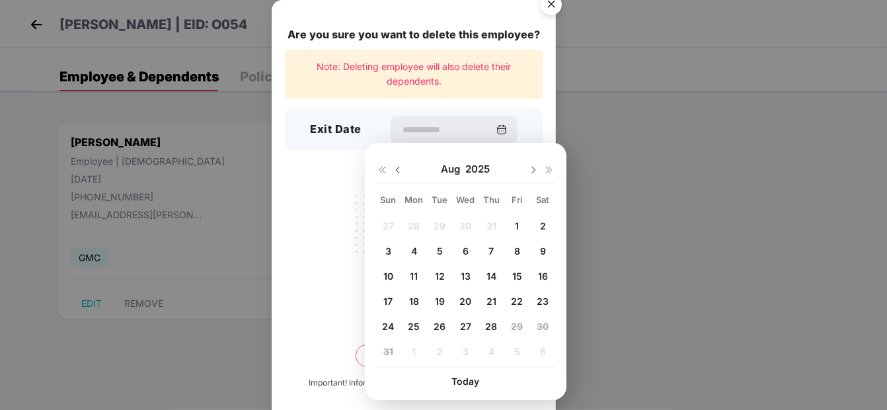
drag, startPoint x: 397, startPoint y: 163, endPoint x: 399, endPoint y: 169, distance: 6.9
click at [399, 169] on div at bounding box center [390, 169] width 26 height 12
click at [399, 169] on img at bounding box center [398, 170] width 11 height 11
click at [462, 325] on span "30" at bounding box center [466, 326] width 12 height 11
type input "**********"
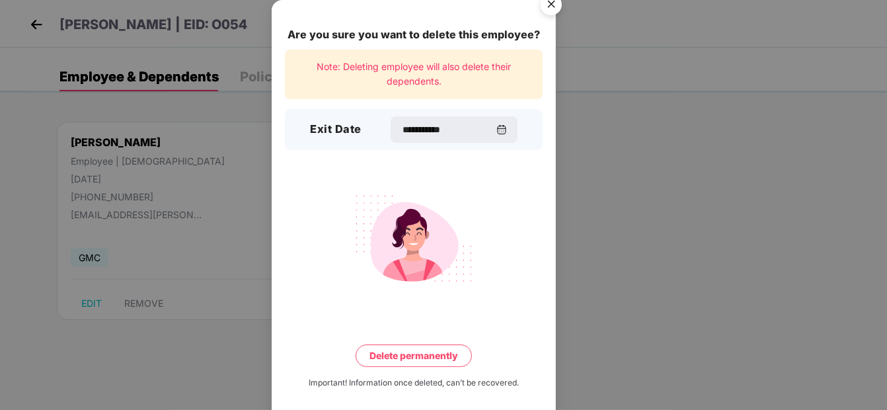
click at [430, 349] on button "Delete permanently" at bounding box center [414, 356] width 116 height 22
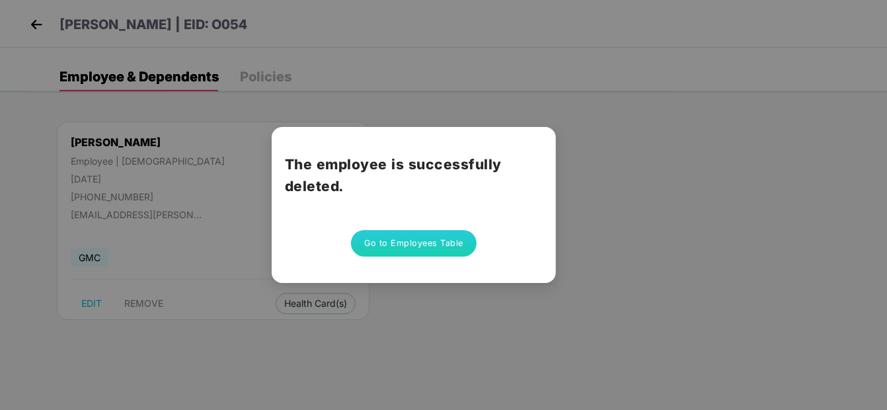
click at [420, 237] on button "Go to Employees Table" at bounding box center [414, 243] width 126 height 26
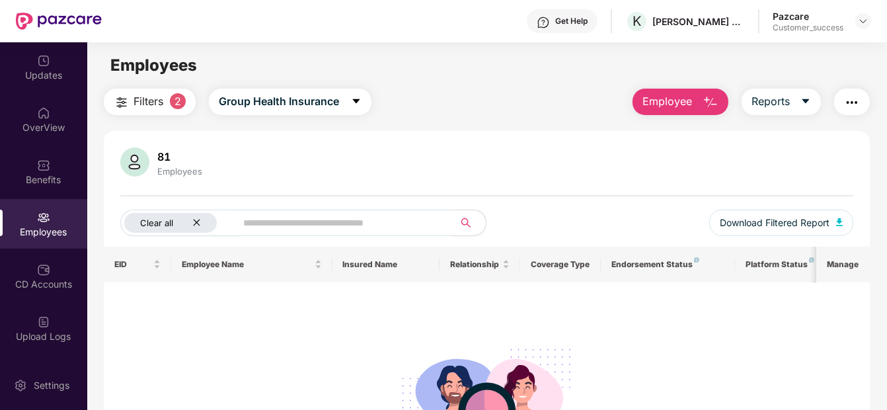
click at [197, 220] on icon "close" at bounding box center [196, 222] width 9 height 9
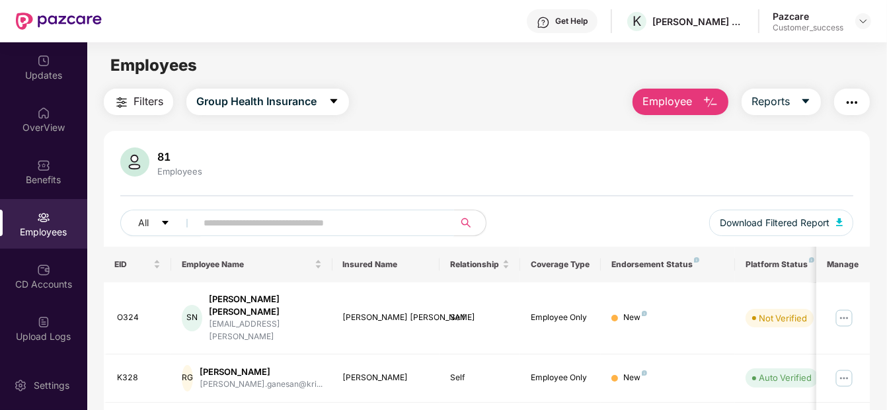
click at [241, 223] on input "text" at bounding box center [320, 223] width 232 height 20
paste input "**********"
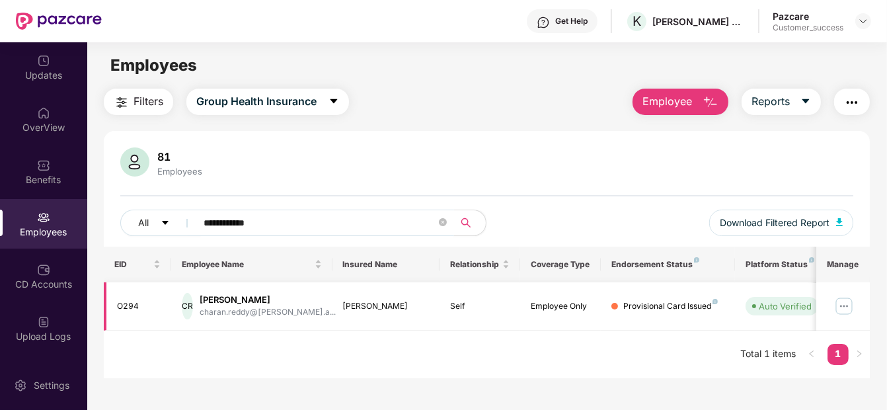
type input "**********"
click at [844, 305] on img at bounding box center [844, 306] width 21 height 21
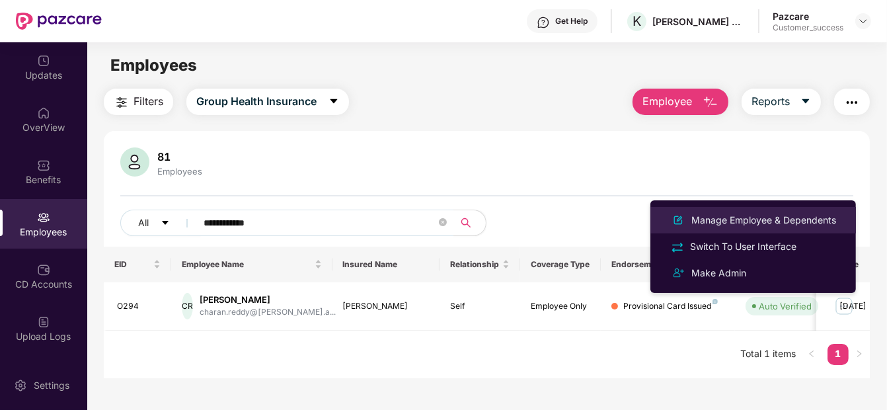
click at [768, 219] on div "Manage Employee & Dependents" at bounding box center [764, 220] width 150 height 15
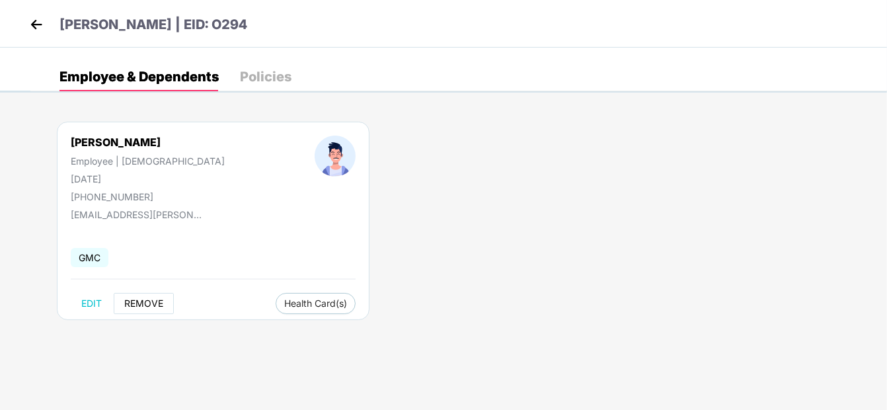
click at [159, 297] on button "REMOVE" at bounding box center [144, 303] width 60 height 21
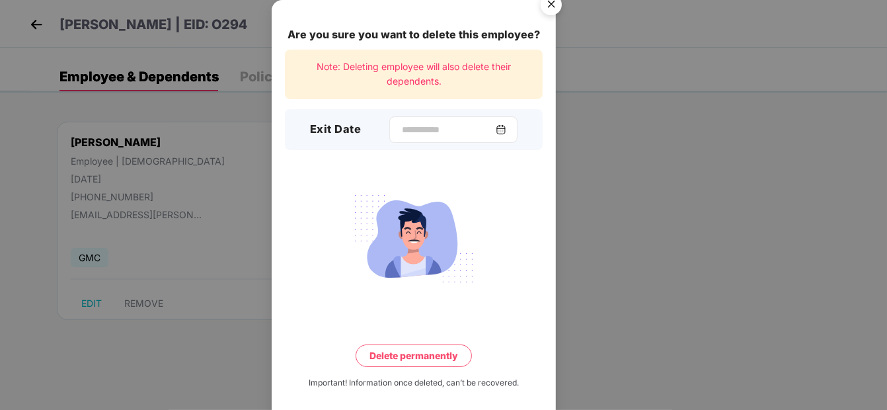
click at [413, 142] on div at bounding box center [453, 129] width 128 height 26
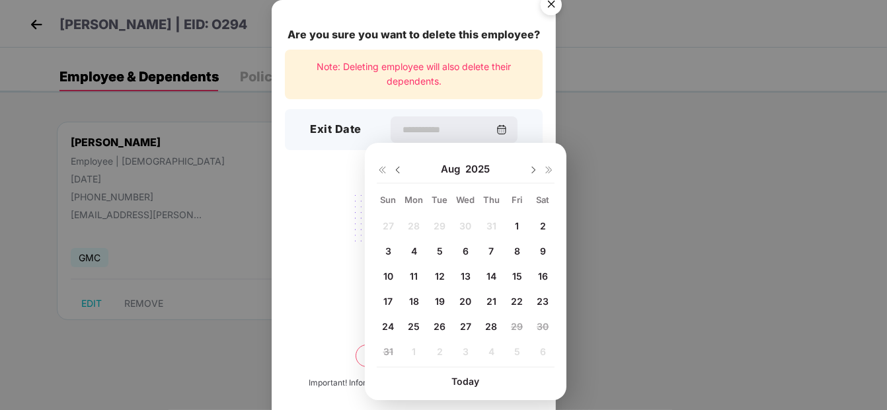
click at [394, 166] on img at bounding box center [398, 170] width 11 height 11
click at [465, 327] on span "30" at bounding box center [466, 326] width 12 height 11
type input "**********"
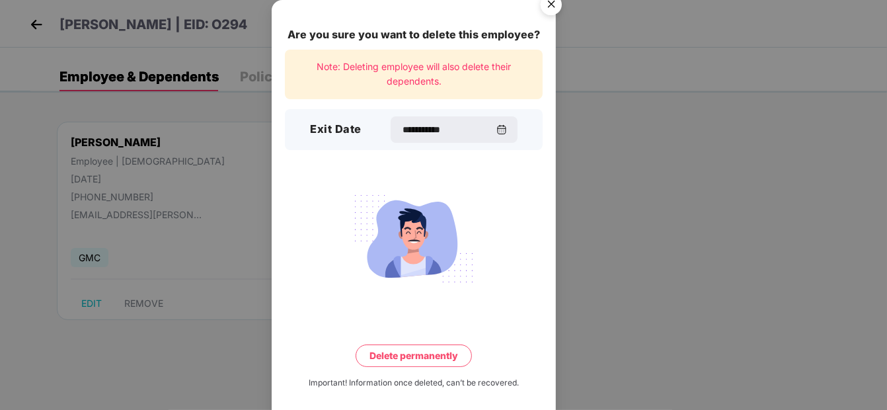
click at [427, 355] on button "Delete permanently" at bounding box center [414, 356] width 116 height 22
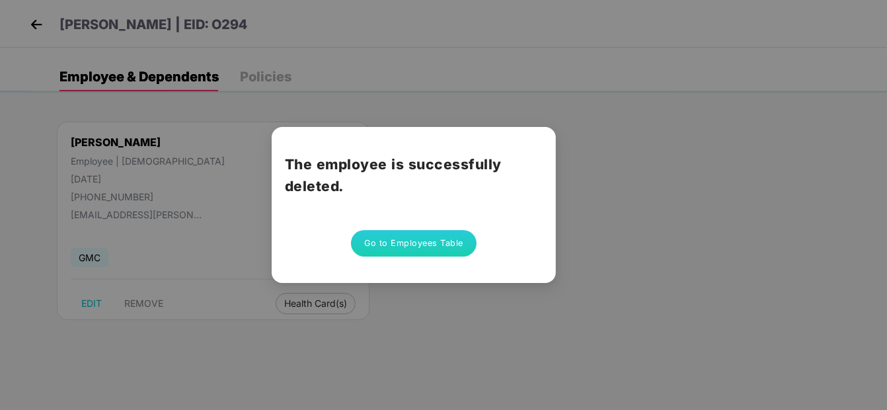
click at [417, 235] on button "Go to Employees Table" at bounding box center [414, 243] width 126 height 26
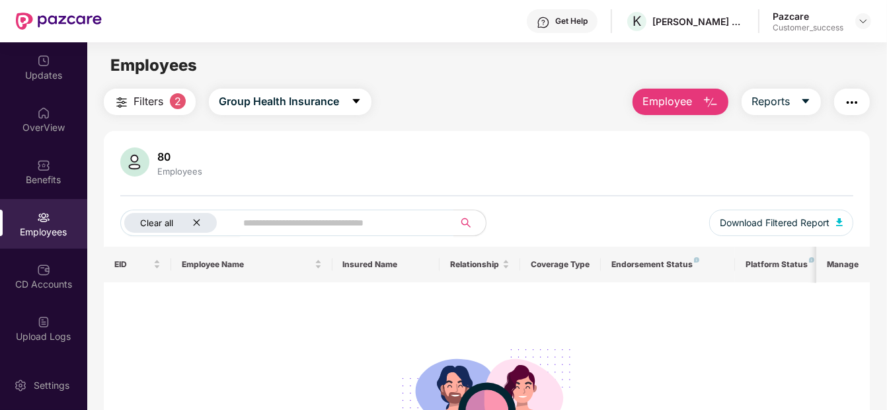
click at [193, 220] on icon "close" at bounding box center [196, 222] width 9 height 9
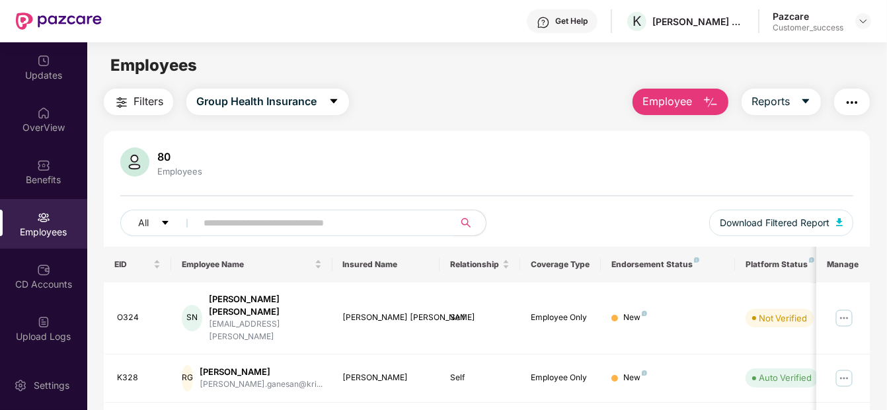
click at [210, 222] on input "text" at bounding box center [320, 223] width 232 height 20
paste input "********"
click at [210, 222] on input "********" at bounding box center [320, 223] width 232 height 20
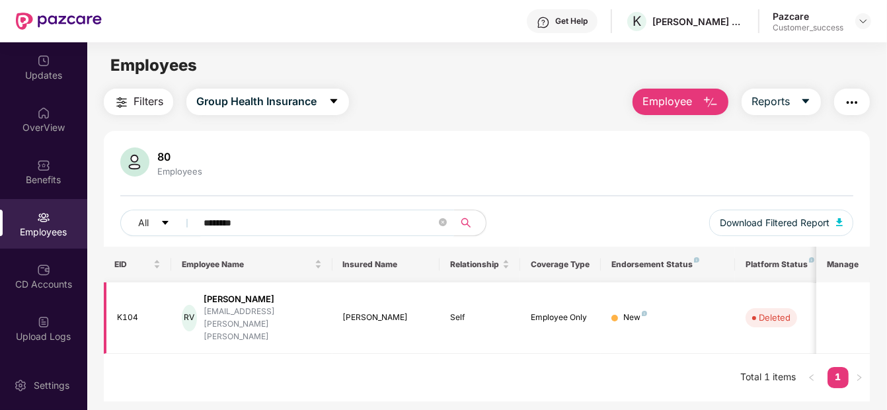
scroll to position [0, 92]
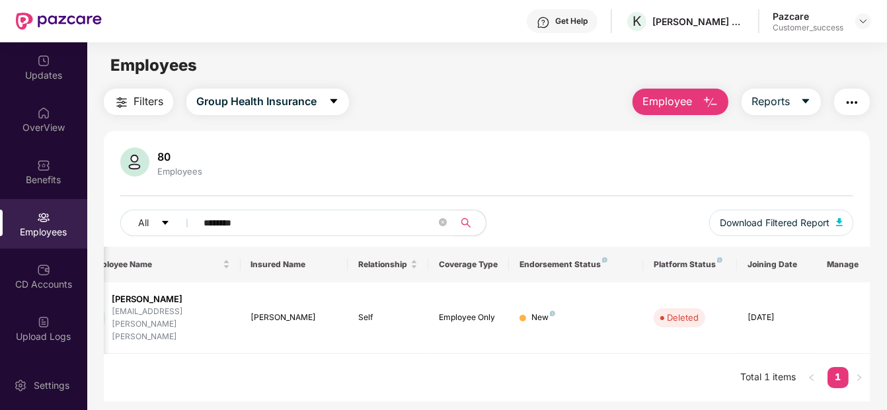
type input "********"
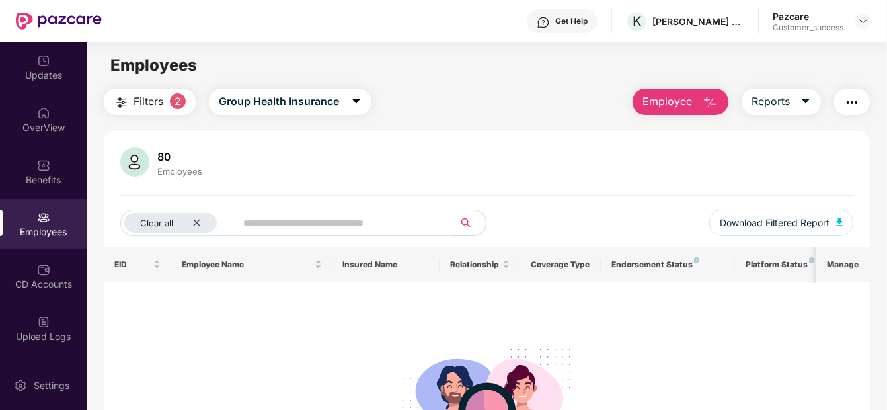
drag, startPoint x: 856, startPoint y: 17, endPoint x: 872, endPoint y: 24, distance: 18.1
click at [872, 24] on header "Get Help K [PERSON_NAME] ADVISORS PRIVATE LIMITED Pazcare Customer_success" at bounding box center [443, 21] width 887 height 42
click at [863, 20] on img at bounding box center [863, 21] width 11 height 11
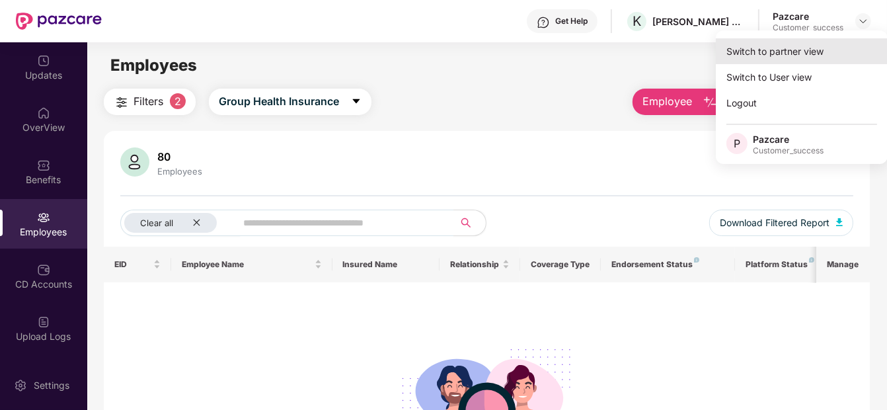
click at [818, 40] on div "Switch to partner view" at bounding box center [802, 51] width 172 height 26
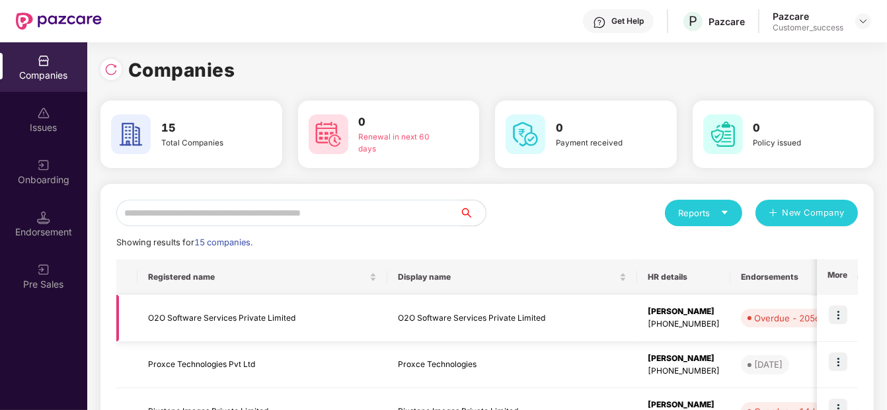
click at [835, 313] on img at bounding box center [838, 314] width 19 height 19
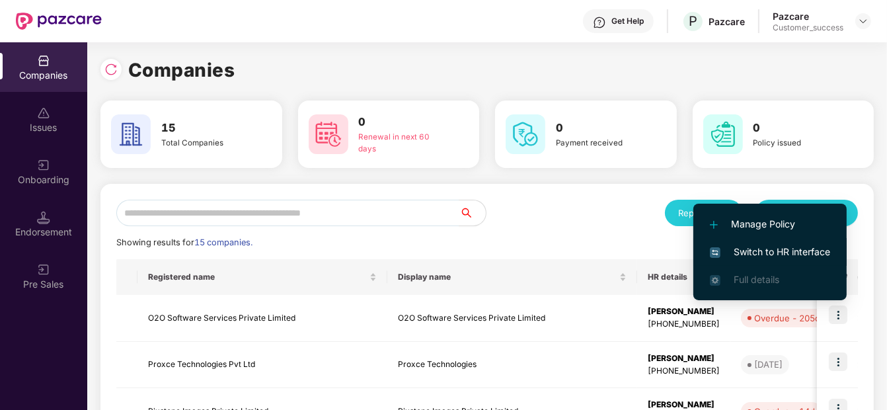
click at [801, 245] on span "Switch to HR interface" at bounding box center [770, 252] width 120 height 15
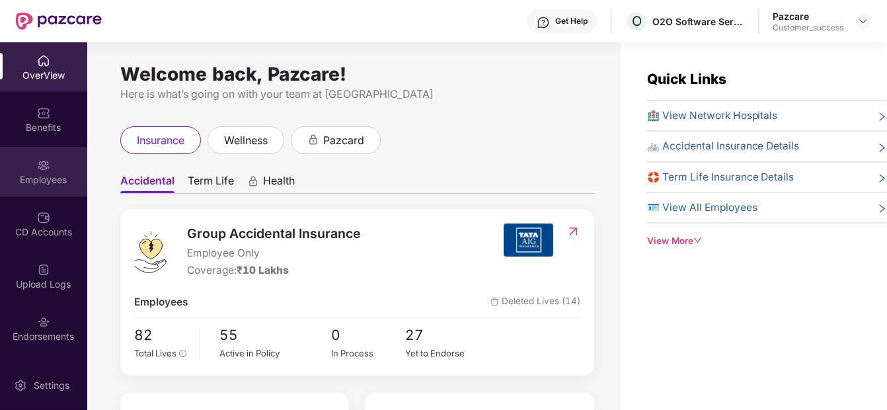
click at [56, 155] on div "Employees" at bounding box center [43, 172] width 87 height 50
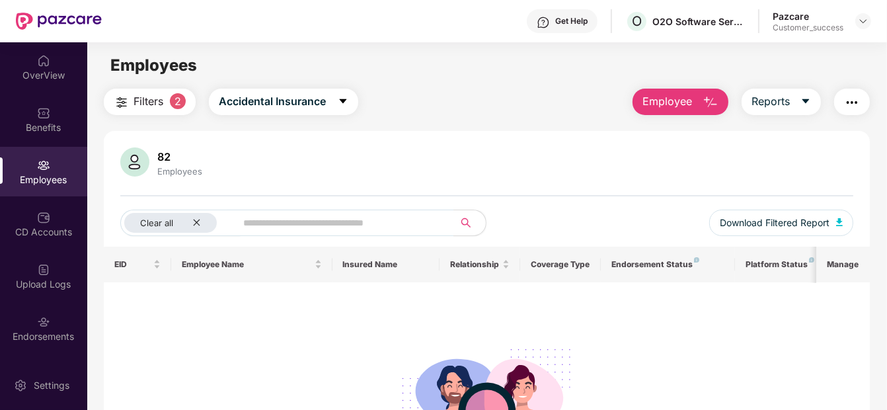
click at [165, 108] on button "Filters 2" at bounding box center [150, 102] width 92 height 26
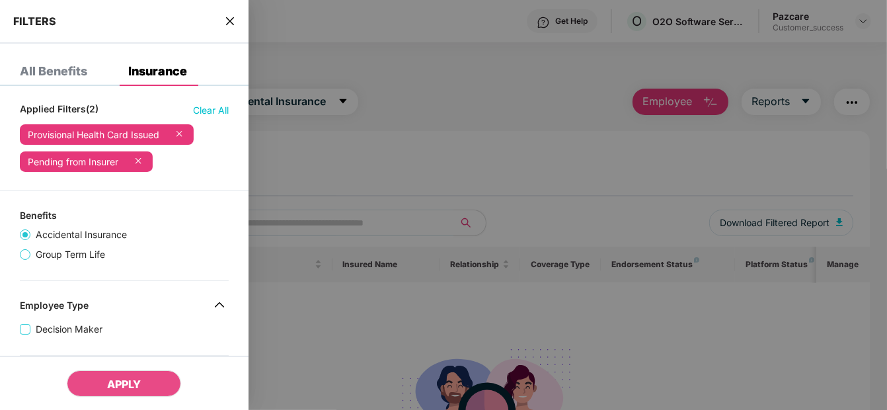
click at [194, 113] on span "Clear All" at bounding box center [211, 110] width 36 height 15
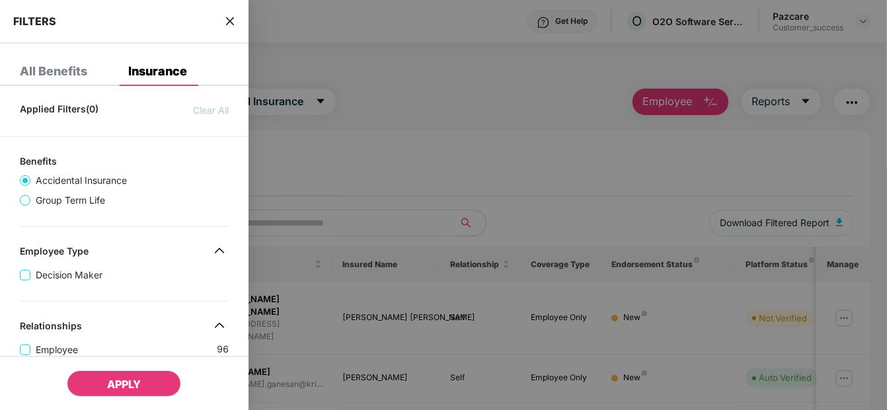
click at [131, 382] on span "APPLY" at bounding box center [124, 384] width 34 height 13
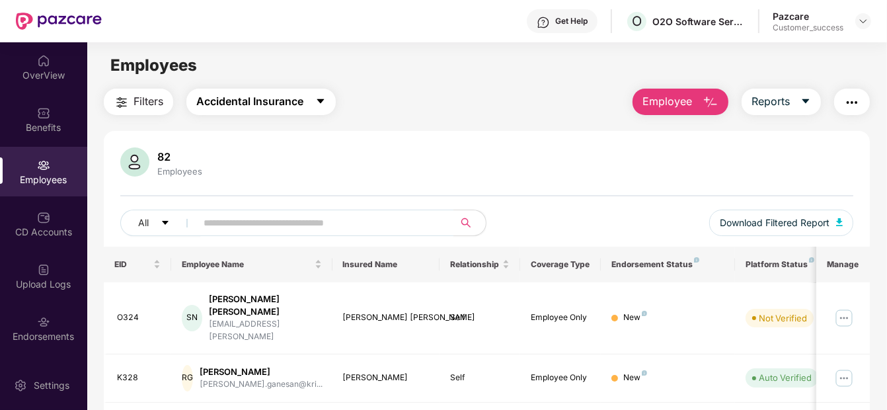
click at [253, 94] on span "Accidental Insurance" at bounding box center [249, 101] width 107 height 17
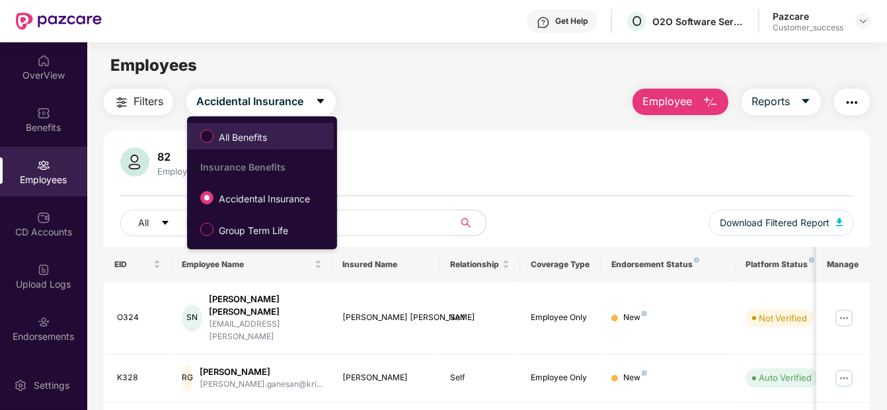
click at [220, 129] on label "All Benefits" at bounding box center [236, 136] width 85 height 22
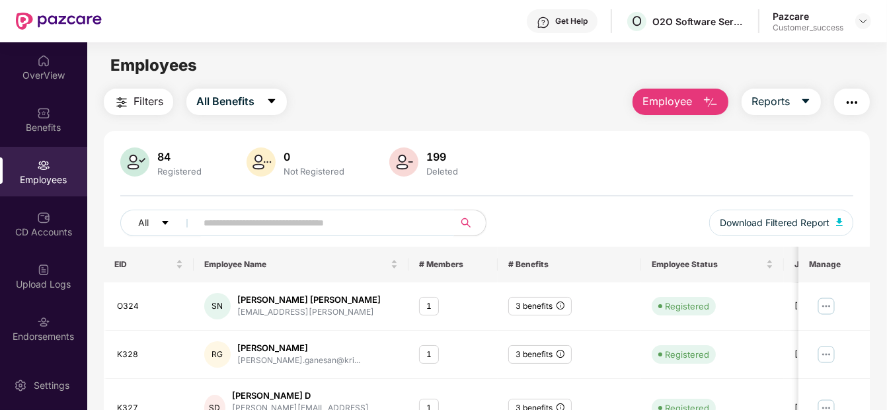
click at [210, 216] on input "text" at bounding box center [320, 223] width 232 height 20
paste input "**********"
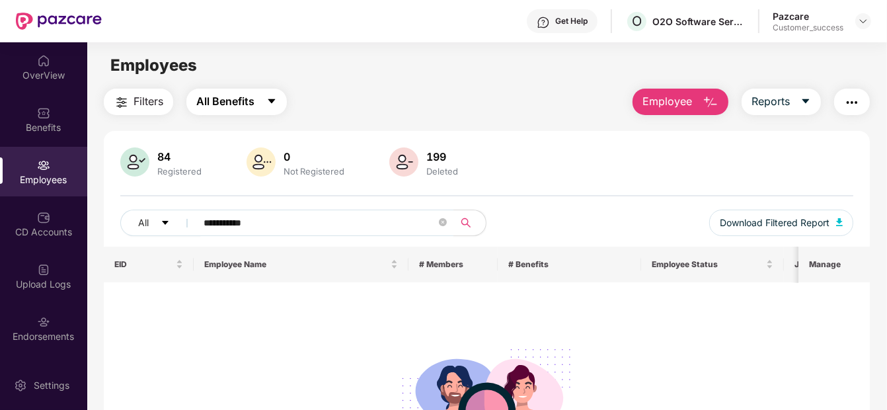
click at [224, 93] on span "All Benefits" at bounding box center [225, 101] width 58 height 17
click at [142, 104] on span "Filters" at bounding box center [149, 101] width 30 height 17
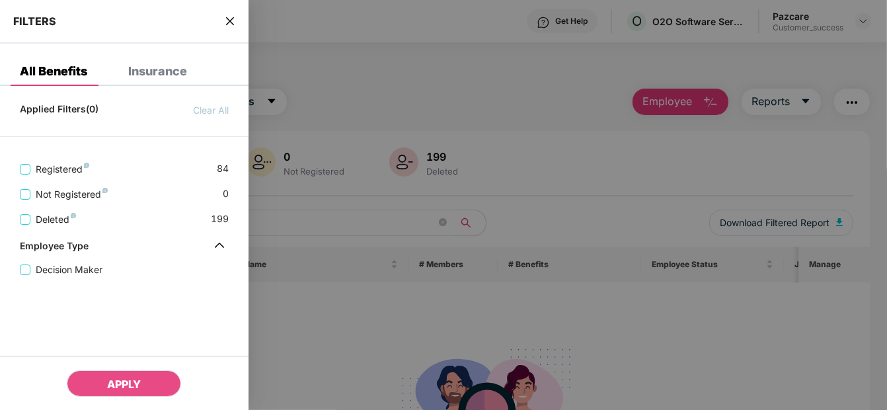
click at [165, 67] on div "Insurance" at bounding box center [157, 71] width 59 height 13
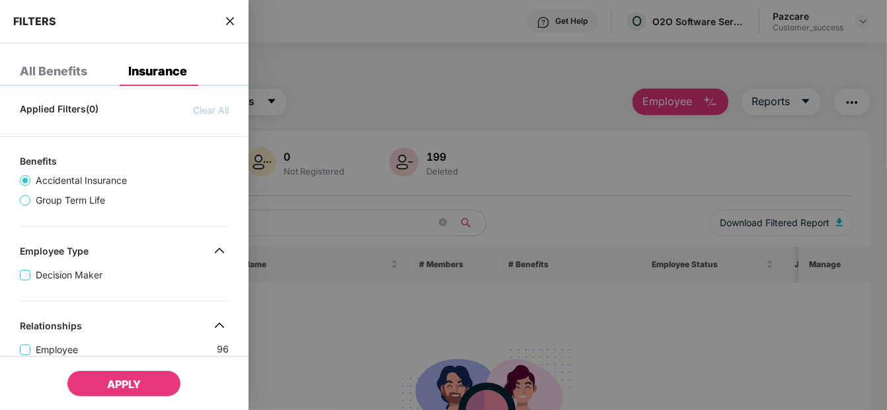
click at [138, 384] on span "APPLY" at bounding box center [124, 384] width 34 height 13
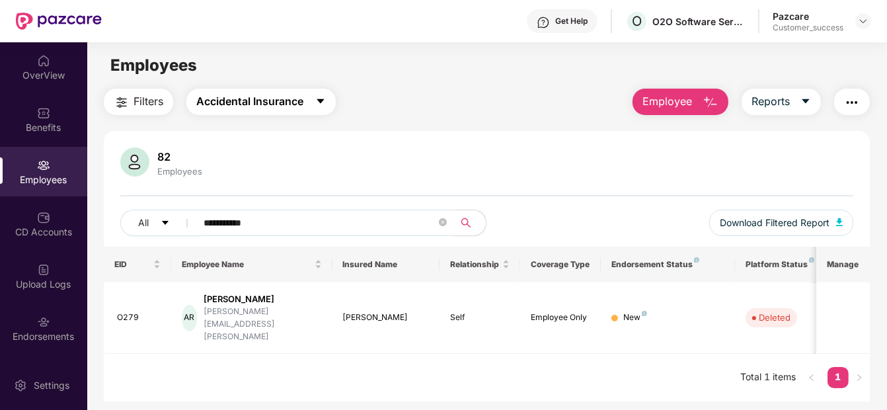
click at [306, 104] on button "Accidental Insurance" at bounding box center [260, 102] width 149 height 26
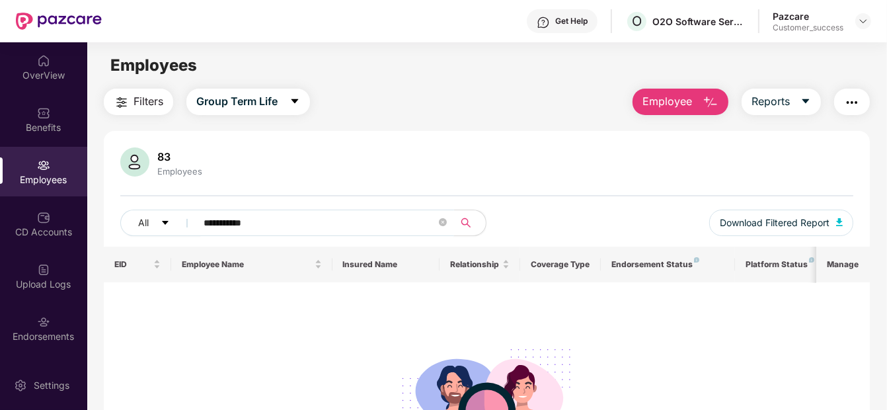
click at [319, 227] on input "**********" at bounding box center [320, 223] width 232 height 20
type input "*"
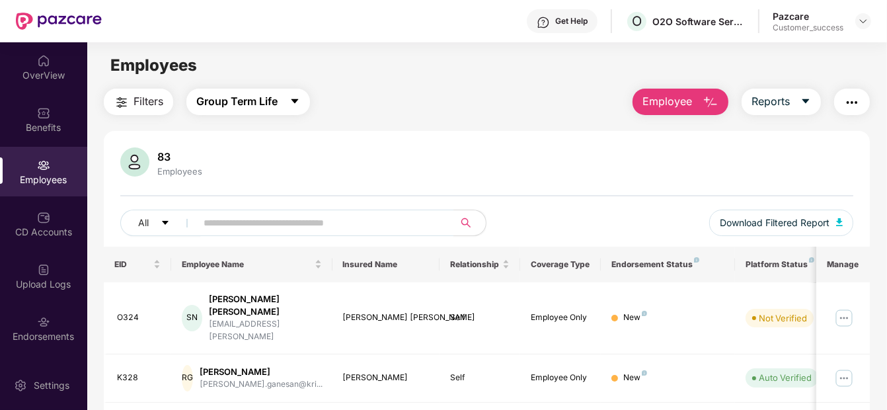
click at [270, 99] on span "Group Term Life" at bounding box center [236, 101] width 81 height 17
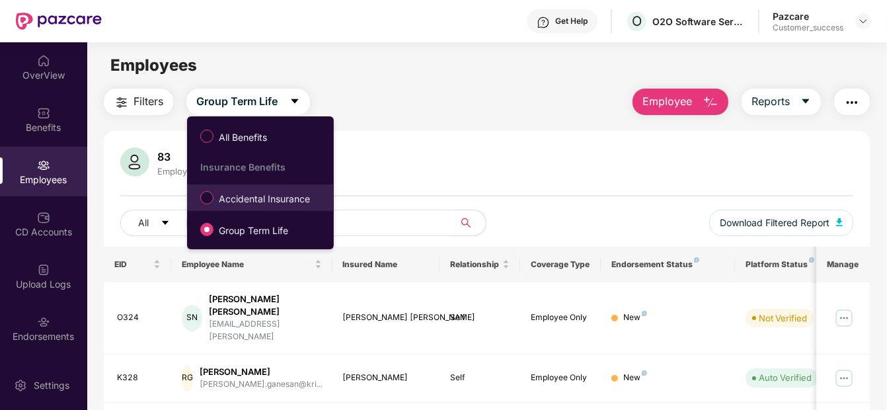
click at [242, 195] on span "Accidental Insurance" at bounding box center [265, 199] width 102 height 15
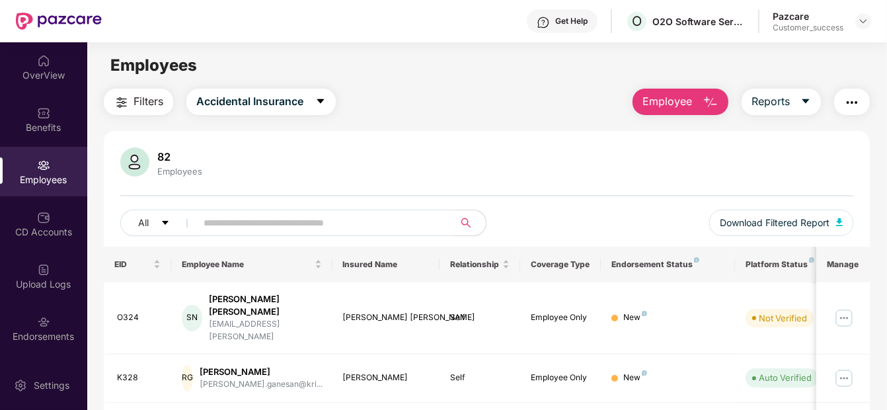
click at [311, 224] on input "text" at bounding box center [320, 223] width 232 height 20
paste input "**********"
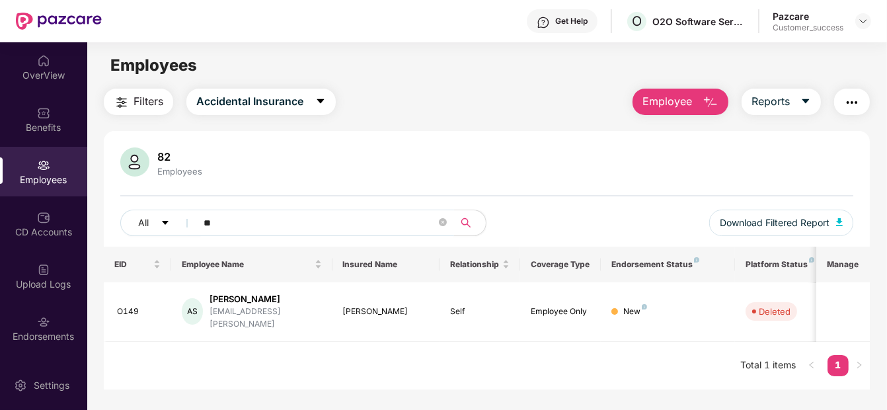
type input "*"
paste input "**********"
type input "*"
paste input "**********"
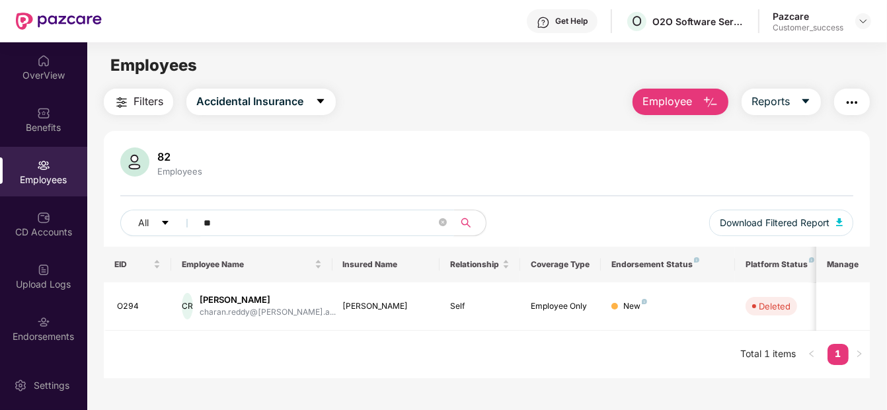
type input "*"
paste input "**********"
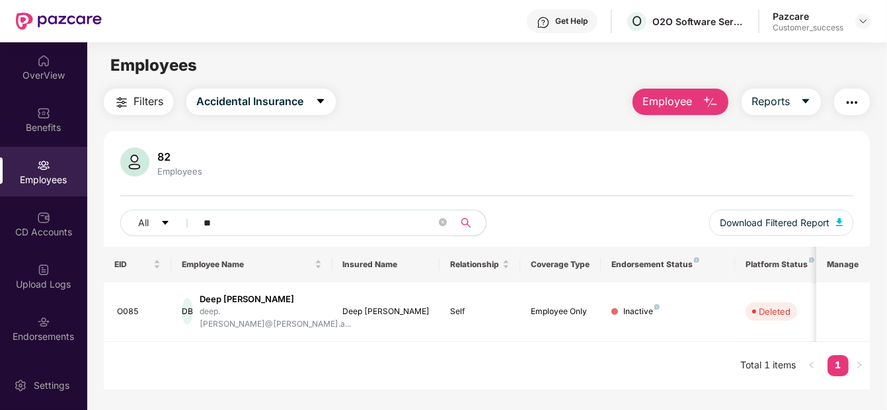
type input "*"
paste input "**********"
type input "*"
paste input "**********"
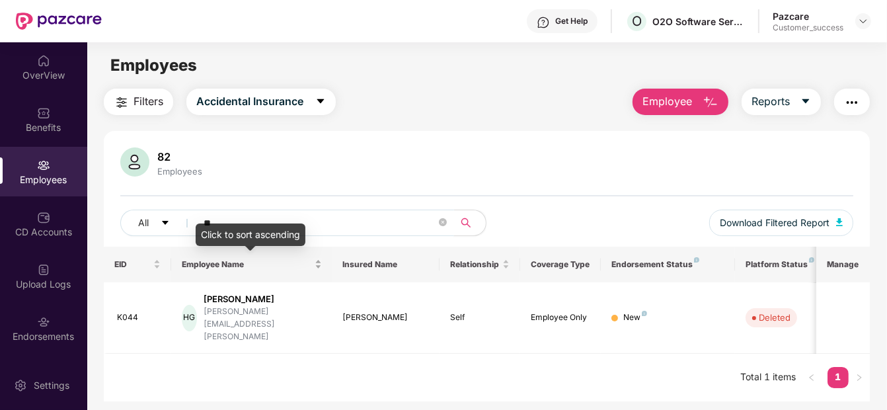
type input "*"
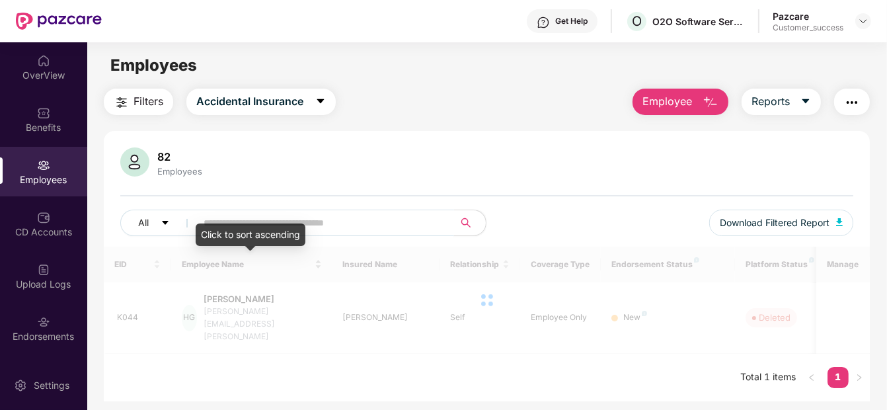
paste input "**********"
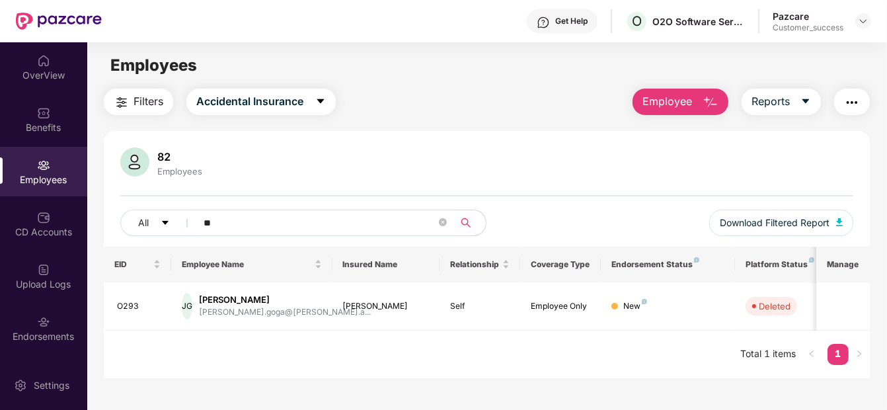
type input "*"
paste input "**********"
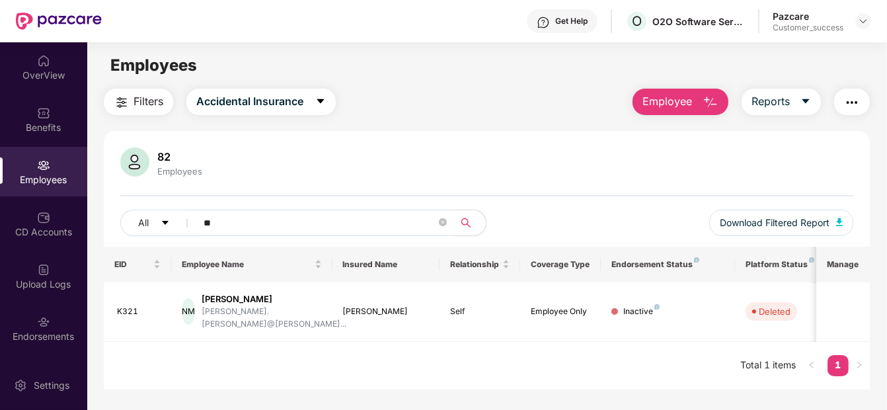
type input "*"
paste input "********"
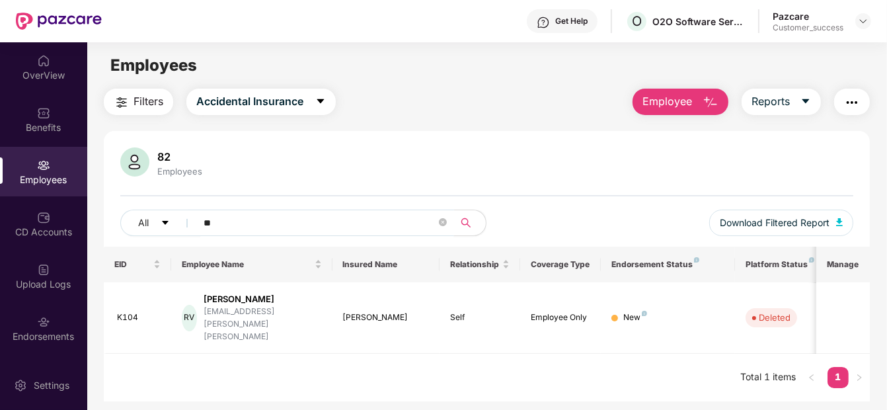
type input "*"
paste input "**********"
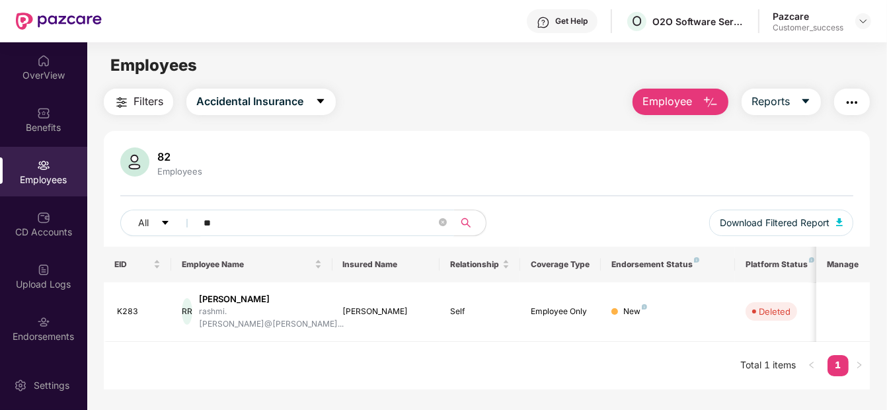
type input "*"
paste input "**********"
type input "*"
paste input "**********"
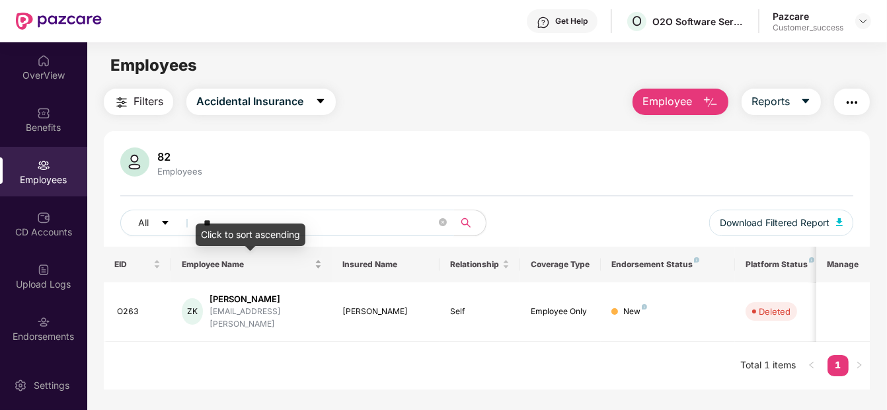
type input "*"
paste input "**********"
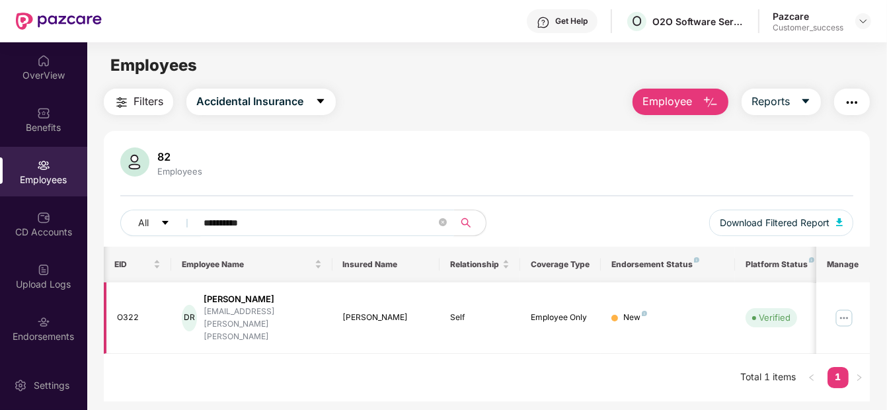
scroll to position [0, 92]
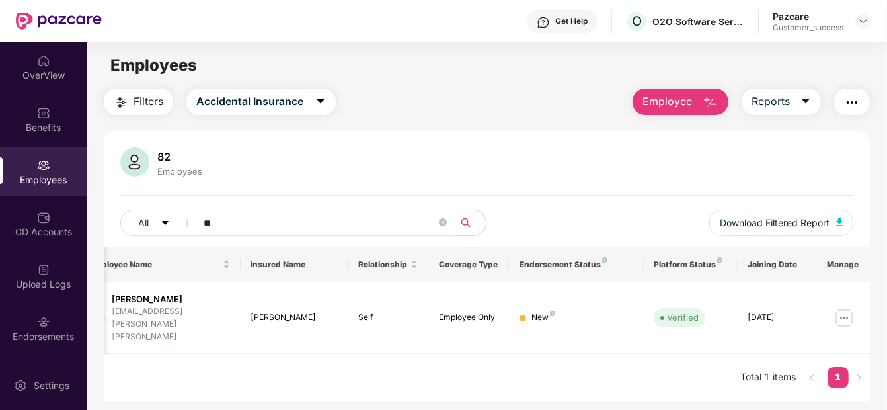
type input "*"
paste input "**********"
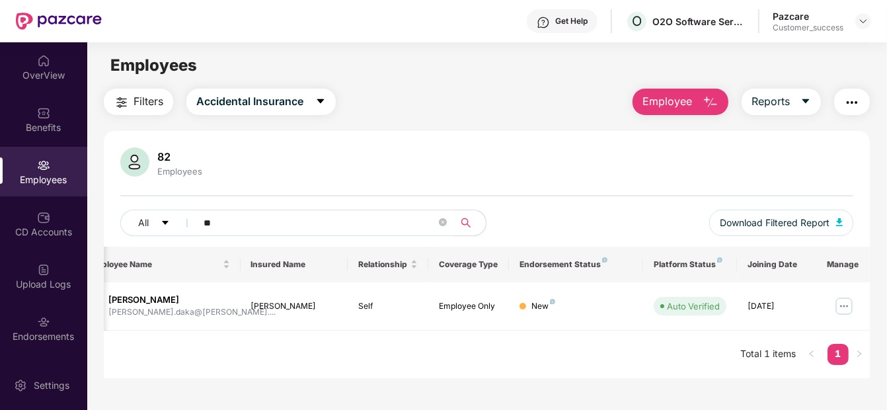
type input "*"
paste input "**********"
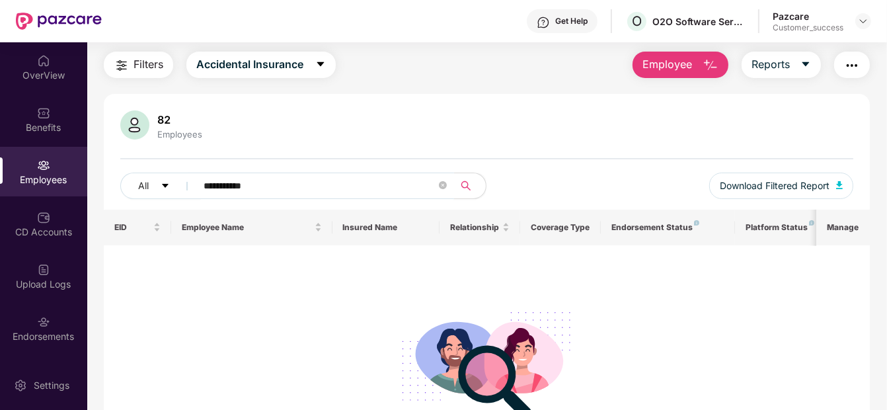
scroll to position [0, 0]
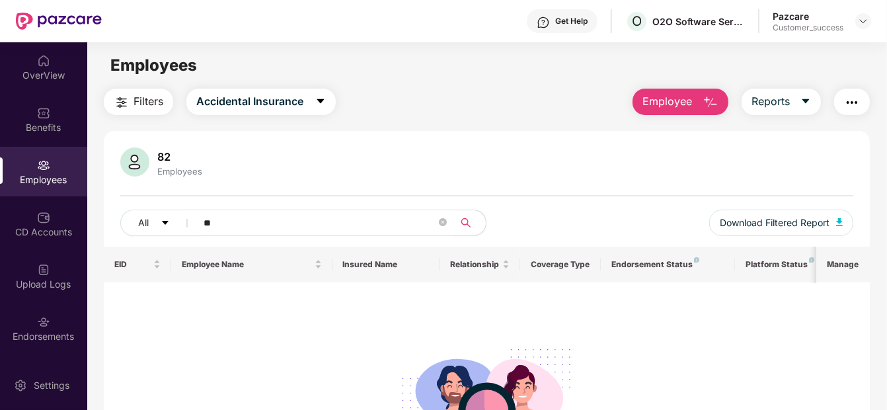
type input "*"
paste input "**********"
type input "*"
paste input "**********"
type input "**********"
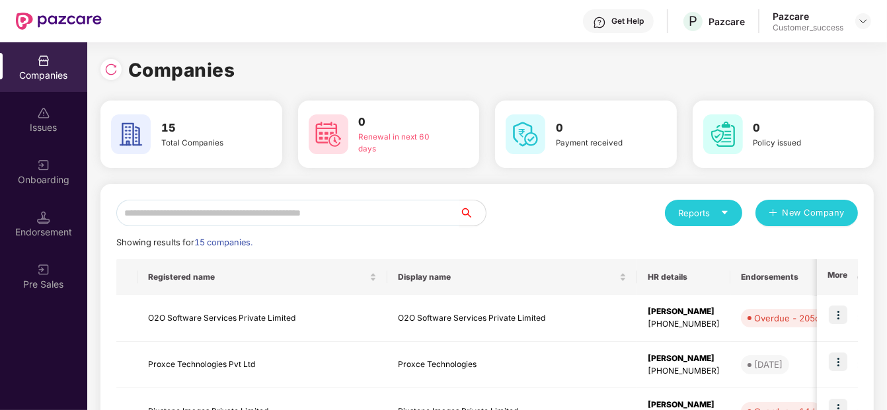
click at [409, 211] on input "text" at bounding box center [287, 213] width 343 height 26
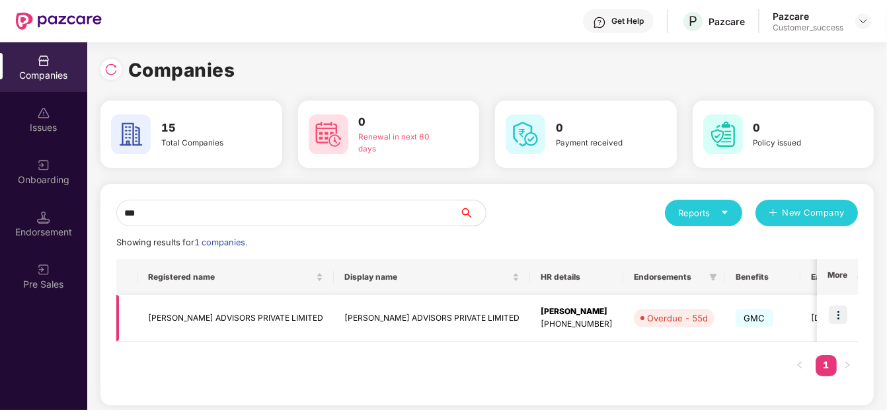
type input "***"
click at [836, 305] on img at bounding box center [838, 314] width 19 height 19
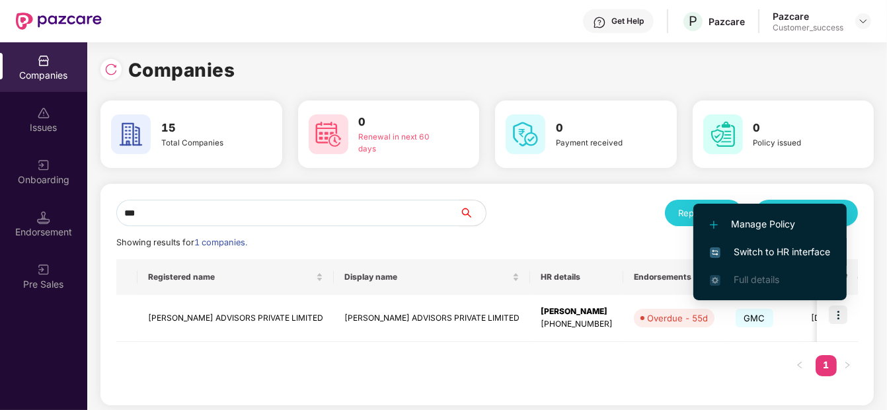
click at [774, 239] on li "Switch to HR interface" at bounding box center [770, 252] width 153 height 28
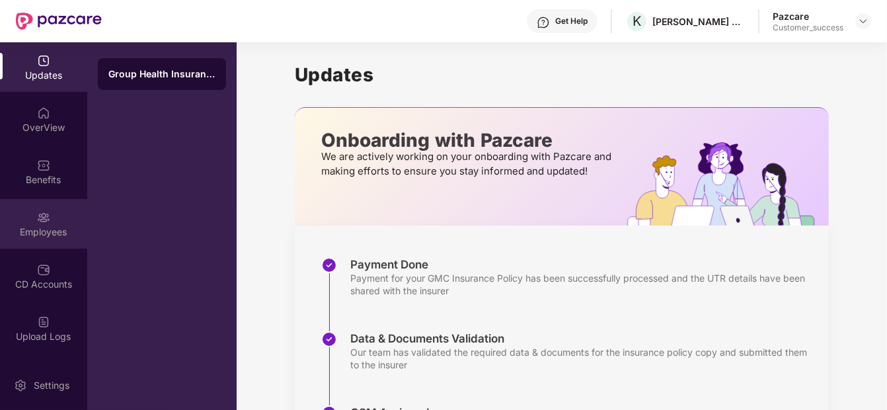
click at [21, 233] on div "Employees" at bounding box center [43, 231] width 87 height 13
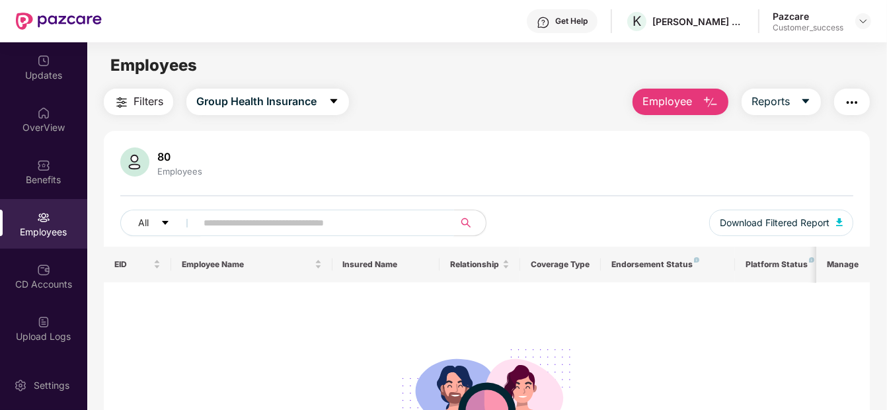
click at [282, 232] on input "text" at bounding box center [320, 223] width 232 height 20
paste input "**********"
type input "**********"
click at [695, 92] on button "Employee" at bounding box center [681, 102] width 96 height 26
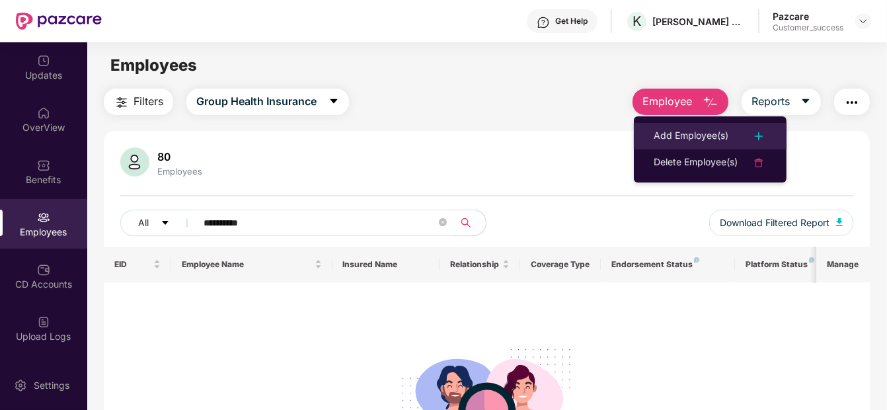
click at [696, 138] on div "Add Employee(s)" at bounding box center [691, 136] width 75 height 16
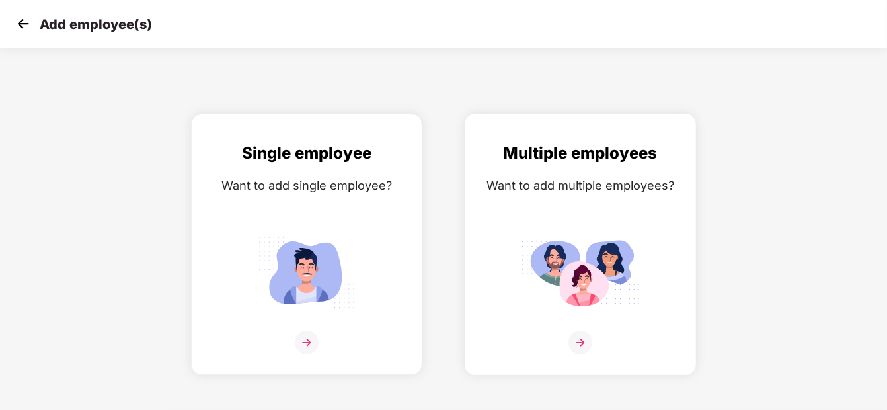
click at [594, 293] on img at bounding box center [580, 272] width 119 height 83
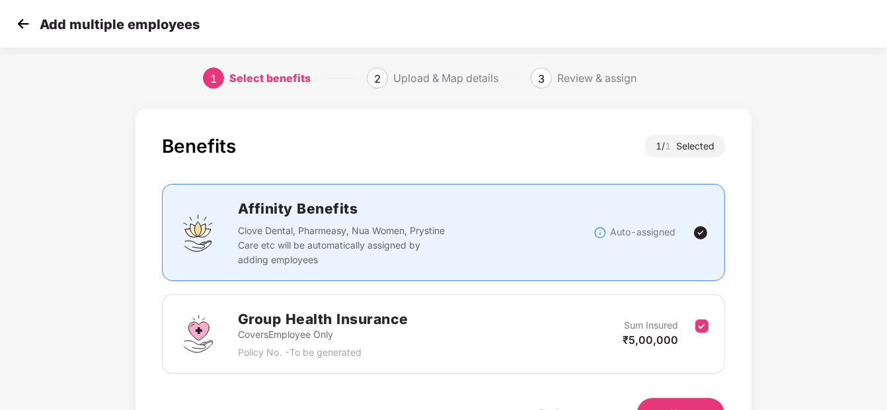
scroll to position [77, 0]
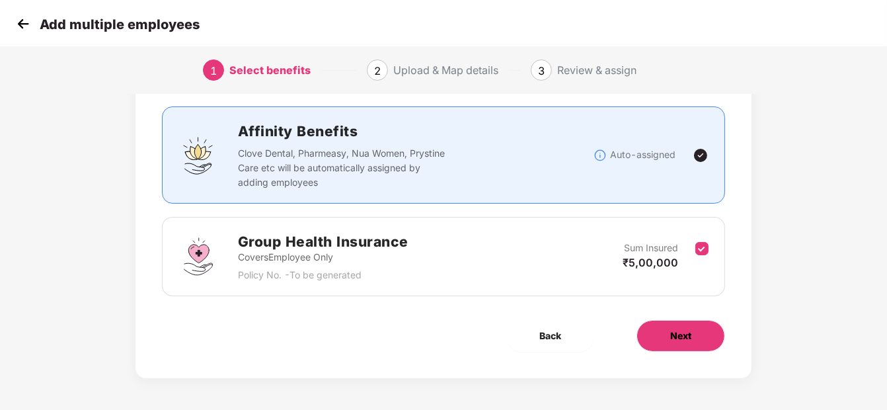
click at [682, 325] on button "Next" at bounding box center [681, 336] width 89 height 32
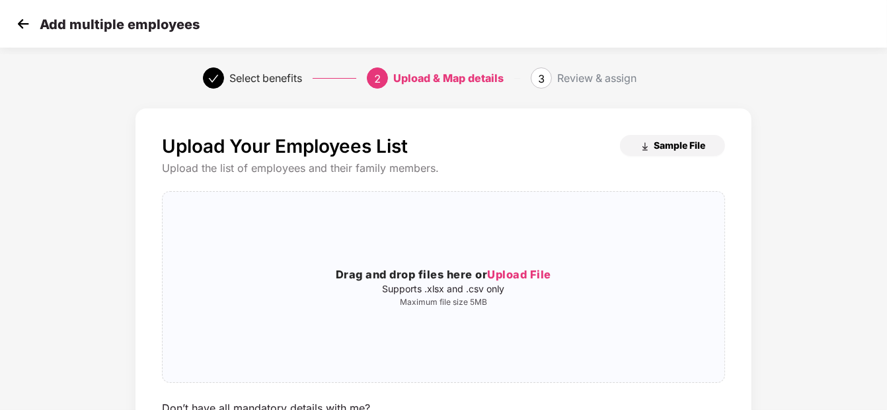
click at [669, 151] on button "Sample File" at bounding box center [672, 145] width 105 height 21
click at [19, 20] on img at bounding box center [23, 24] width 20 height 20
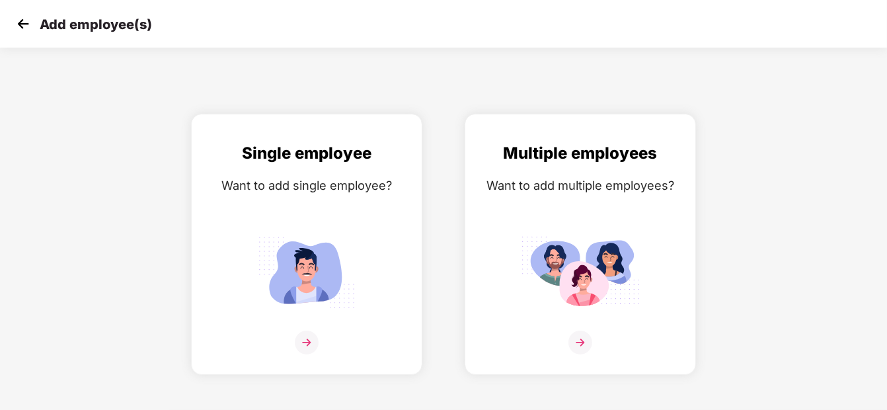
click at [24, 15] on img at bounding box center [23, 24] width 20 height 20
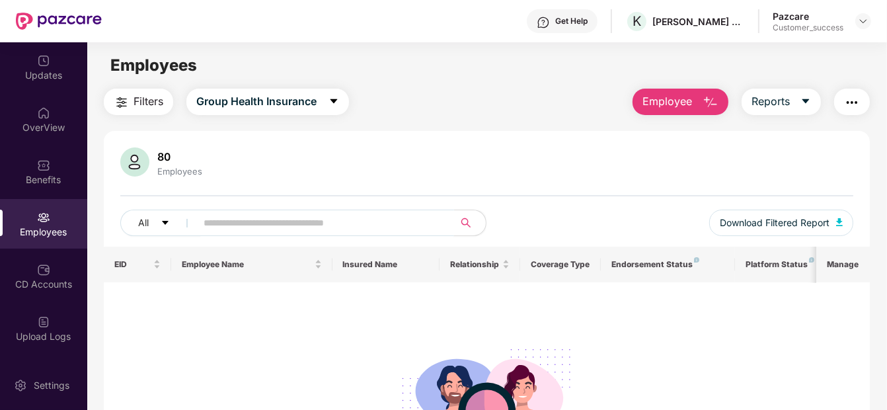
click at [217, 224] on input "text" at bounding box center [320, 223] width 232 height 20
paste input "**********"
type input "*"
paste input "**********"
type input "**********"
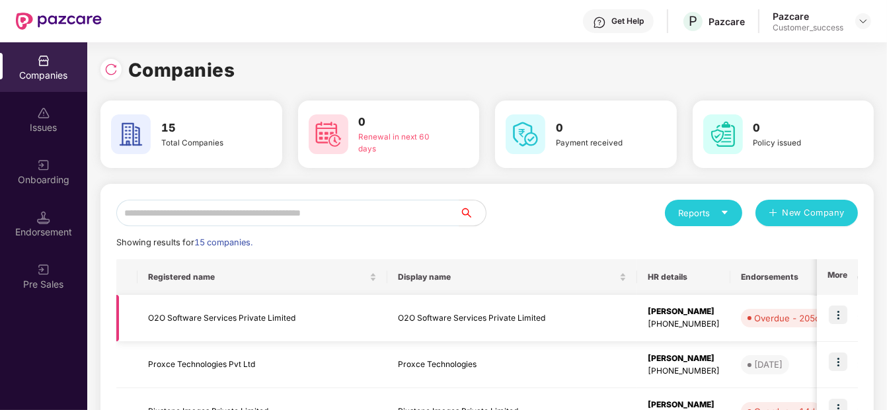
scroll to position [0, 1]
click at [834, 318] on img at bounding box center [838, 314] width 19 height 19
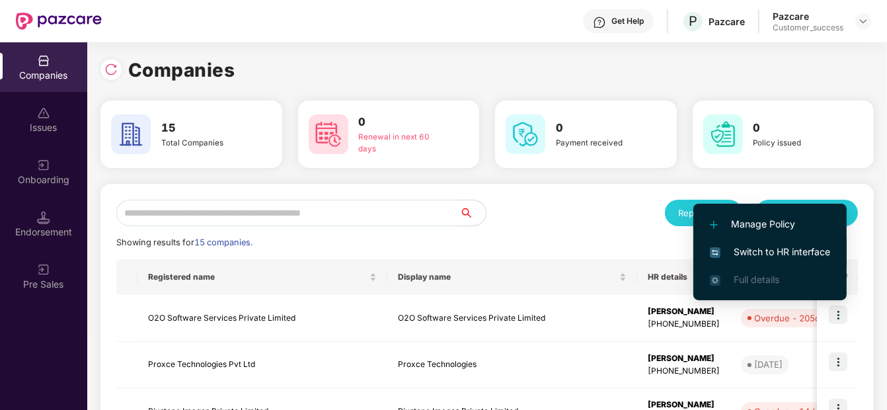
click at [820, 242] on li "Switch to HR interface" at bounding box center [770, 252] width 153 height 28
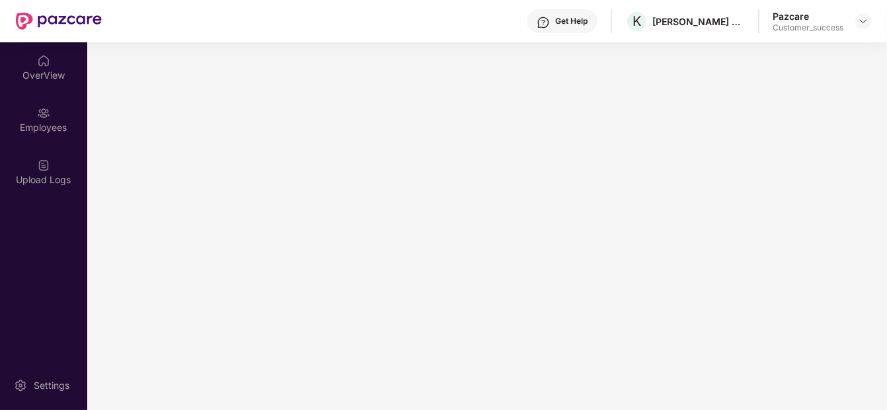
scroll to position [0, 0]
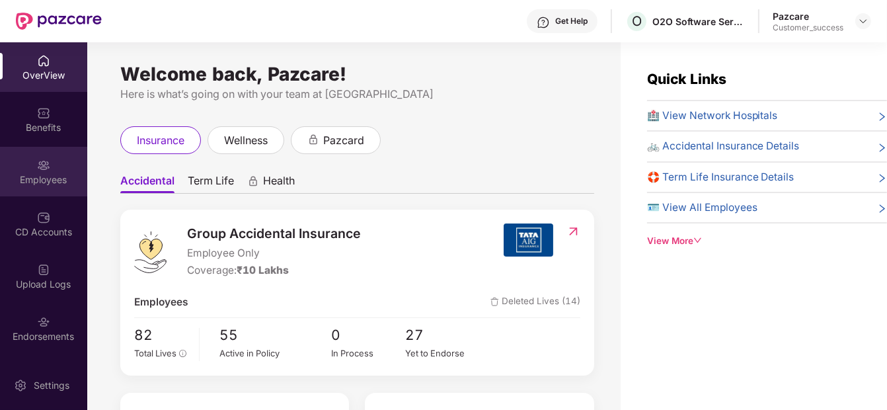
click at [63, 162] on div "Employees" at bounding box center [43, 172] width 87 height 50
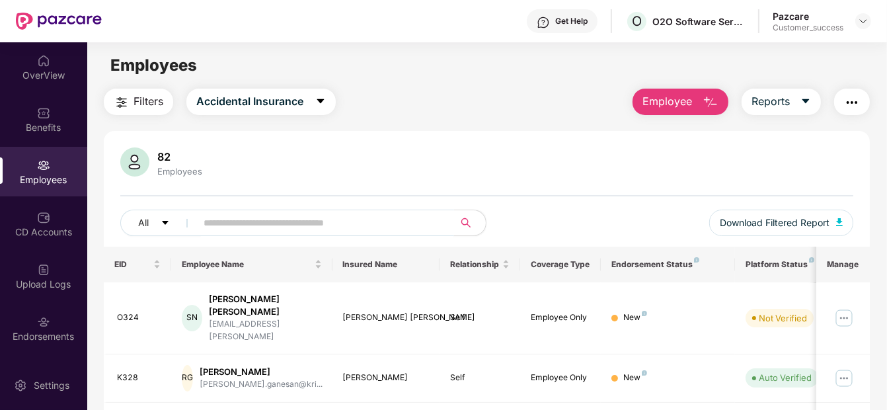
click at [294, 222] on input "text" at bounding box center [320, 223] width 232 height 20
paste input "**********"
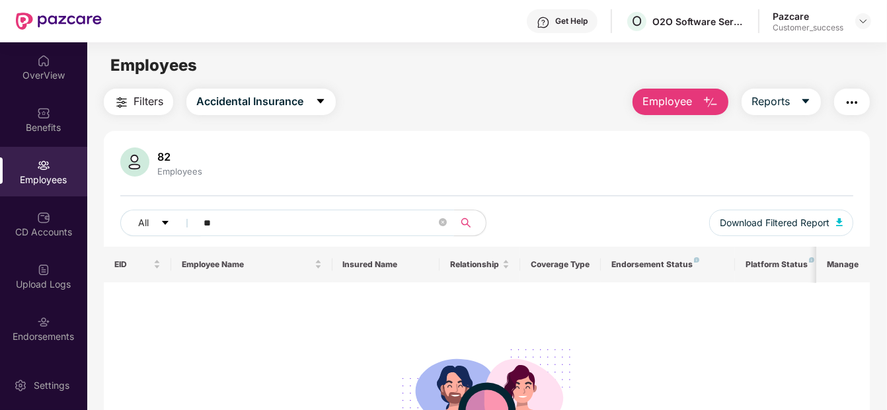
type input "*"
paste input "**********"
type input "*"
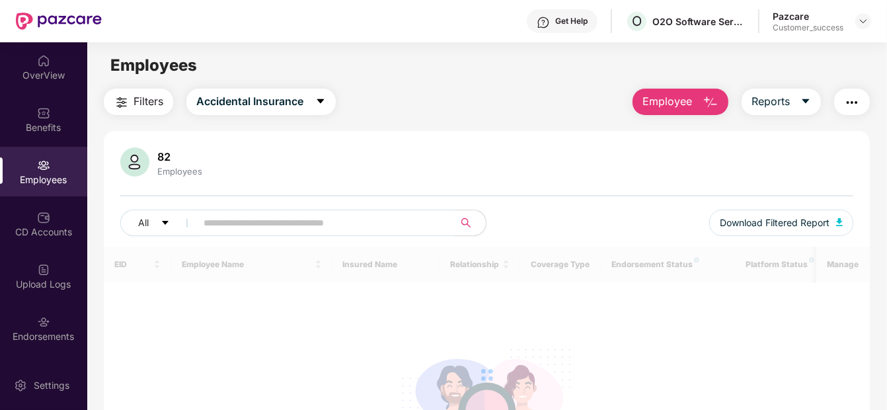
paste input "**********"
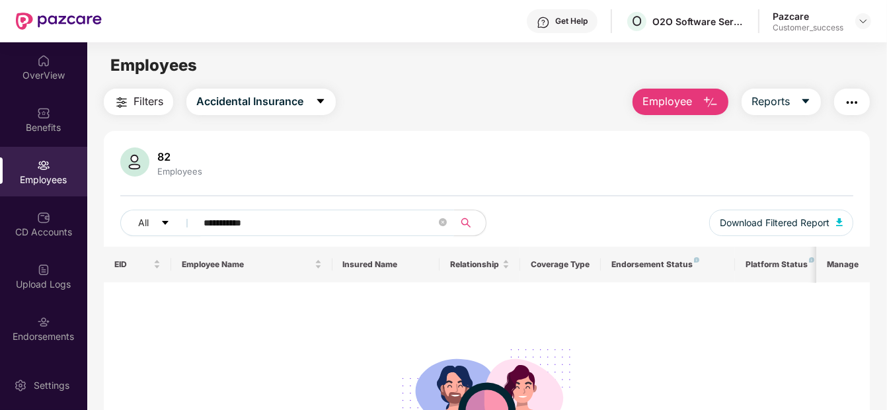
type input "**********"
click at [700, 99] on button "Employee" at bounding box center [681, 102] width 96 height 26
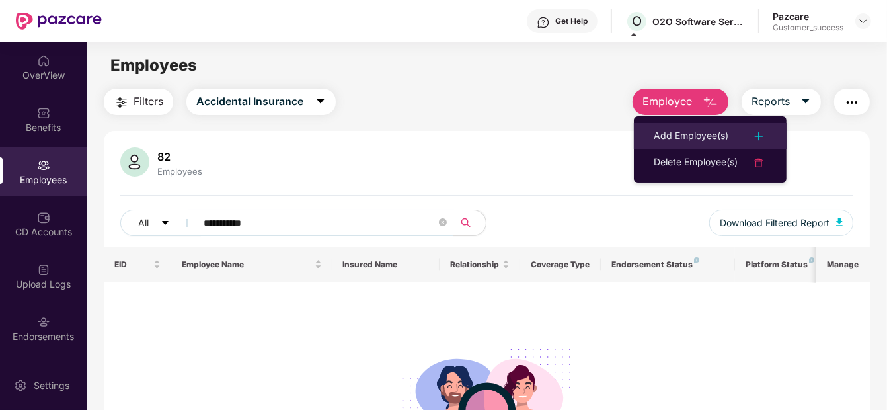
click at [709, 145] on li "Add Employee(s)" at bounding box center [710, 136] width 153 height 26
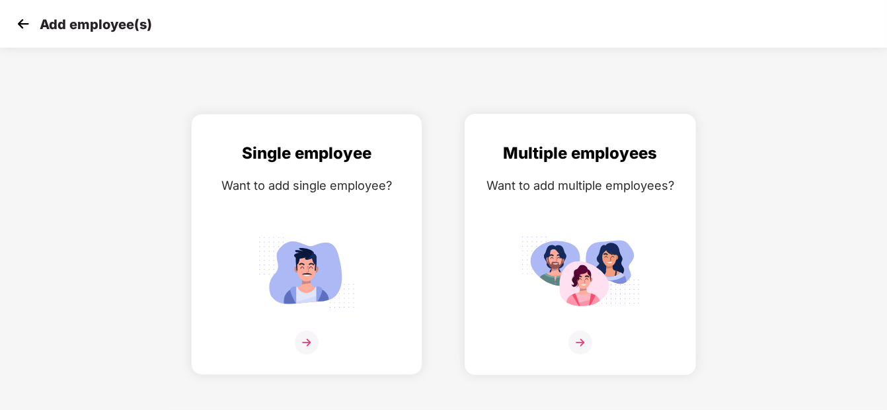
click at [596, 276] on img at bounding box center [580, 272] width 119 height 83
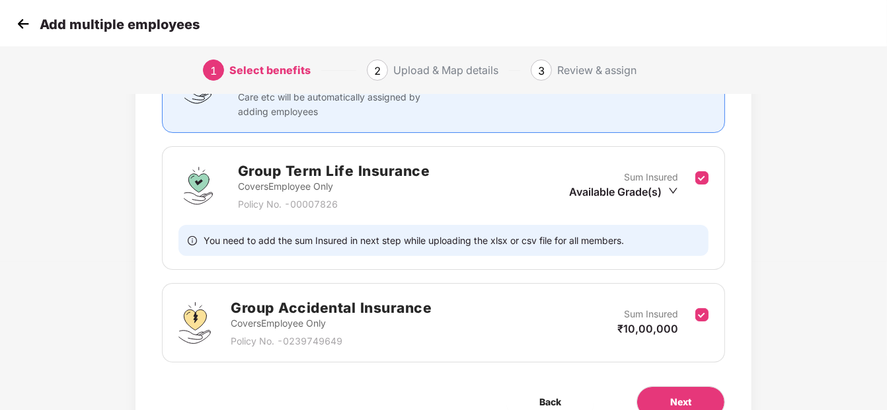
scroll to position [215, 0]
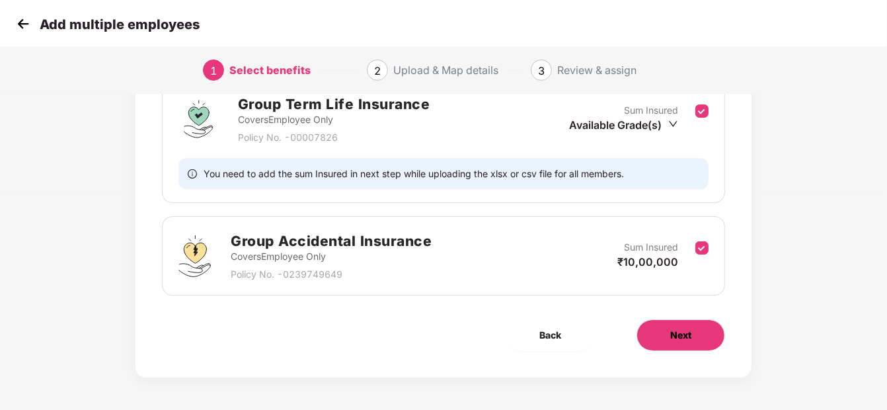
click at [681, 340] on span "Next" at bounding box center [681, 335] width 21 height 15
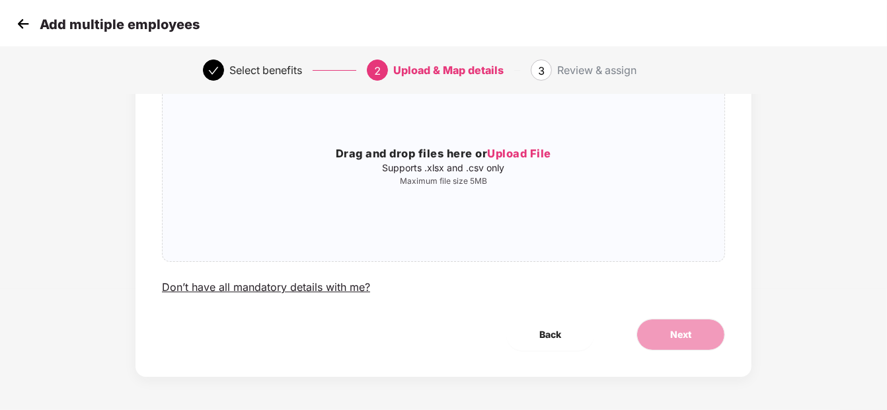
scroll to position [0, 0]
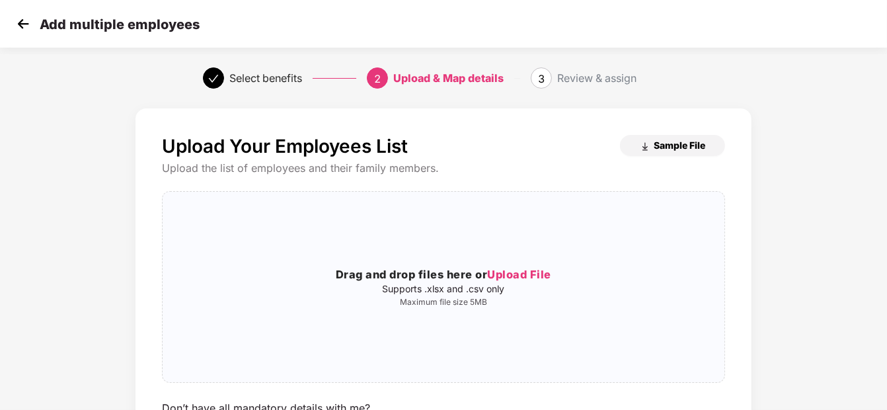
click at [658, 140] on span "Sample File" at bounding box center [680, 145] width 52 height 13
drag, startPoint x: 5, startPoint y: 22, endPoint x: 12, endPoint y: 22, distance: 6.6
click at [12, 22] on div "Add multiple employees" at bounding box center [443, 24] width 887 height 48
click at [22, 26] on img at bounding box center [23, 24] width 20 height 20
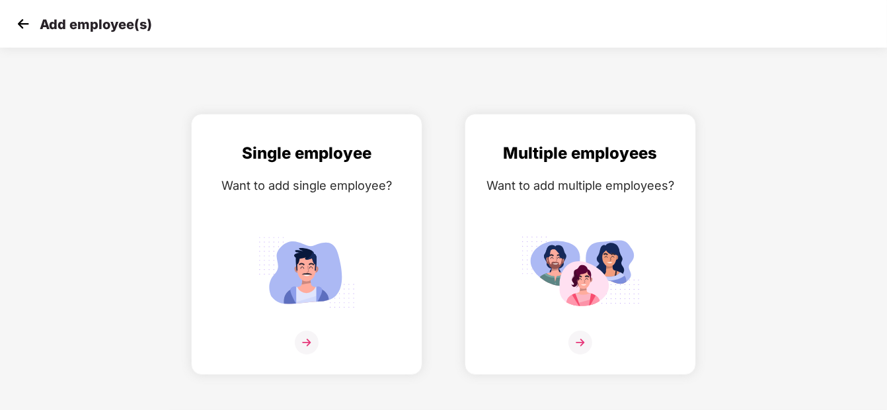
click at [26, 21] on img at bounding box center [23, 24] width 20 height 20
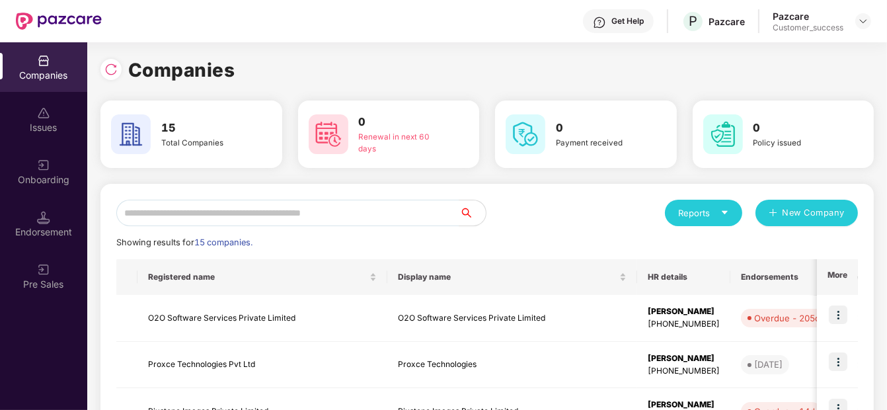
scroll to position [0, 1]
click at [218, 208] on input "text" at bounding box center [287, 213] width 343 height 26
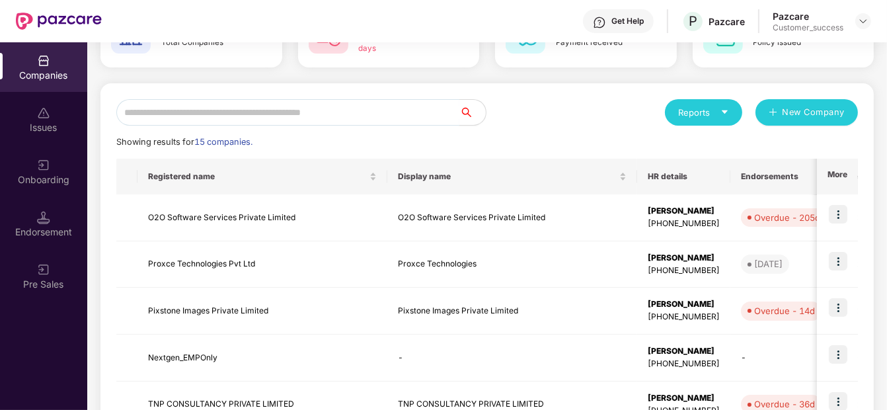
scroll to position [99, 0]
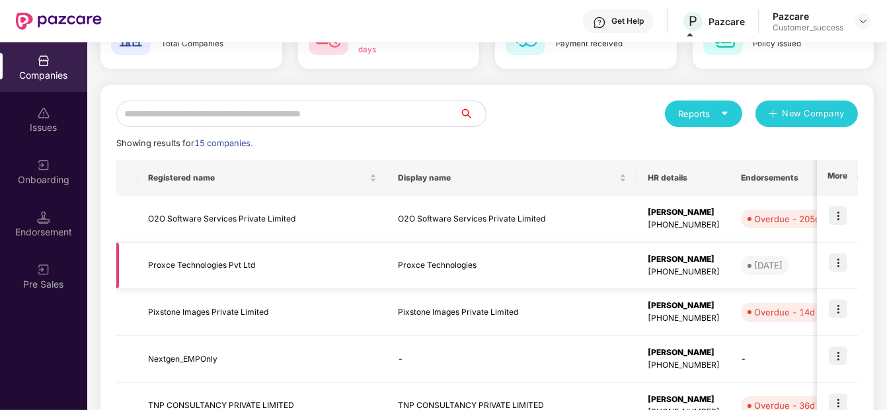
click at [259, 286] on td "Proxce Technologies Pvt Ltd" at bounding box center [263, 266] width 250 height 47
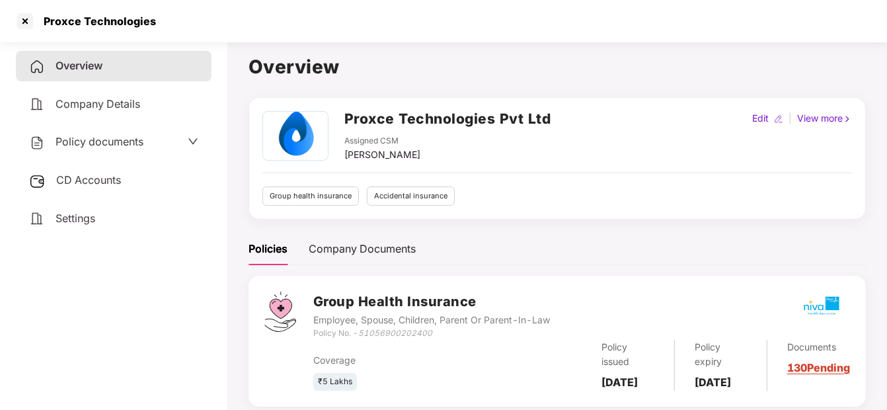
click at [130, 145] on span "Policy documents" at bounding box center [100, 141] width 88 height 13
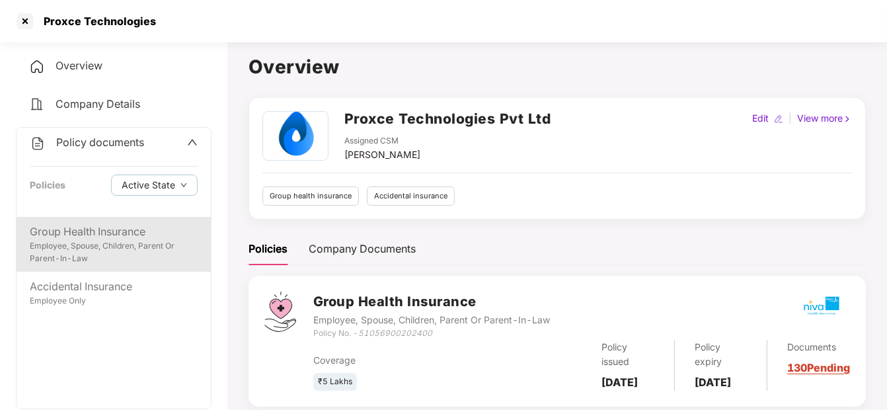
click at [95, 245] on div "Employee, Spouse, Children, Parent Or Parent-In-Law" at bounding box center [114, 252] width 168 height 25
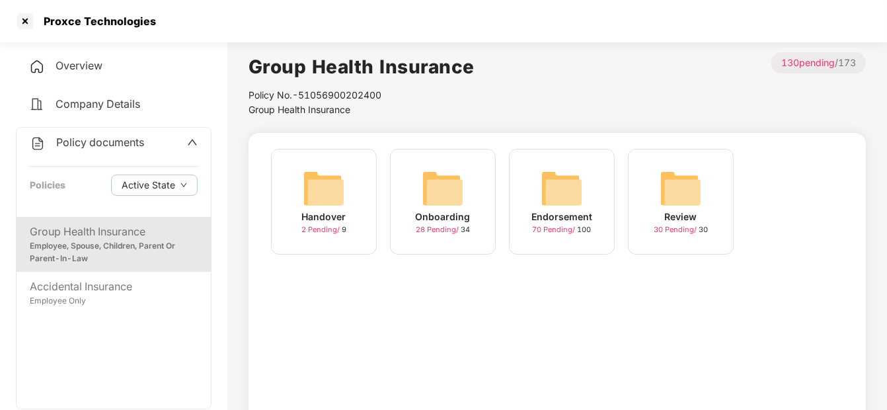
click at [430, 184] on img at bounding box center [443, 188] width 42 height 42
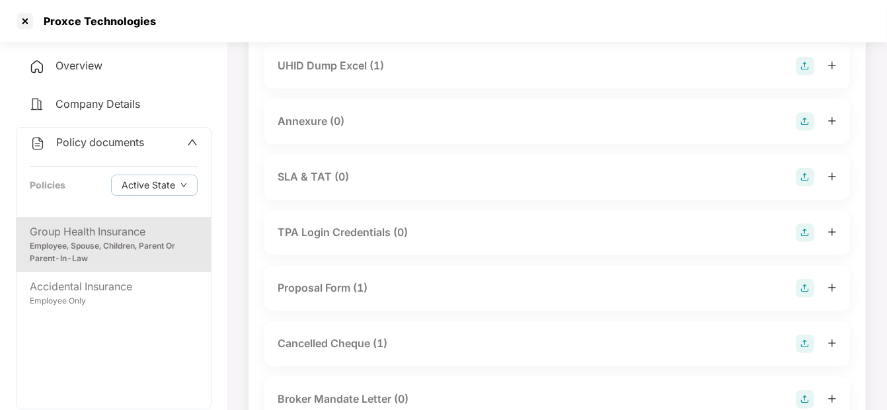
scroll to position [636, 0]
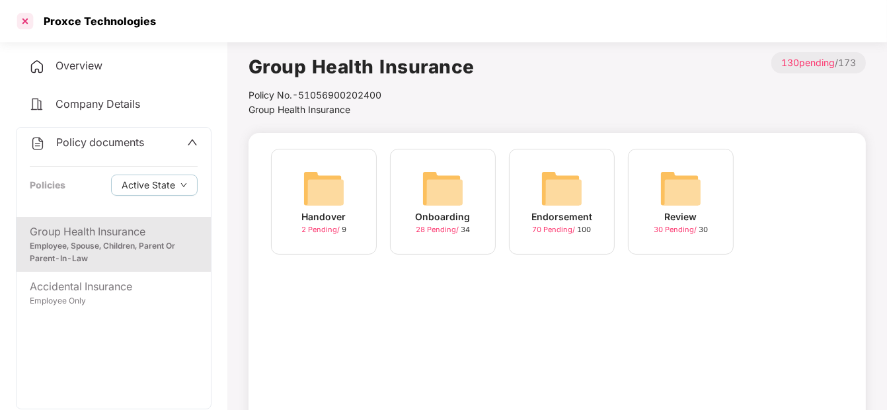
click at [30, 20] on div at bounding box center [25, 21] width 21 height 21
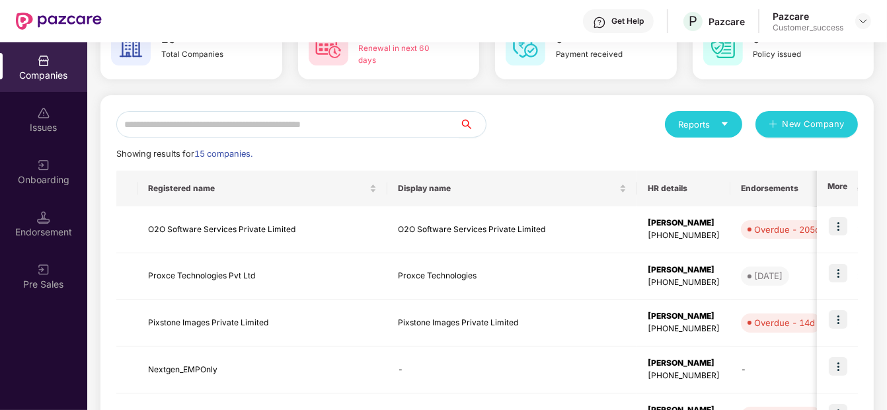
scroll to position [89, 0]
click at [236, 341] on td "Pixstone Images Private Limited" at bounding box center [263, 322] width 250 height 47
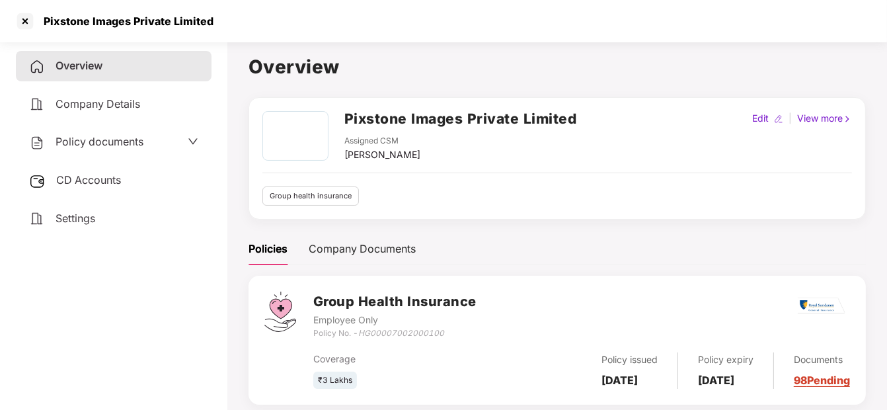
click at [84, 147] on div "Policy documents" at bounding box center [86, 142] width 114 height 17
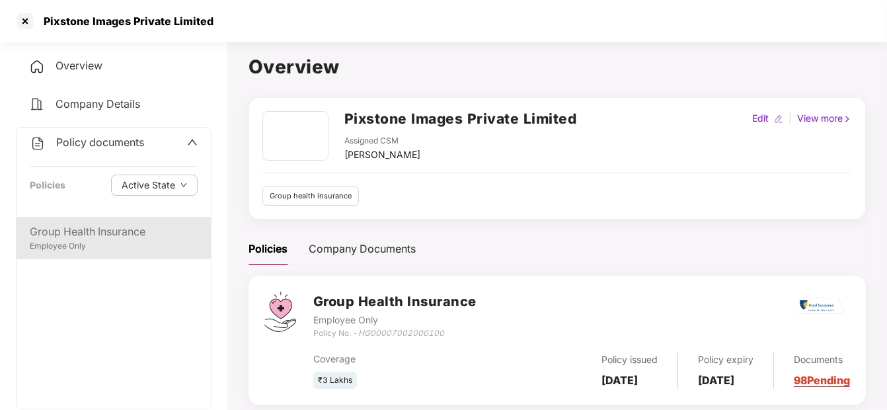
click at [92, 224] on div "Group Health Insurance" at bounding box center [114, 232] width 168 height 17
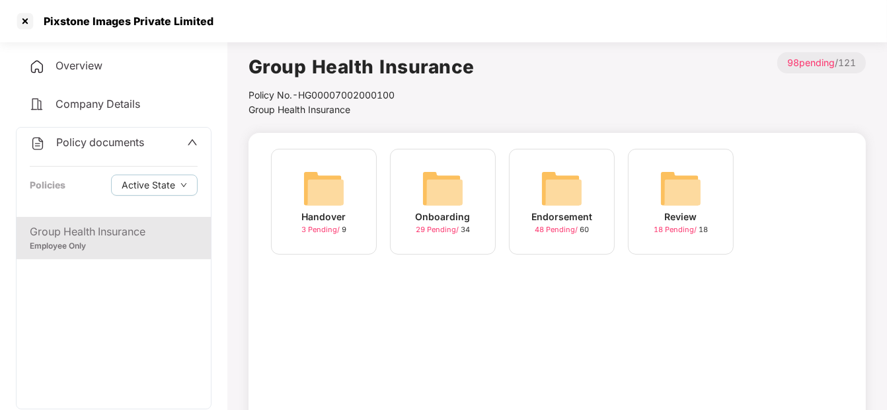
click at [411, 221] on div "Onboarding 29 Pending / 34" at bounding box center [443, 202] width 106 height 106
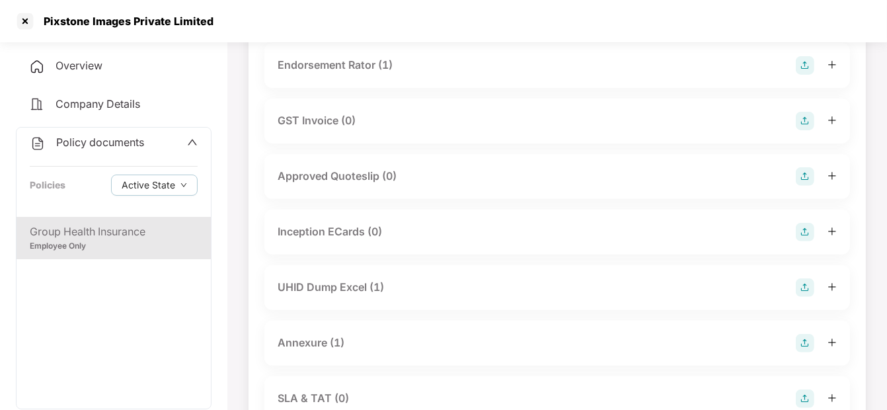
scroll to position [438, 0]
click at [311, 348] on div "Annexure (1)" at bounding box center [311, 343] width 67 height 17
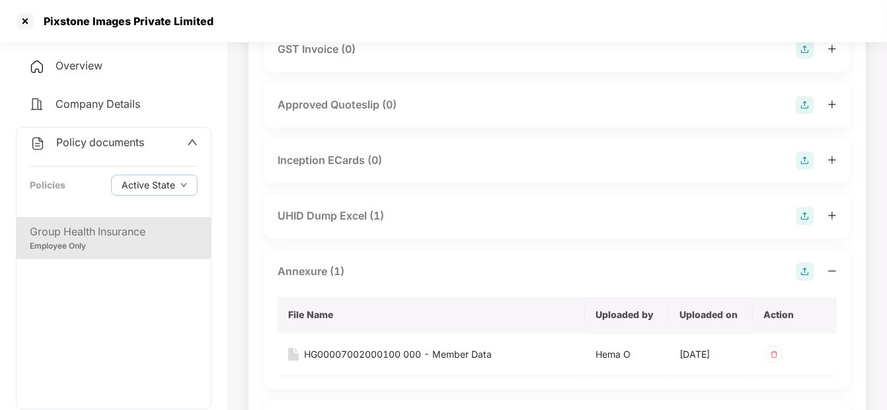
scroll to position [509, 0]
click at [322, 358] on div "HG00007002000100 000 - Member Data" at bounding box center [398, 355] width 188 height 15
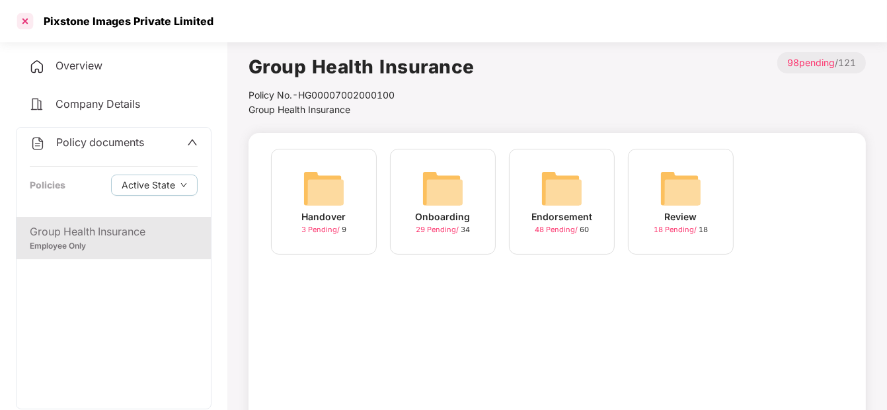
click at [22, 19] on div at bounding box center [25, 21] width 21 height 21
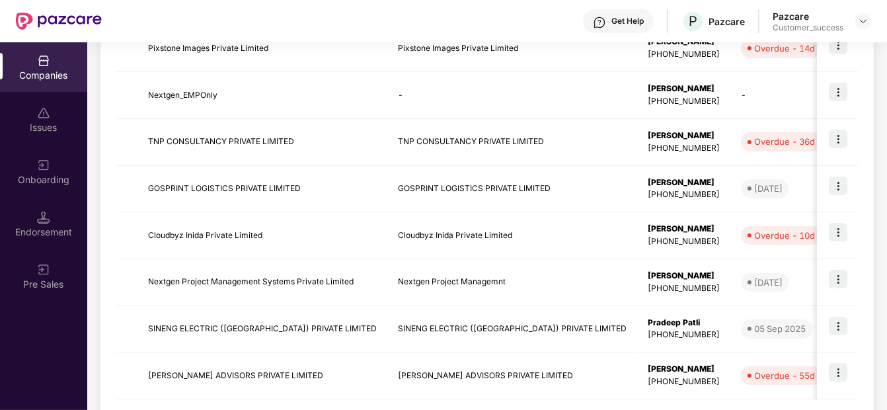
scroll to position [413, 0]
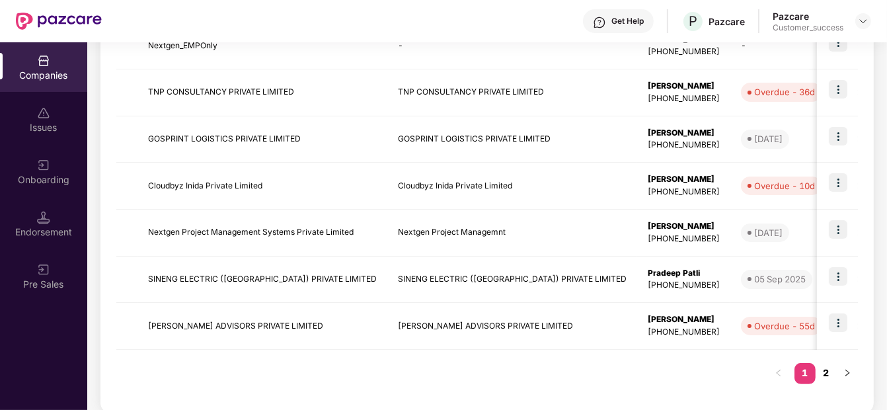
click at [823, 368] on link "2" at bounding box center [826, 373] width 21 height 20
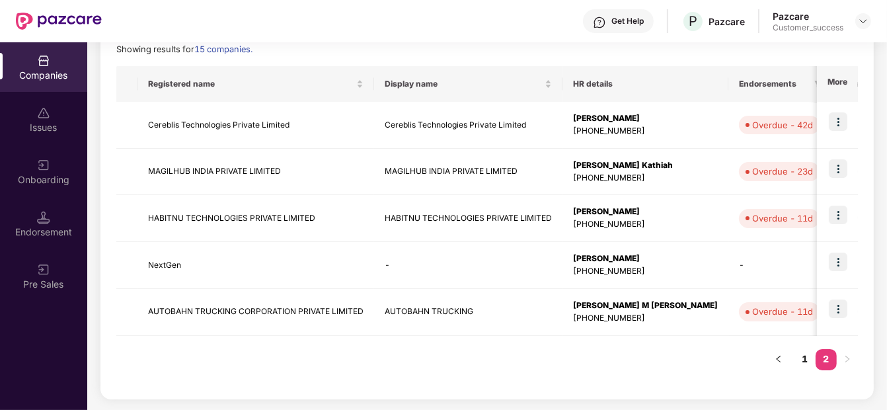
scroll to position [192, 0]
click at [259, 210] on td "HABITNU TECHNOLOGIES PRIVATE LIMITED" at bounding box center [256, 219] width 237 height 47
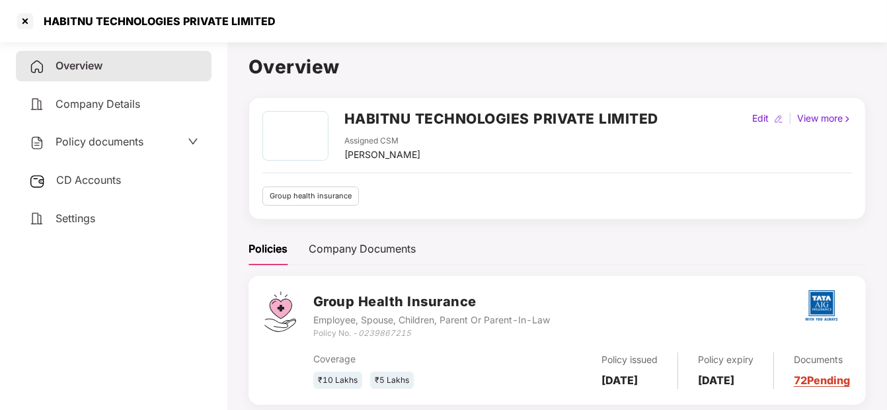
click at [92, 140] on span "Policy documents" at bounding box center [100, 141] width 88 height 13
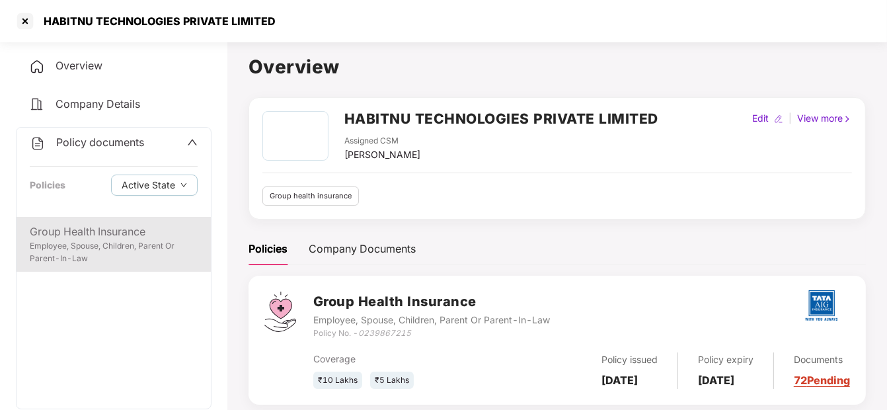
click at [80, 220] on div "Group Health Insurance Employee, Spouse, Children, Parent Or Parent-In-Law" at bounding box center [114, 244] width 194 height 55
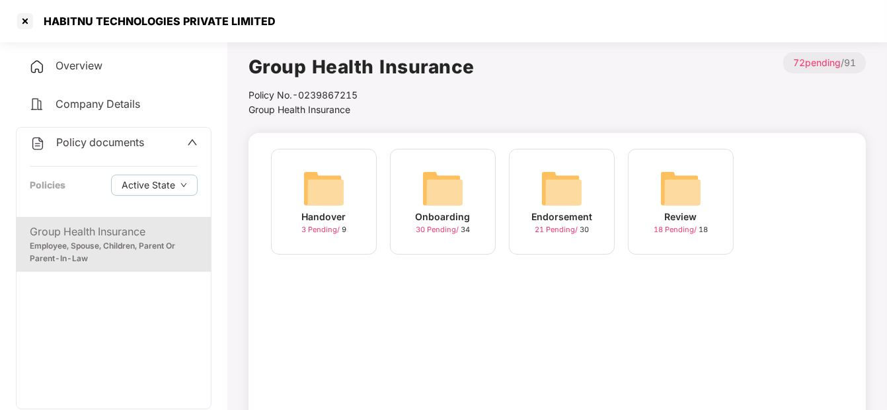
click at [456, 212] on div "Onboarding" at bounding box center [443, 217] width 55 height 15
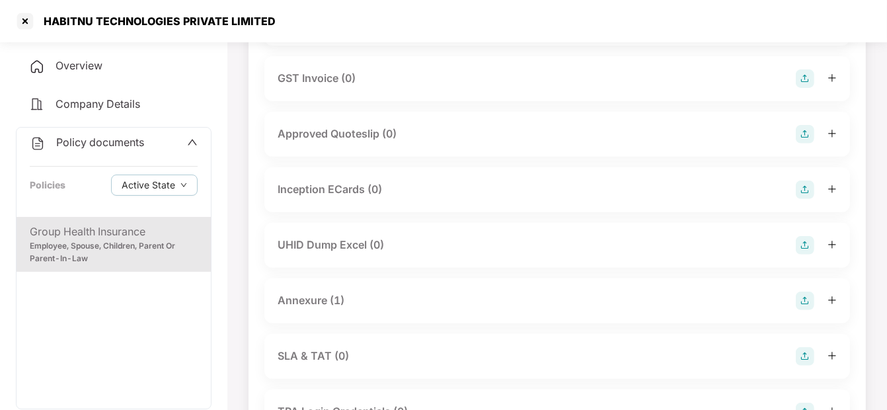
scroll to position [485, 0]
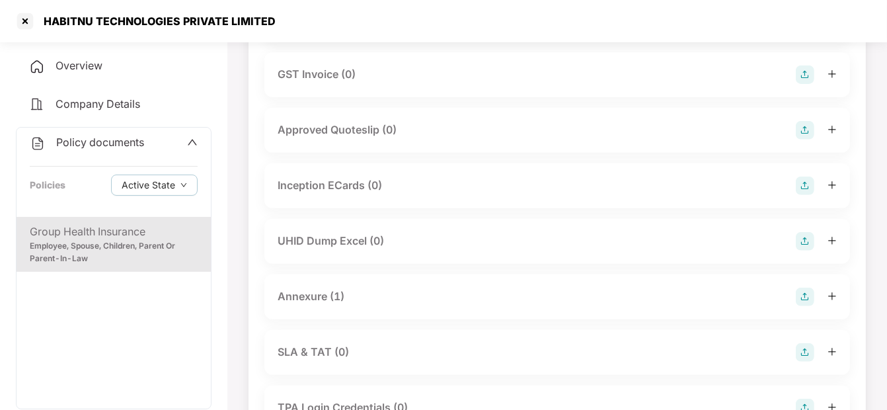
click at [346, 293] on div "Annexure (1)" at bounding box center [557, 297] width 559 height 19
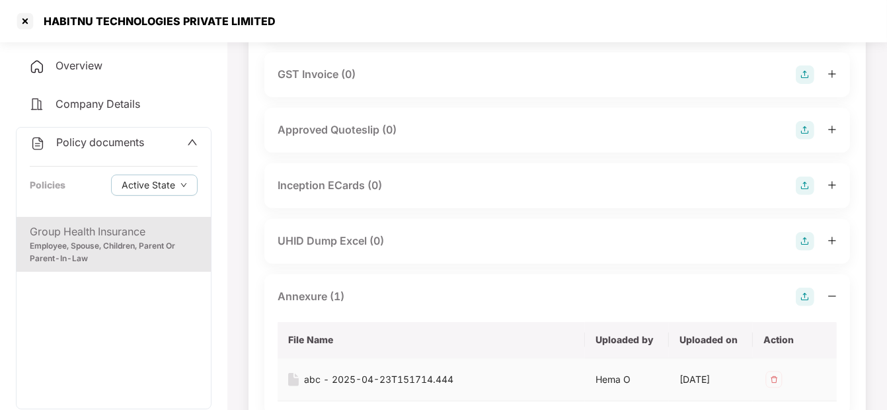
click at [370, 381] on div "abc - 2025-04-23T151714.444" at bounding box center [378, 379] width 149 height 15
click at [28, 17] on div at bounding box center [25, 21] width 21 height 21
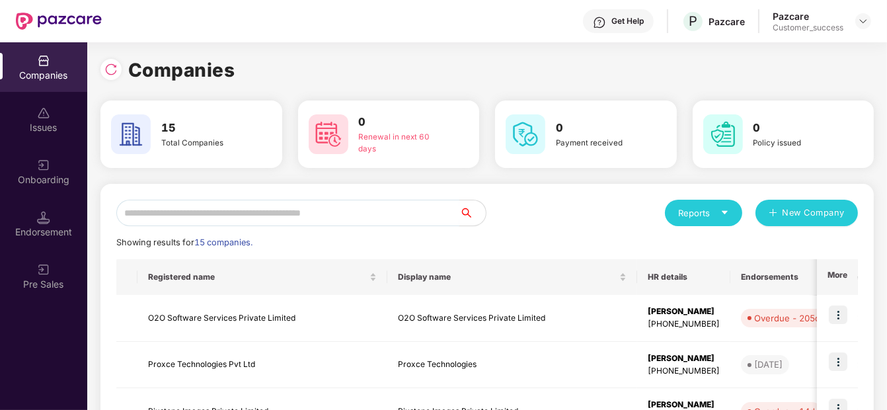
scroll to position [426, 0]
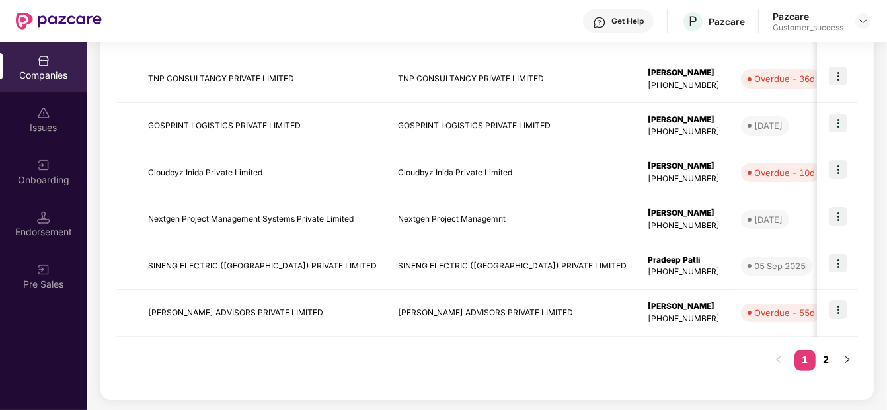
click at [829, 360] on link "2" at bounding box center [826, 360] width 21 height 20
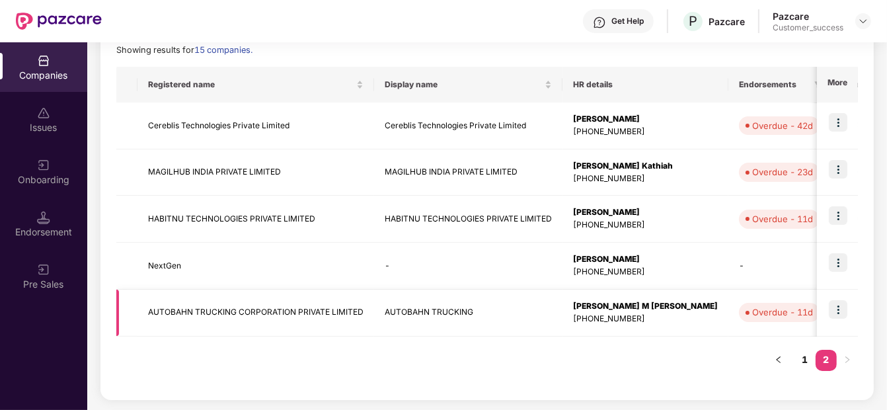
drag, startPoint x: 327, startPoint y: 325, endPoint x: 238, endPoint y: 311, distance: 89.8
click at [238, 311] on td "AUTOBAHN TRUCKING CORPORATION PRIVATE LIMITED" at bounding box center [256, 313] width 237 height 47
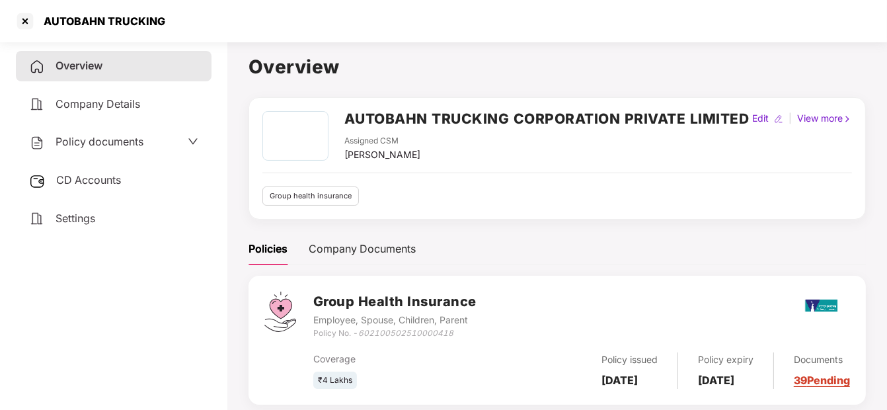
click at [78, 151] on div "Policy documents" at bounding box center [114, 142] width 196 height 30
click at [99, 140] on span "Policy documents" at bounding box center [100, 141] width 88 height 13
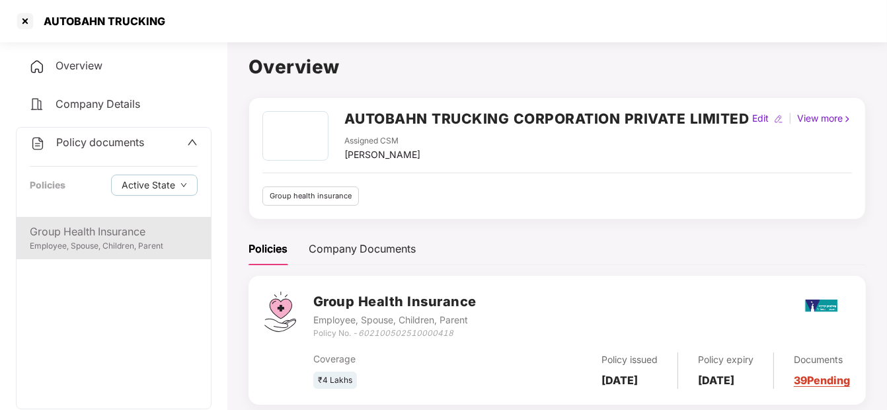
click at [90, 217] on div "Group Health Insurance Employee, Spouse, Children, Parent" at bounding box center [114, 238] width 194 height 42
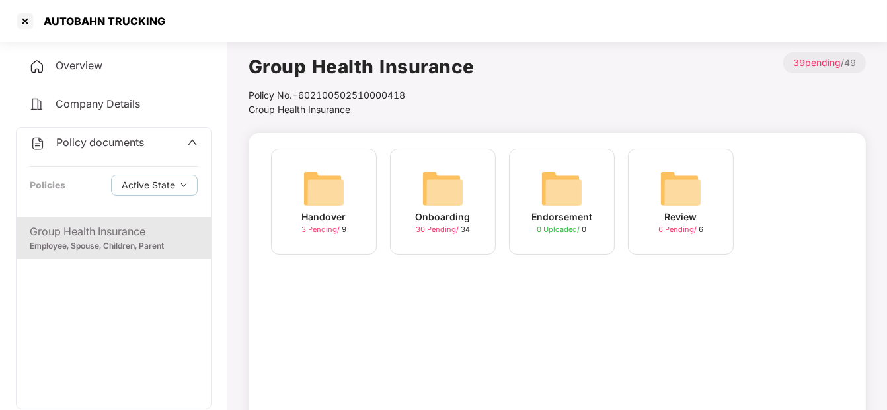
scroll to position [102, 0]
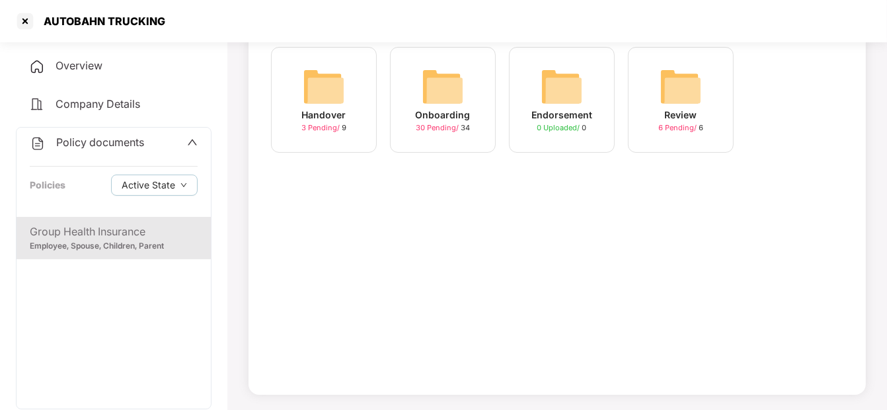
click at [444, 71] on img at bounding box center [443, 86] width 42 height 42
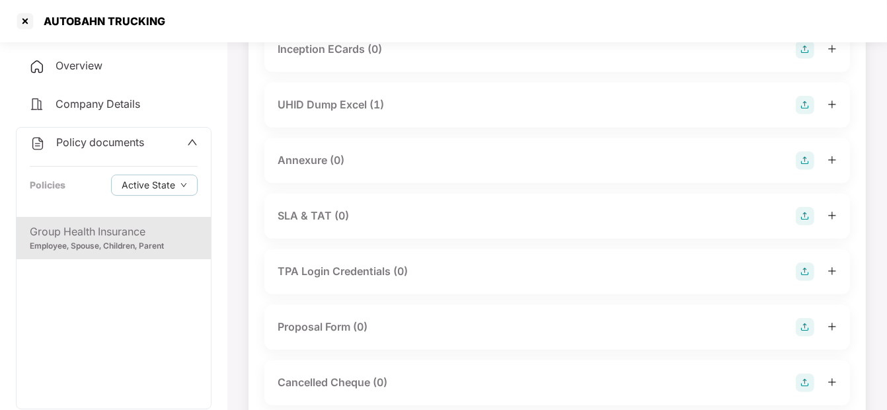
scroll to position [655, 0]
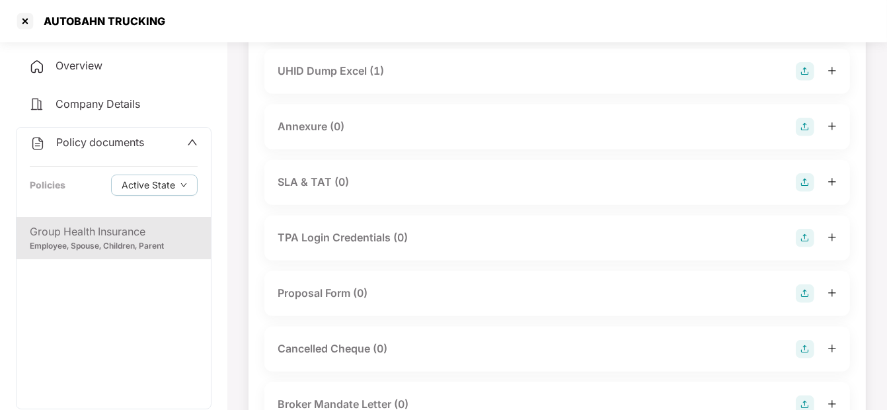
click at [304, 118] on div "Annexure (0)" at bounding box center [557, 127] width 559 height 19
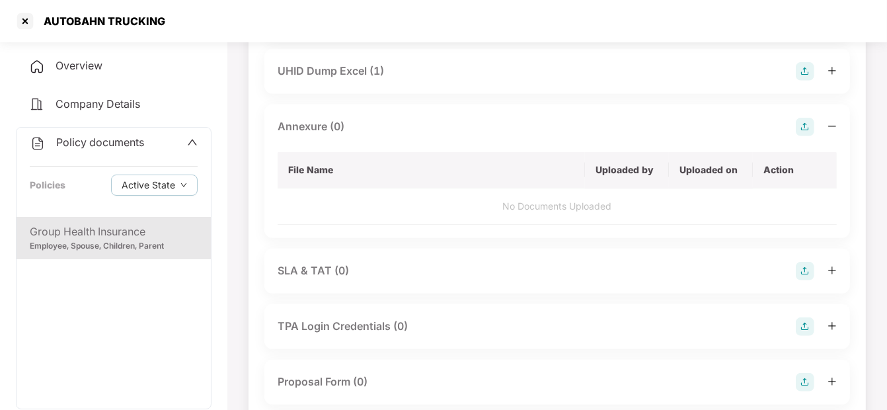
click at [802, 122] on img at bounding box center [805, 127] width 19 height 19
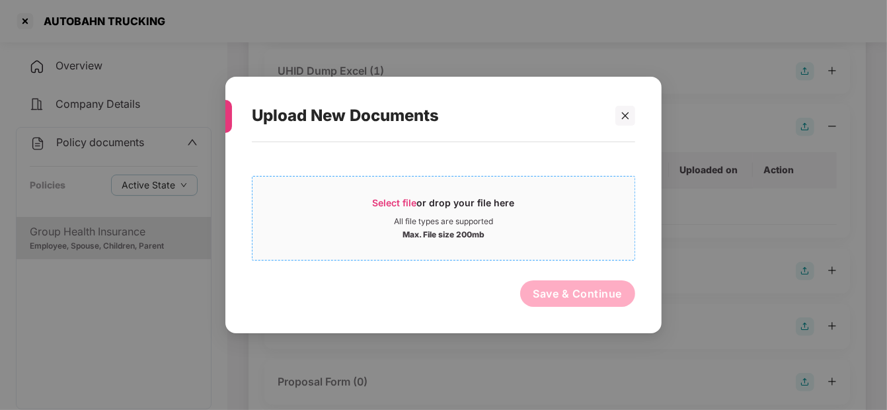
click at [411, 206] on span "Select file" at bounding box center [395, 202] width 44 height 11
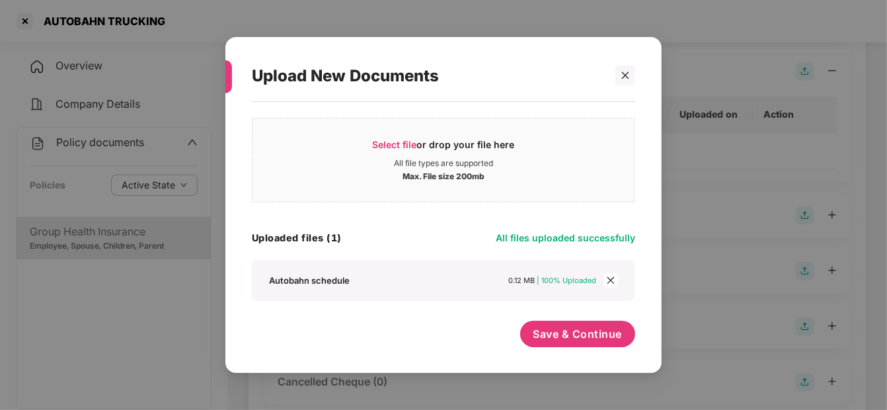
scroll to position [719, 0]
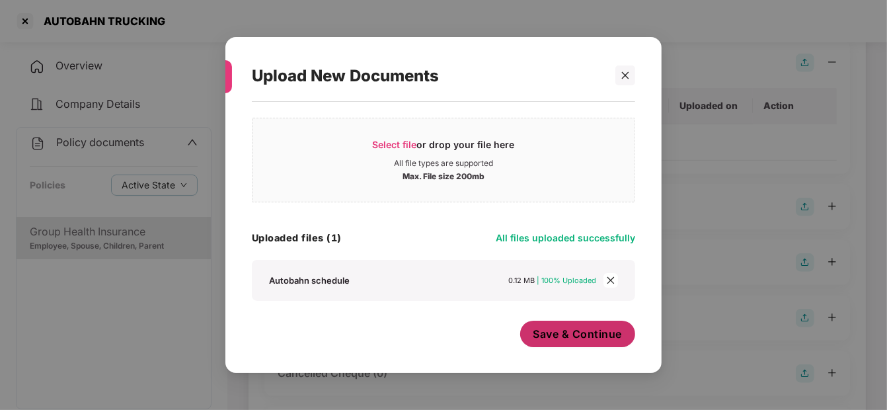
click at [597, 327] on span "Save & Continue" at bounding box center [578, 334] width 89 height 15
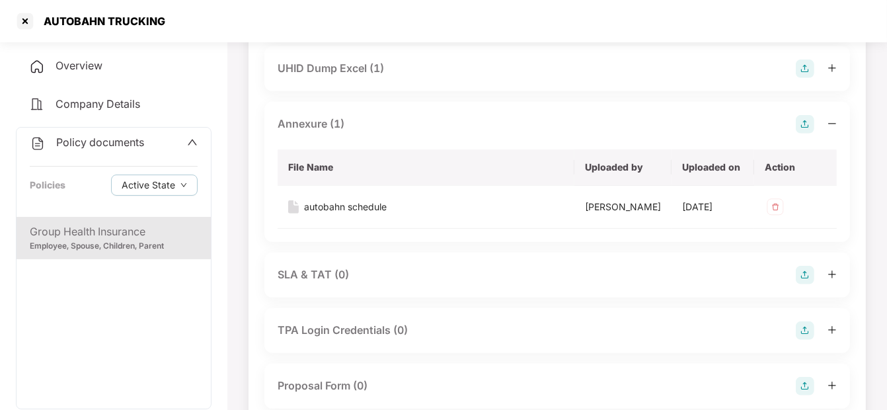
scroll to position [657, 0]
click at [405, 78] on div "UHID Dump Excel (1)" at bounding box center [557, 69] width 586 height 45
click at [360, 65] on div "UHID Dump Excel (1)" at bounding box center [331, 69] width 106 height 17
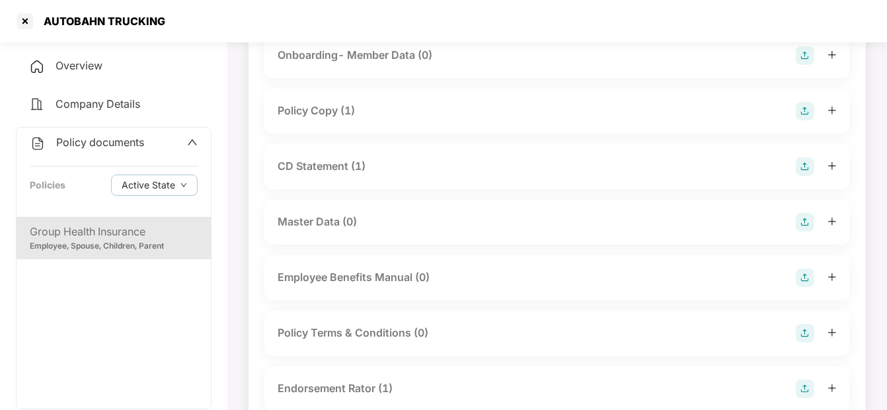
scroll to position [0, 0]
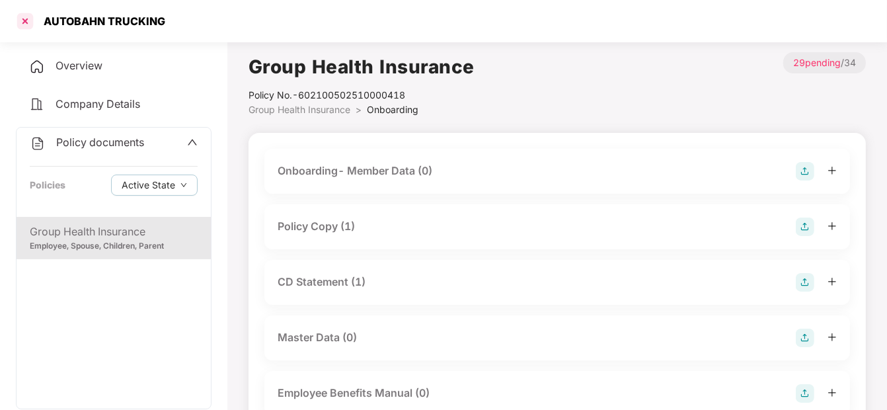
click at [19, 19] on div at bounding box center [25, 21] width 21 height 21
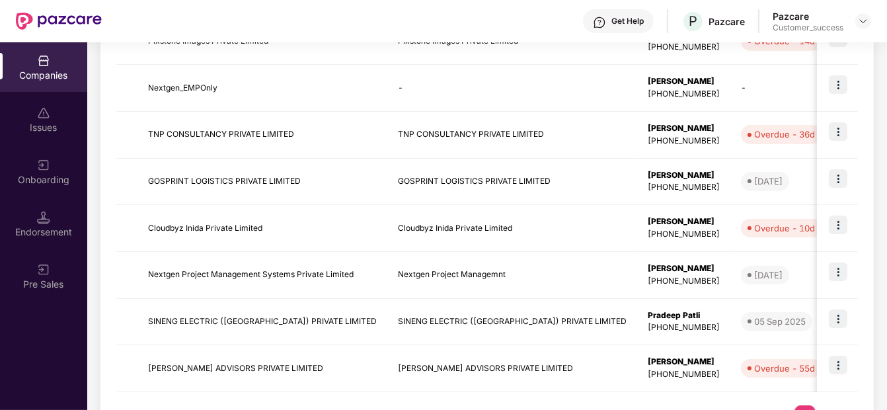
scroll to position [426, 0]
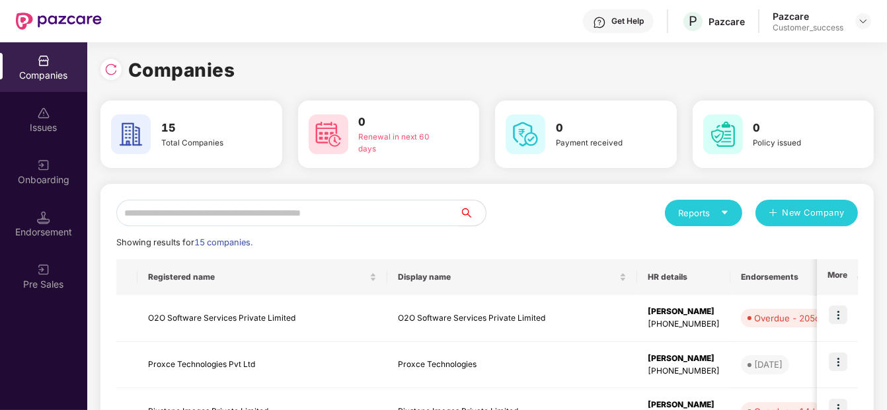
scroll to position [426, 0]
